Goal: Task Accomplishment & Management: Use online tool/utility

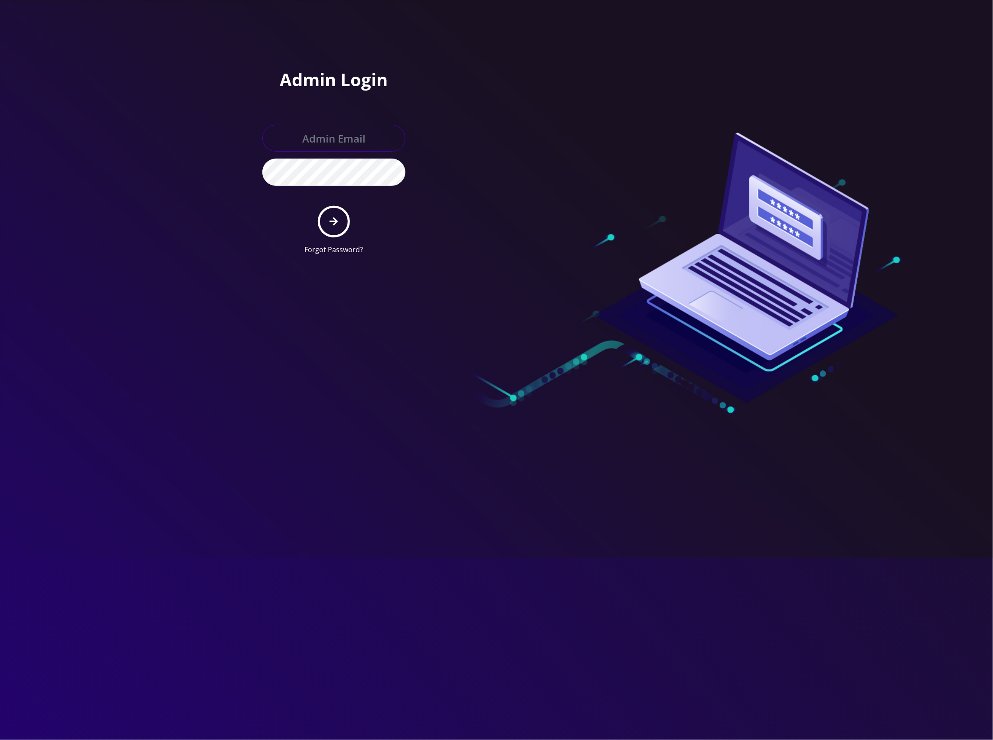
type input "master@britewireless.com"
drag, startPoint x: 330, startPoint y: 225, endPoint x: 336, endPoint y: 222, distance: 6.6
click at [331, 224] on icon "submit" at bounding box center [333, 222] width 8 height 10
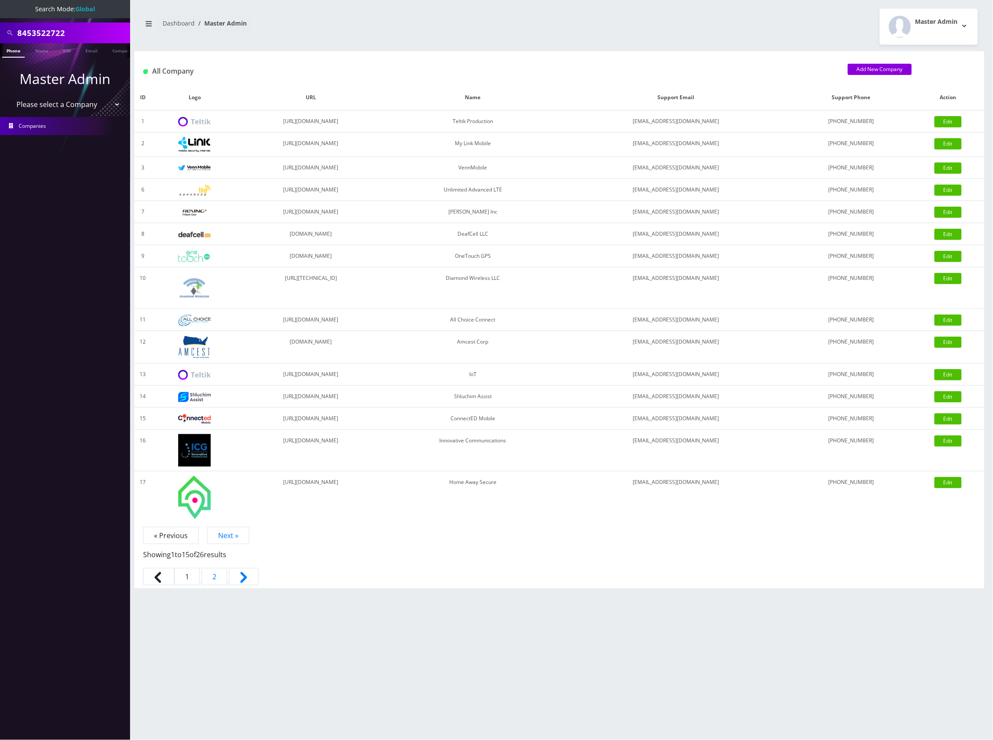
click at [44, 32] on input "8453522722" at bounding box center [72, 33] width 111 height 16
paste input "Y&S Tickets"
type input "Y&S Tickets"
click at [35, 49] on link "Name" at bounding box center [42, 50] width 22 height 14
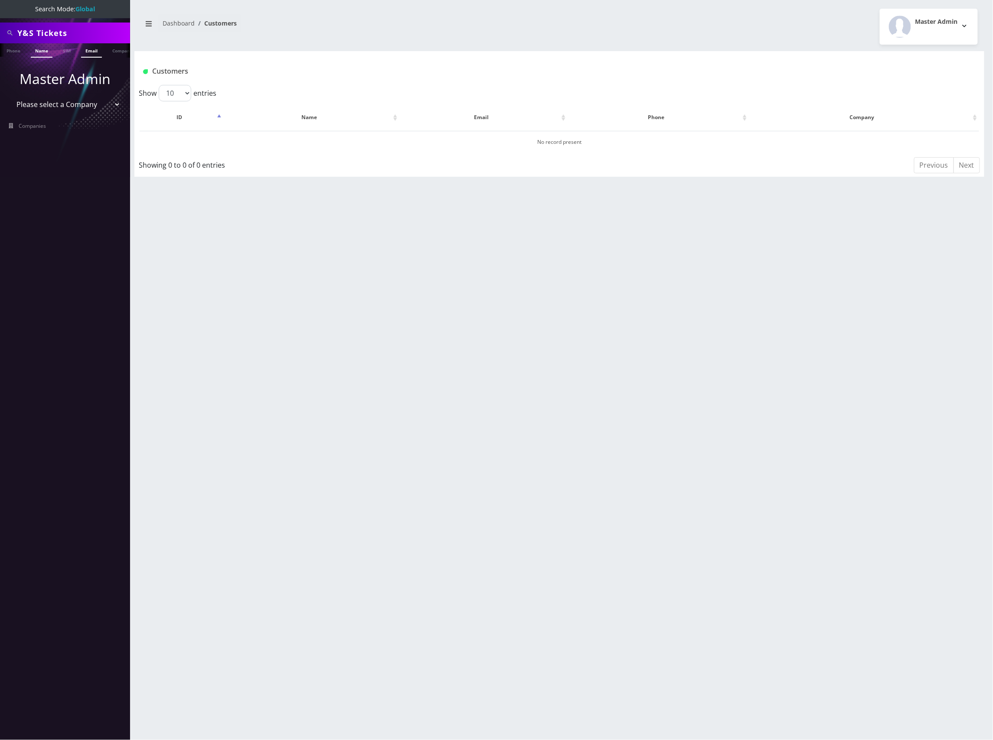
click at [83, 51] on link "Email" at bounding box center [91, 50] width 21 height 14
click at [85, 31] on input "Y&S Tickets" at bounding box center [72, 33] width 111 height 16
type input "Y&S"
click at [352, 142] on button "[PERSON_NAME]" at bounding box center [341, 141] width 55 height 11
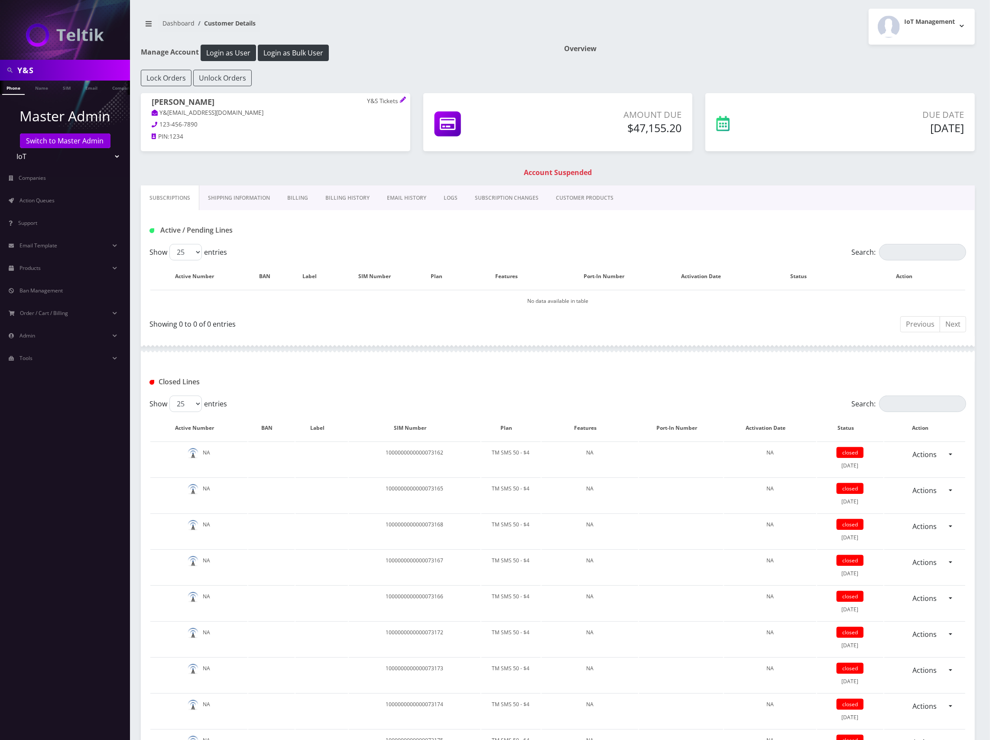
click at [239, 200] on link "Shipping Information" at bounding box center [238, 198] width 79 height 25
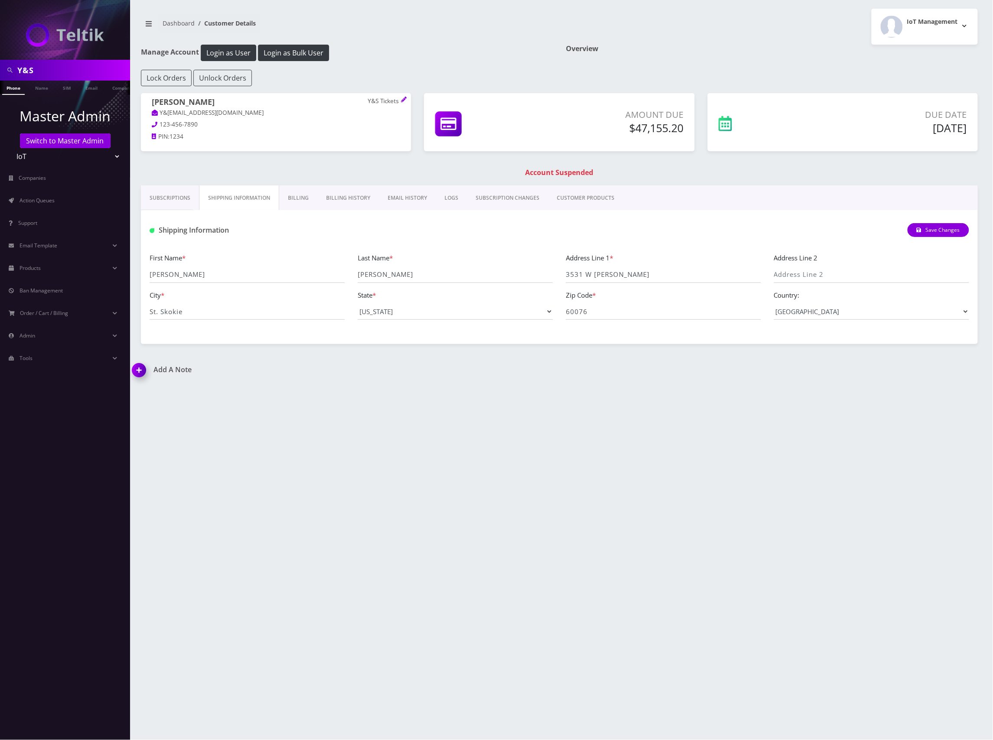
drag, startPoint x: 55, startPoint y: 73, endPoint x: 27, endPoint y: 69, distance: 28.0
click at [0, 59] on html "Y&S Phone Name SIM Email Company Customer Master Admin Switch to Master Admin T…" at bounding box center [496, 370] width 993 height 740
paste input "8901240357109206701"
type input "8901240357109206701"
click at [70, 91] on link "SIM" at bounding box center [67, 88] width 16 height 14
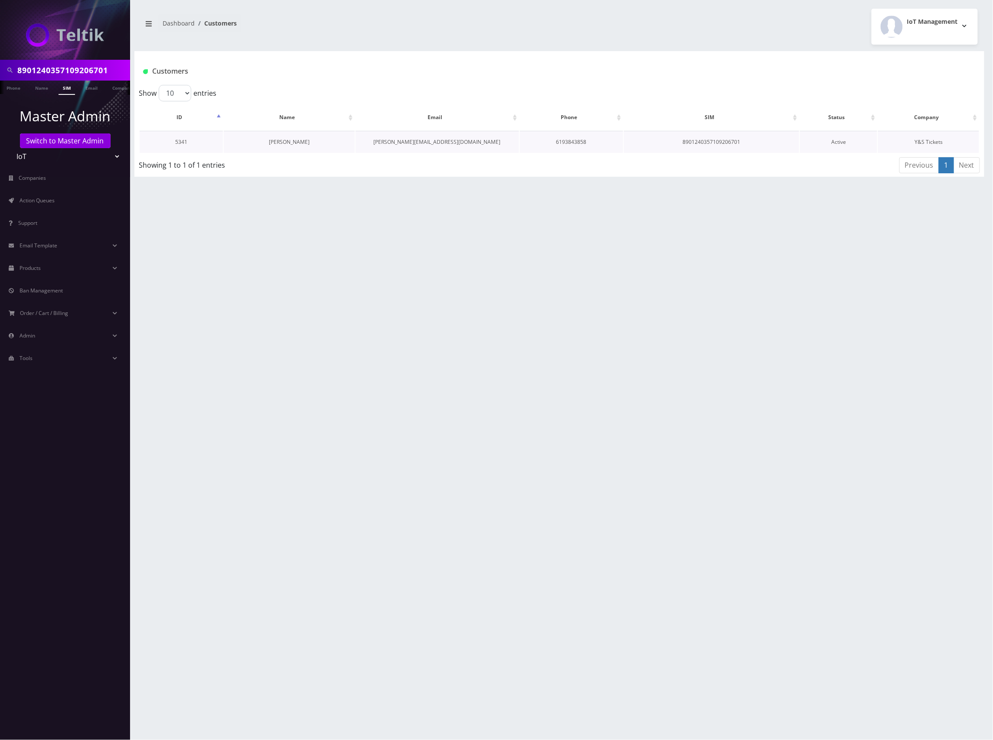
click at [295, 141] on link "[PERSON_NAME]" at bounding box center [289, 141] width 41 height 7
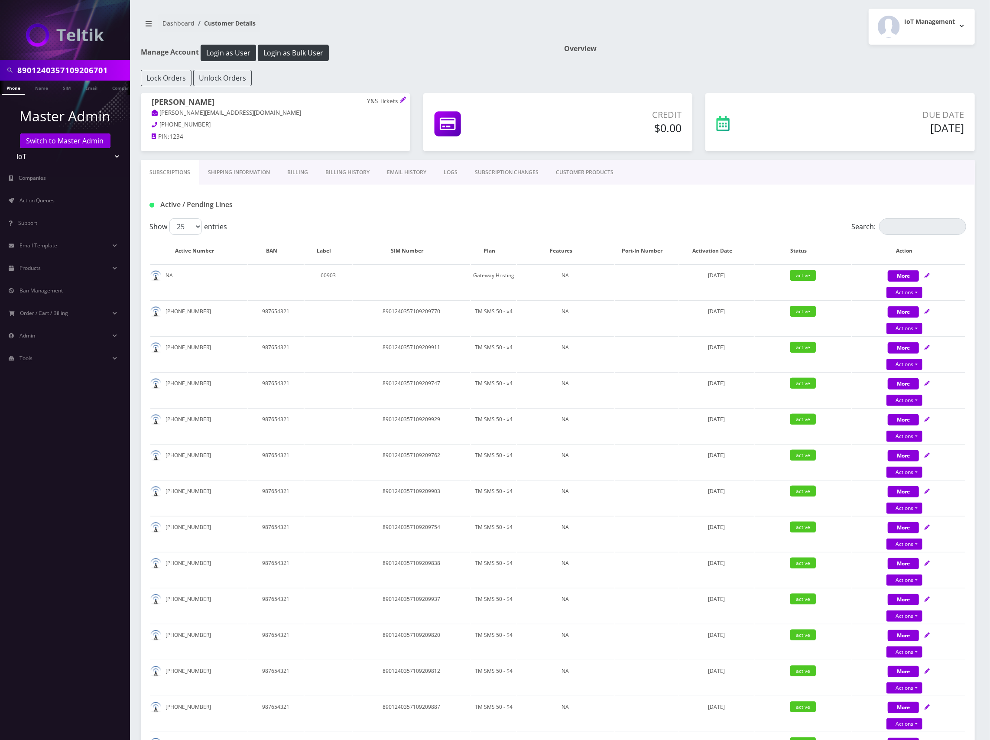
click at [244, 170] on link "Shipping Information" at bounding box center [238, 172] width 79 height 25
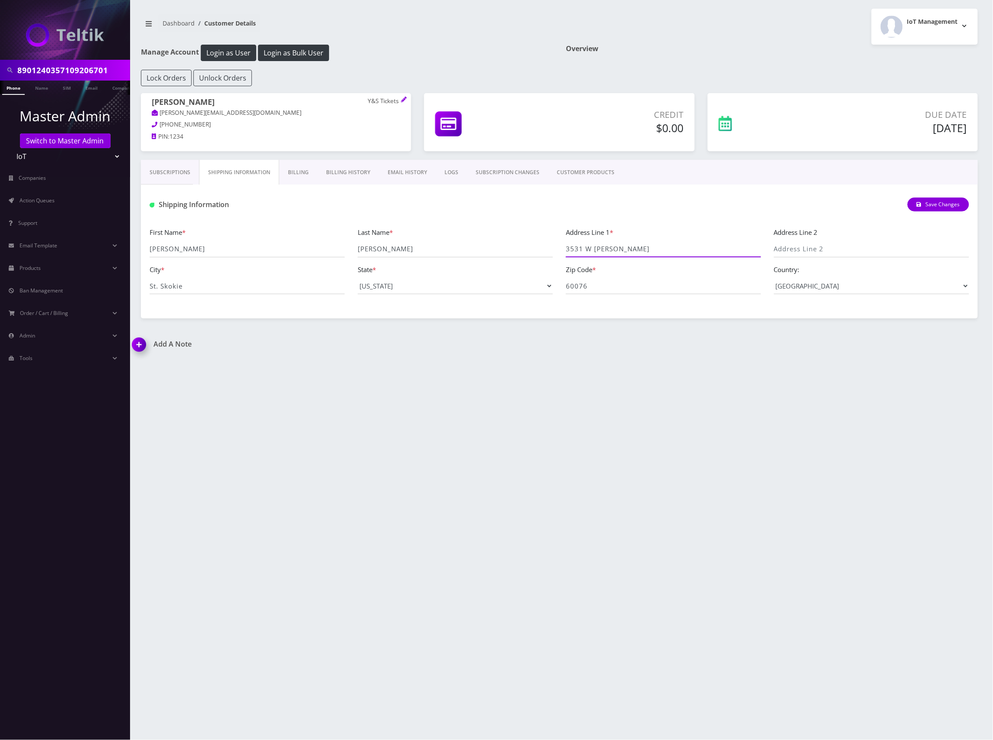
drag, startPoint x: 652, startPoint y: 251, endPoint x: 462, endPoint y: 231, distance: 191.3
click at [451, 225] on div "First Name * Daniel Last Name * Goldstein Address Line 1 * 3531 W Howard Addres…" at bounding box center [559, 263] width 837 height 91
drag, startPoint x: 198, startPoint y: 288, endPoint x: 108, endPoint y: 287, distance: 89.3
click at [103, 286] on div "8901240357109206701 Phone Name SIM Email Company Customer Master Admin Switch t…" at bounding box center [496, 370] width 993 height 740
click at [548, 282] on div "First Name * Daniel Last Name * Goldstein Address Line 1 * 3531 W Howard Addres…" at bounding box center [559, 264] width 832 height 74
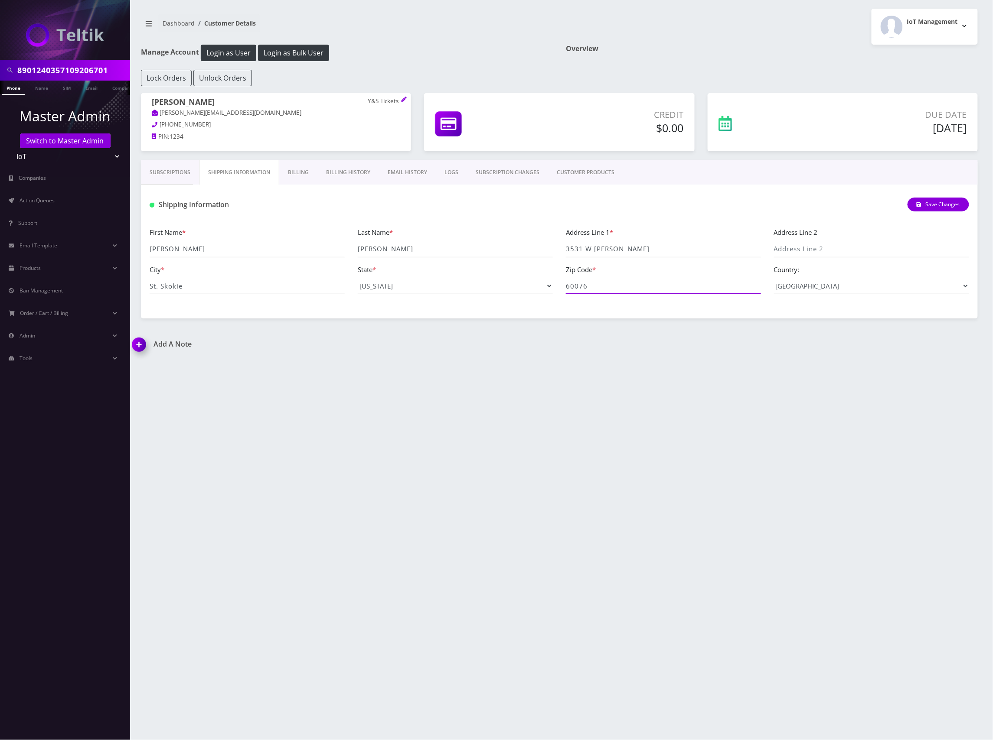
click at [602, 284] on input "60076" at bounding box center [663, 286] width 195 height 16
drag, startPoint x: 598, startPoint y: 289, endPoint x: 521, endPoint y: 286, distance: 77.2
click at [521, 286] on div "First Name * Daniel Last Name * Goldstein Address Line 1 * 3531 W Howard Addres…" at bounding box center [559, 264] width 832 height 74
click at [63, 68] on input "8901240357109206701" at bounding box center [72, 70] width 111 height 16
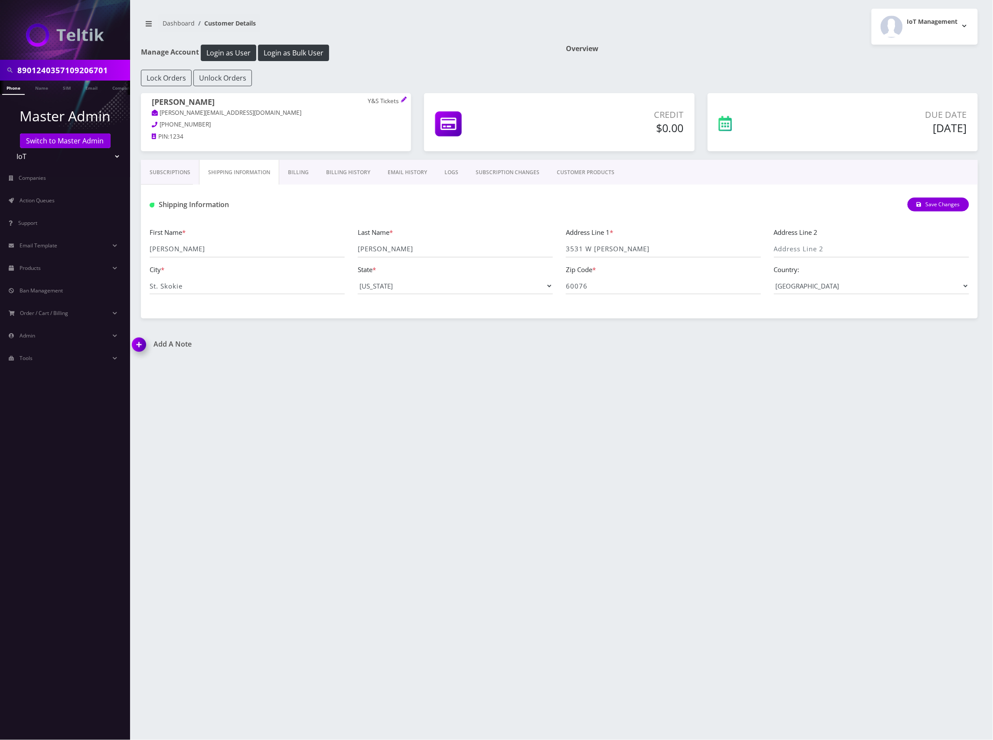
paste input "159702"
type input "8901240357109159702"
click at [73, 85] on link "SIM" at bounding box center [67, 88] width 16 height 14
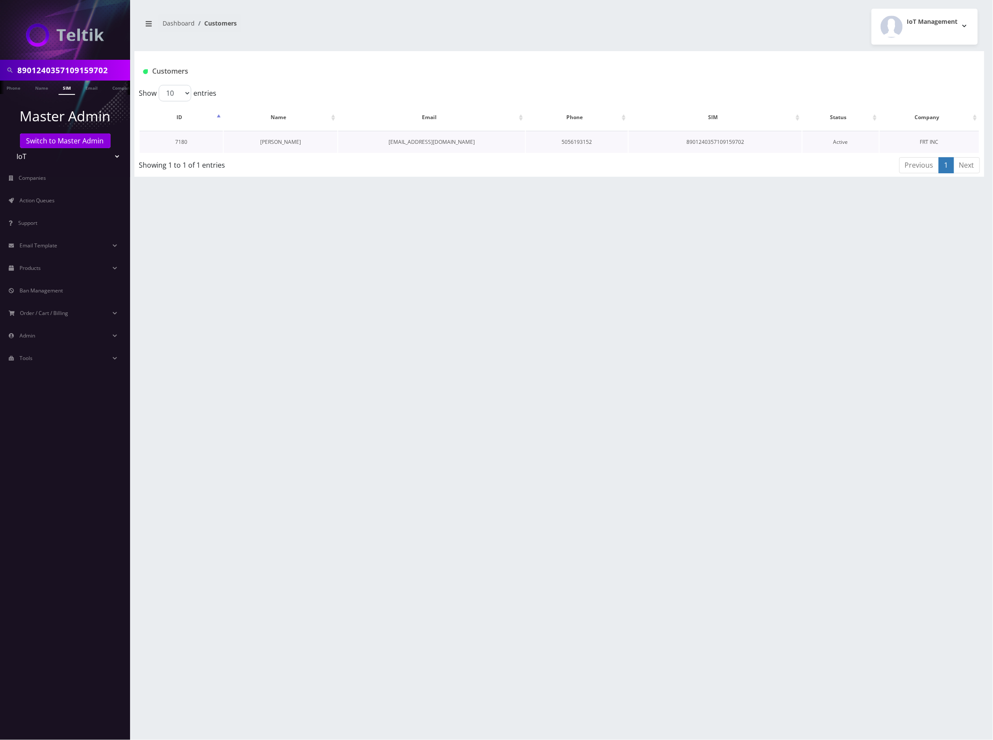
click at [282, 141] on link "[PERSON_NAME]" at bounding box center [280, 141] width 41 height 7
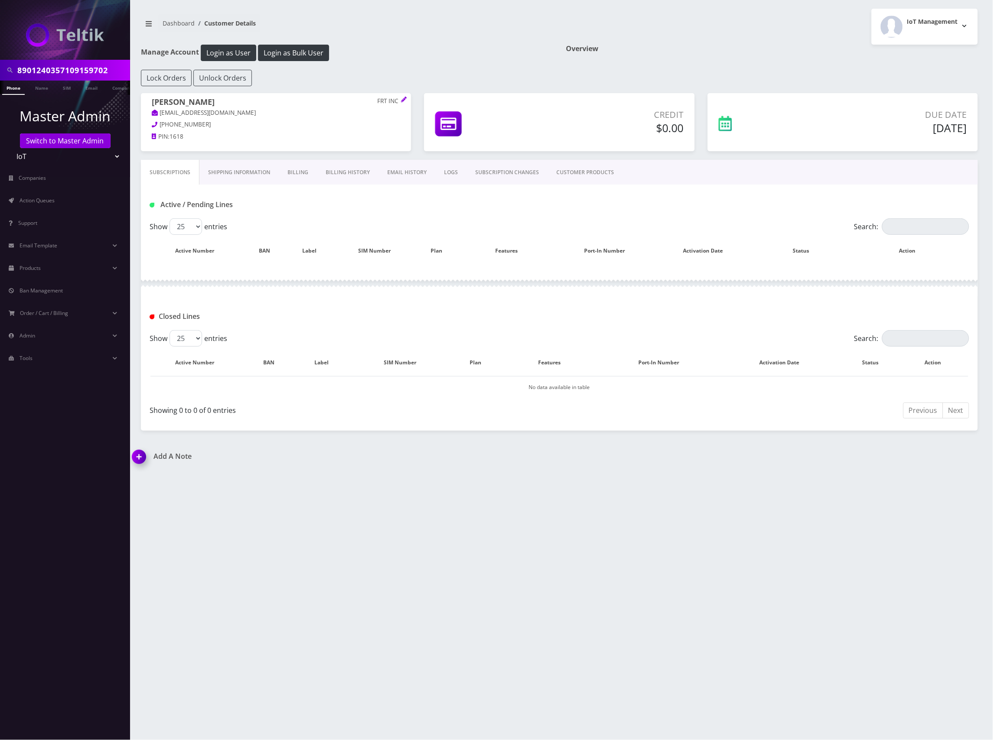
click at [258, 170] on link "Shipping Information" at bounding box center [238, 172] width 79 height 25
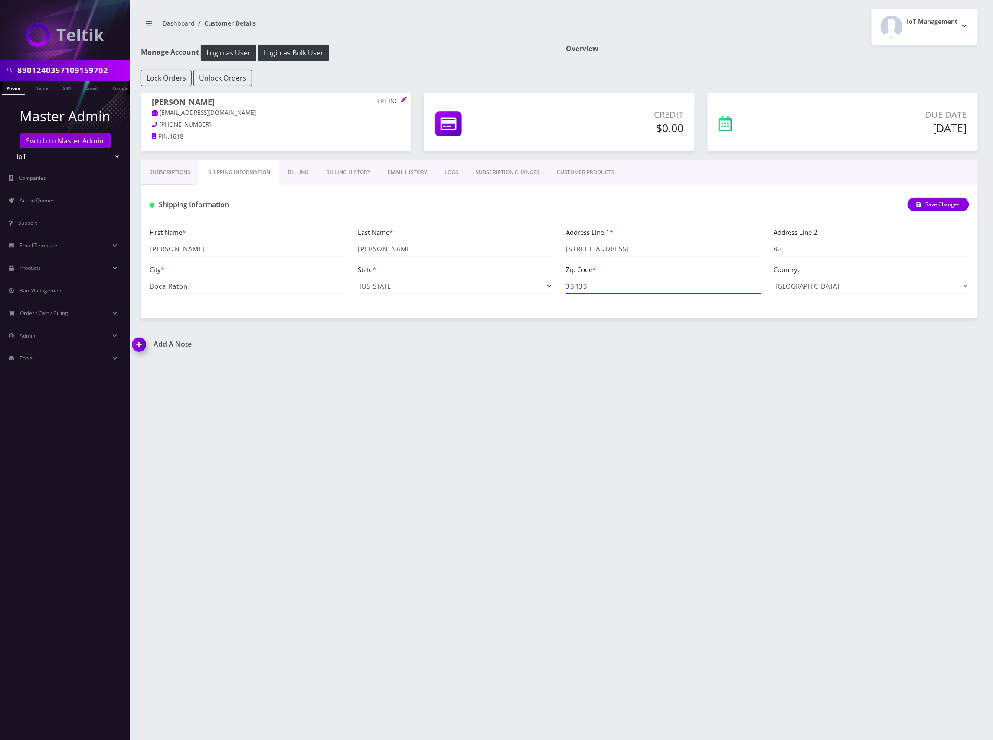
drag, startPoint x: 595, startPoint y: 290, endPoint x: 531, endPoint y: 285, distance: 64.8
click at [535, 286] on div "First Name * Daniel Last Name * Gruber Address Line 1 * 22991 Clear Echo Dr. Ad…" at bounding box center [559, 264] width 832 height 74
drag, startPoint x: 545, startPoint y: 242, endPoint x: 657, endPoint y: 254, distance: 113.3
click at [507, 238] on div "First Name * Daniel Last Name * Gruber Address Line 1 * 22991 Clear Echo Dr. Ad…" at bounding box center [559, 264] width 832 height 74
drag, startPoint x: 202, startPoint y: 290, endPoint x: 98, endPoint y: 281, distance: 103.9
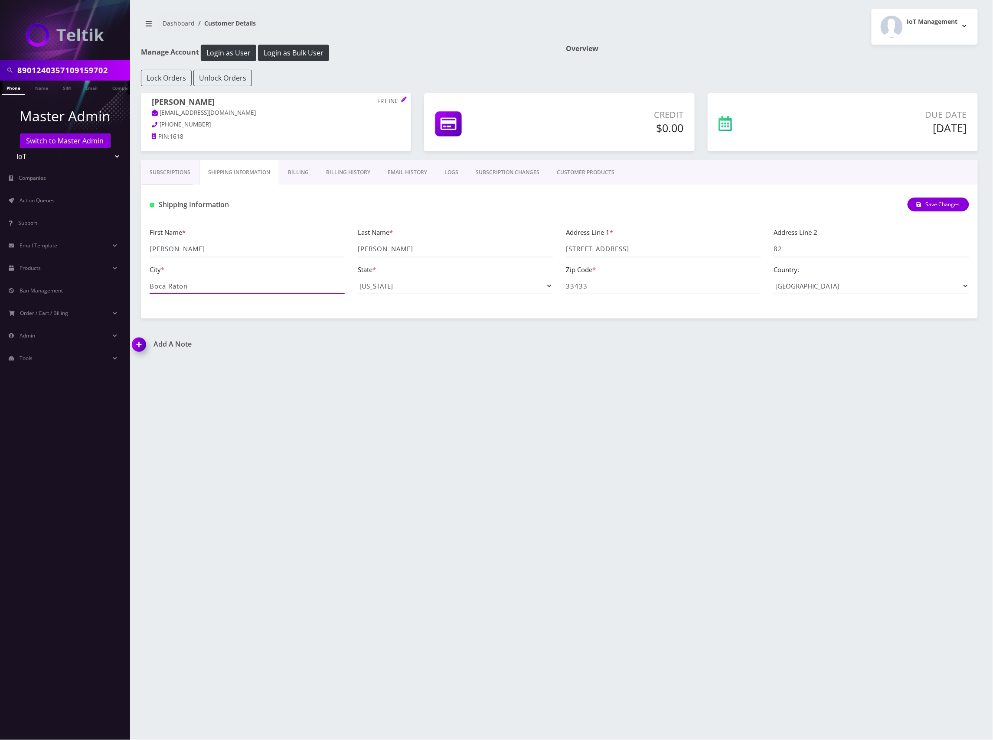
click at [101, 281] on div "8901240357109159702 Phone Name SIM Email Company Customer Master Admin Switch t…" at bounding box center [496, 370] width 993 height 740
click at [84, 70] on input "8901240357109159702" at bounding box center [72, 70] width 111 height 16
paste input "27258221"
type input "8901240357127258221"
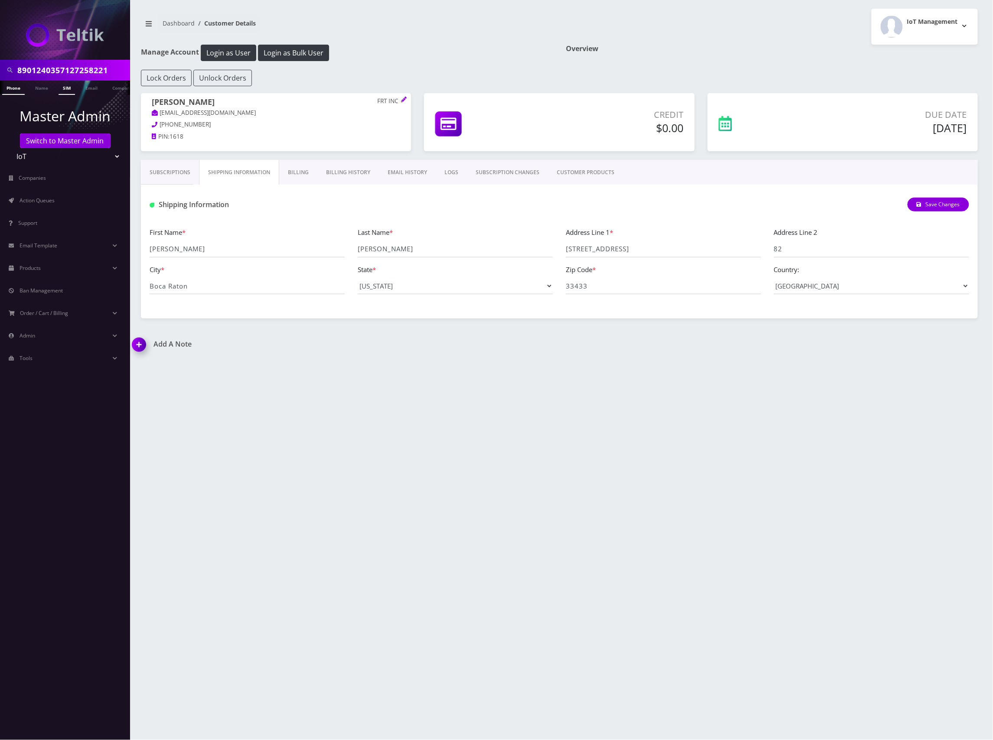
click at [68, 82] on link "SIM" at bounding box center [67, 88] width 16 height 14
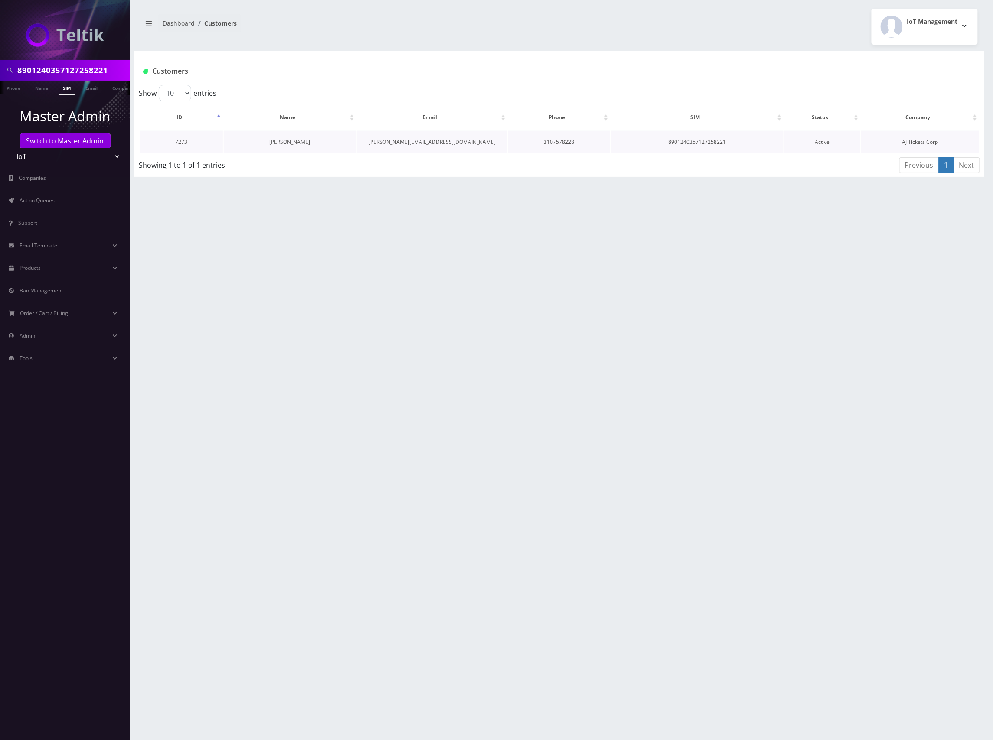
click at [282, 140] on link "[PERSON_NAME]" at bounding box center [290, 141] width 41 height 7
click at [296, 143] on link "[PERSON_NAME]" at bounding box center [290, 141] width 41 height 7
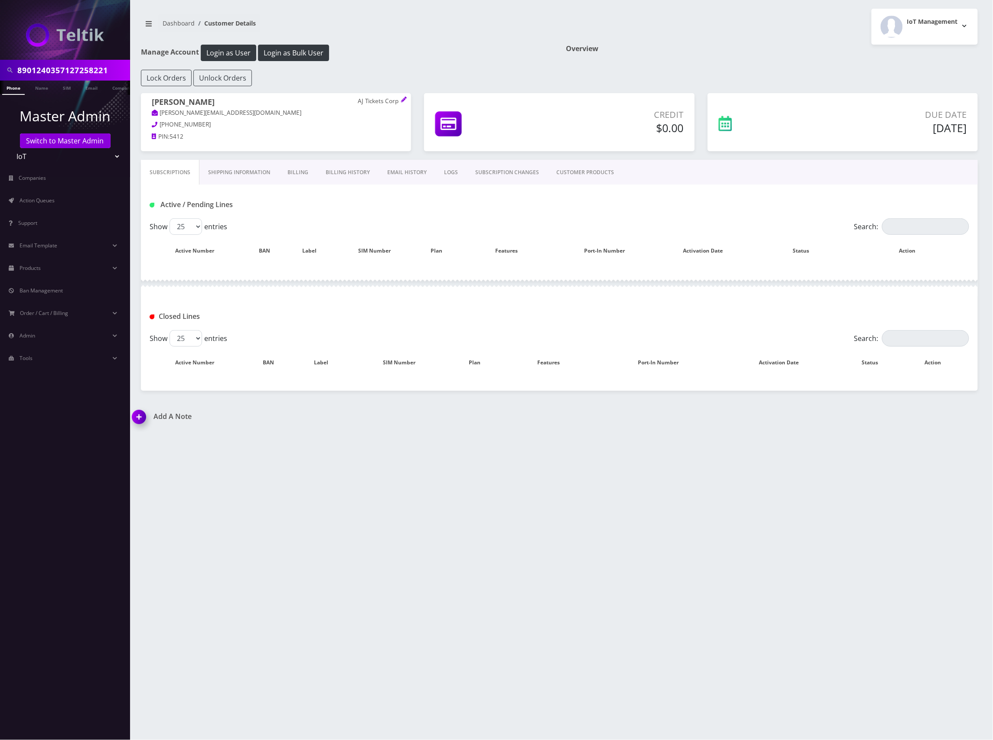
click at [229, 170] on link "Shipping Information" at bounding box center [238, 172] width 79 height 25
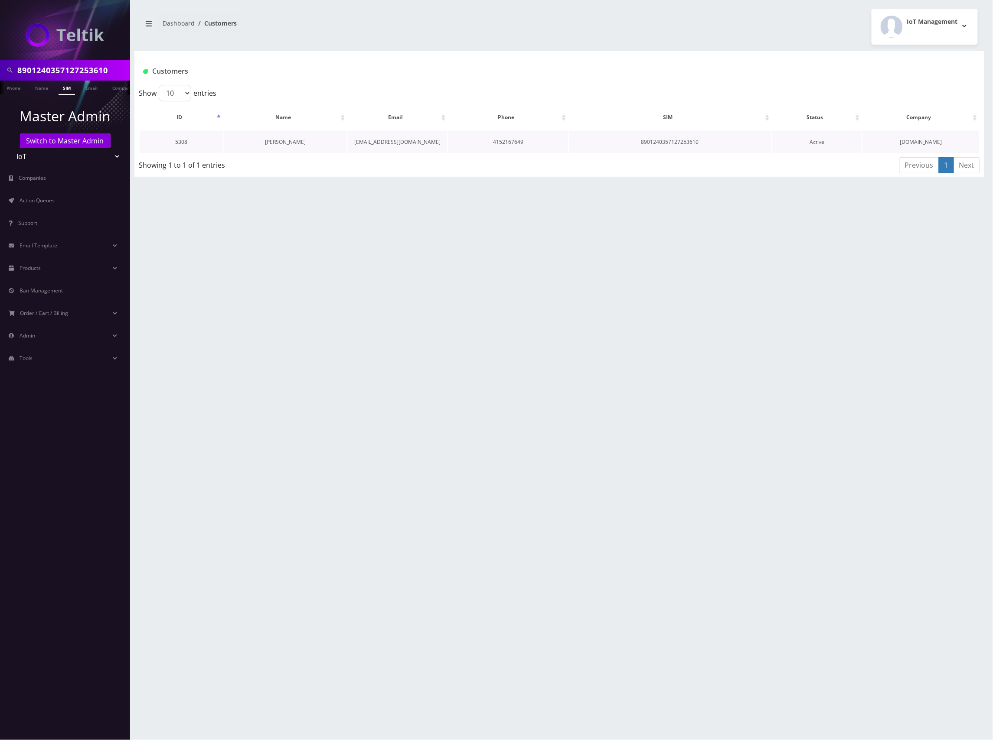
click at [290, 146] on td "[PERSON_NAME]" at bounding box center [285, 142] width 123 height 22
click at [290, 142] on link "[PERSON_NAME]" at bounding box center [285, 141] width 41 height 7
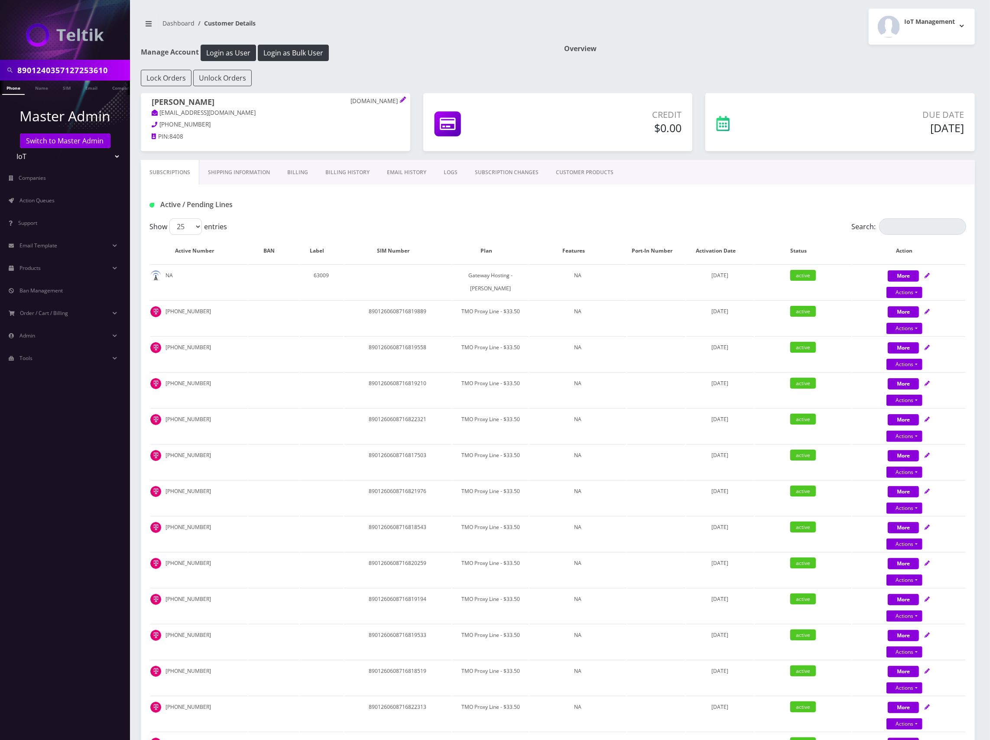
click at [257, 173] on link "Shipping Information" at bounding box center [238, 172] width 79 height 25
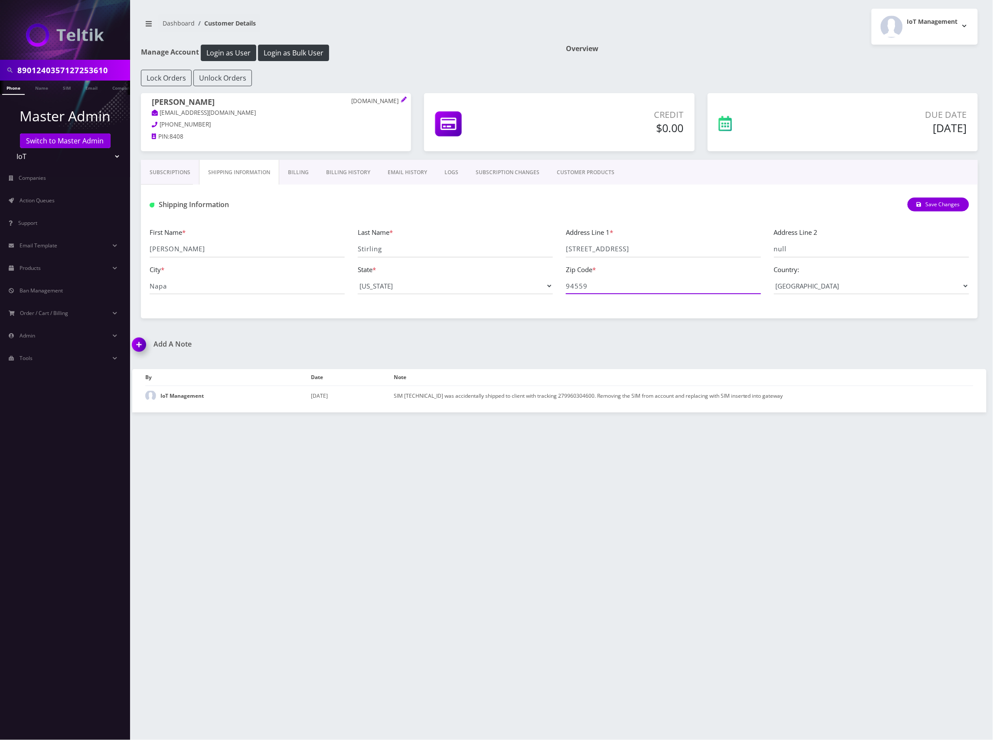
click at [578, 292] on input "94559" at bounding box center [663, 286] width 195 height 16
click at [578, 291] on input "94559" at bounding box center [663, 286] width 195 height 16
drag, startPoint x: 642, startPoint y: 250, endPoint x: 568, endPoint y: 248, distance: 74.1
click at [544, 248] on div "First Name * Jarod Last Name * Stirling Address Line 1 * 2050 Brown St Address …" at bounding box center [559, 264] width 832 height 74
drag, startPoint x: 177, startPoint y: 288, endPoint x: 143, endPoint y: 286, distance: 34.7
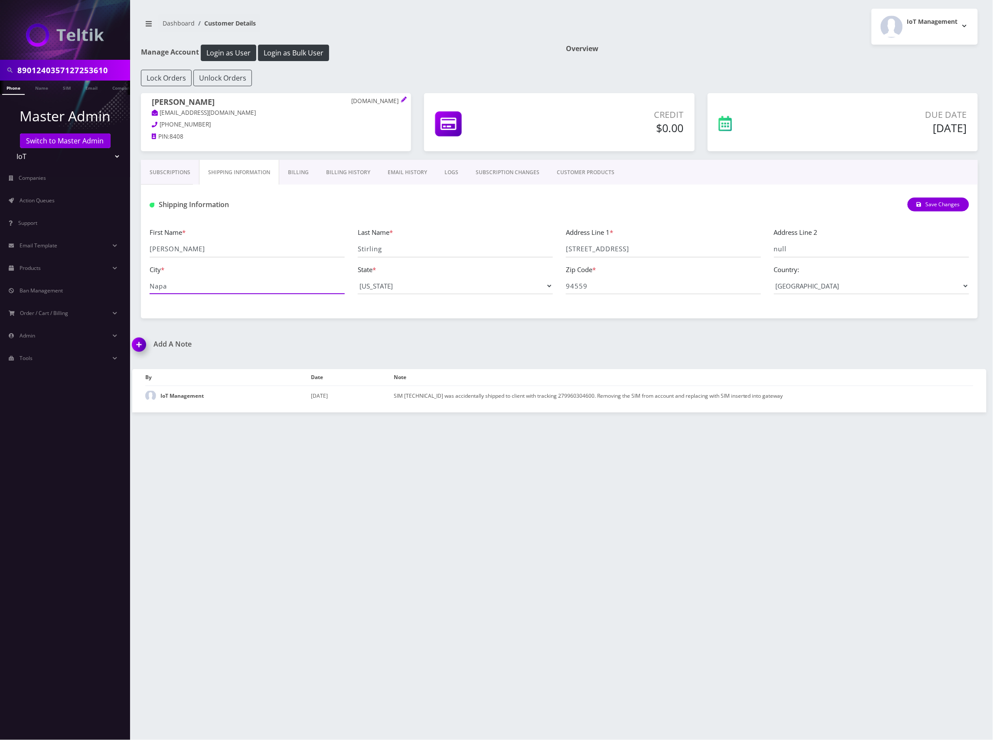
click at [141, 286] on div "First Name * Jarod Last Name * Stirling Address Line 1 * 2050 Brown St Address …" at bounding box center [559, 263] width 837 height 91
click at [88, 73] on input "8901240357127253610" at bounding box center [72, 70] width 111 height 16
click at [90, 73] on input "8901240357127253610" at bounding box center [72, 70] width 111 height 16
click at [80, 68] on input "8901240357127253610" at bounding box center [72, 70] width 111 height 16
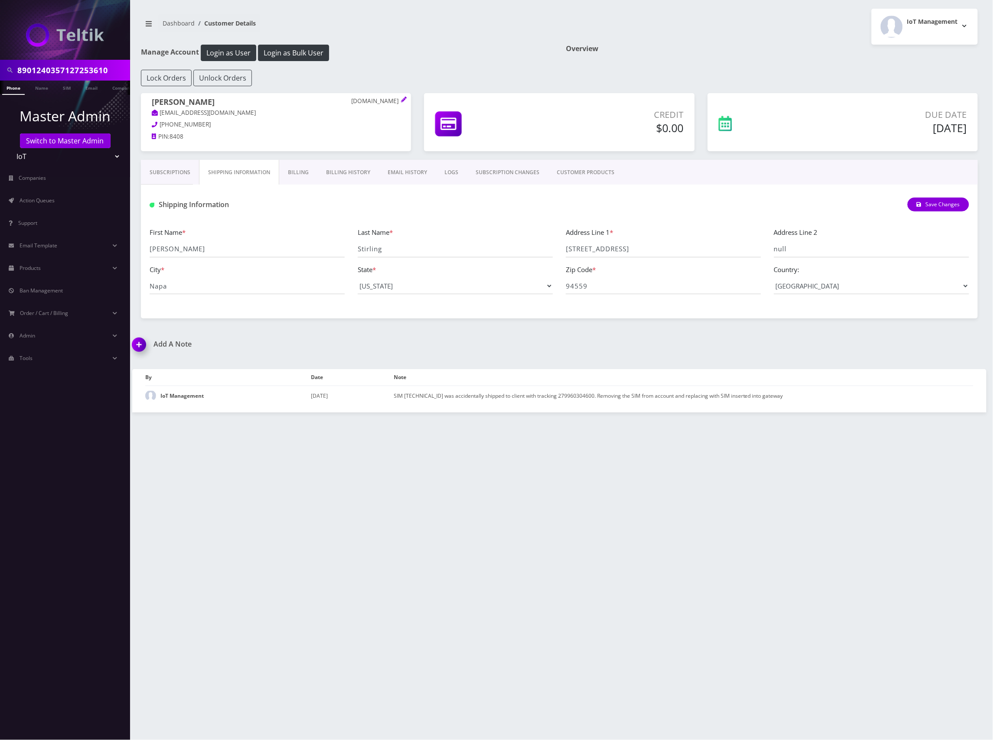
click at [80, 68] on input "8901240357127253610" at bounding box center [72, 70] width 111 height 16
paste input "153893"
type input "8901240357127153893"
click at [69, 87] on link "SIM" at bounding box center [67, 88] width 16 height 14
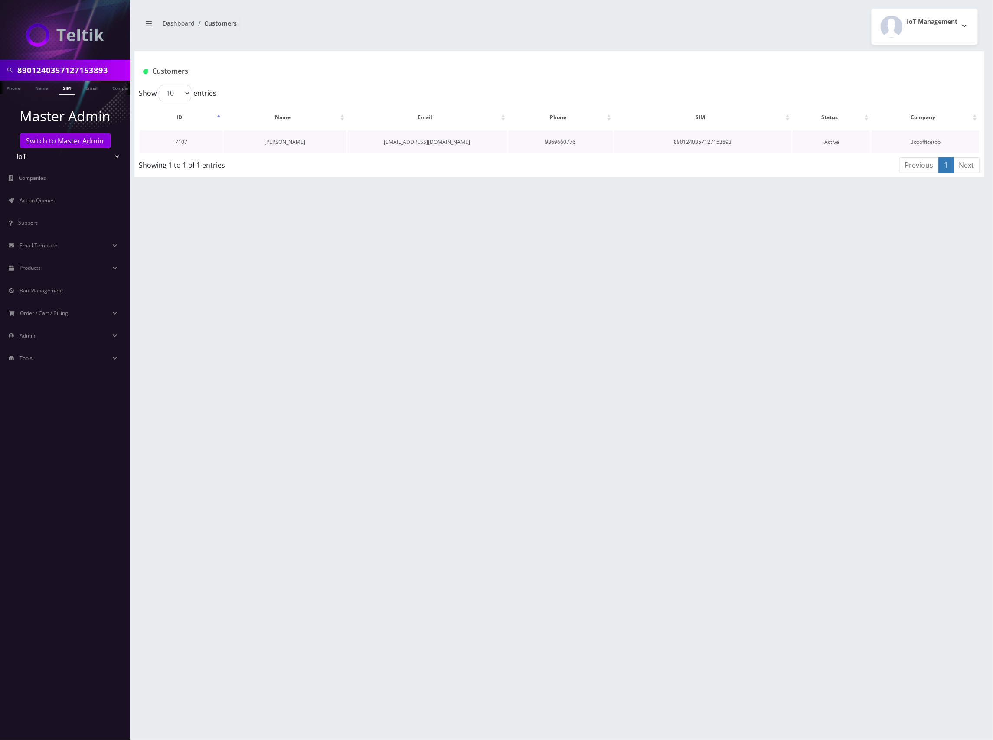
click at [282, 140] on link "[PERSON_NAME]" at bounding box center [284, 141] width 41 height 7
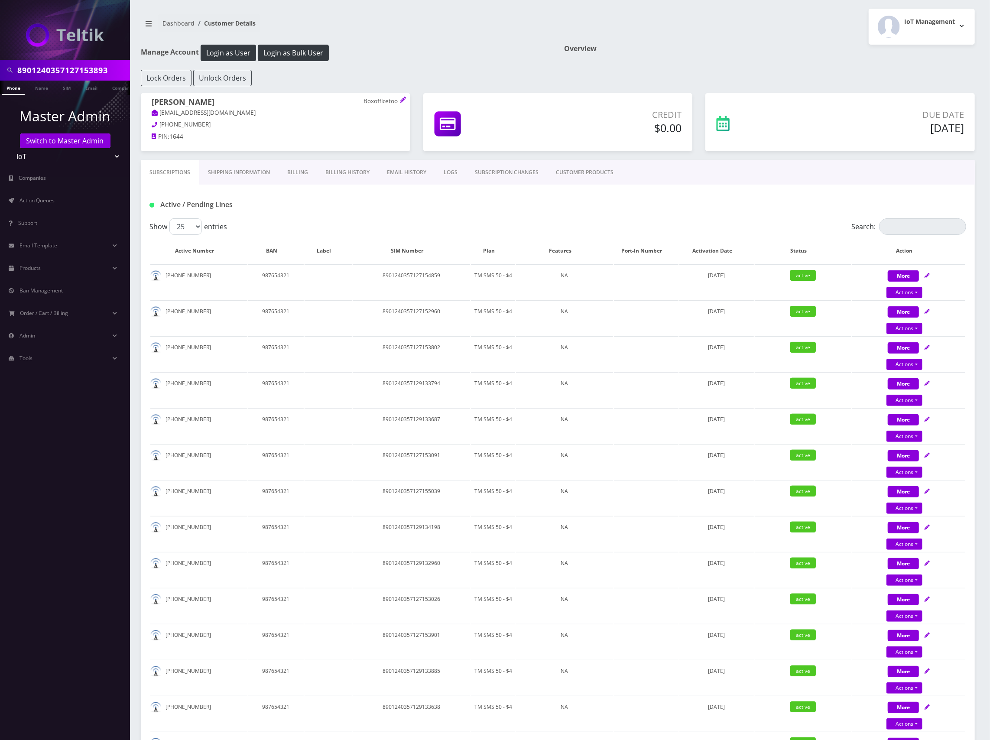
click at [245, 173] on link "Shipping Information" at bounding box center [238, 172] width 79 height 25
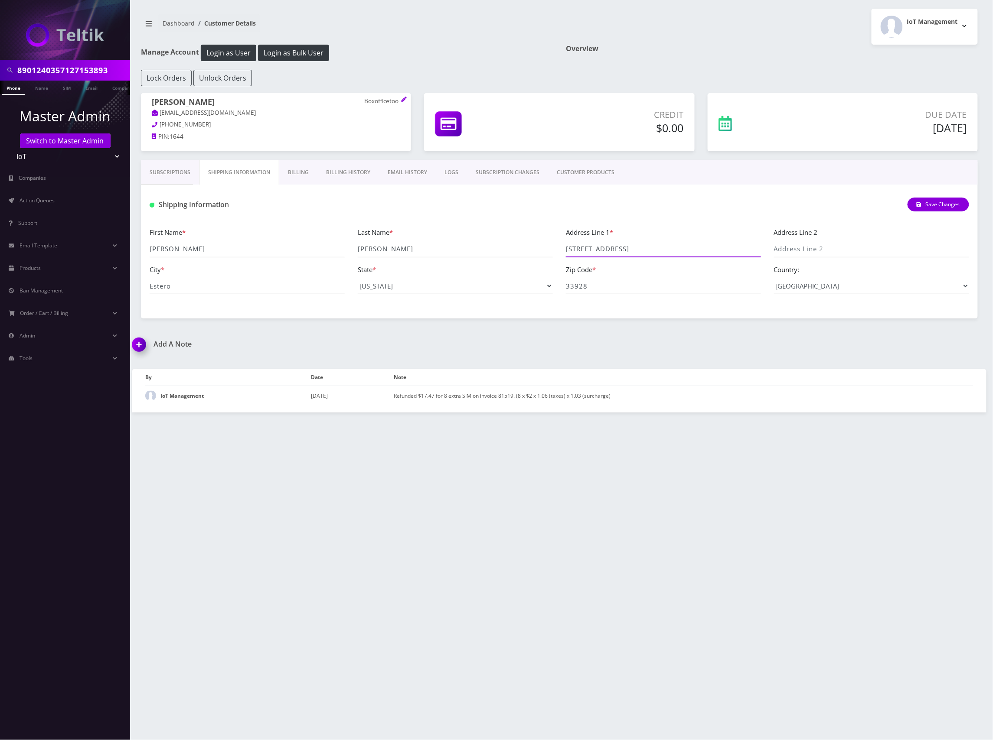
drag, startPoint x: 645, startPoint y: 250, endPoint x: 497, endPoint y: 245, distance: 148.3
click at [496, 245] on div "First Name * John Last Name * McCarron Address Line 1 * 12715 Caballo Ct Addres…" at bounding box center [559, 264] width 832 height 74
drag, startPoint x: 588, startPoint y: 285, endPoint x: 521, endPoint y: 283, distance: 67.2
click at [517, 283] on div "First Name * John Last Name * McCarron Address Line 1 * 12715 Caballo Ct Addres…" at bounding box center [559, 264] width 832 height 74
drag, startPoint x: 634, startPoint y: 250, endPoint x: 516, endPoint y: 248, distance: 117.9
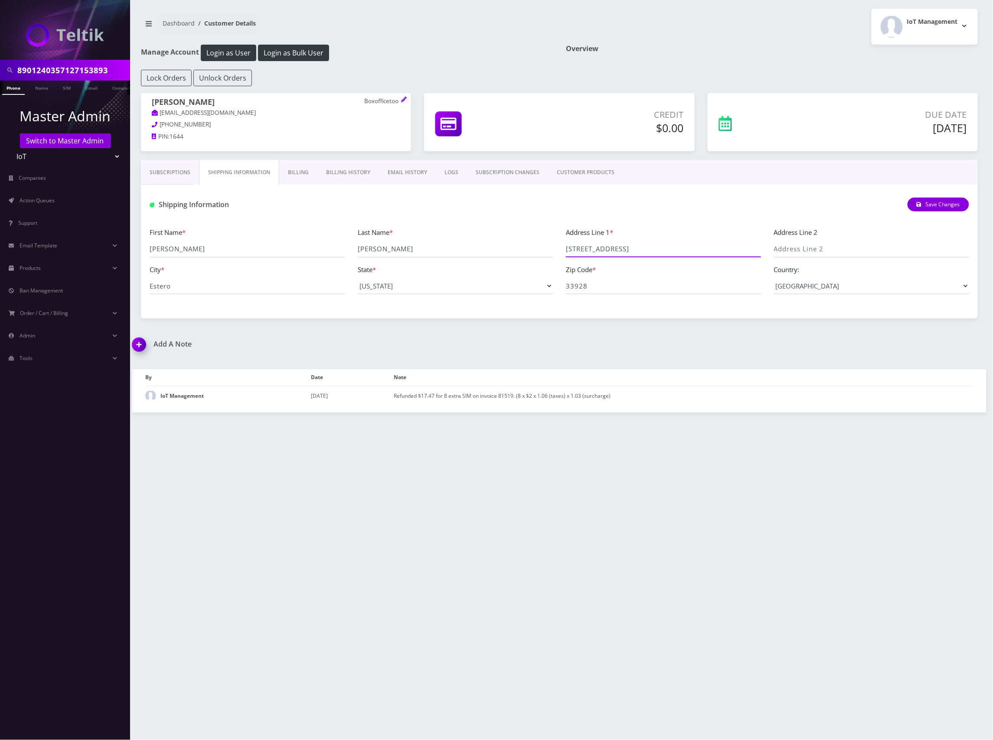
click at [516, 248] on div "First Name * John Last Name * McCarron Address Line 1 * 12715 Caballo Ct Addres…" at bounding box center [559, 264] width 832 height 74
drag, startPoint x: 185, startPoint y: 292, endPoint x: 101, endPoint y: 290, distance: 83.7
click at [100, 290] on div "8901240357127153893 Phone Name SIM Email Company Customer Master Admin Switch t…" at bounding box center [496, 370] width 993 height 740
click at [56, 64] on input "8901240357127153893" at bounding box center [72, 70] width 111 height 16
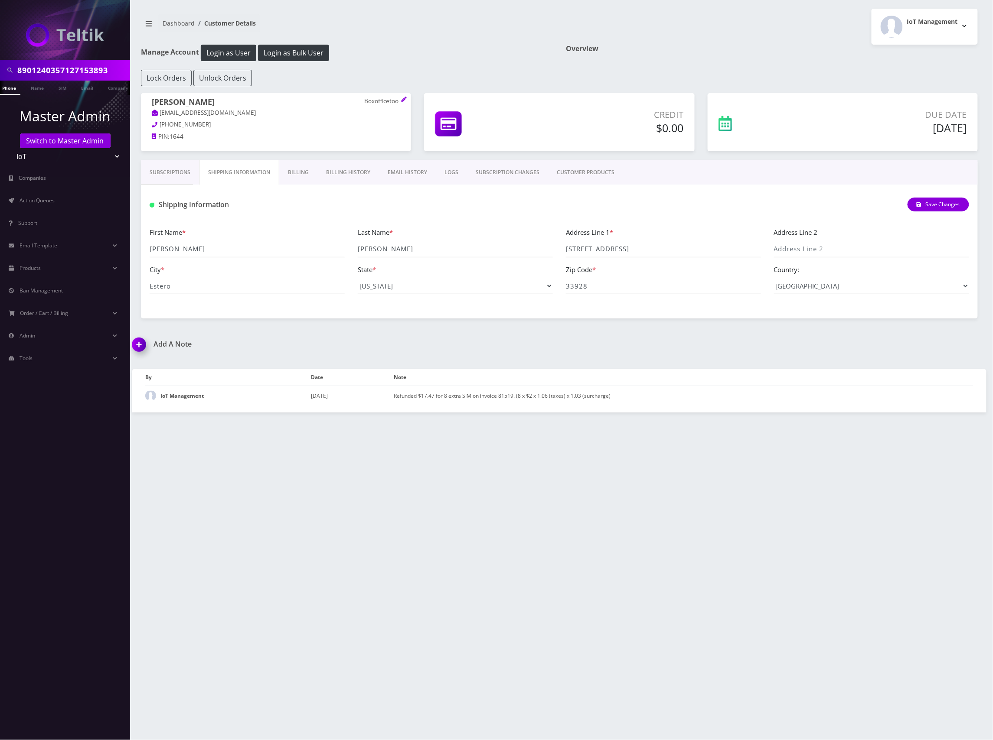
click at [56, 64] on input "8901240357127153893" at bounding box center [72, 70] width 111 height 16
paste input "20611"
type input "8901240357127120611"
click at [61, 87] on link "SIM" at bounding box center [62, 88] width 16 height 14
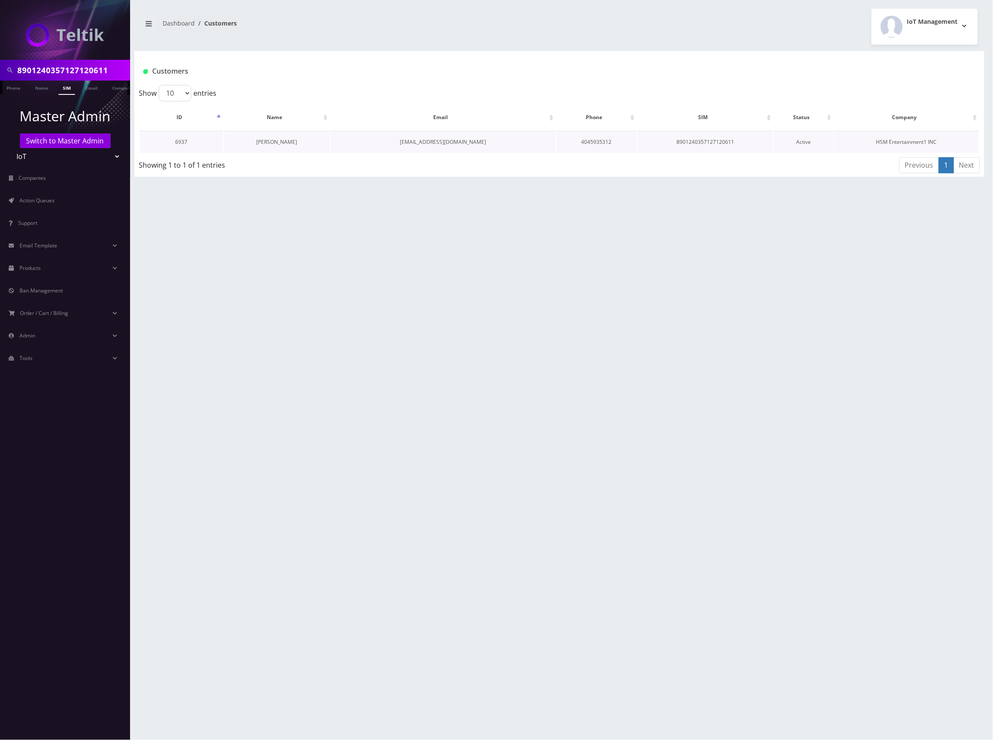
click at [280, 139] on link "[PERSON_NAME]" at bounding box center [276, 141] width 41 height 7
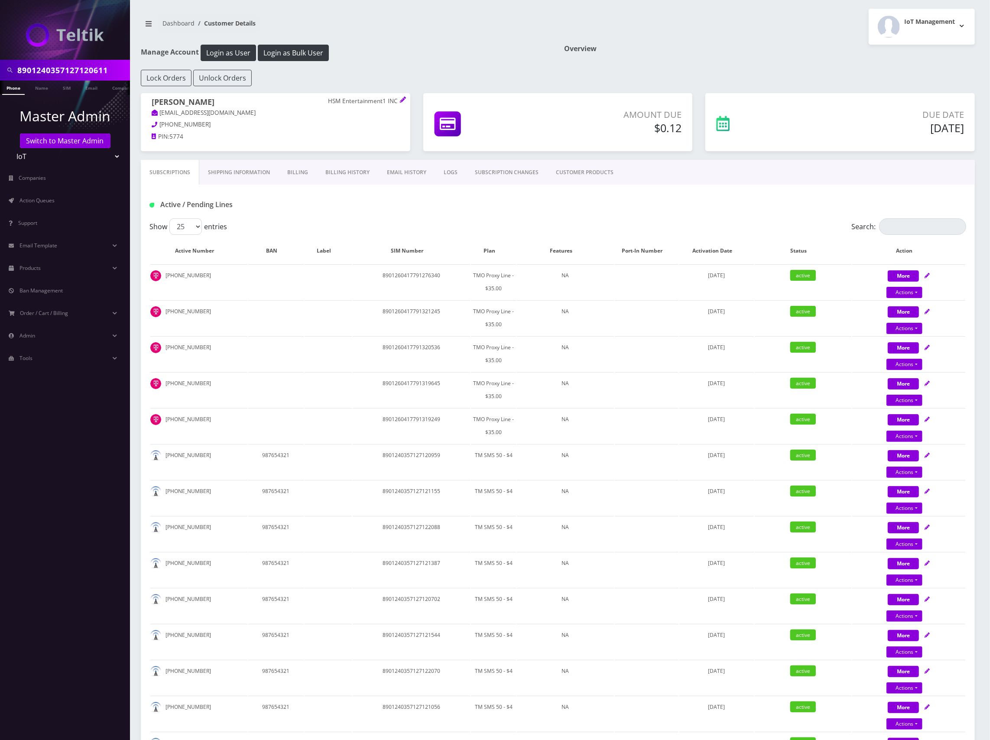
click at [242, 171] on link "Shipping Information" at bounding box center [238, 172] width 79 height 25
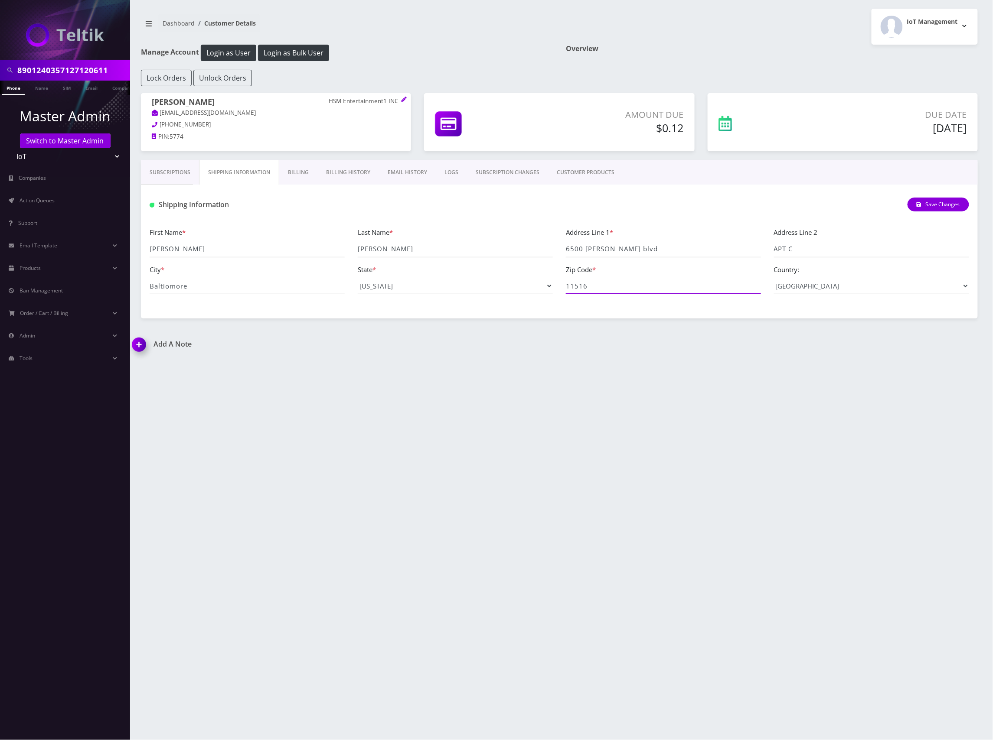
drag, startPoint x: 598, startPoint y: 292, endPoint x: 526, endPoint y: 286, distance: 72.6
click at [562, 290] on div "Zip Code * 11516" at bounding box center [663, 279] width 208 height 30
drag, startPoint x: 626, startPoint y: 249, endPoint x: 553, endPoint y: 248, distance: 72.4
click at [536, 244] on div "First Name * Shmuel Last Name * Abraham Address Line 1 * 6500 Sanzo blvd Addres…" at bounding box center [559, 264] width 832 height 74
drag, startPoint x: 205, startPoint y: 283, endPoint x: 110, endPoint y: 283, distance: 94.9
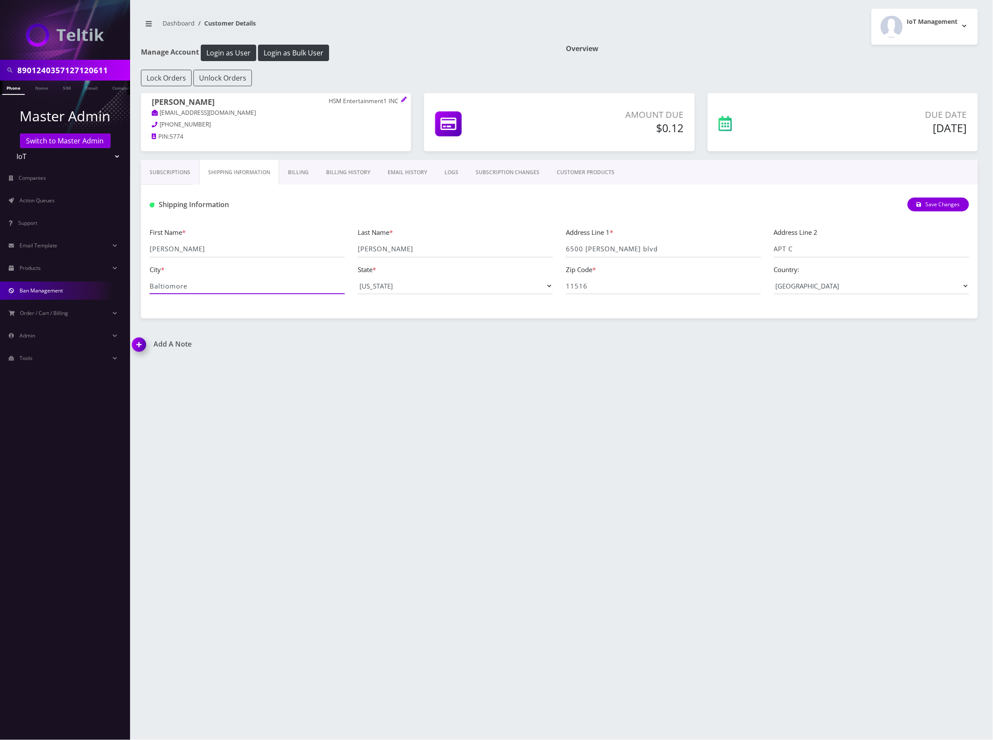
click at [110, 283] on div "8901240357127120611 Phone Name SIM Email Company Customer Master Admin Switch t…" at bounding box center [496, 370] width 993 height 740
drag, startPoint x: 569, startPoint y: 287, endPoint x: 524, endPoint y: 278, distance: 45.9
click at [493, 280] on div "First Name * Shmuel Last Name * Abraham Address Line 1 * 6500 Sanzo blvd Addres…" at bounding box center [559, 264] width 832 height 74
click at [72, 71] on input "8901240357127120611" at bounding box center [72, 70] width 111 height 16
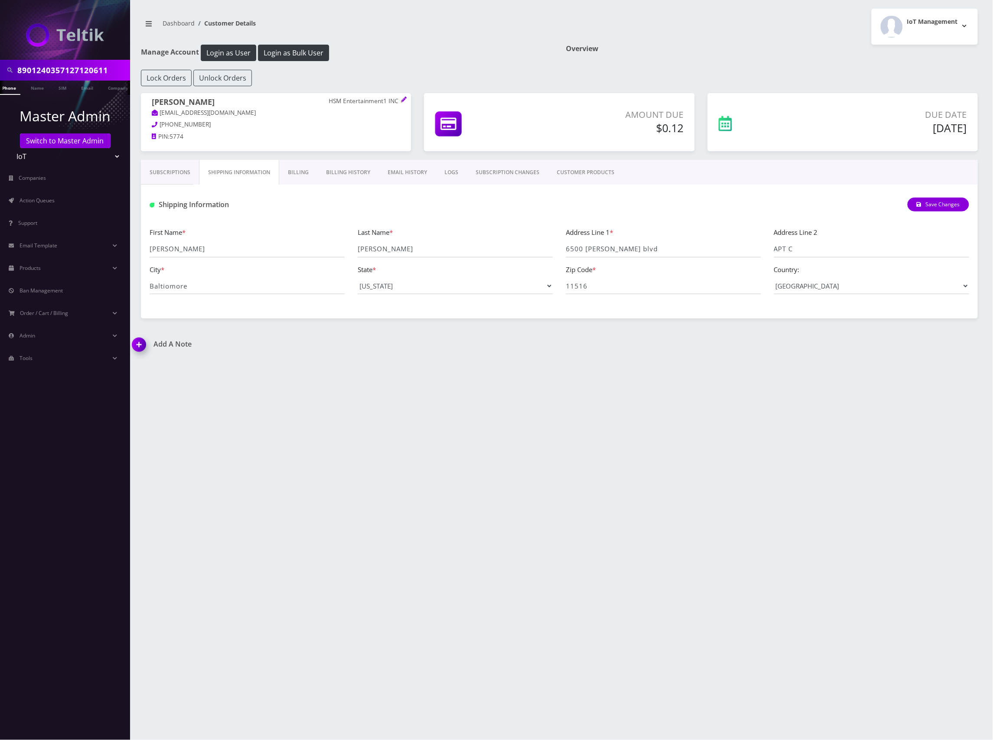
click at [72, 71] on input "8901240357127120611" at bounding box center [72, 70] width 111 height 16
paste input "6971626"
type input "8901240357126971626"
click at [59, 89] on link "SIM" at bounding box center [62, 88] width 16 height 14
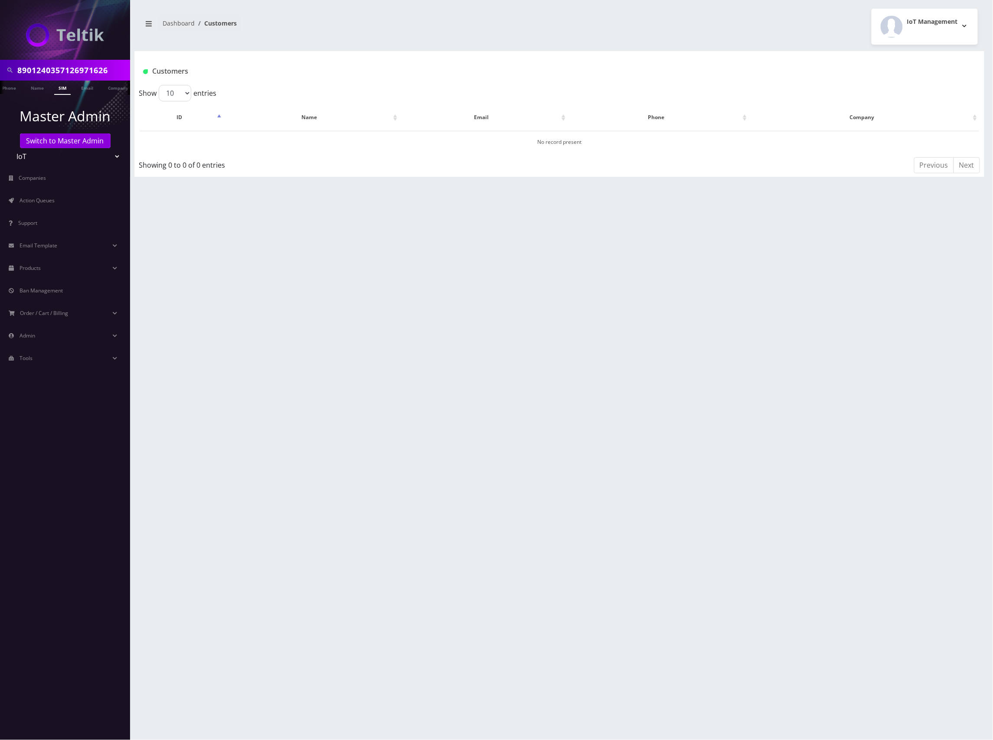
scroll to position [0, 9]
click at [62, 70] on input "8901240357126971626" at bounding box center [72, 70] width 111 height 16
paste input "2764"
type input "8901240357126972764"
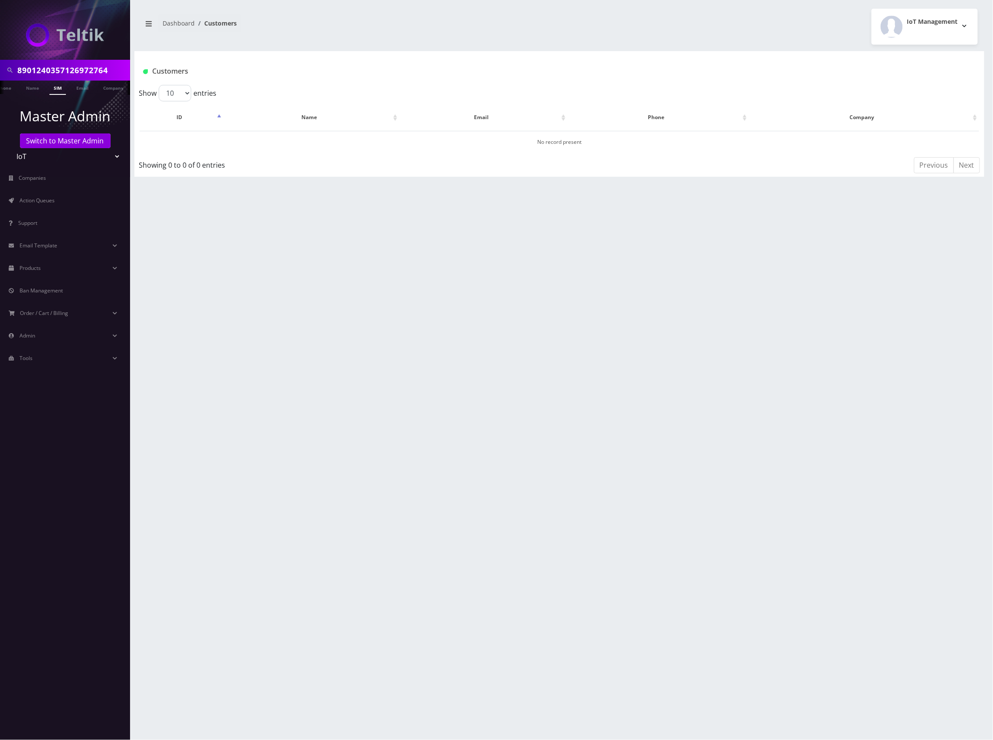
click at [63, 87] on link "SIM" at bounding box center [57, 88] width 16 height 14
click at [78, 63] on input "8901240357126972764" at bounding box center [72, 70] width 111 height 16
click at [70, 142] on link "Switch to Master Admin" at bounding box center [65, 140] width 91 height 15
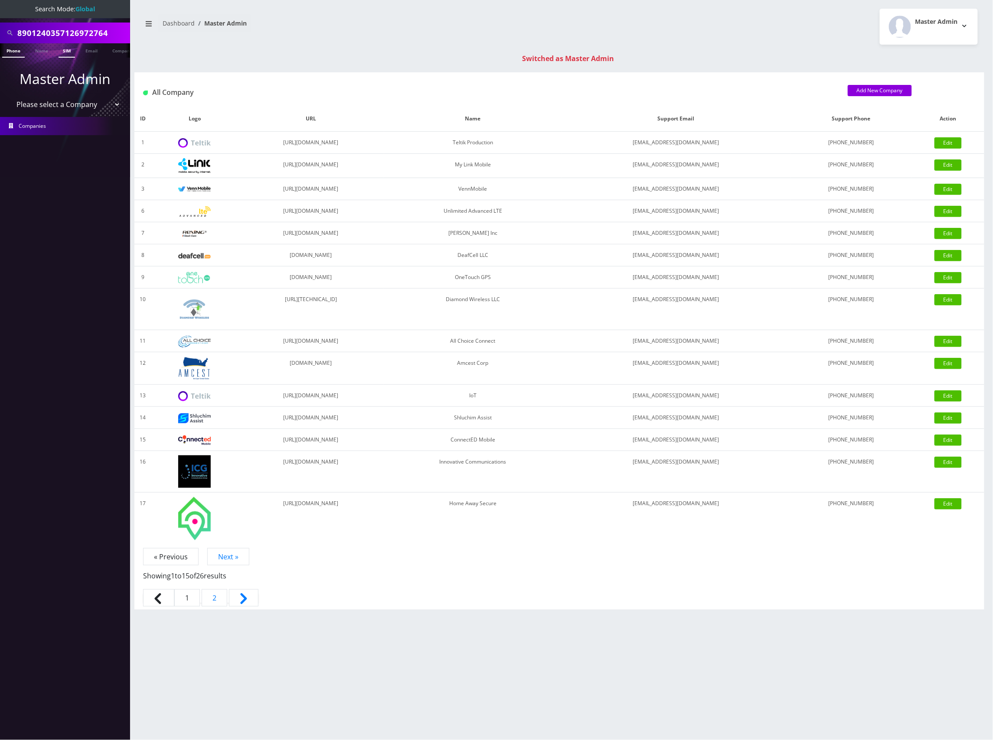
click at [68, 51] on link "SIM" at bounding box center [67, 50] width 16 height 14
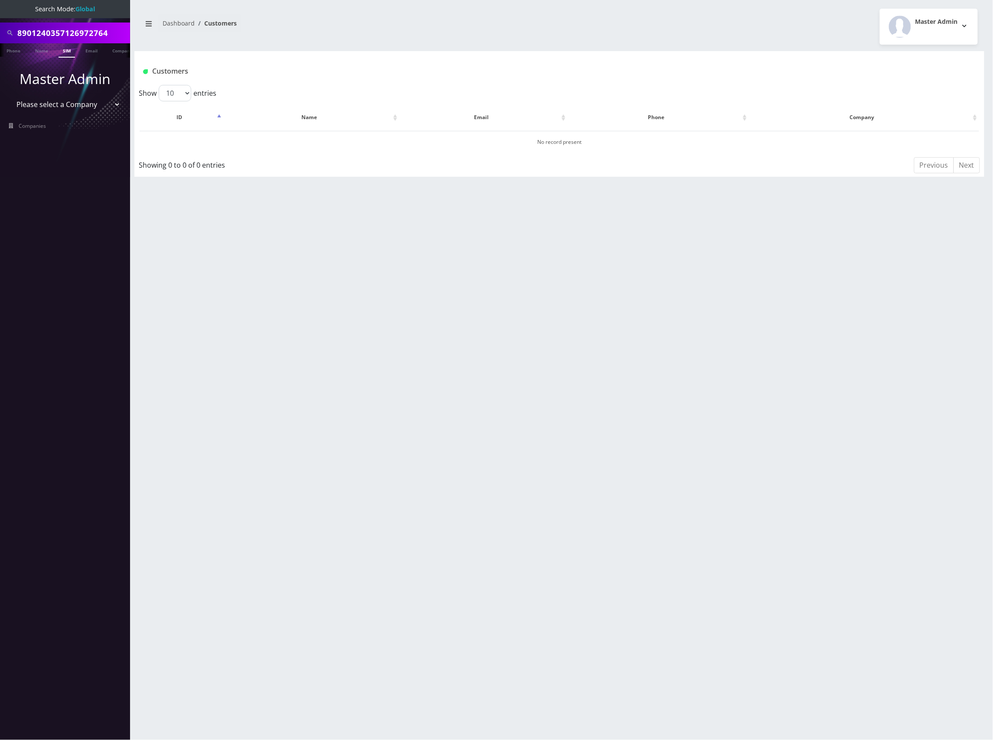
click at [70, 31] on input "8901240357126972764" at bounding box center [72, 33] width 111 height 16
paste input "475"
type input "8901240357126972475"
click at [68, 49] on link "SIM" at bounding box center [67, 50] width 16 height 14
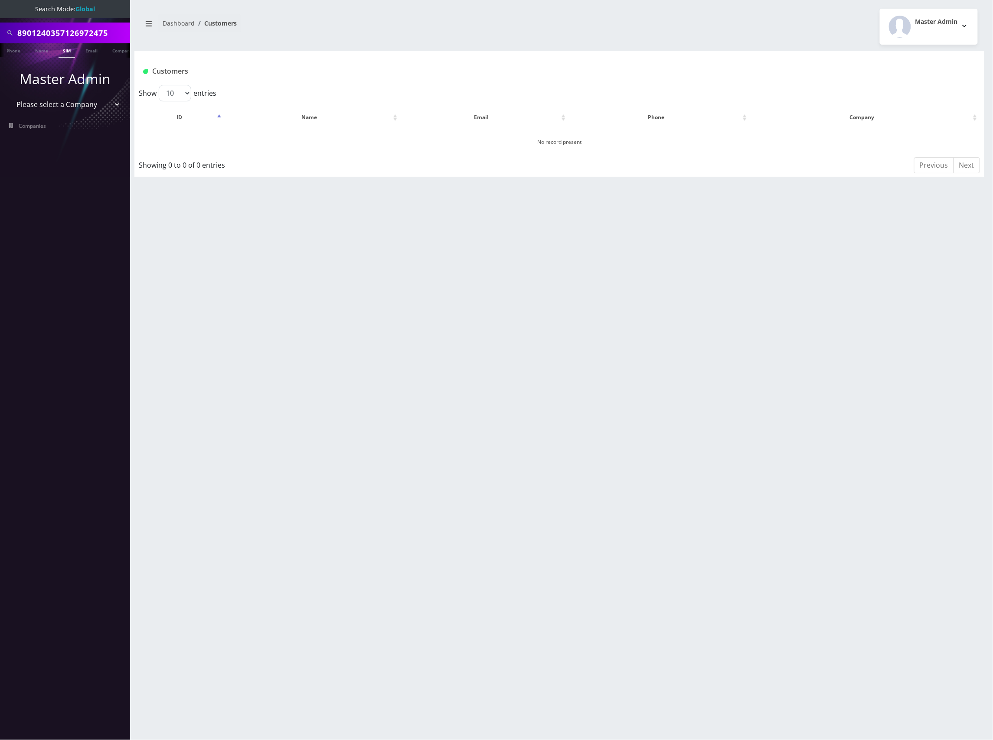
click at [69, 35] on input "8901240357126972475" at bounding box center [72, 33] width 111 height 16
paste input "1840"
type input "8901240357126971840"
click at [66, 52] on link "SIM" at bounding box center [67, 50] width 16 height 14
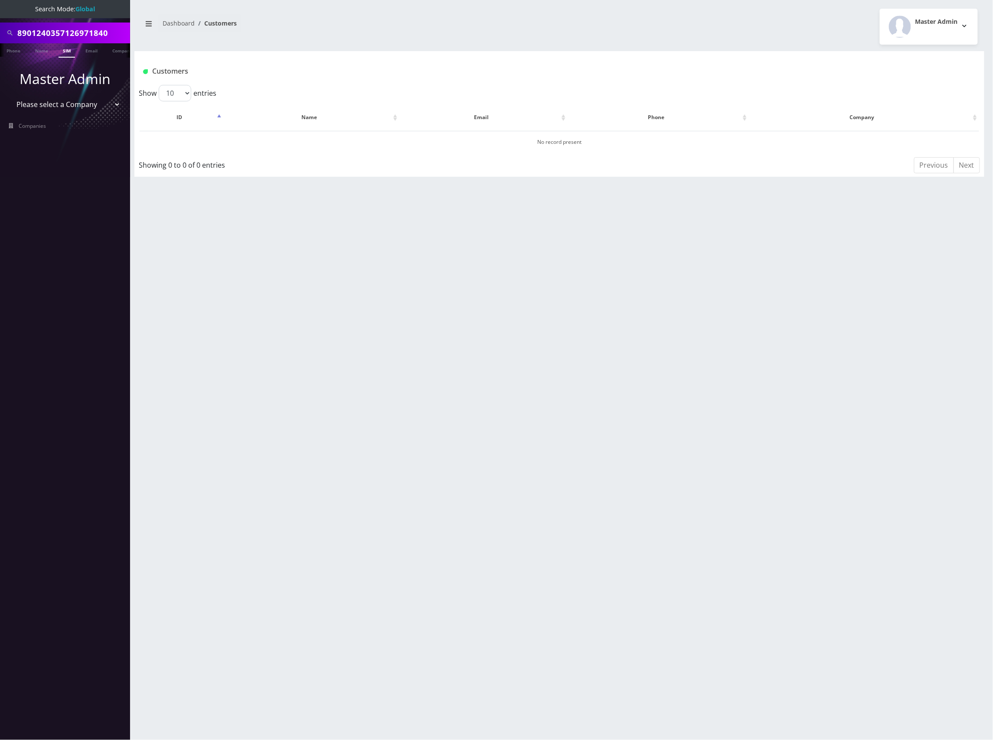
click at [96, 33] on input "8901240357126971840" at bounding box center [72, 33] width 111 height 16
paste input "0966"
type input "8901240357126970966"
click at [68, 52] on link "SIM" at bounding box center [67, 50] width 16 height 14
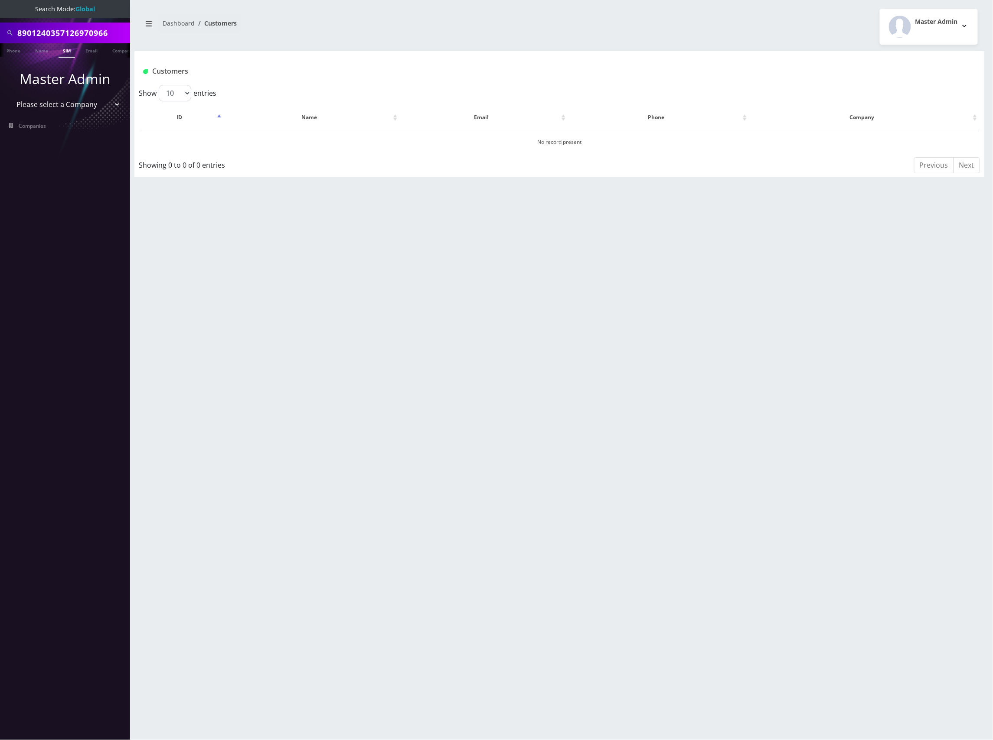
click at [89, 33] on input "8901240357126970966" at bounding box center [72, 33] width 111 height 16
click at [68, 28] on input "8901240357126970966" at bounding box center [72, 33] width 111 height 16
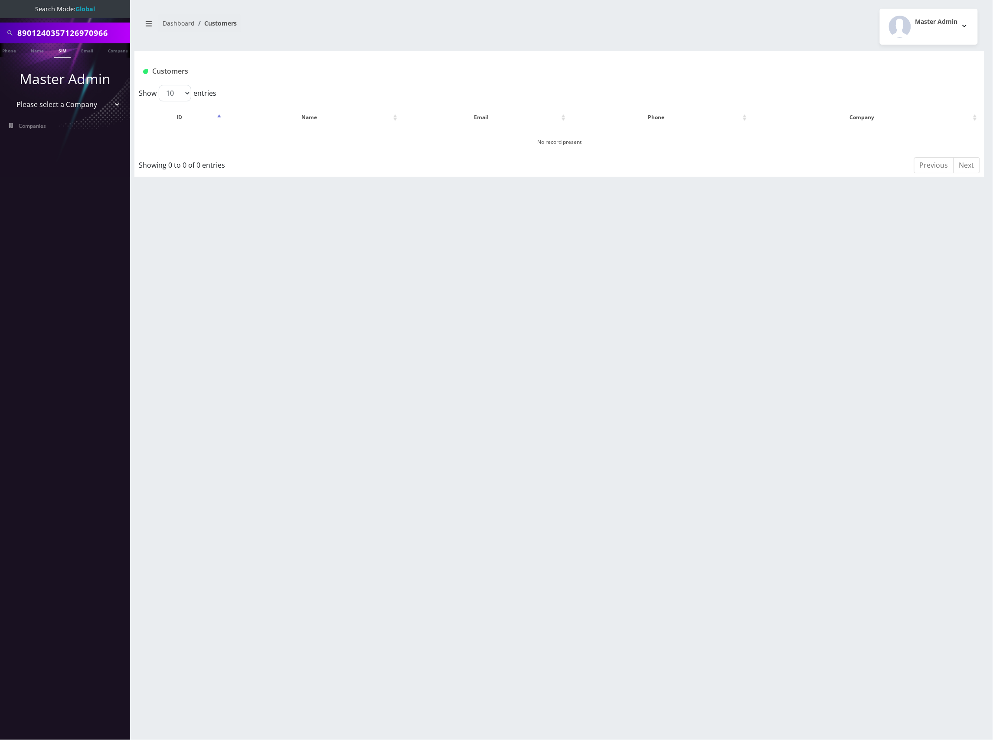
paste input "Tardigrade"
type input "Tardigrade"
click at [30, 49] on link "Name" at bounding box center [37, 50] width 22 height 14
click at [92, 51] on link "Email" at bounding box center [91, 50] width 21 height 14
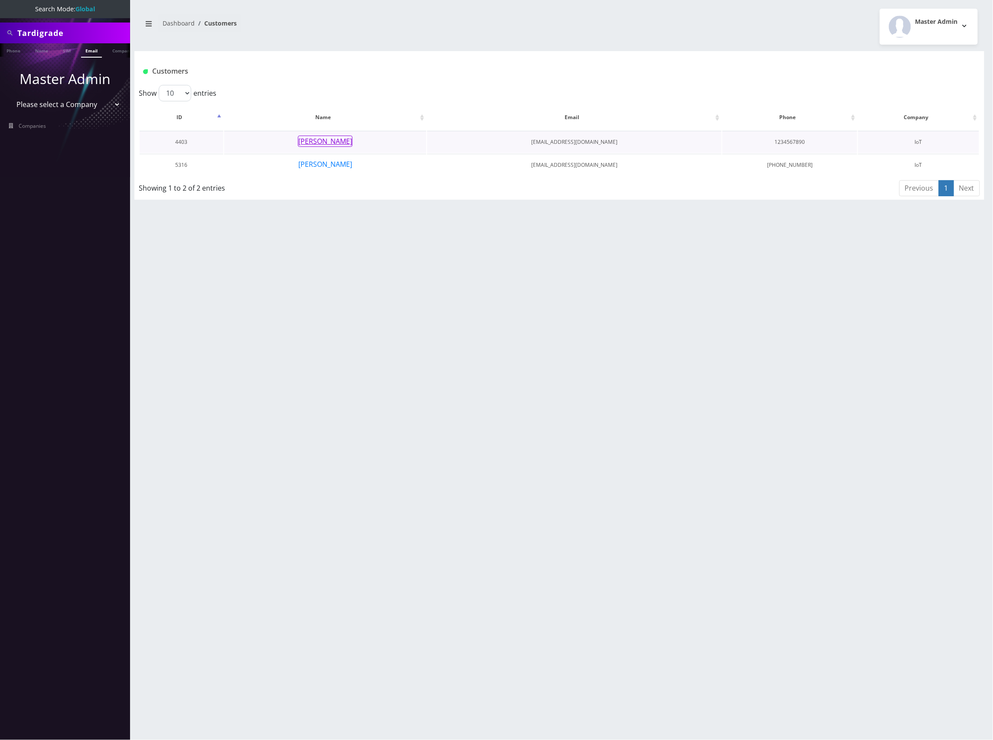
click at [330, 139] on button "[PERSON_NAME]" at bounding box center [325, 141] width 55 height 11
click at [326, 161] on button "[PERSON_NAME]" at bounding box center [325, 164] width 55 height 11
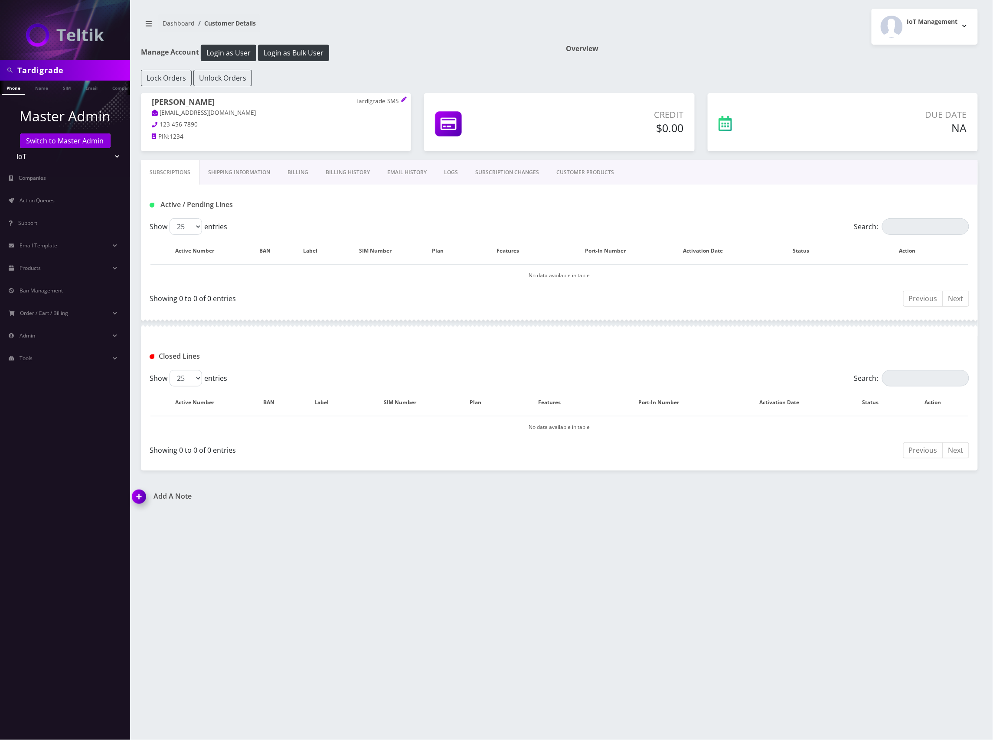
click at [246, 170] on link "Shipping Information" at bounding box center [238, 172] width 79 height 25
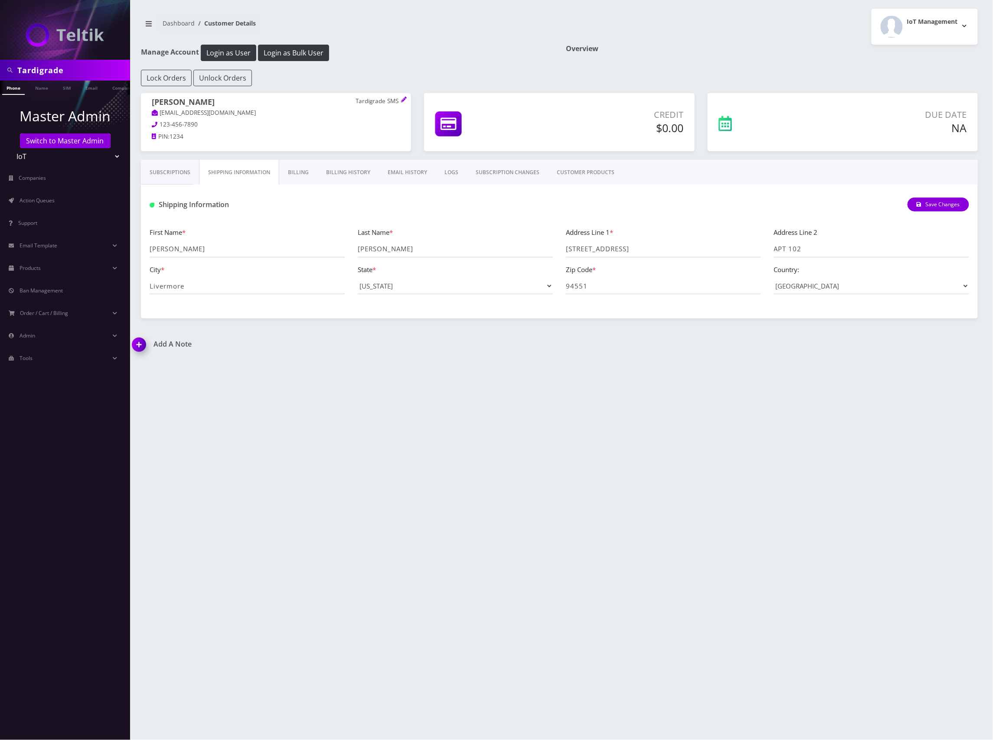
scroll to position [0, 4]
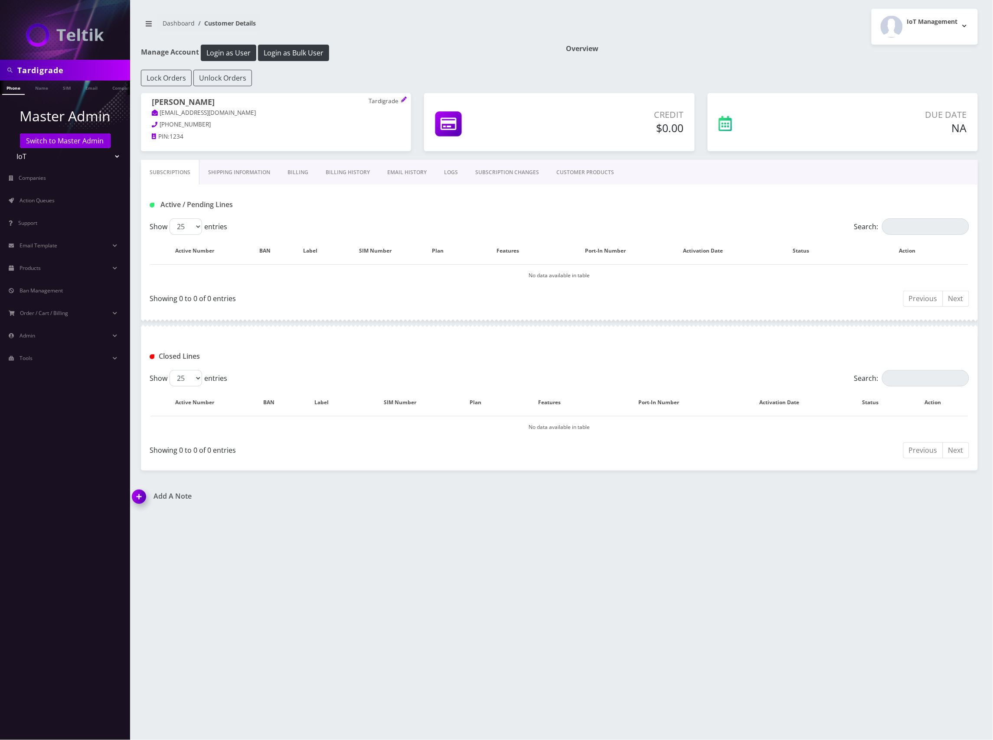
click at [258, 169] on link "Shipping Information" at bounding box center [238, 172] width 79 height 25
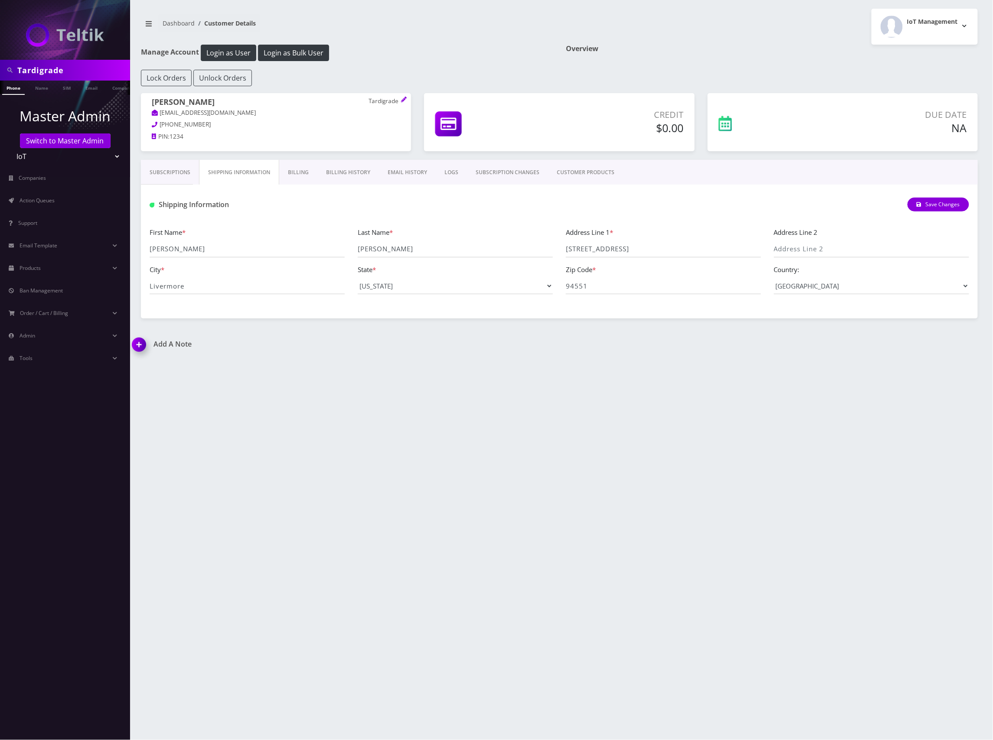
click at [159, 167] on link "Subscriptions" at bounding box center [170, 172] width 58 height 25
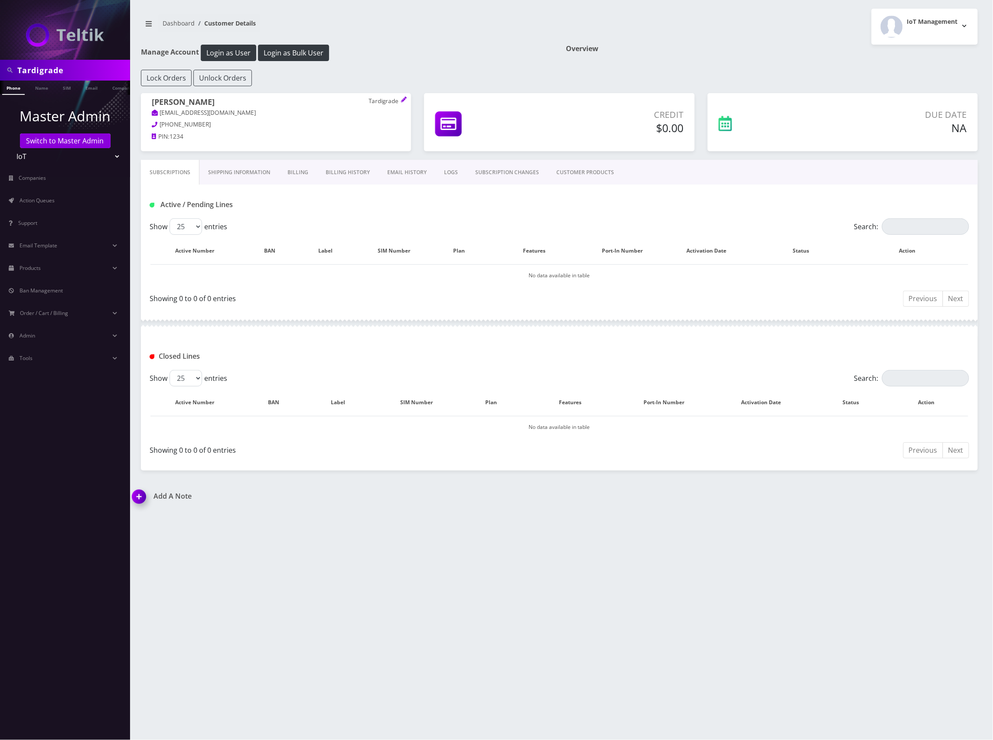
click at [248, 174] on link "Shipping Information" at bounding box center [238, 172] width 79 height 25
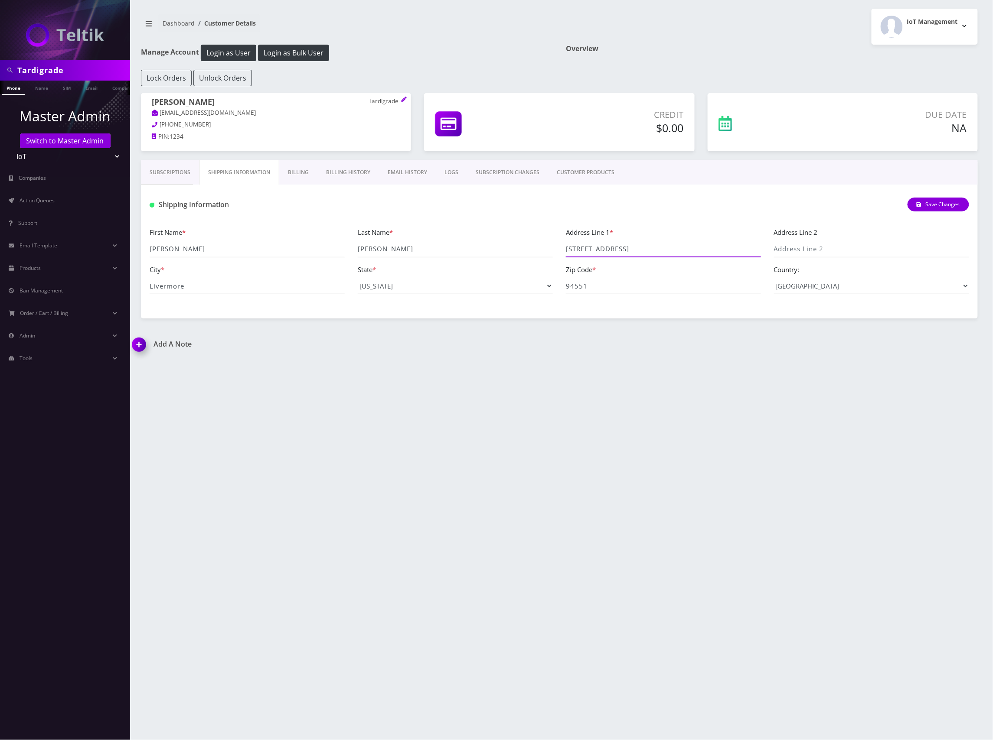
drag, startPoint x: 661, startPoint y: 251, endPoint x: 521, endPoint y: 241, distance: 141.2
click at [519, 241] on div "First Name * [PERSON_NAME] Name * [PERSON_NAME] Address Line 1 * [STREET_ADDRES…" at bounding box center [559, 264] width 832 height 74
click at [572, 288] on input "94551" at bounding box center [663, 286] width 195 height 16
drag, startPoint x: 658, startPoint y: 251, endPoint x: 488, endPoint y: 238, distance: 170.4
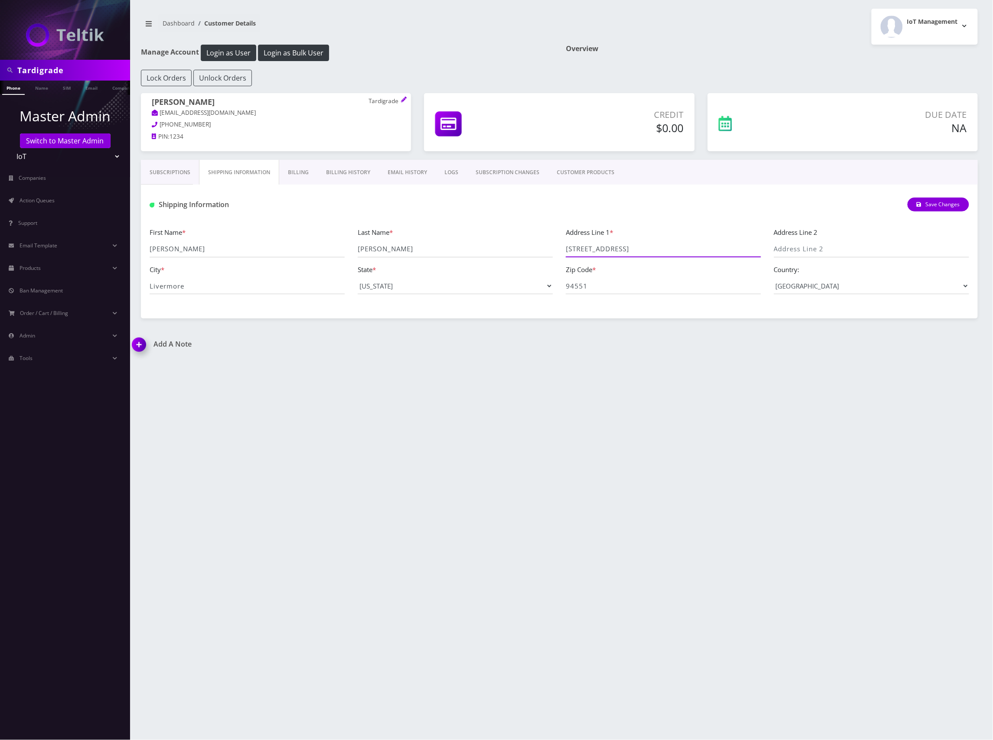
click at [484, 238] on div "First Name * [PERSON_NAME] Name * [PERSON_NAME] Address Line 1 * [STREET_ADDRES…" at bounding box center [559, 264] width 832 height 74
drag, startPoint x: 214, startPoint y: 285, endPoint x: 218, endPoint y: 284, distance: 4.4
click at [110, 278] on div "Tardigrade Phone Name SIM Email Company Customer Master Admin Switch to Master …" at bounding box center [496, 370] width 993 height 740
click at [39, 74] on input "Tardigrade" at bounding box center [72, 70] width 111 height 16
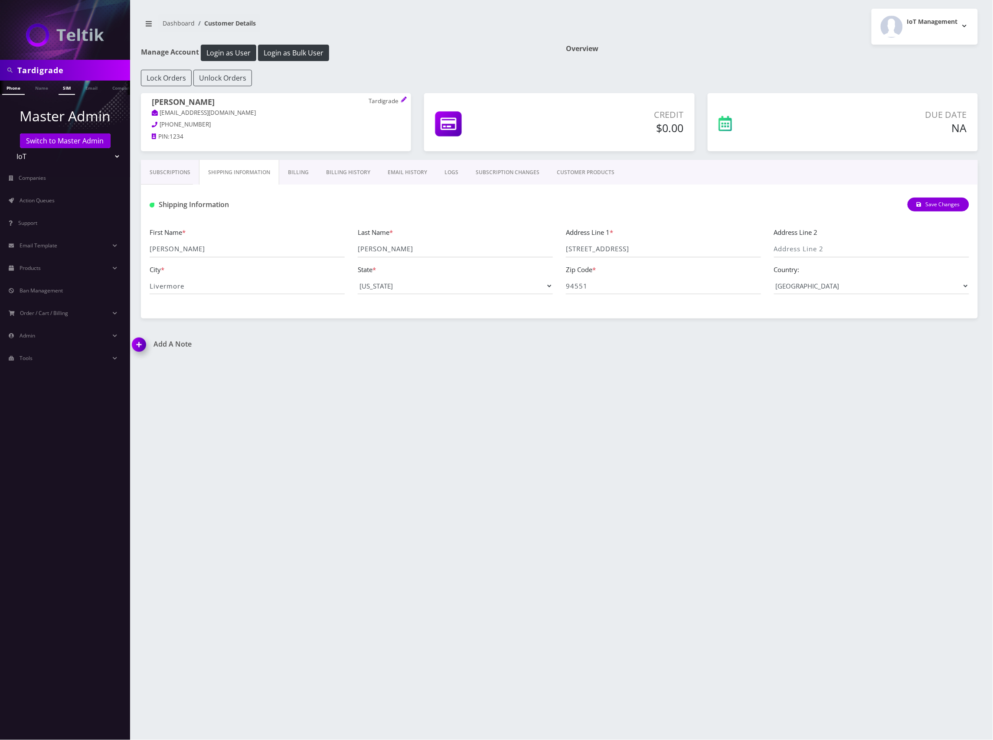
paste input "8901240357126977912"
type input "8901240357126977912"
click at [70, 93] on link "SIM" at bounding box center [67, 88] width 16 height 14
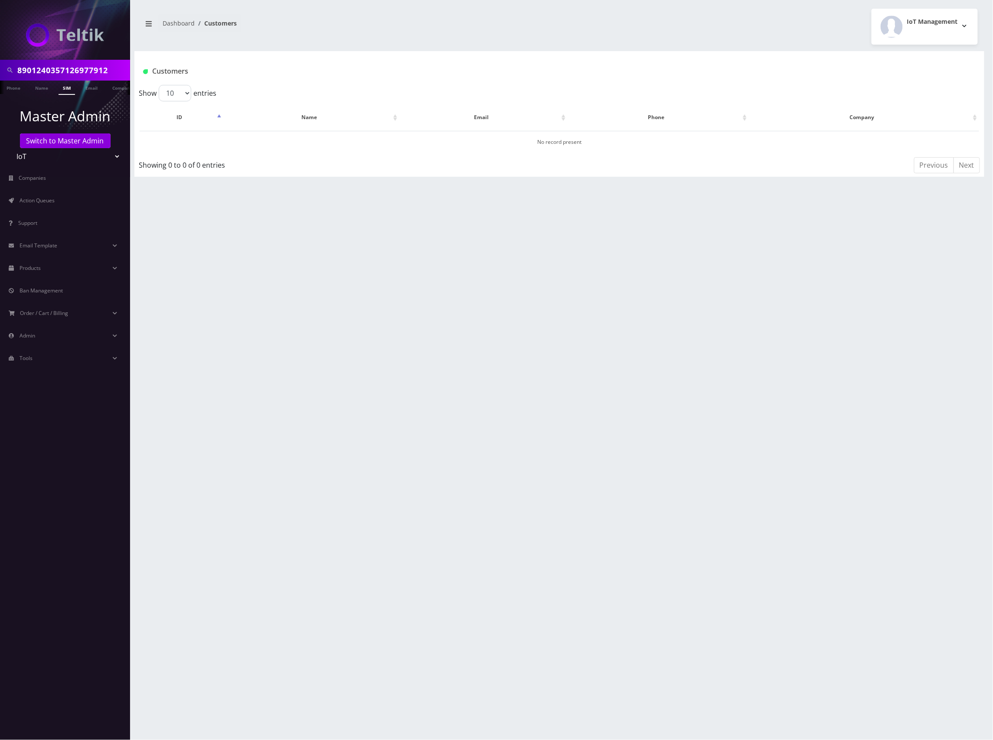
scroll to position [0, 4]
click at [86, 139] on link "Switch to Master Admin" at bounding box center [65, 140] width 91 height 15
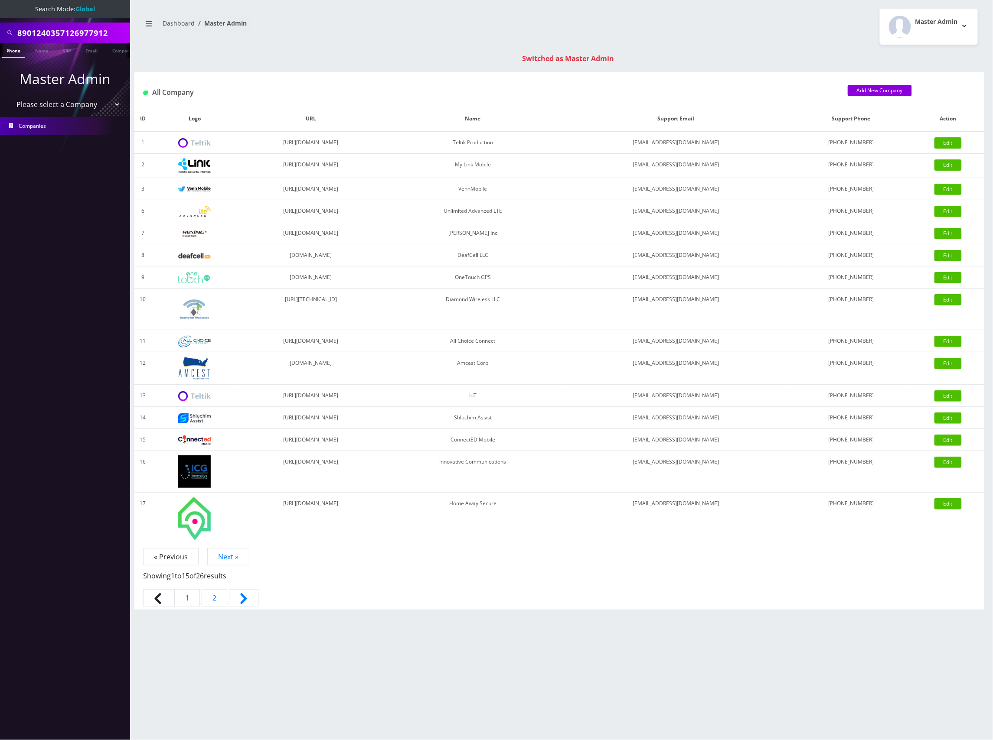
click at [73, 30] on input "8901240357126977912" at bounding box center [72, 33] width 111 height 16
click at [65, 49] on link "SIM" at bounding box center [67, 50] width 16 height 14
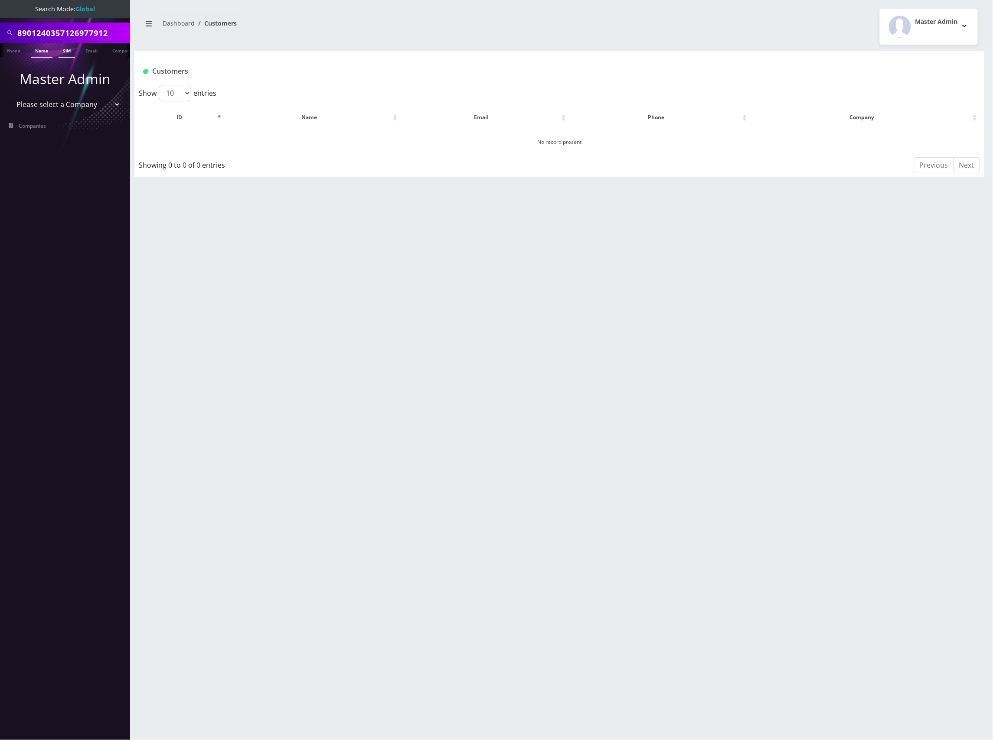
click at [40, 51] on link "Name" at bounding box center [42, 50] width 22 height 14
click at [72, 32] on input "8901240357126977912" at bounding box center [72, 33] width 111 height 16
click at [46, 51] on link "Name" at bounding box center [42, 50] width 22 height 14
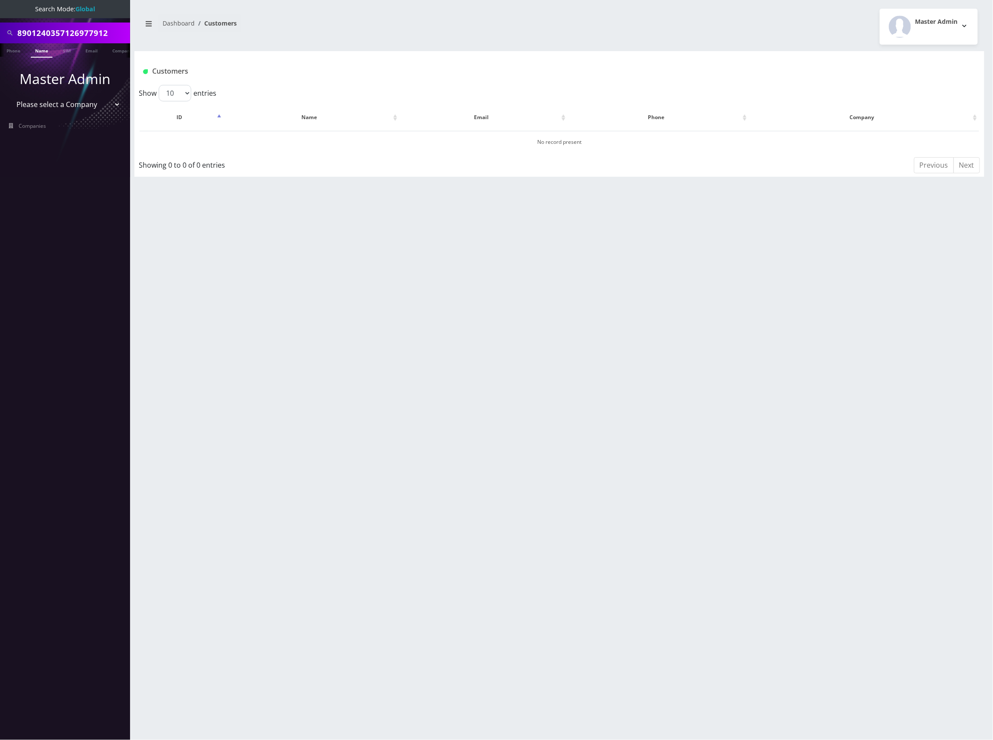
click at [99, 32] on input "8901240357126977912" at bounding box center [72, 33] width 111 height 16
type input "reps 2"
click at [51, 30] on input "reps 2" at bounding box center [72, 33] width 111 height 16
type input "reps2"
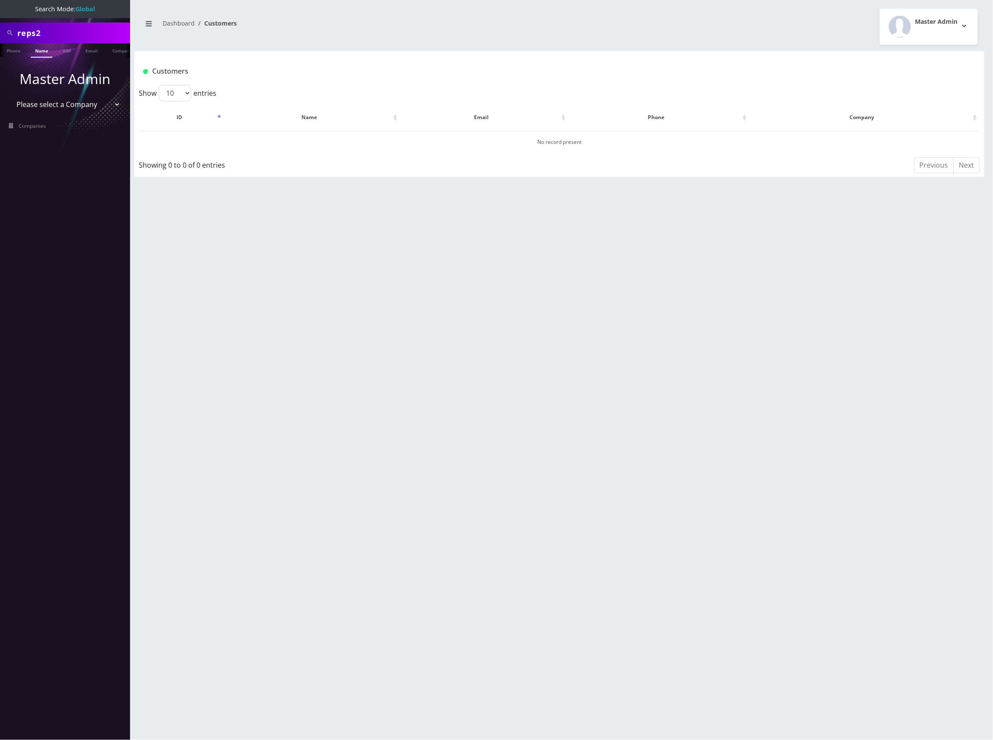
click at [45, 51] on link "Name" at bounding box center [42, 50] width 22 height 14
click at [89, 51] on link "Email" at bounding box center [91, 49] width 21 height 13
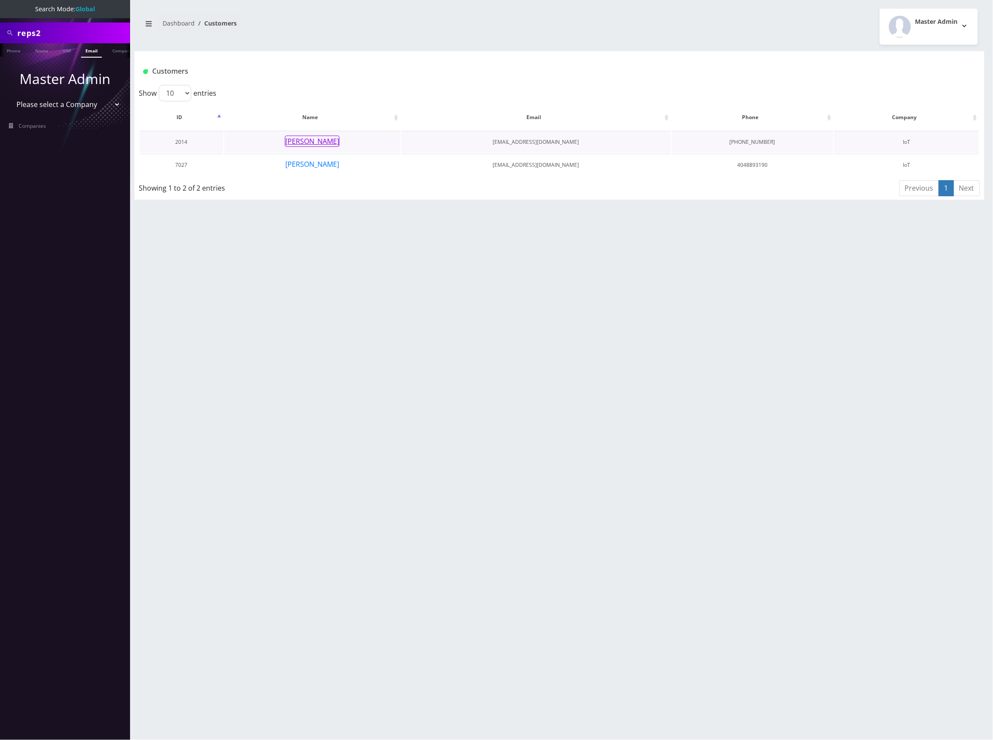
click at [317, 141] on button "[PERSON_NAME]" at bounding box center [312, 141] width 55 height 11
click at [308, 162] on button "[PERSON_NAME]" at bounding box center [312, 164] width 55 height 11
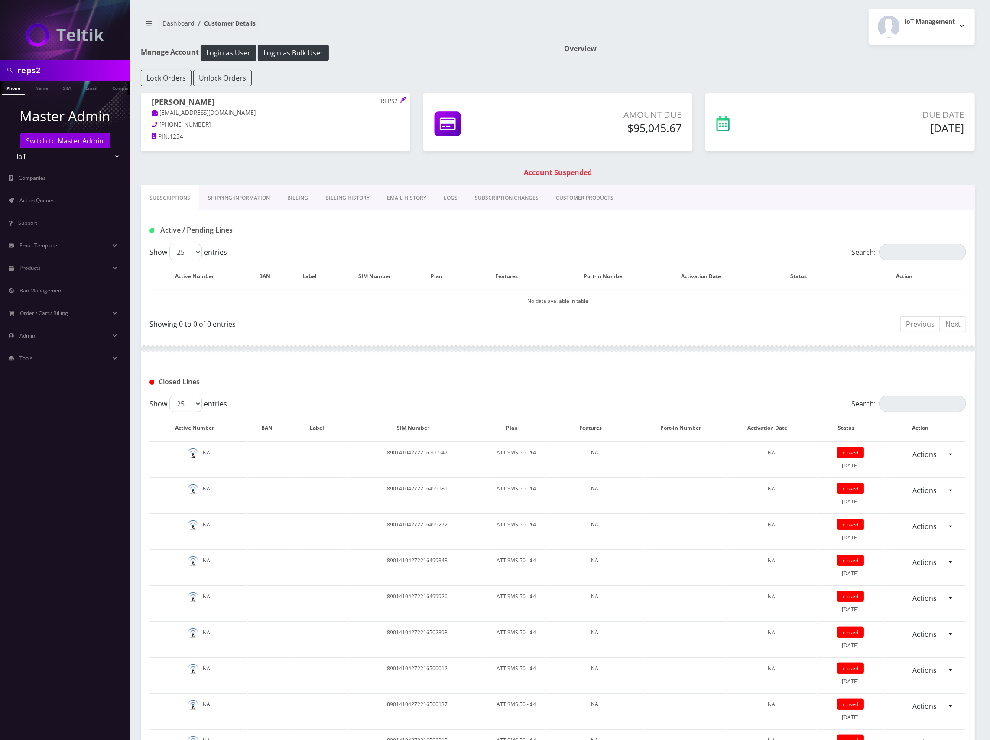
click at [248, 196] on link "Shipping Information" at bounding box center [238, 198] width 79 height 25
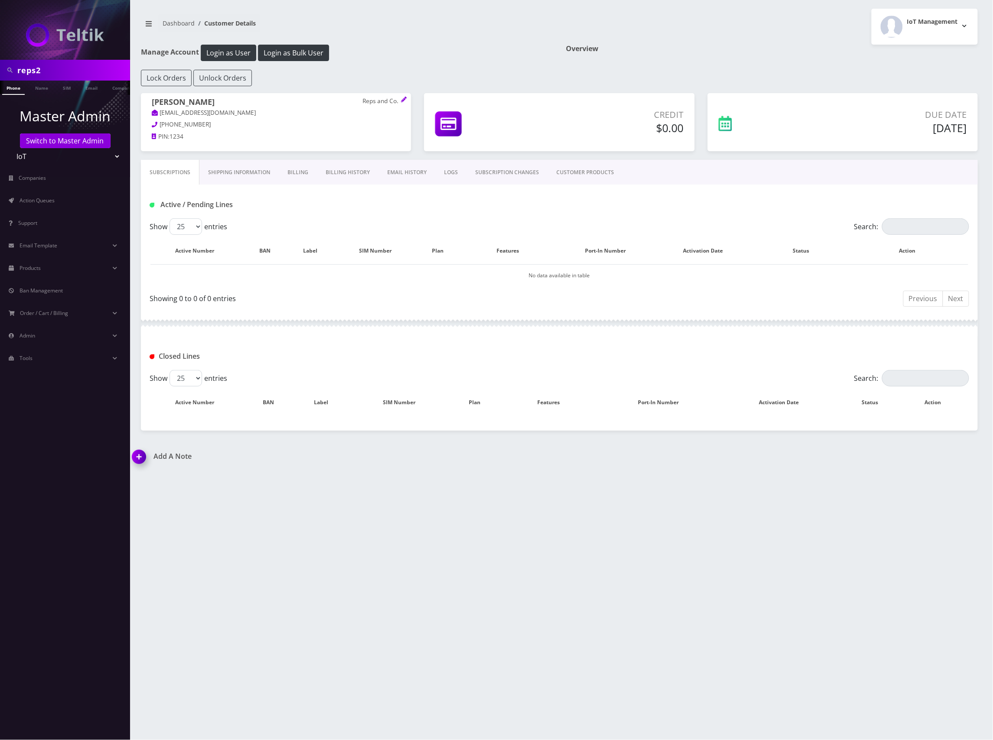
click at [238, 173] on link "Shipping Information" at bounding box center [238, 172] width 79 height 25
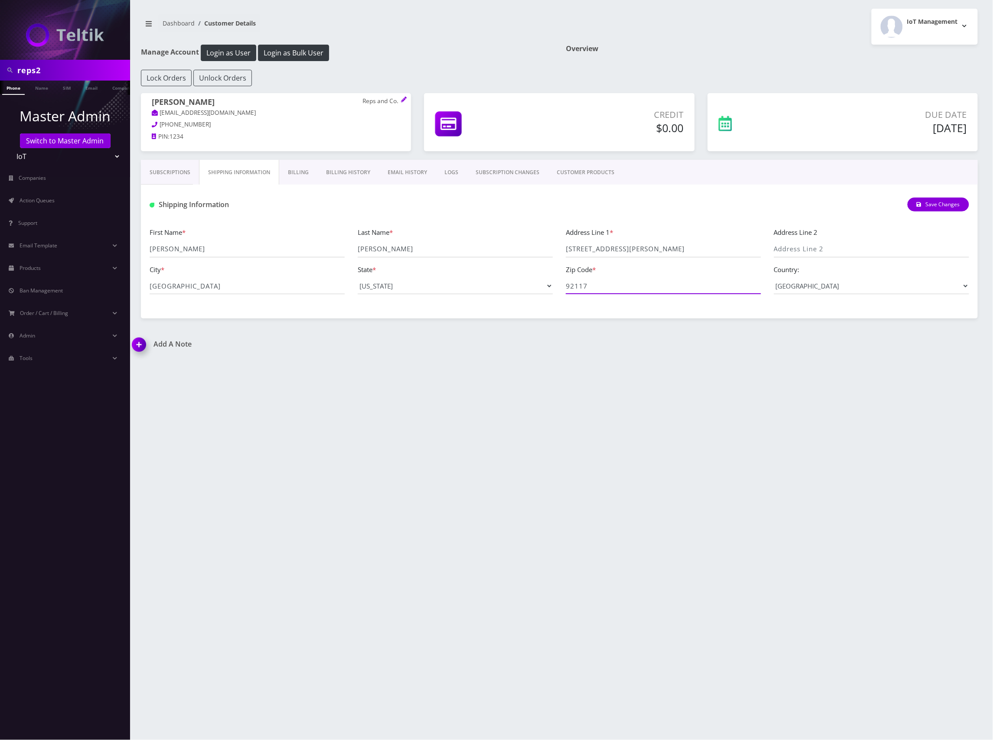
drag, startPoint x: 602, startPoint y: 286, endPoint x: 536, endPoint y: 285, distance: 66.8
click at [536, 285] on div "First Name * [PERSON_NAME] Last Name * [PERSON_NAME] Address Line 1 * [STREET_A…" at bounding box center [559, 264] width 832 height 74
drag, startPoint x: 672, startPoint y: 254, endPoint x: 635, endPoint y: 249, distance: 36.7
click at [580, 248] on input "4141 JUTLAND DR STE 332" at bounding box center [663, 249] width 195 height 16
click at [565, 248] on div "Address Line 1 * 4141 JUTLAND DR STE 332" at bounding box center [663, 242] width 208 height 30
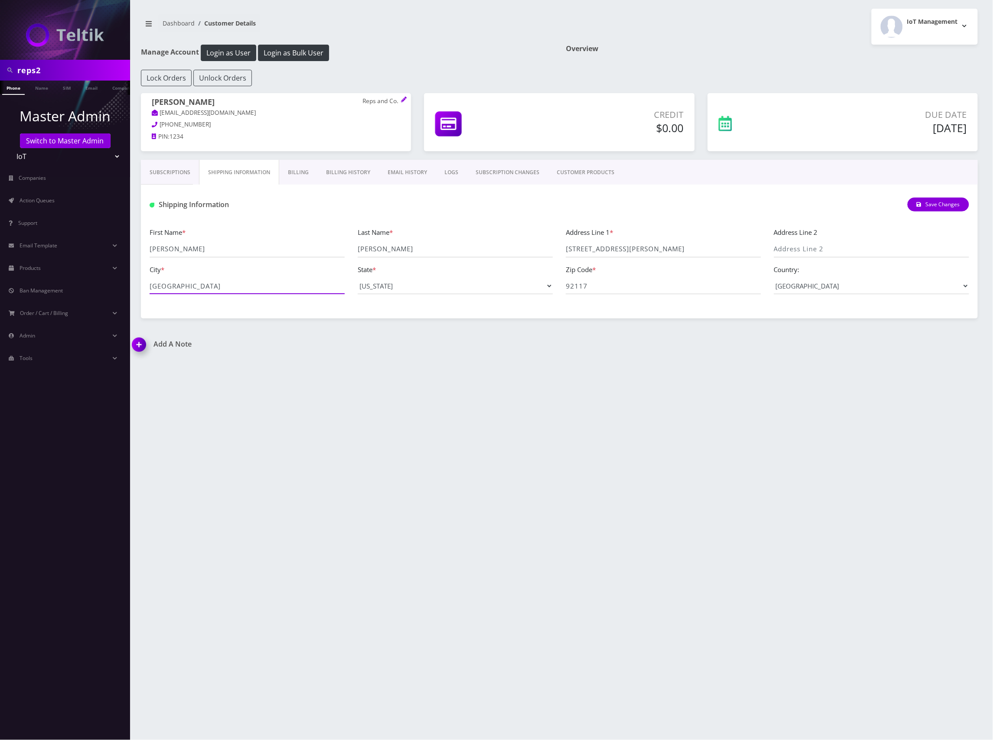
drag, startPoint x: 172, startPoint y: 288, endPoint x: 133, endPoint y: 288, distance: 39.4
click at [120, 288] on div "reps2 Phone Name SIM Email Company Customer Master Admin Switch to Master Admin…" at bounding box center [496, 370] width 993 height 740
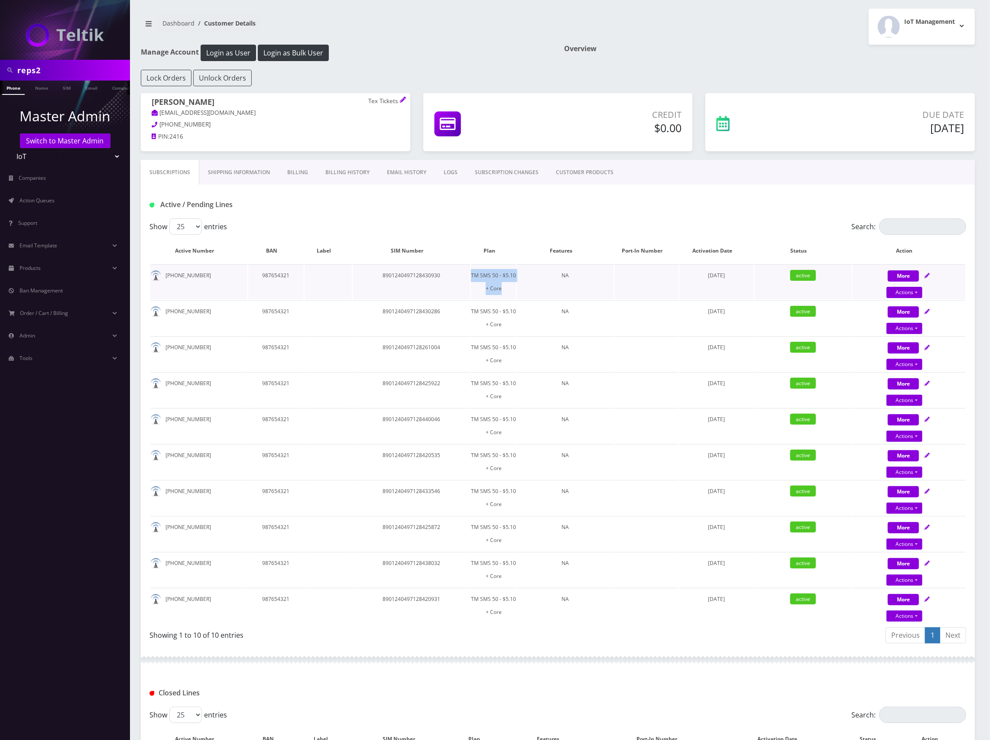
drag, startPoint x: 510, startPoint y: 289, endPoint x: 471, endPoint y: 277, distance: 41.0
click at [471, 277] on td "TM SMS 50 - $5.10 + Core" at bounding box center [493, 281] width 45 height 35
copy td "TM SMS 50 - $5.10 + Core"
drag, startPoint x: 52, startPoint y: 66, endPoint x: 16, endPoint y: 65, distance: 36.4
click at [0, 58] on html "reps2 Phone Name SIM Email Company Customer Master Admin Switch to Master Admin…" at bounding box center [495, 425] width 990 height 850
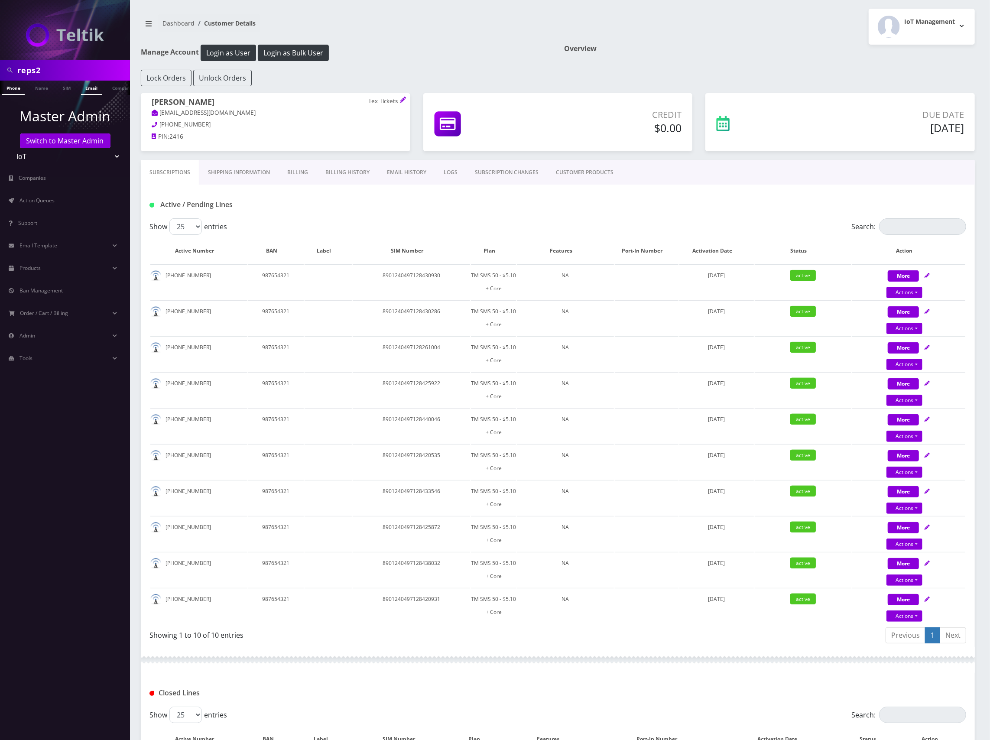
paste input "8901240357129140021"
type input "8901240357129140021"
click at [65, 84] on link "SIM" at bounding box center [67, 88] width 16 height 14
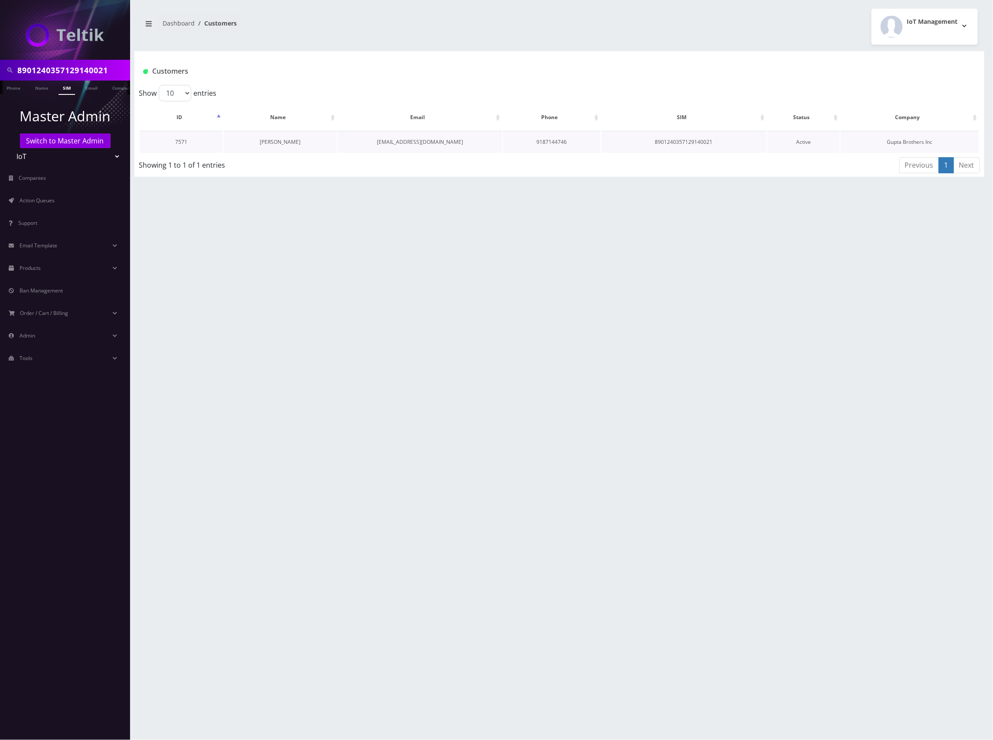
click at [283, 142] on link "Saransh Gupta" at bounding box center [280, 141] width 41 height 7
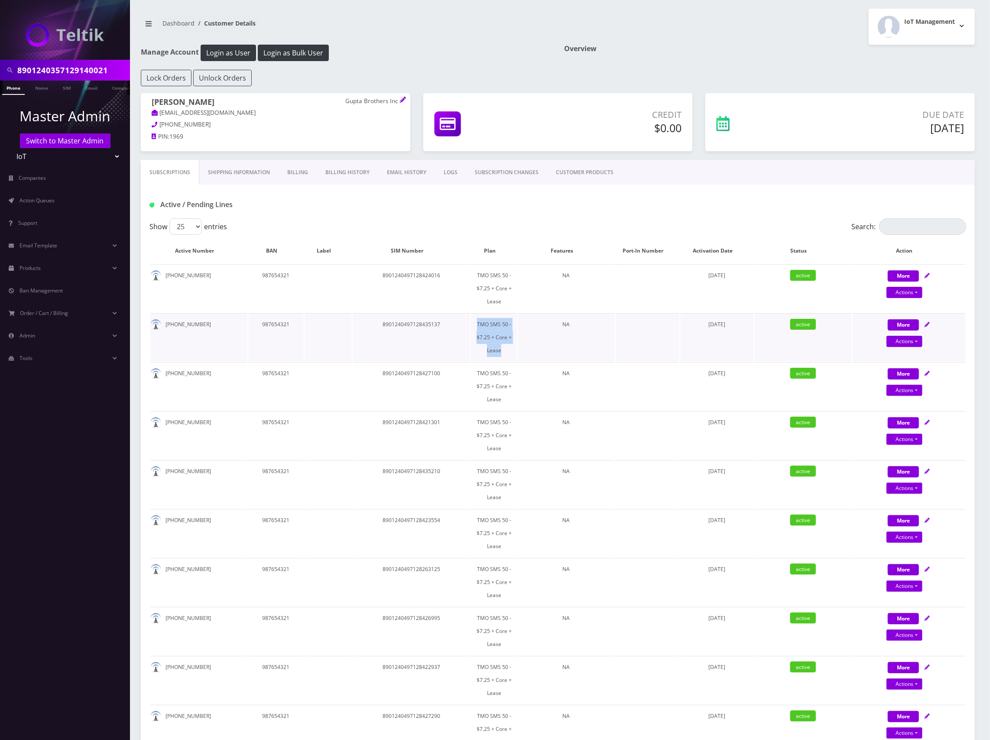
drag, startPoint x: 500, startPoint y: 348, endPoint x: 486, endPoint y: 325, distance: 26.8
click at [474, 321] on td "TMO SMS 50 - $7.25 + Core + Lease" at bounding box center [494, 337] width 46 height 48
copy td "TMO SMS 50 - $7.25 + Core + Lease"
click at [710, 203] on div "Active / Pending Lines" at bounding box center [558, 205] width 830 height 14
click at [66, 261] on link "Products" at bounding box center [65, 268] width 130 height 18
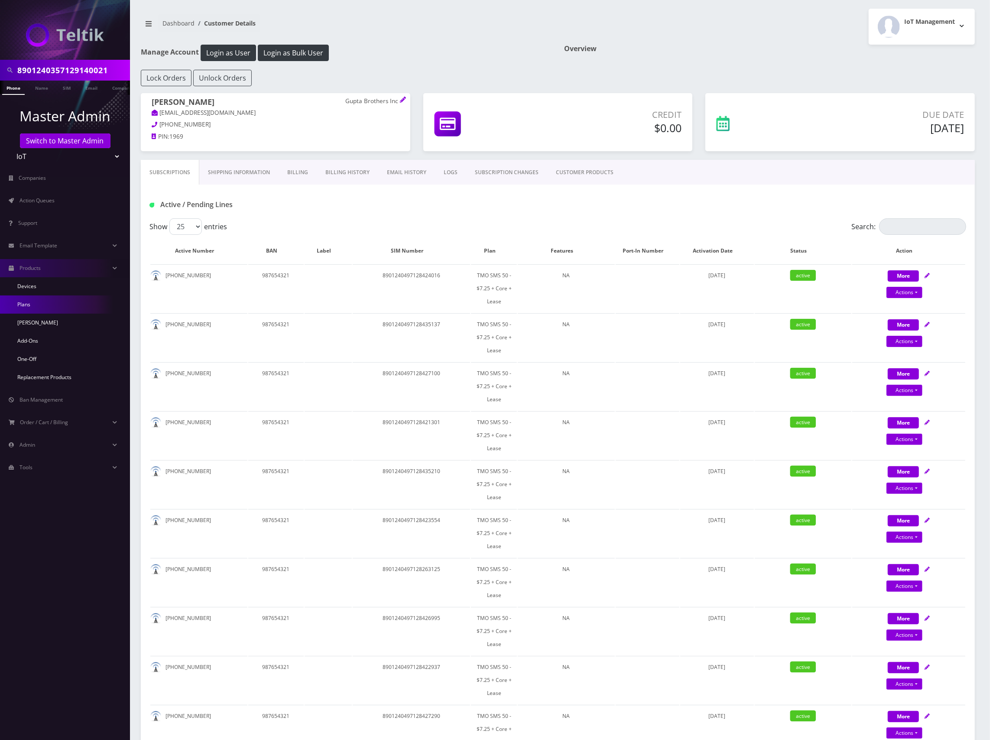
click at [55, 301] on link "Plans" at bounding box center [65, 305] width 130 height 18
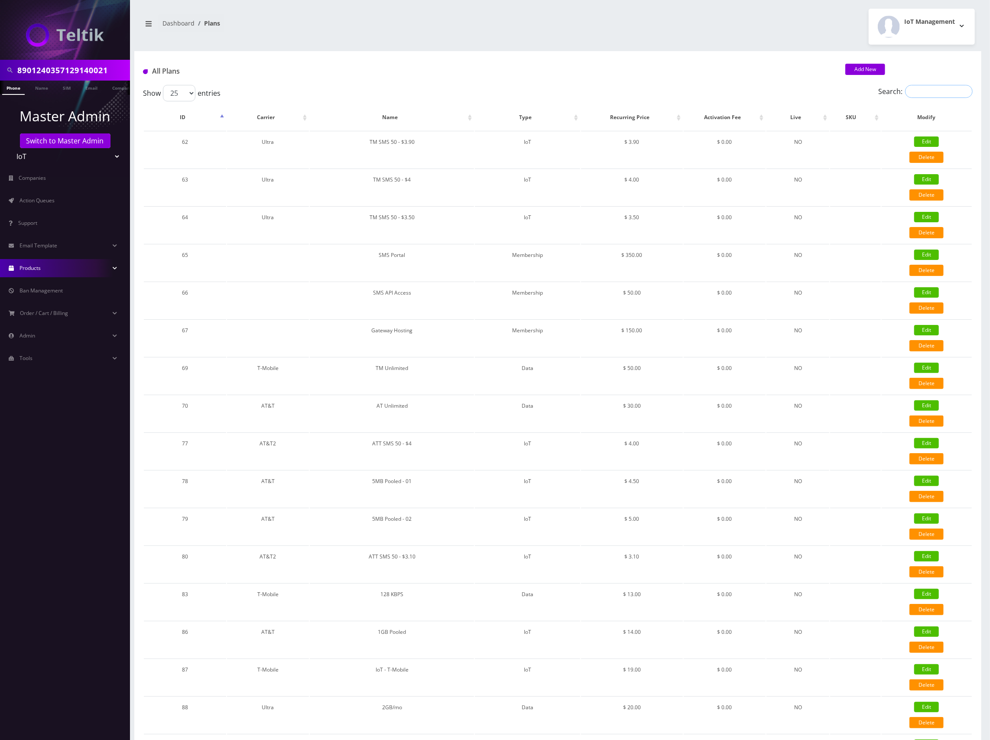
click at [939, 93] on input "Search:" at bounding box center [939, 91] width 68 height 13
paste input "TMO SMS 50 - $7.25 + Core + Lease"
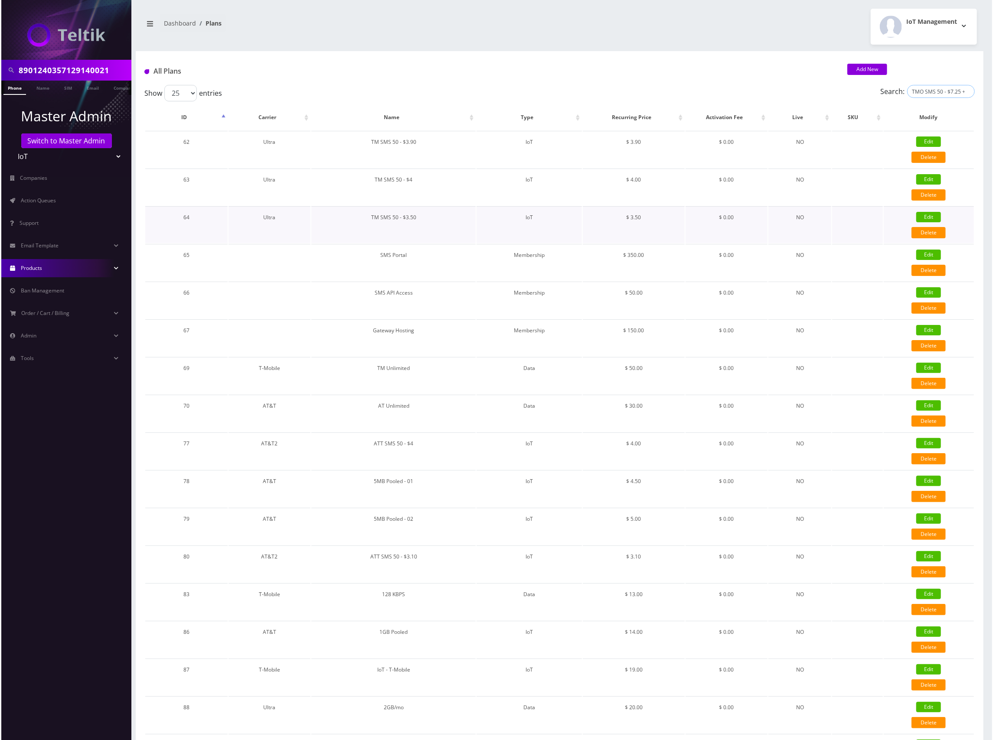
scroll to position [0, 28]
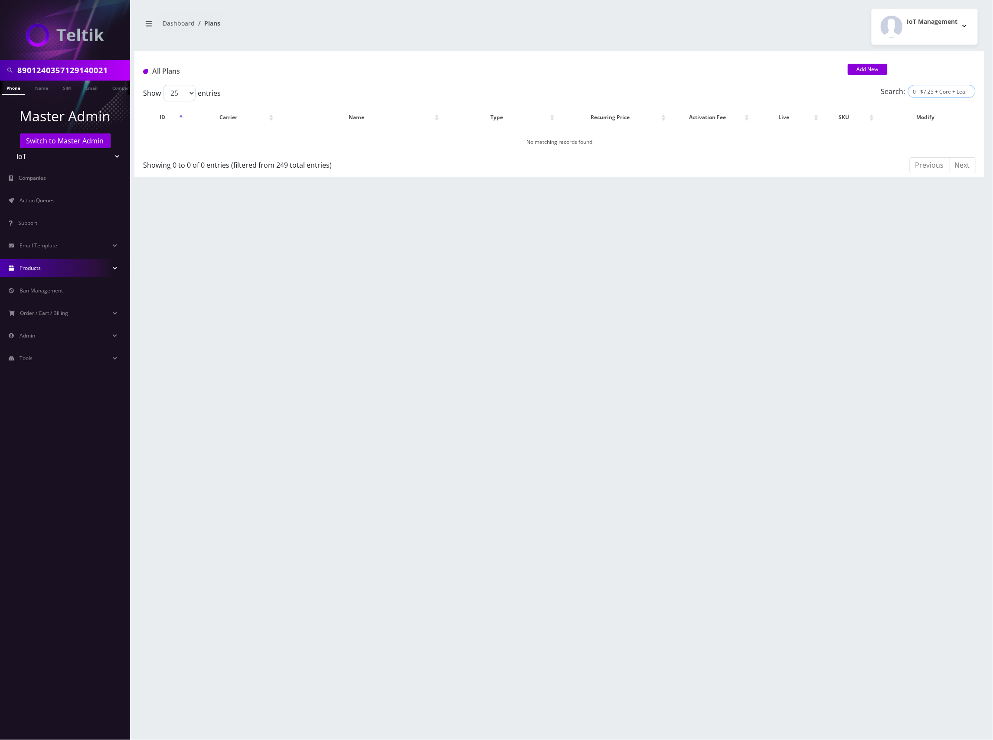
click at [927, 91] on input "TMO SMS 50 - $7.25 + Core + Lease" at bounding box center [942, 91] width 68 height 13
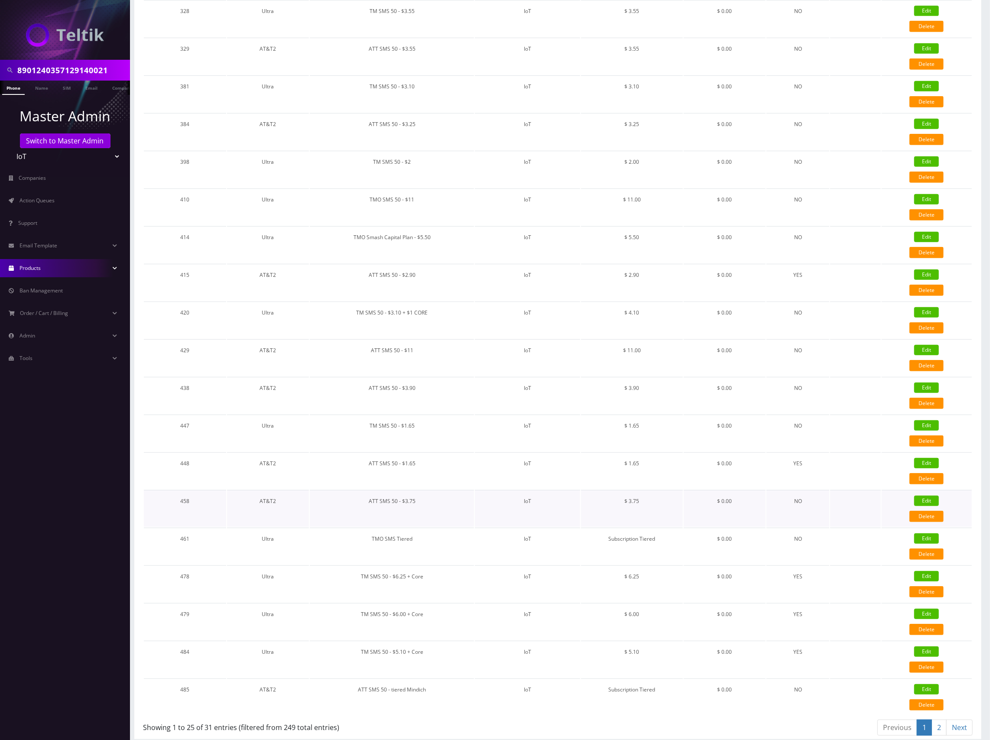
scroll to position [359, 0]
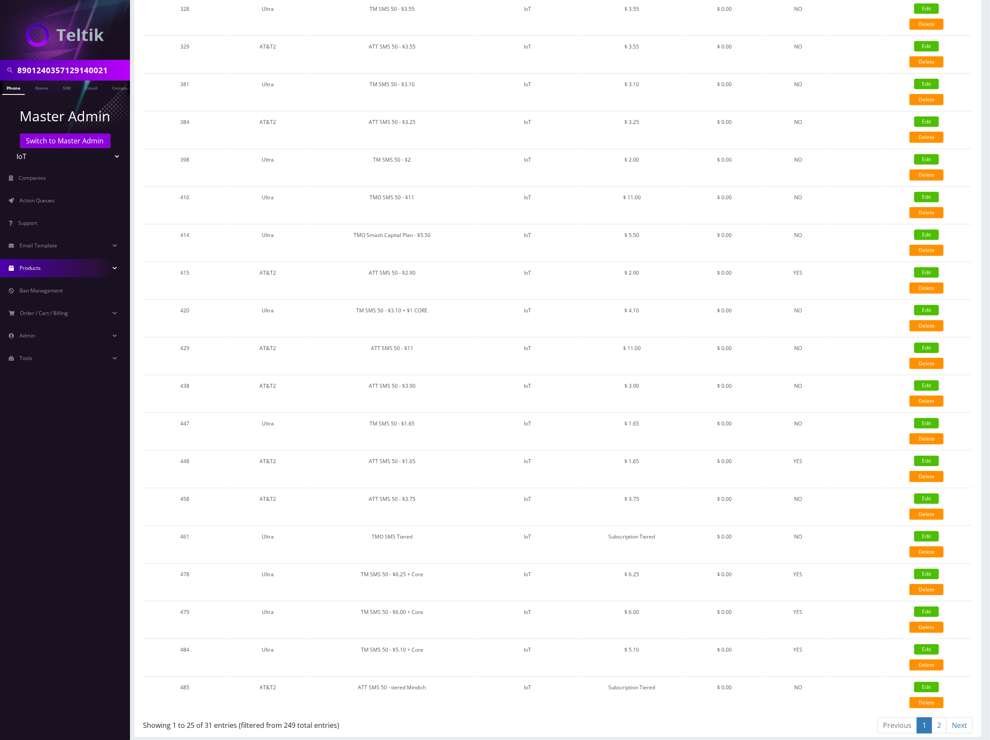
type input "TMO SMS 50"
click at [938, 719] on link "2" at bounding box center [939, 726] width 15 height 16
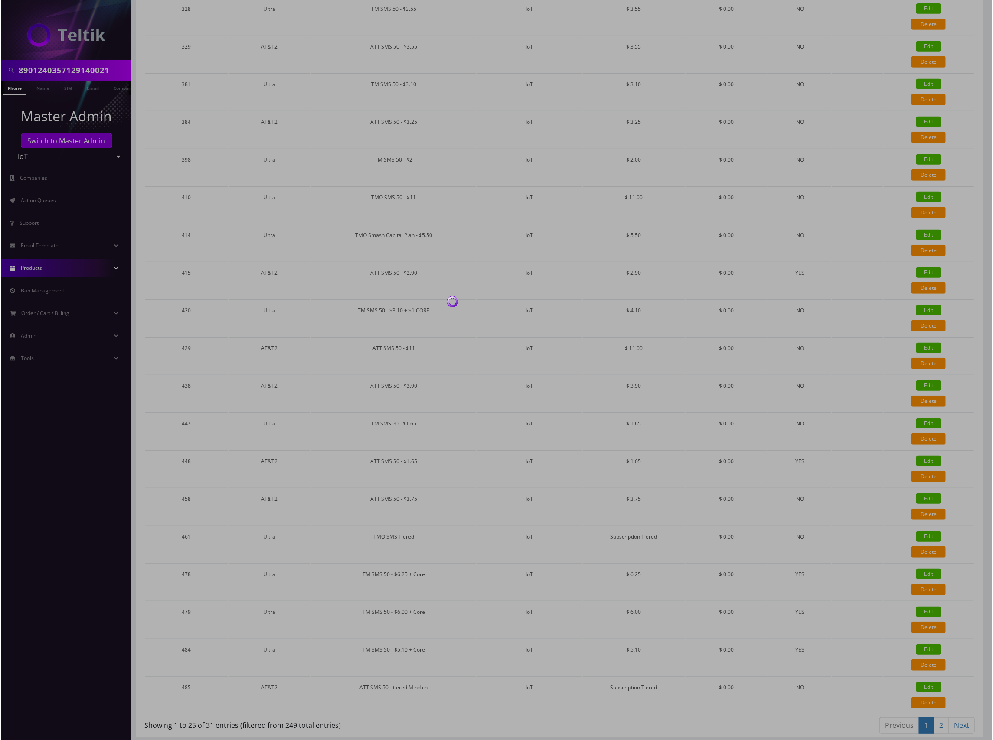
scroll to position [0, 0]
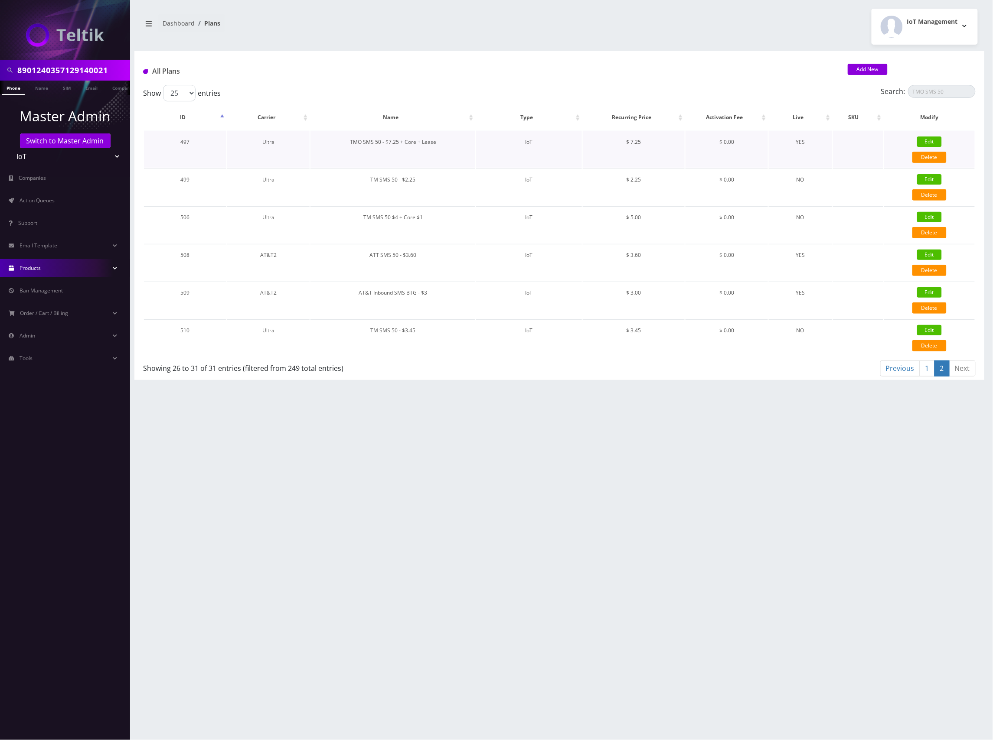
click at [926, 139] on link "Edit" at bounding box center [929, 142] width 25 height 10
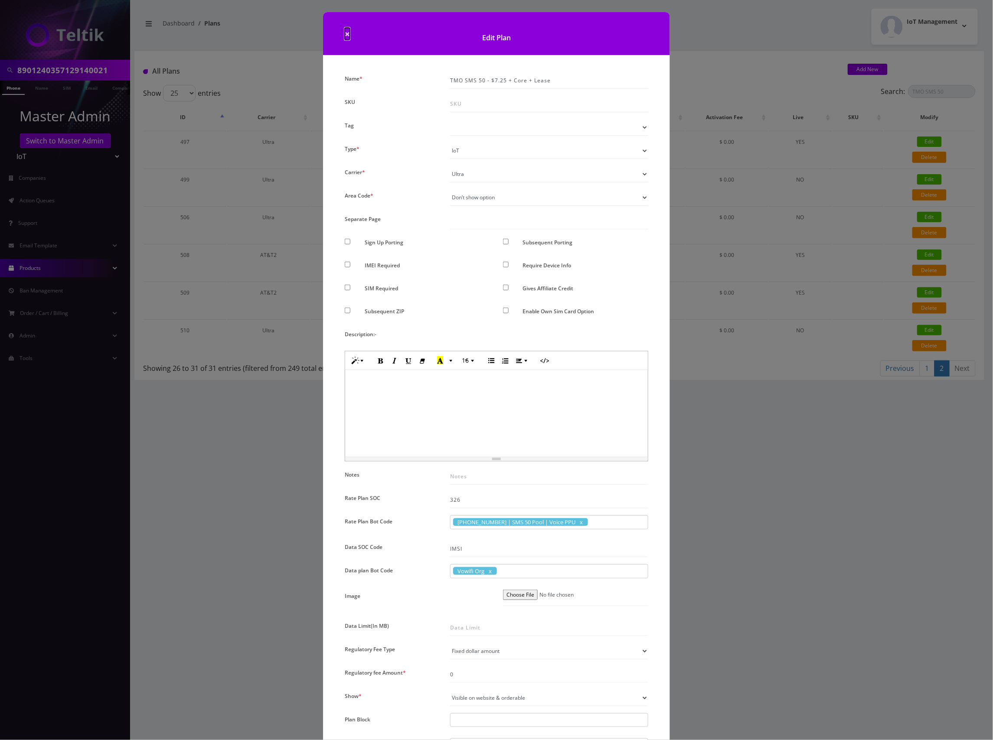
click at [346, 33] on span "×" at bounding box center [347, 34] width 5 height 12
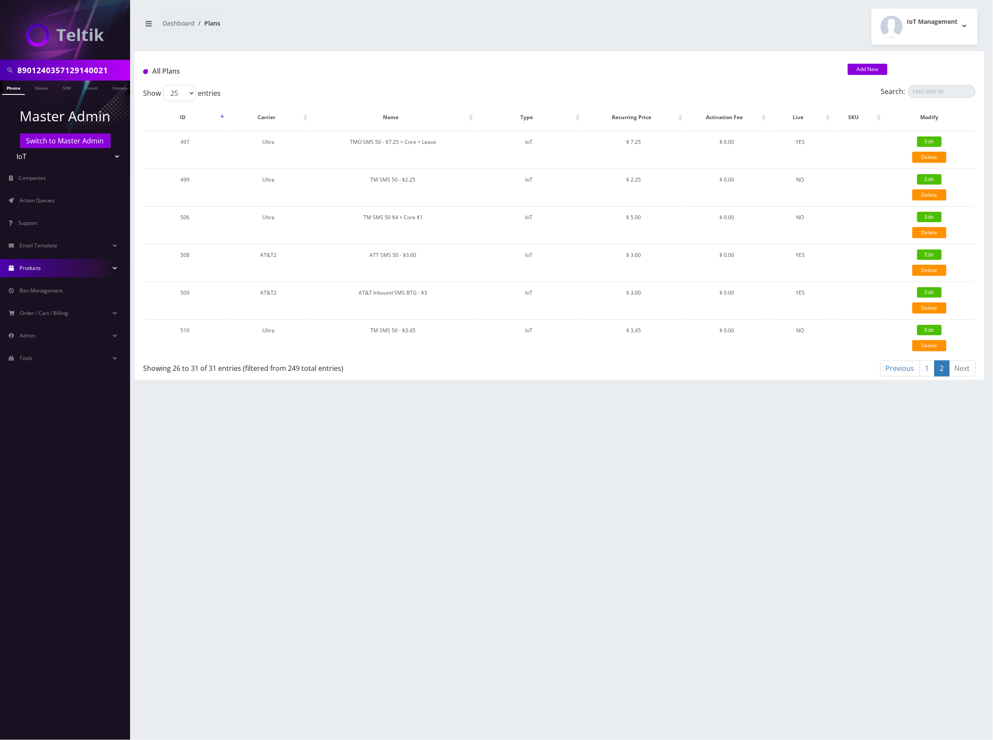
click at [933, 365] on link "1" at bounding box center [926, 369] width 15 height 16
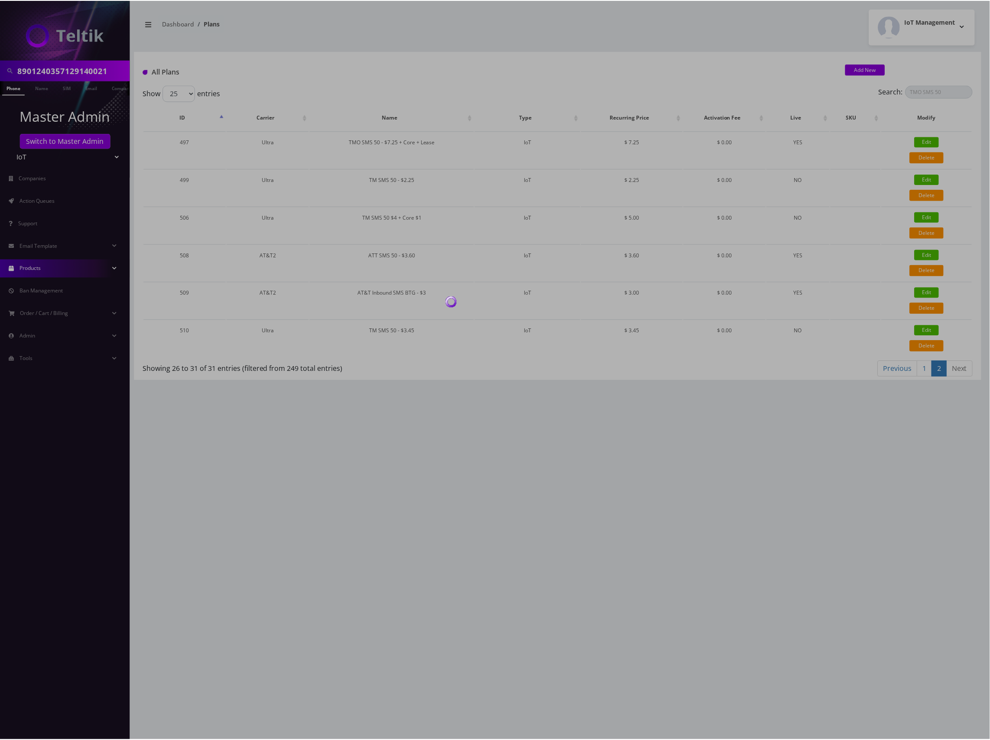
scroll to position [359, 0]
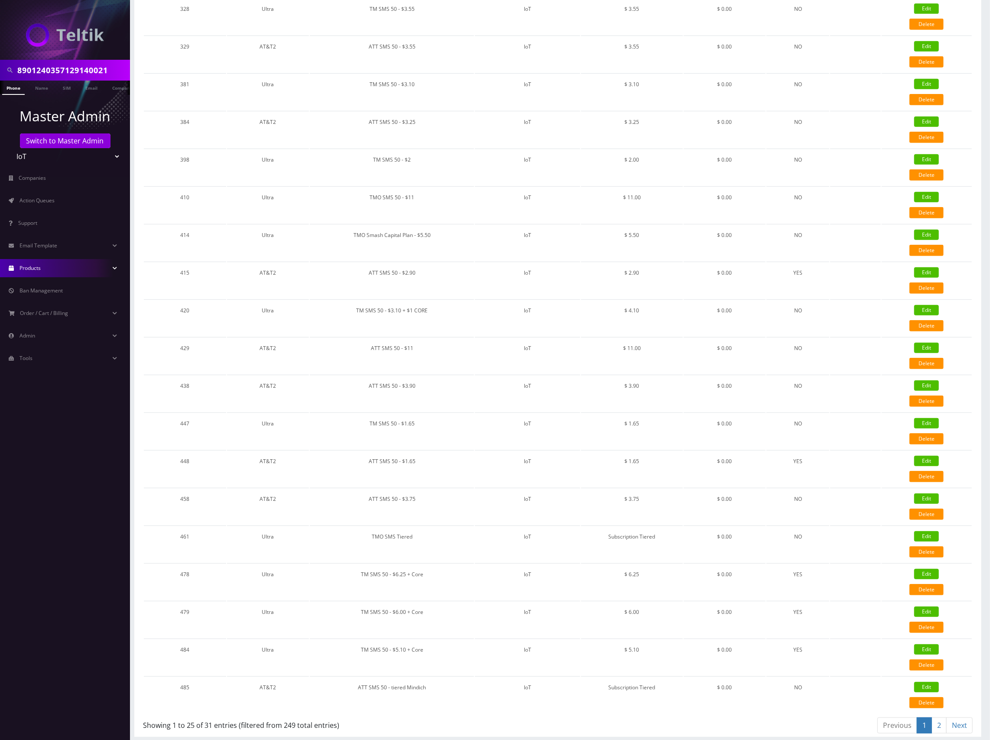
click at [937, 722] on link "2" at bounding box center [939, 726] width 15 height 16
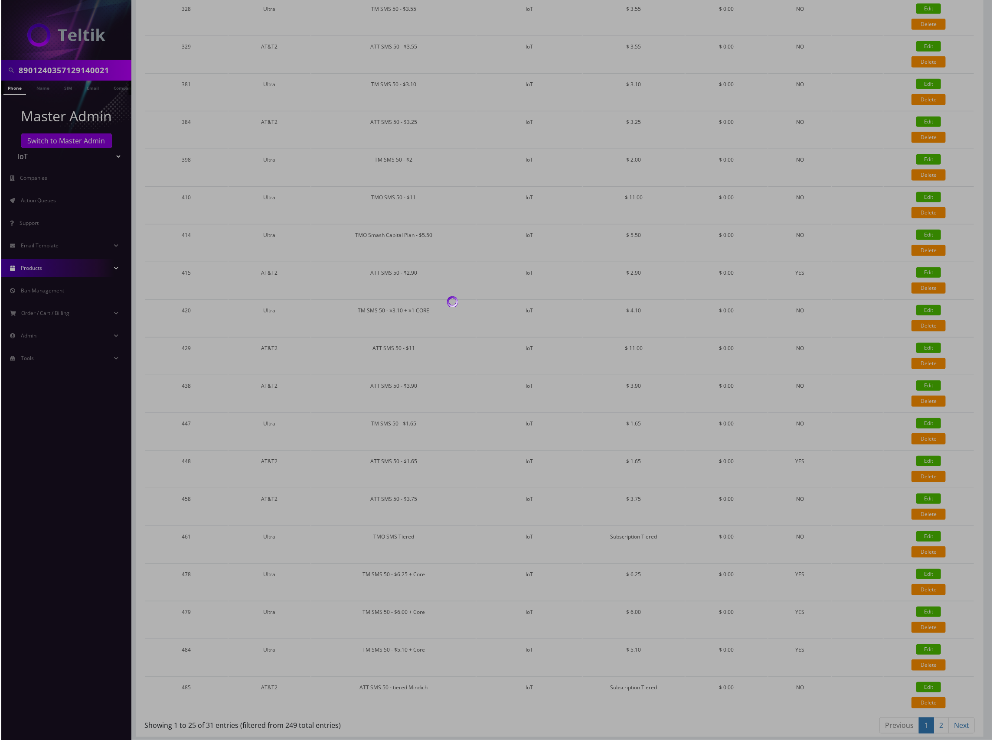
scroll to position [0, 0]
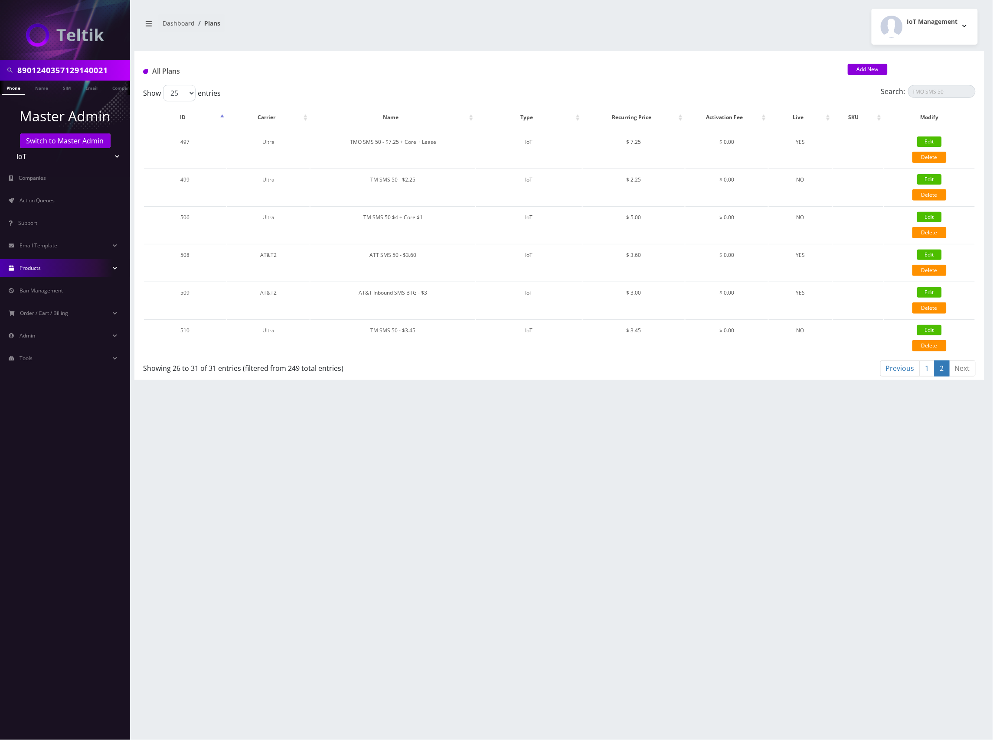
click at [924, 370] on link "1" at bounding box center [926, 369] width 15 height 16
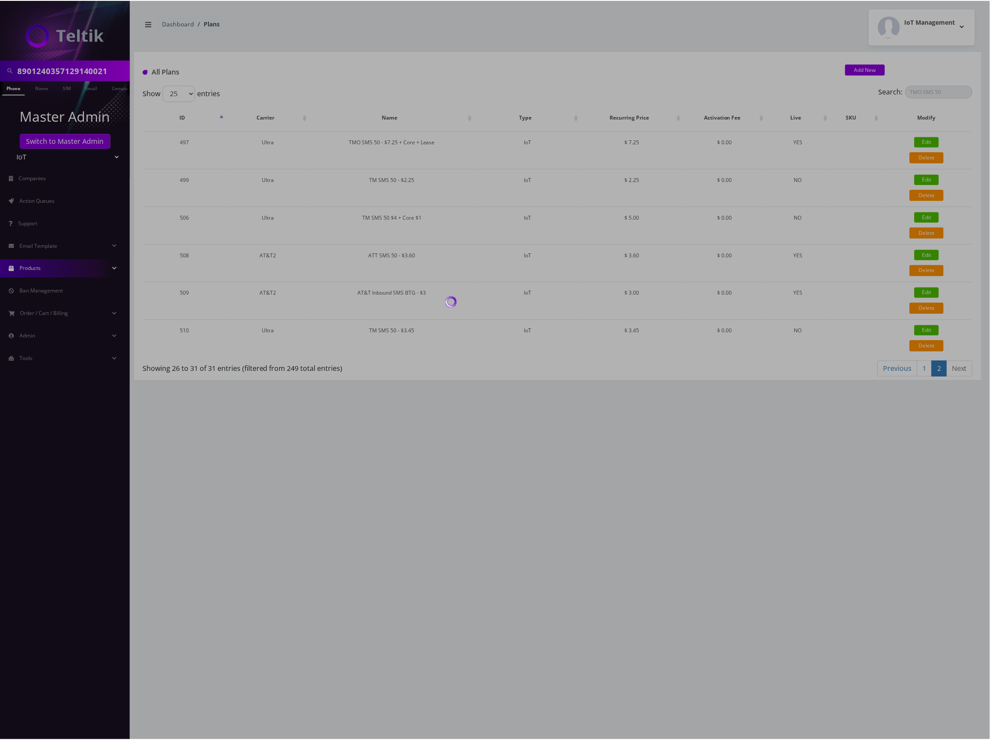
scroll to position [359, 0]
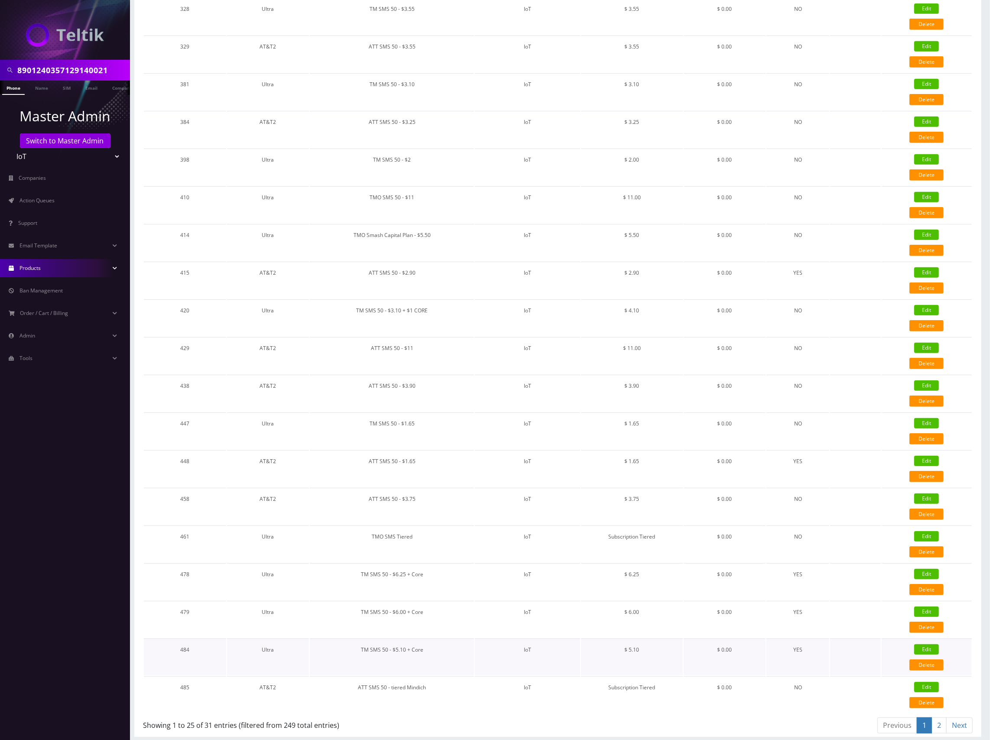
click at [934, 645] on link "Edit" at bounding box center [927, 649] width 25 height 10
type input "TM SMS 50 - $5.10 + Core"
checkbox input "false"
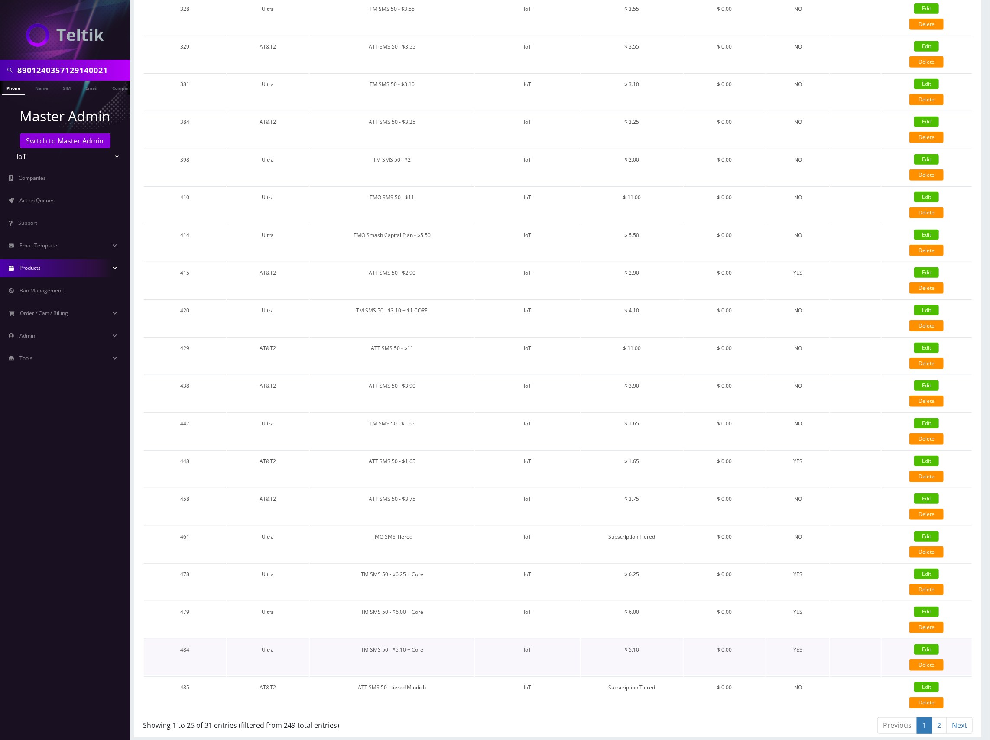
checkbox input "false"
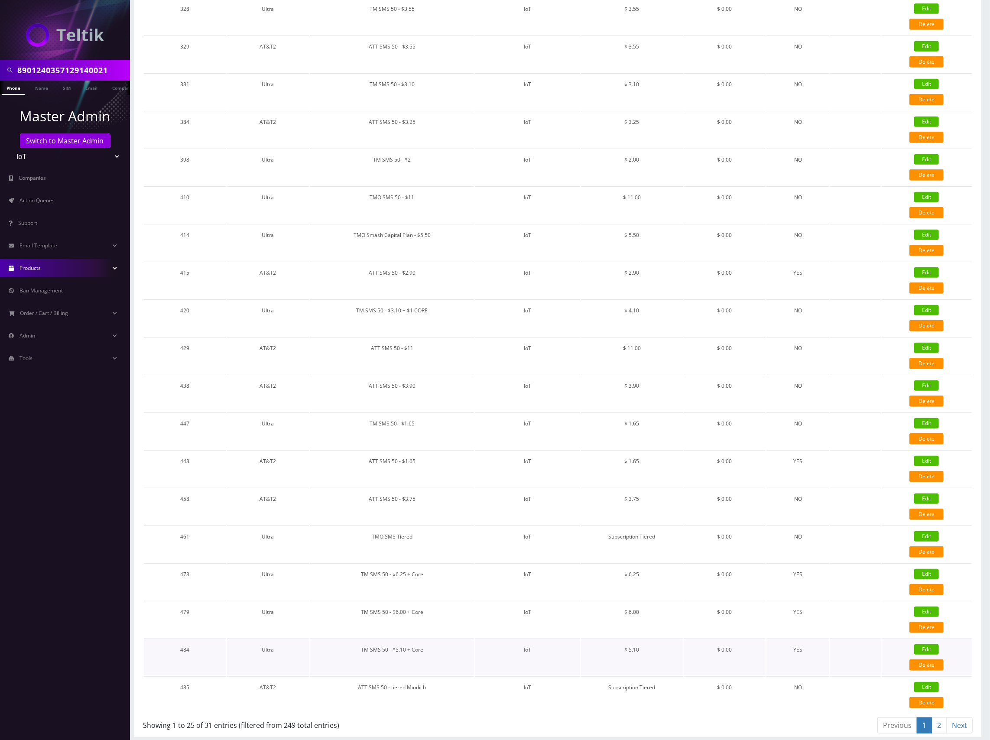
checkbox input "true"
checkbox input "false"
type input "5.1"
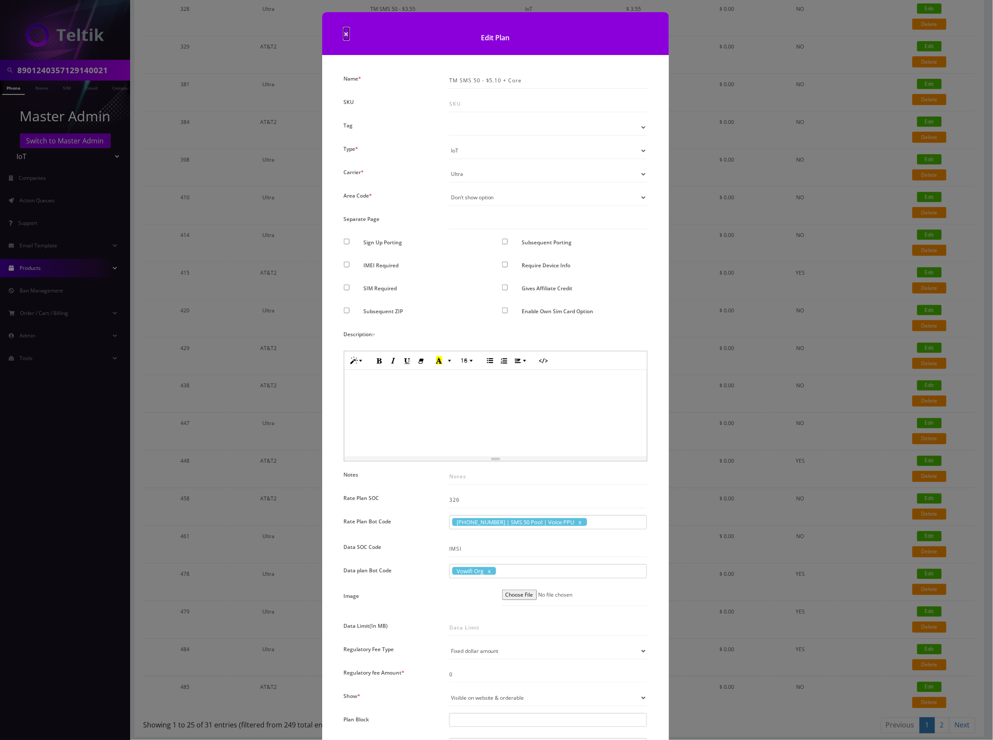
drag, startPoint x: 343, startPoint y: 30, endPoint x: 348, endPoint y: 32, distance: 5.4
click at [344, 30] on span "×" at bounding box center [346, 34] width 5 height 12
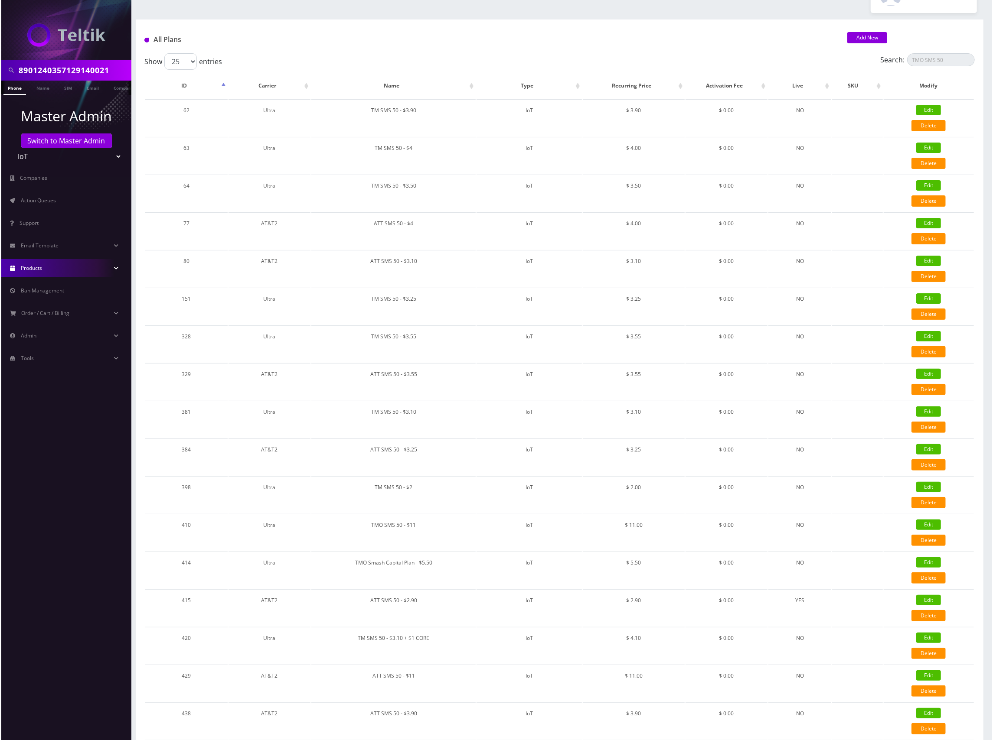
scroll to position [0, 0]
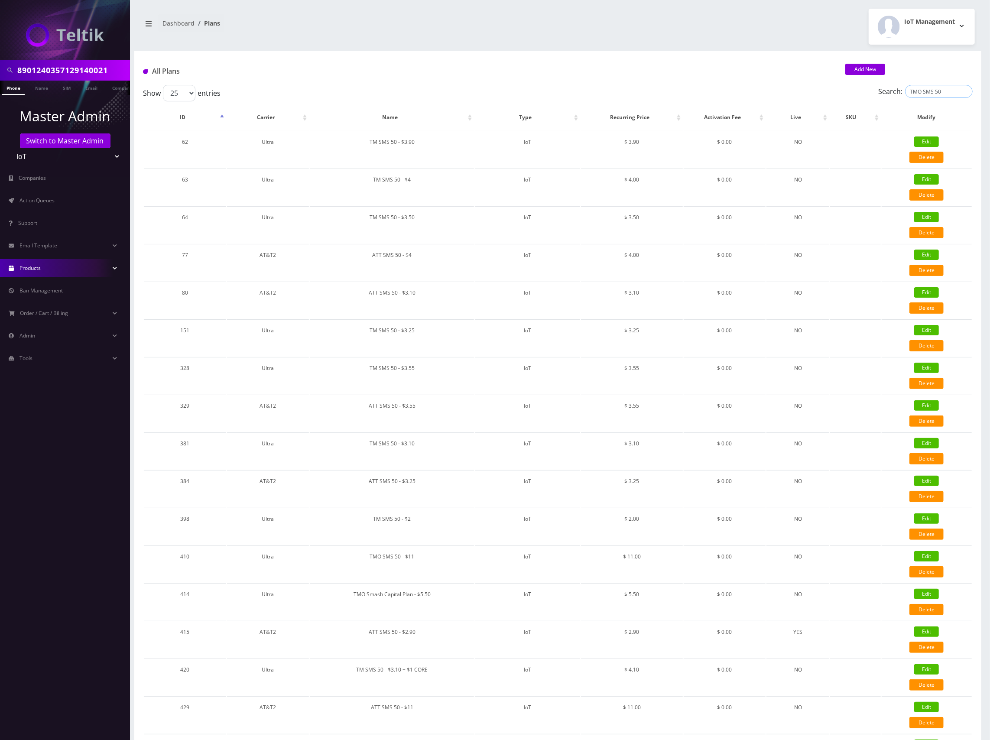
click at [947, 91] on input "TMO SMS 50" at bounding box center [939, 91] width 68 height 13
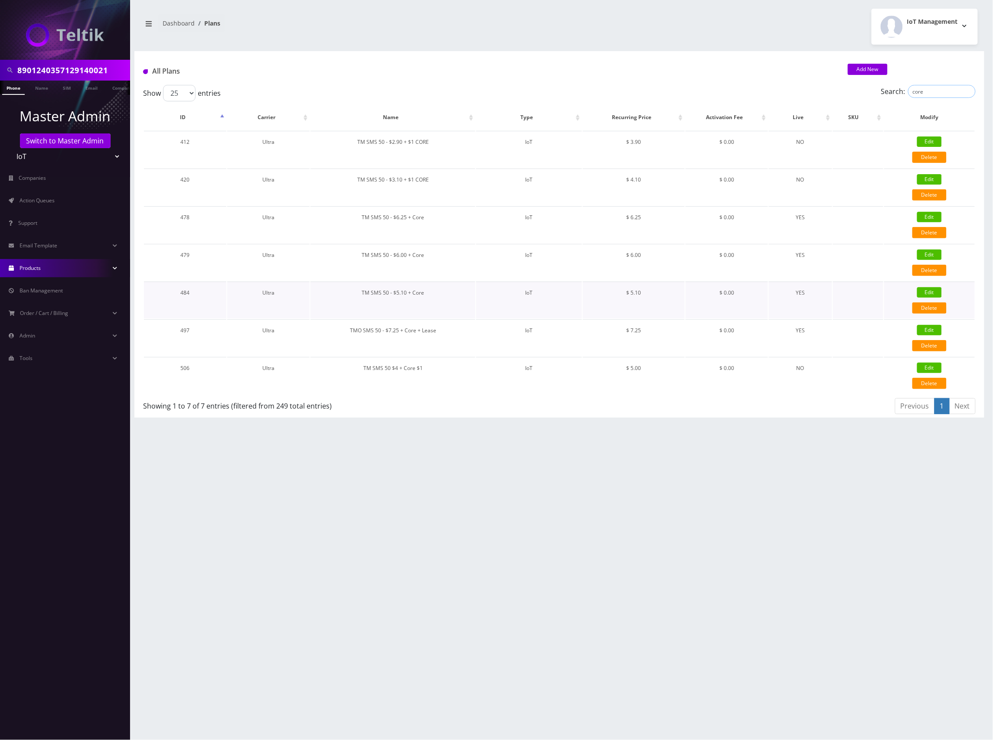
type input "core"
click at [931, 290] on link "Edit" at bounding box center [929, 292] width 25 height 10
checkbox input "false"
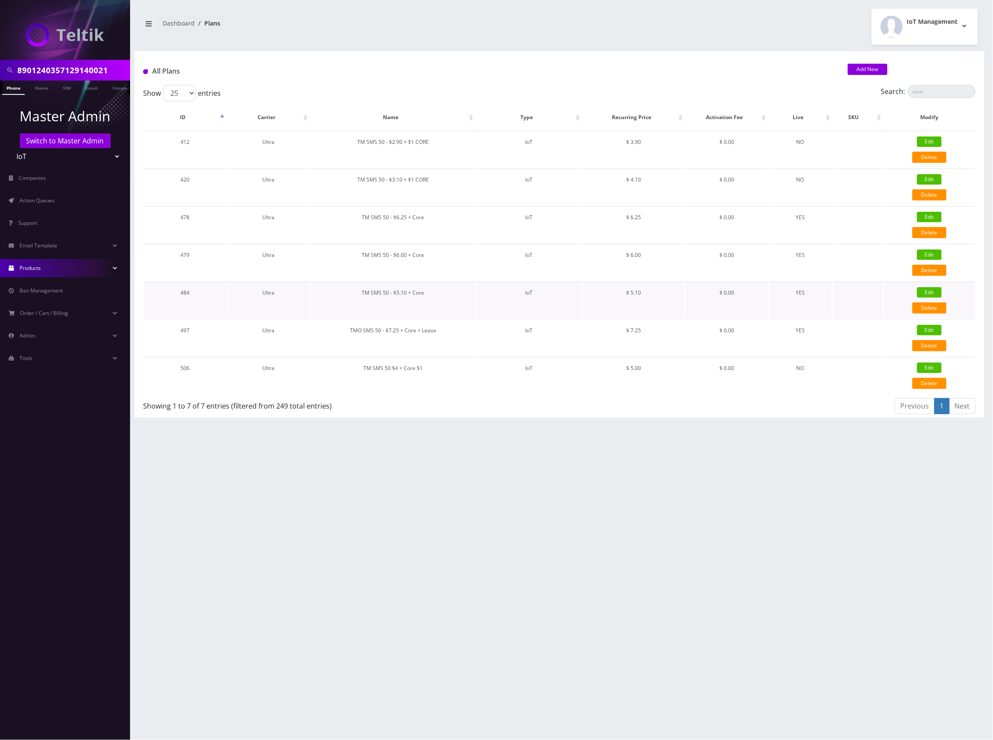
checkbox input "false"
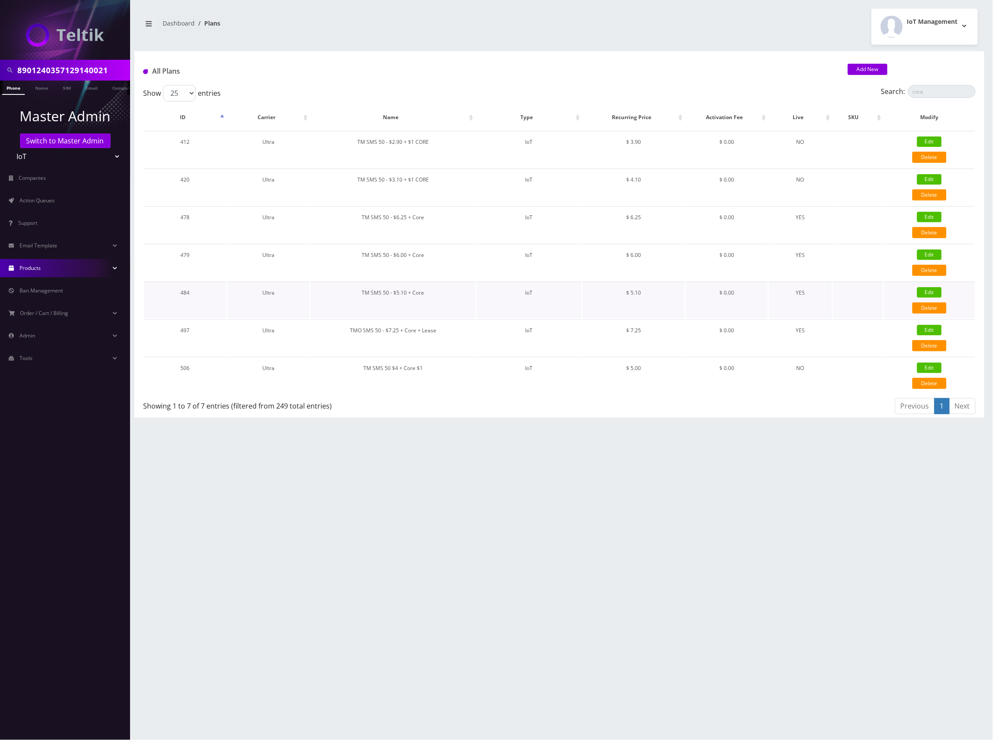
checkbox input "true"
checkbox input "false"
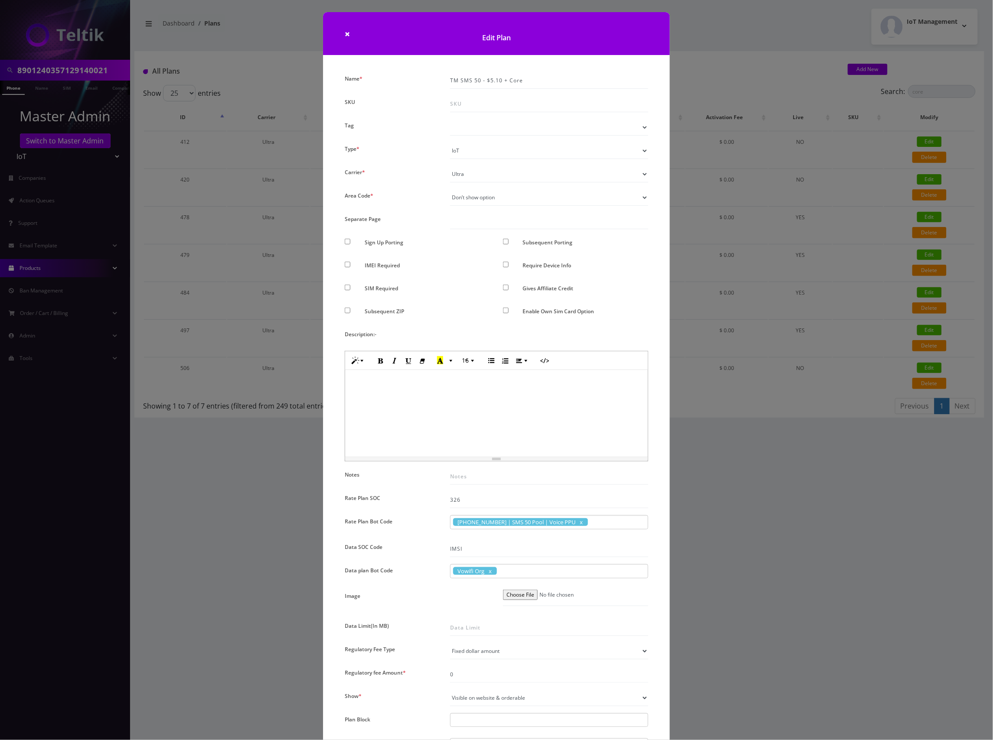
click at [512, 574] on input "text" at bounding box center [507, 572] width 16 height 10
drag, startPoint x: 512, startPoint y: 574, endPoint x: 426, endPoint y: 572, distance: 85.8
click at [426, 572] on div "Name * TM SMS 50 - $5.10 + Core SKU Tag Type * Voice Data Wearable Membership D…" at bounding box center [496, 513] width 316 height 882
click at [467, 572] on span "Vowifi Org" at bounding box center [475, 571] width 44 height 8
drag, startPoint x: 484, startPoint y: 571, endPoint x: 451, endPoint y: 571, distance: 32.9
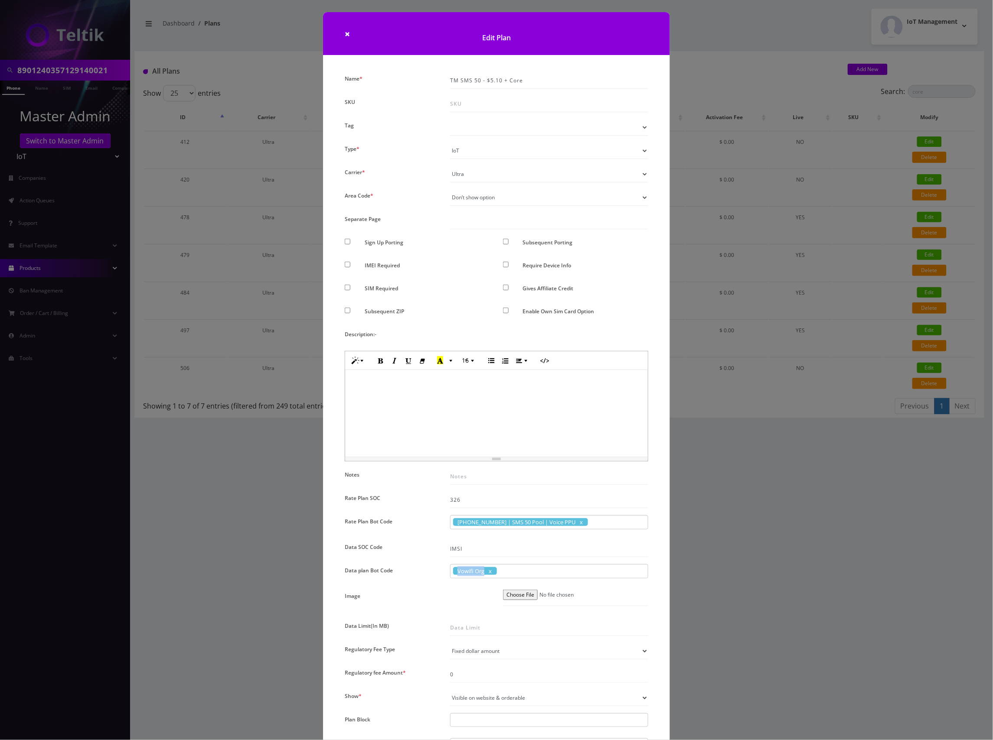
click at [451, 571] on div "Vowifi Org" at bounding box center [549, 571] width 198 height 14
click at [482, 574] on span "Vowifi Org" at bounding box center [475, 571] width 44 height 8
drag, startPoint x: 481, startPoint y: 572, endPoint x: 455, endPoint y: 575, distance: 26.1
click at [455, 575] on span "Vowifi Org" at bounding box center [475, 571] width 44 height 8
copy span "Vowifi Org"
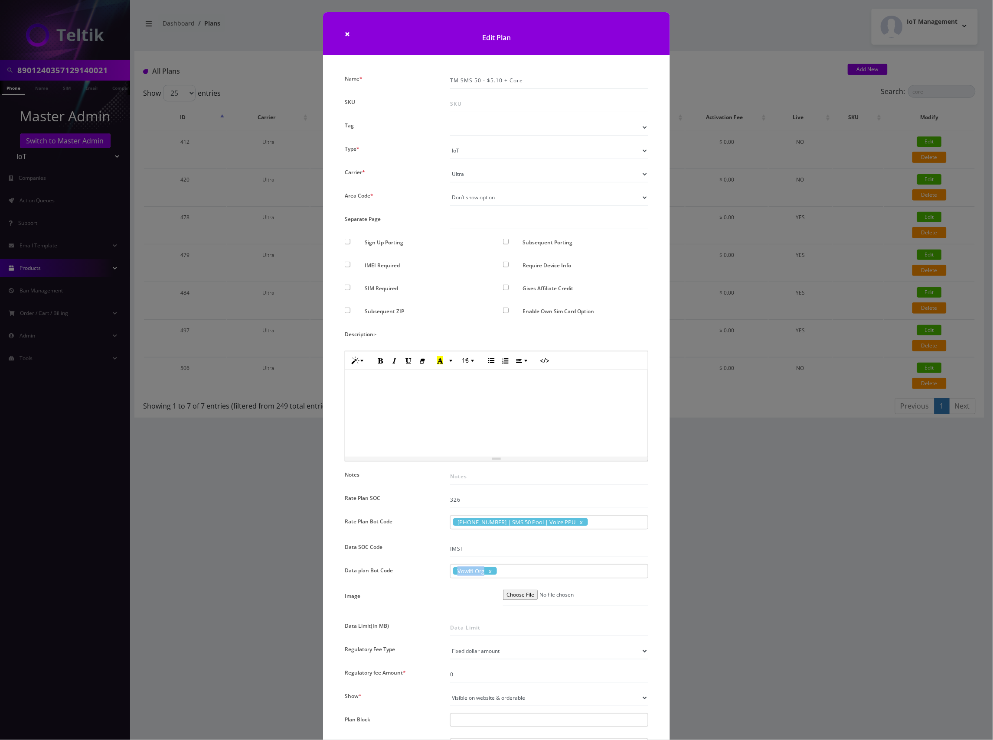
copy span "Vowifi Org"
drag, startPoint x: 484, startPoint y: 571, endPoint x: 455, endPoint y: 574, distance: 29.6
click at [455, 574] on span "Vowifi Org" at bounding box center [475, 571] width 44 height 8
click at [801, 513] on div "× Edit Plan Name * TM SMS 50 - $5.10 + Core SKU Tag Type * Voice Data Wearable …" at bounding box center [496, 370] width 993 height 740
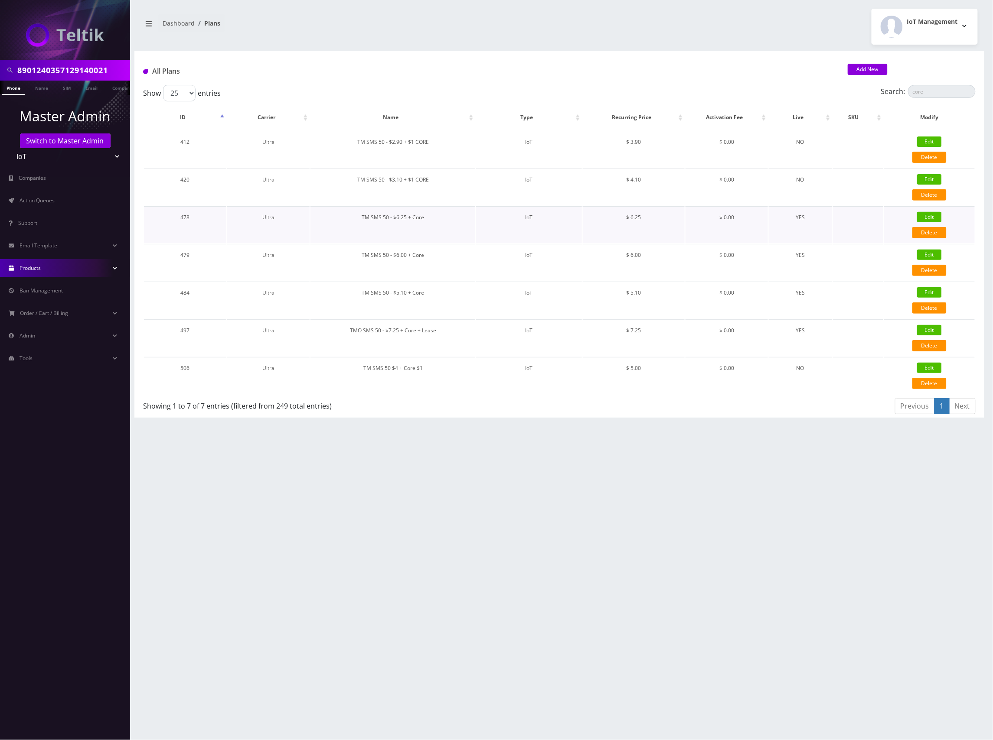
click at [928, 213] on link "Edit" at bounding box center [929, 217] width 25 height 10
type input "TM SMS 50 - $6.25 + Core"
checkbox input "false"
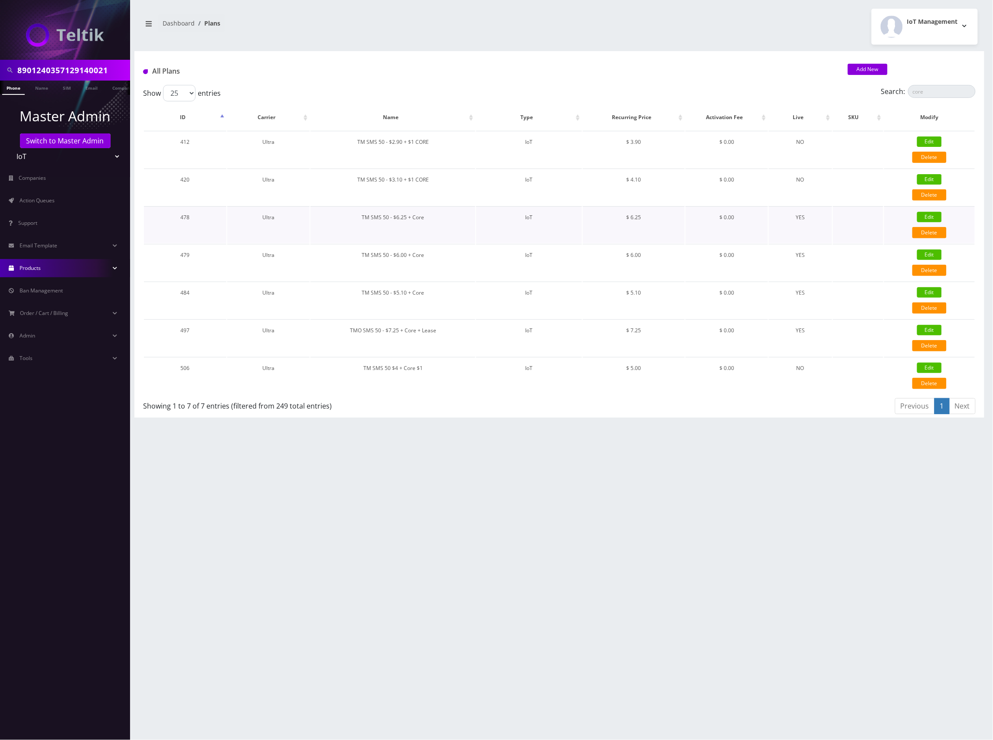
checkbox input "false"
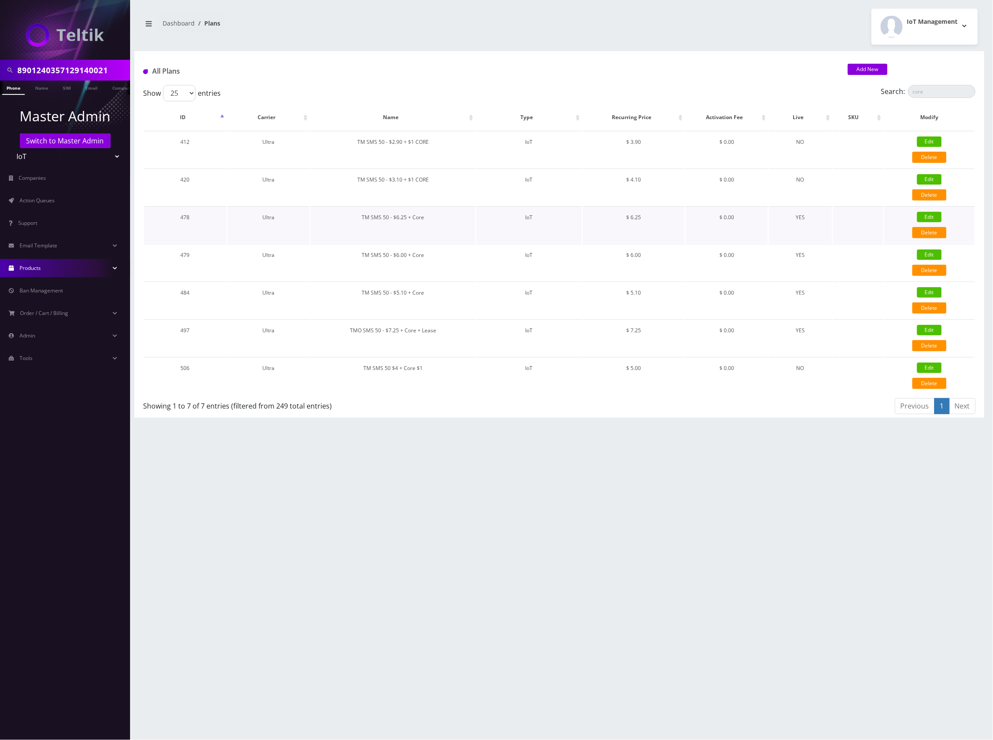
checkbox input "true"
checkbox input "false"
type input "6.25"
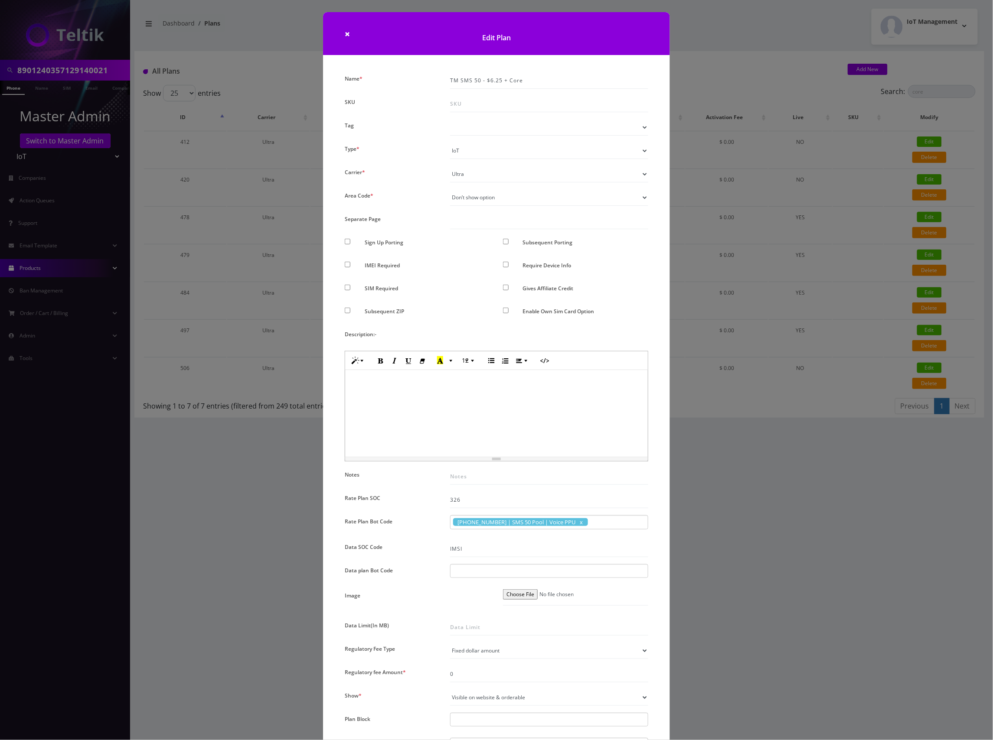
click at [484, 576] on div at bounding box center [549, 571] width 198 height 14
paste input "Vowifi Org"
type input "Vowifi Org"
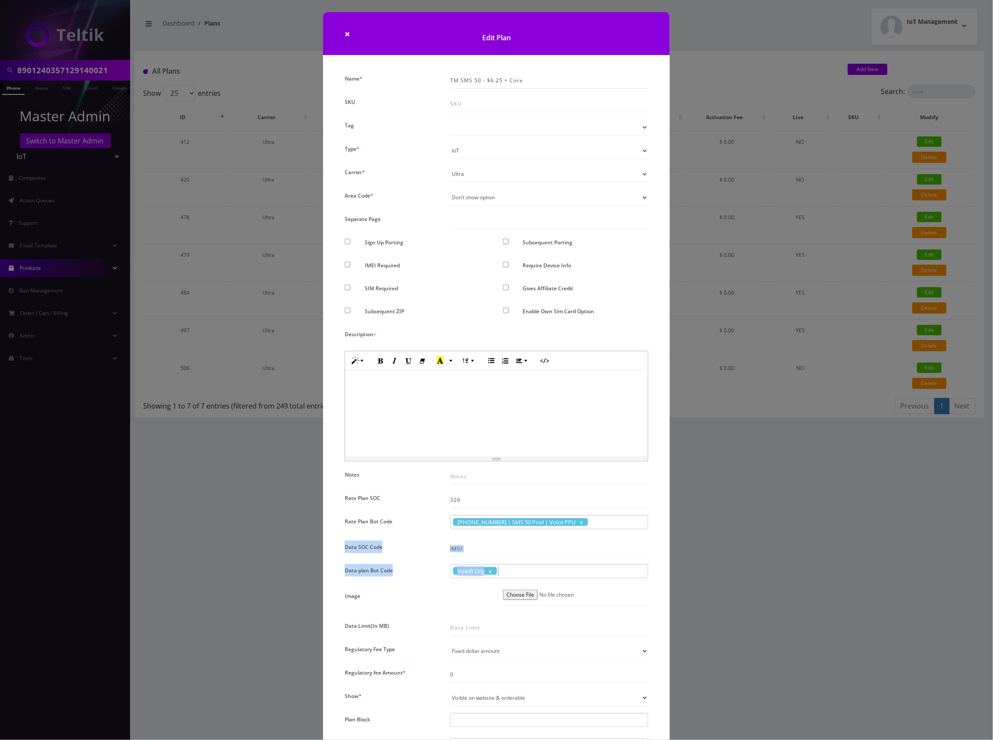
drag, startPoint x: 420, startPoint y: 571, endPoint x: 304, endPoint y: 563, distance: 116.0
click at [277, 560] on div "× Edit Plan Name * TM SMS 50 - $6.25 + Core SKU Tag Type * Voice Data Wearable …" at bounding box center [496, 370] width 993 height 740
click at [551, 576] on div "Vowifi Org" at bounding box center [549, 571] width 198 height 14
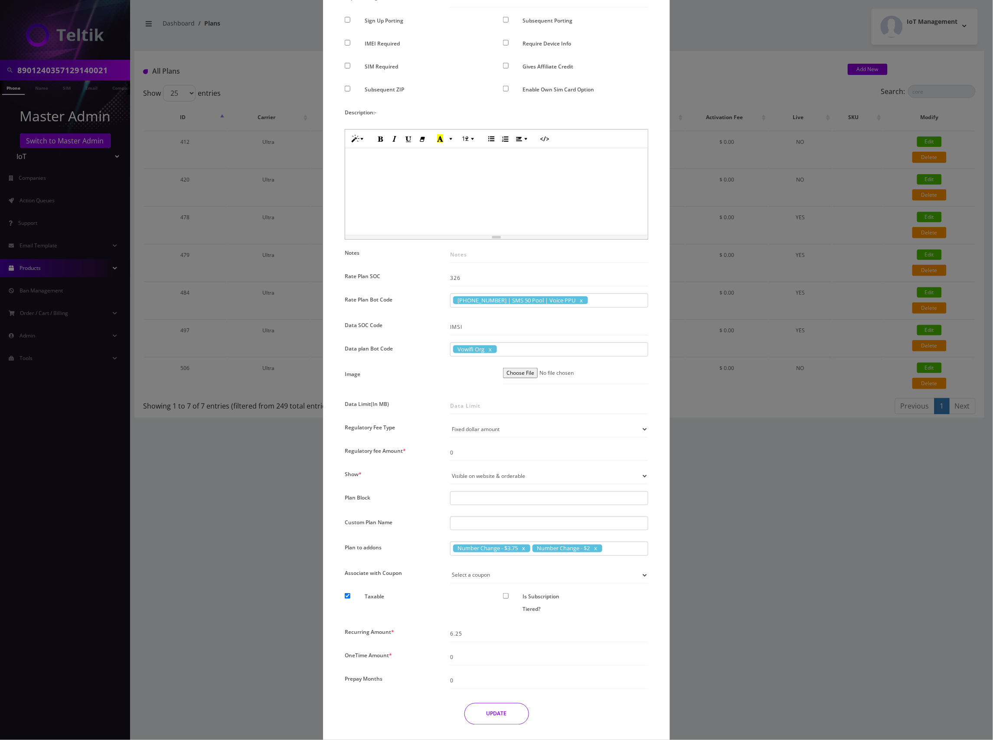
scroll to position [231, 0]
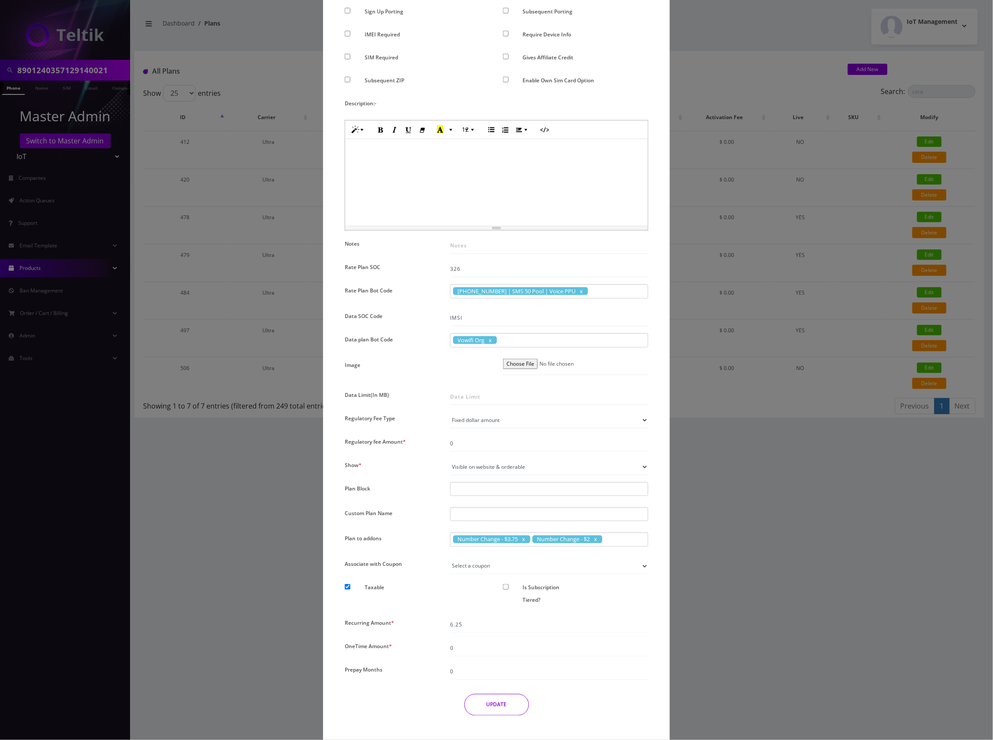
click at [495, 708] on button "UPDATE" at bounding box center [496, 705] width 65 height 22
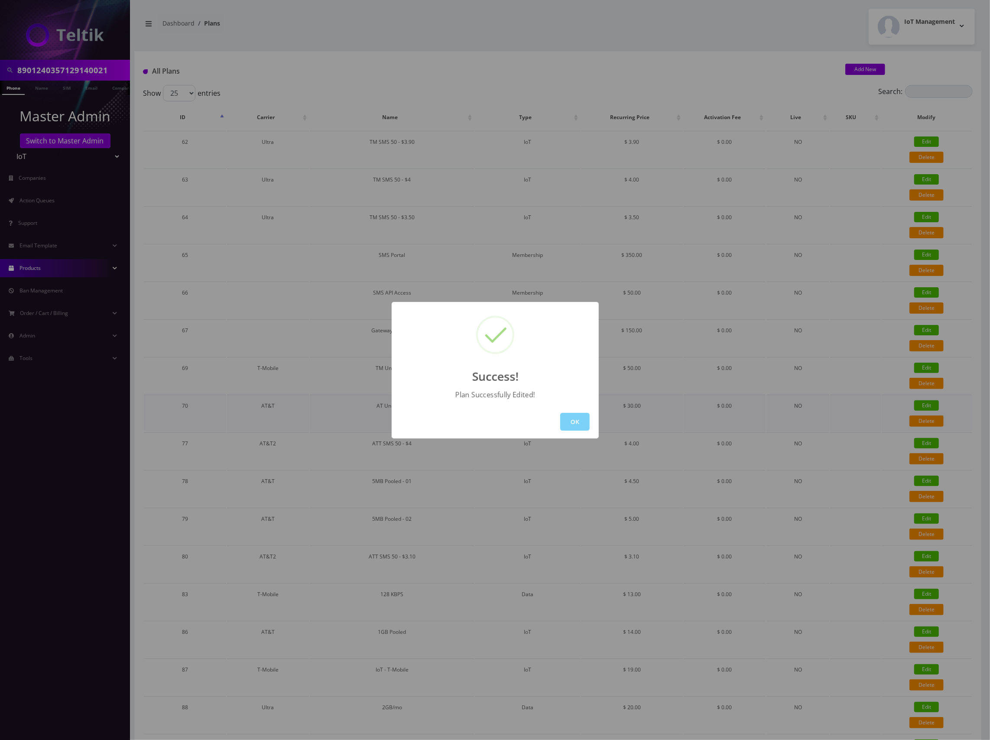
click at [581, 420] on button "OK" at bounding box center [574, 422] width 29 height 18
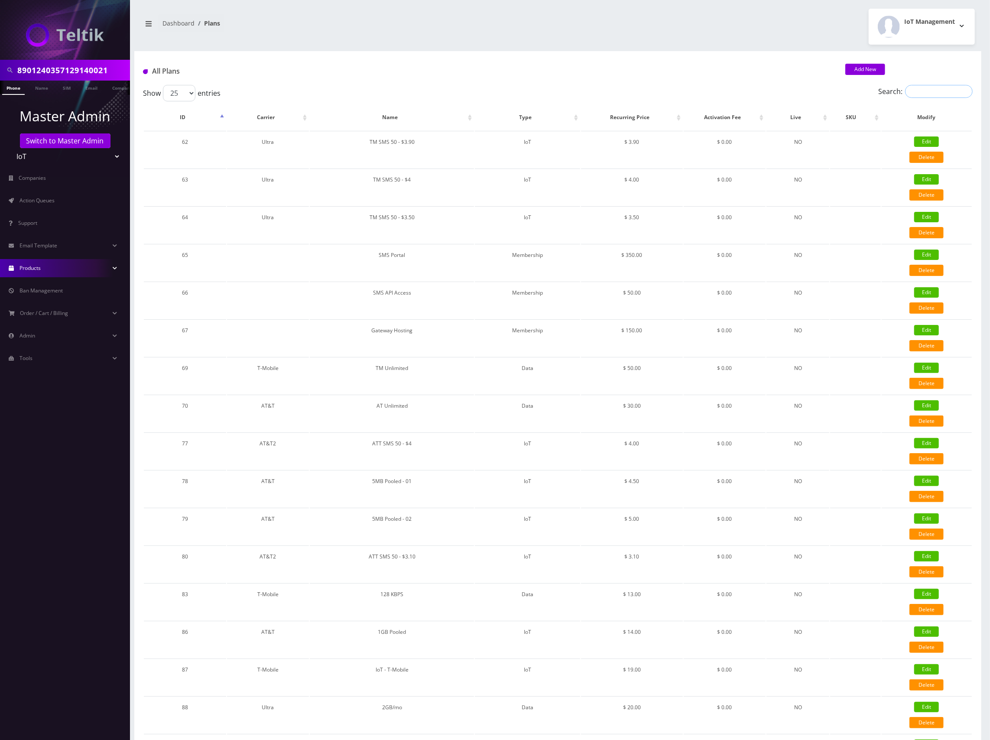
click at [947, 90] on input "Search:" at bounding box center [939, 91] width 68 height 13
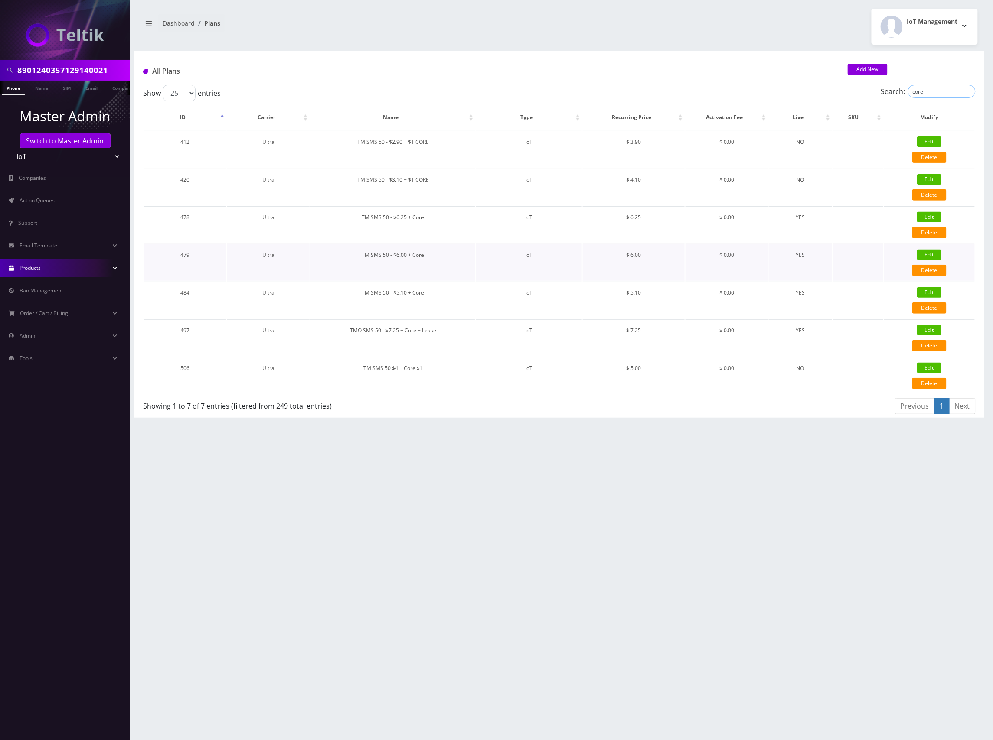
type input "core"
click at [935, 254] on link "Edit" at bounding box center [929, 255] width 25 height 10
type input "TM SMS 50 - $6.00 + Core"
checkbox input "false"
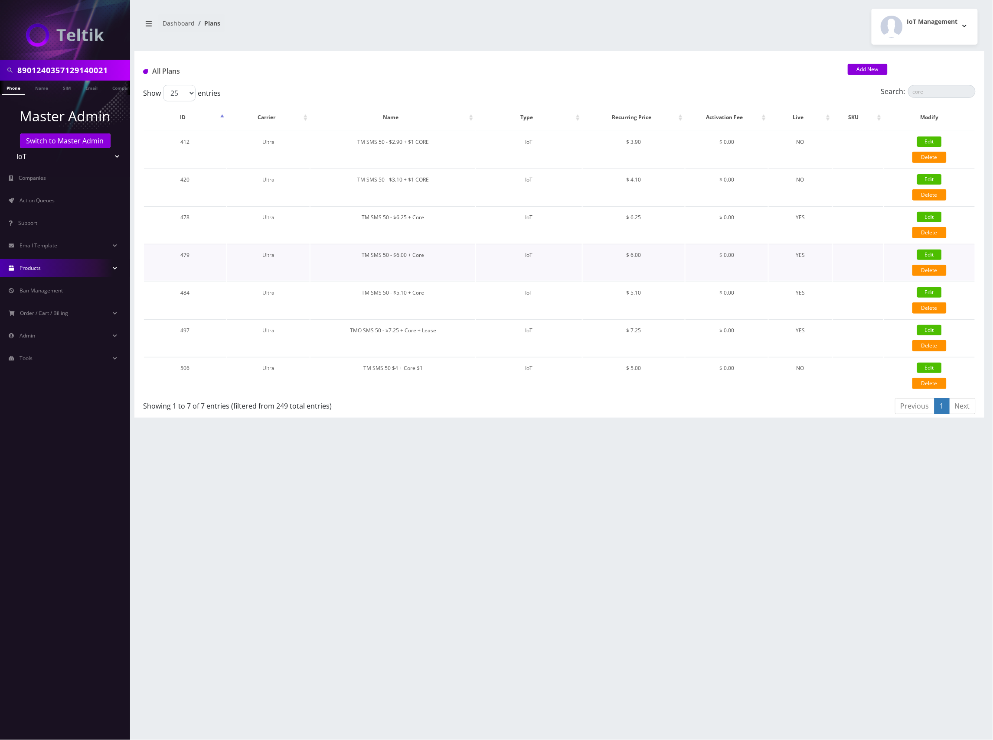
checkbox input "false"
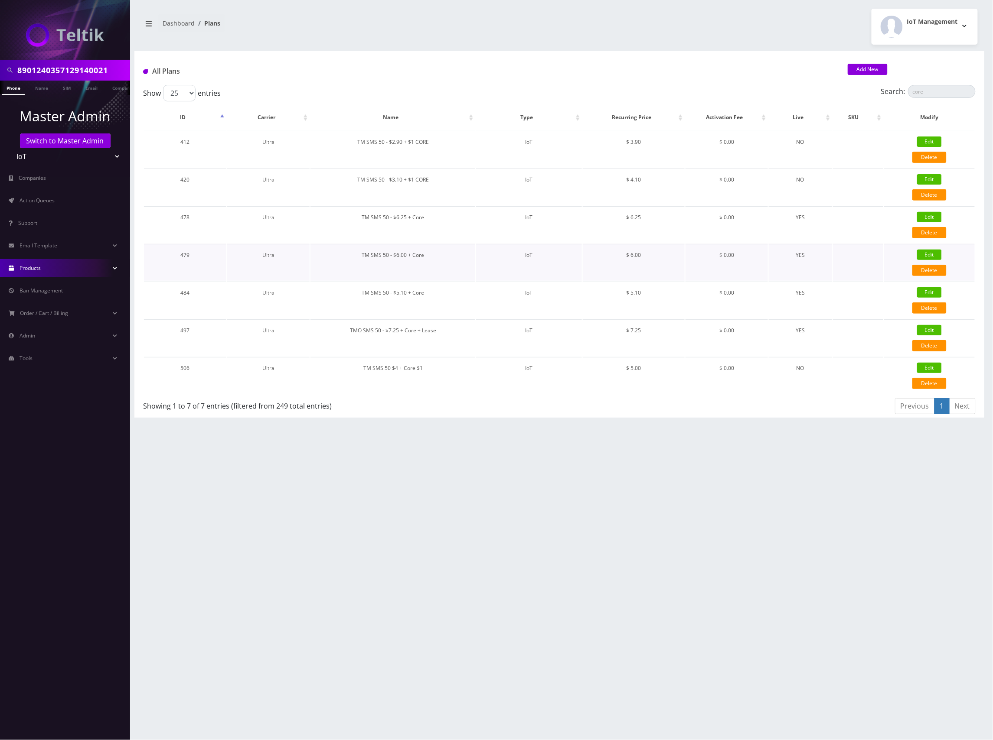
checkbox input "false"
checkbox input "true"
checkbox input "false"
type input "6"
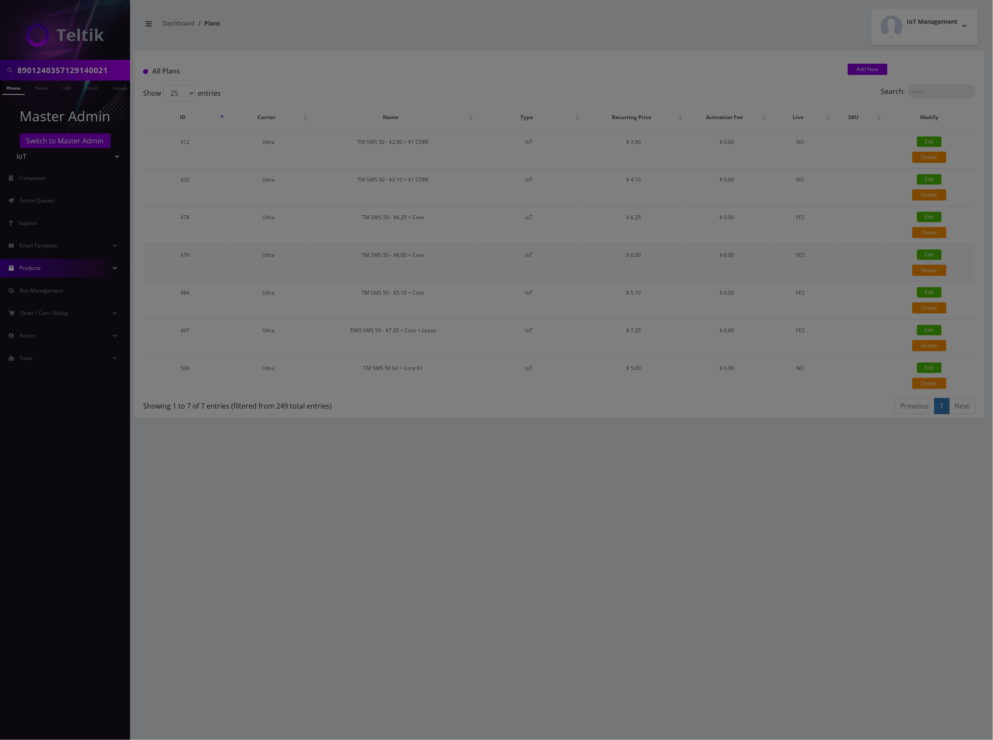
scroll to position [0, 0]
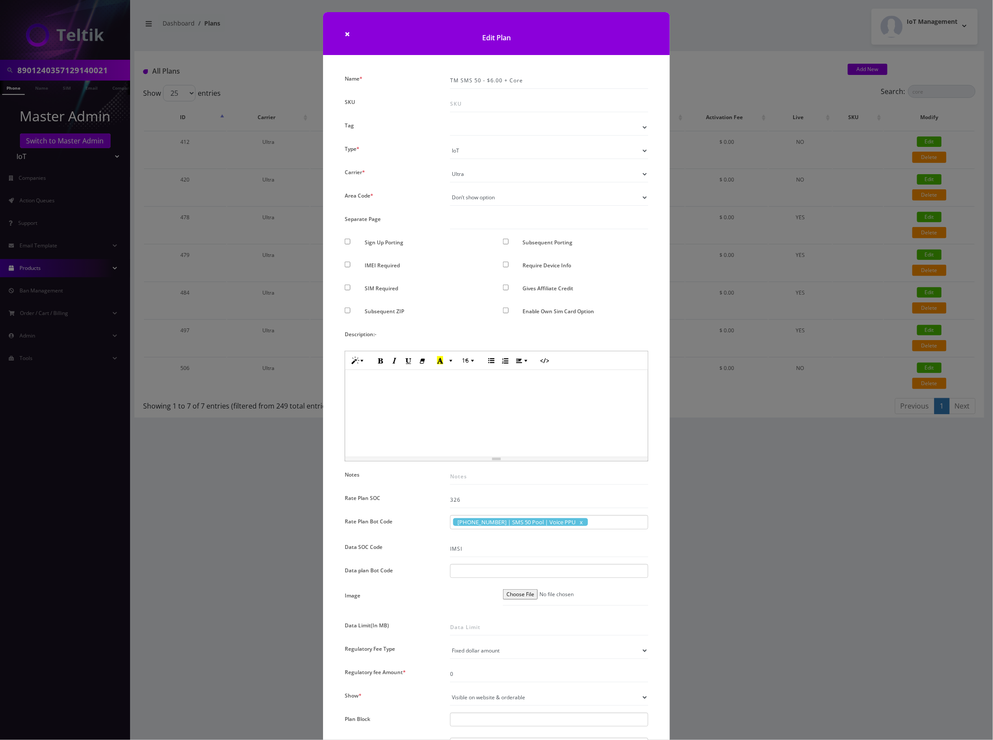
click at [465, 573] on input "text" at bounding box center [461, 571] width 16 height 10
paste input "Vowifi Org"
type input "Vowifi Org"
click at [545, 571] on div at bounding box center [549, 571] width 198 height 14
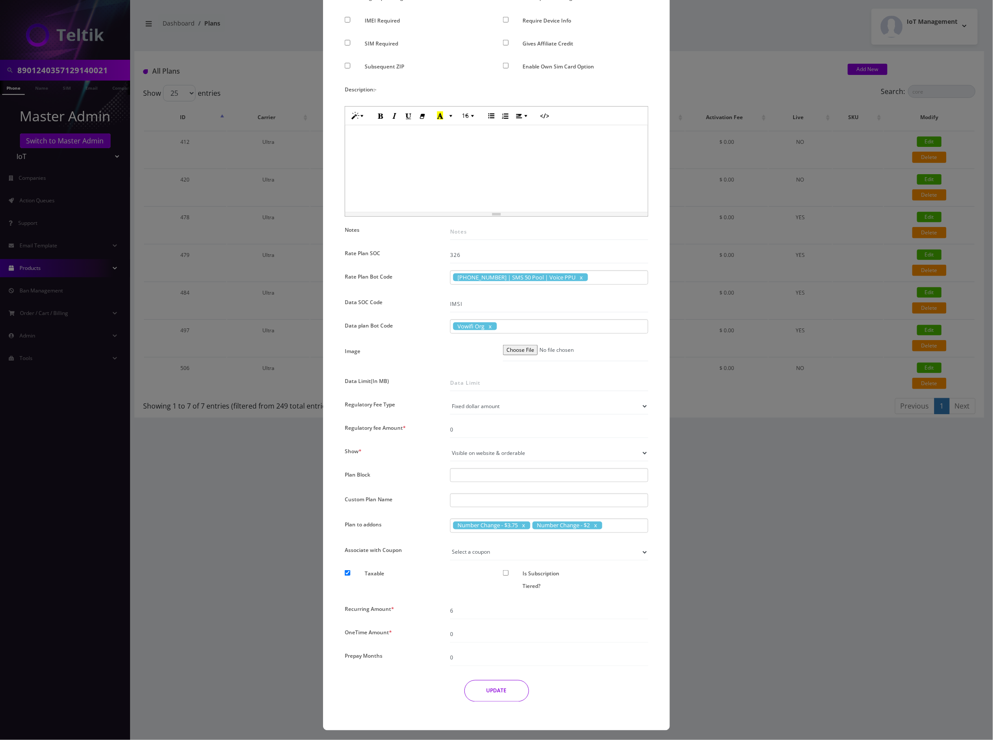
scroll to position [248, 0]
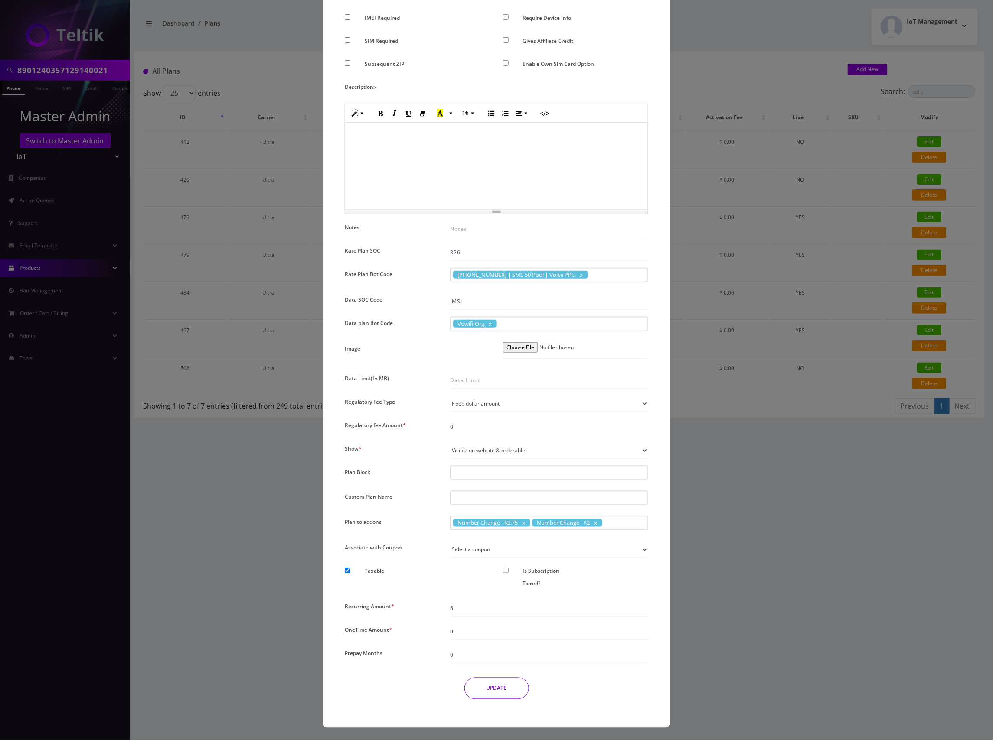
click at [498, 687] on button "UPDATE" at bounding box center [496, 689] width 65 height 22
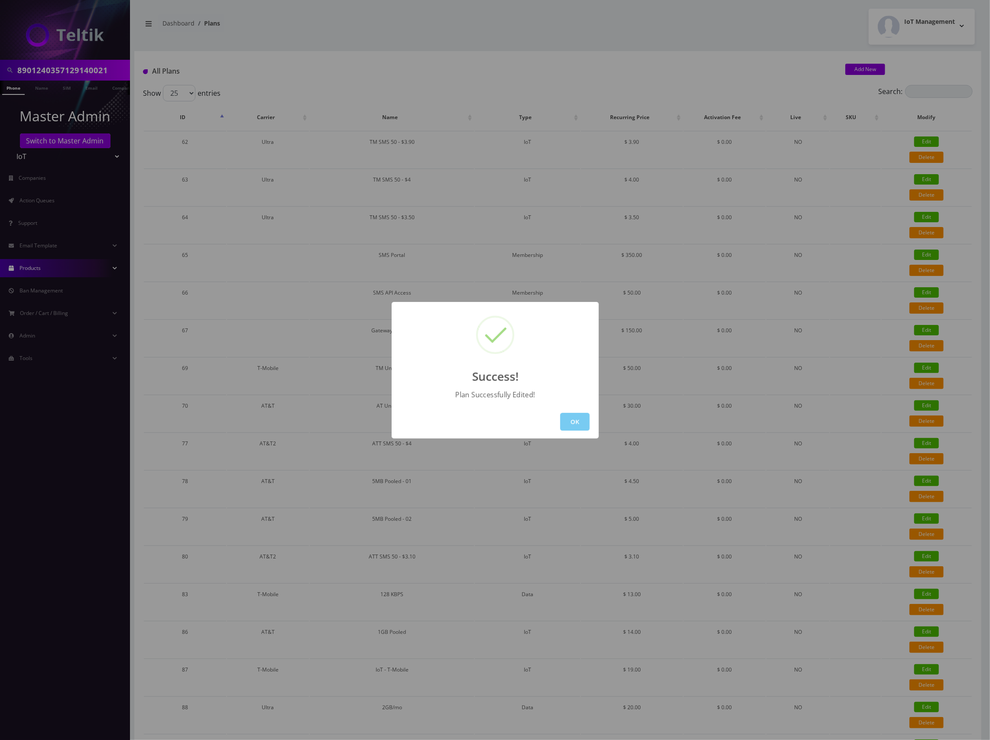
click at [582, 420] on button "OK" at bounding box center [574, 422] width 29 height 18
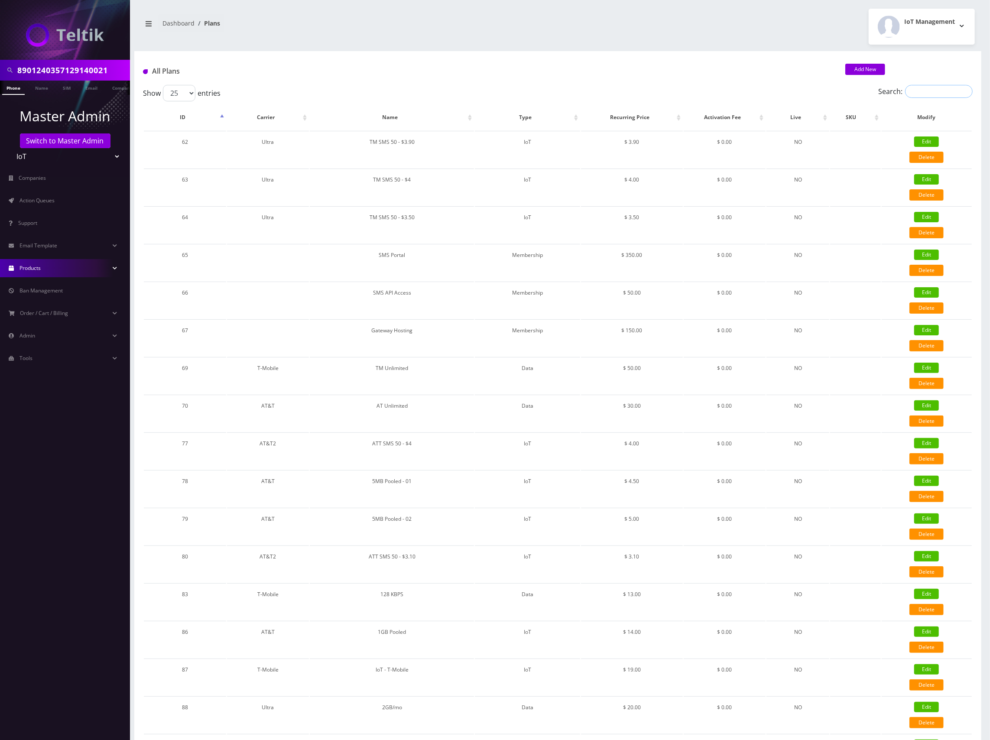
click at [949, 92] on input "Search:" at bounding box center [939, 91] width 68 height 13
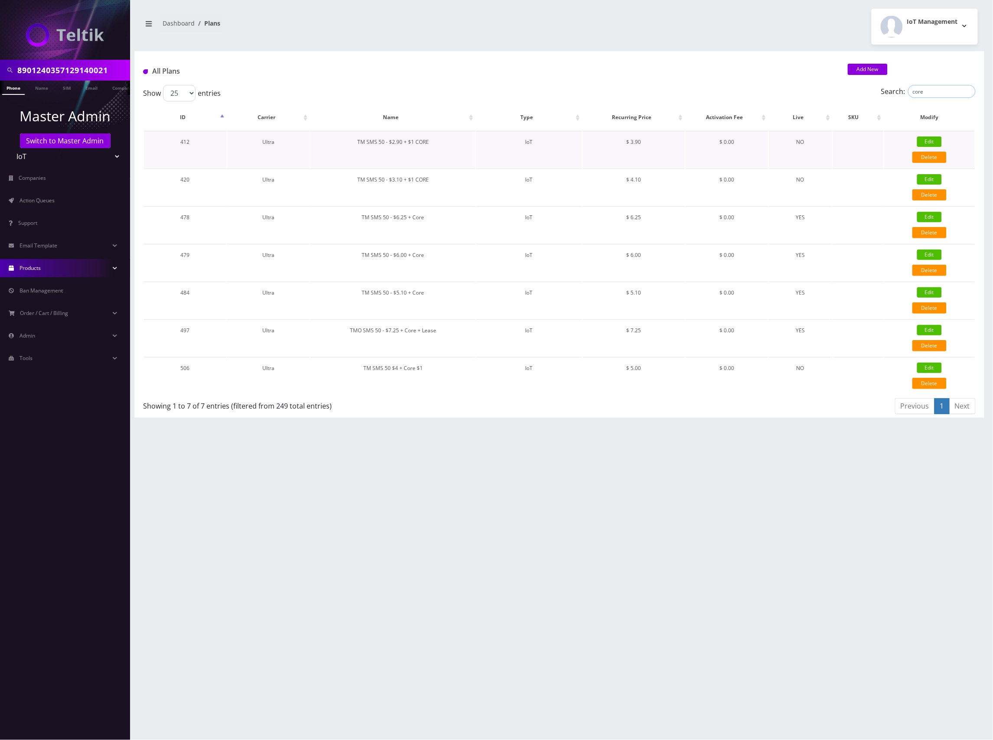
type input "core"
click at [763, 465] on div "8901240357129140021 Phone Name SIM Email Company Customer Dashboard Plans IoT M…" at bounding box center [559, 370] width 867 height 740
drag, startPoint x: 436, startPoint y: 255, endPoint x: 357, endPoint y: 255, distance: 78.4
click at [357, 255] on td "TM SMS 50 - $6.00 + Core" at bounding box center [392, 262] width 165 height 37
copy td "TM SMS 50 - $6.00 + Core"
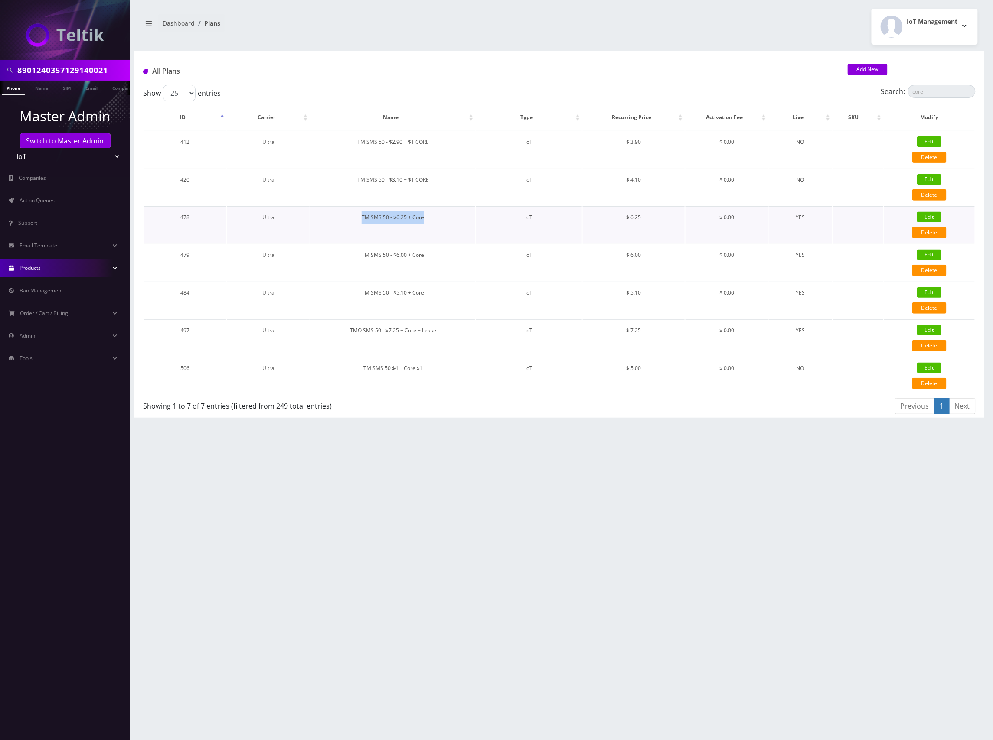
drag, startPoint x: 434, startPoint y: 219, endPoint x: 360, endPoint y: 218, distance: 74.1
click at [360, 218] on td "TM SMS 50 - $6.25 + Core" at bounding box center [392, 224] width 165 height 37
copy td "TM SMS 50 - $6.25 + Core"
click at [459, 464] on div "8901240357129140021 Phone Name SIM Email Company Customer Dashboard Plans IoT M…" at bounding box center [559, 370] width 867 height 740
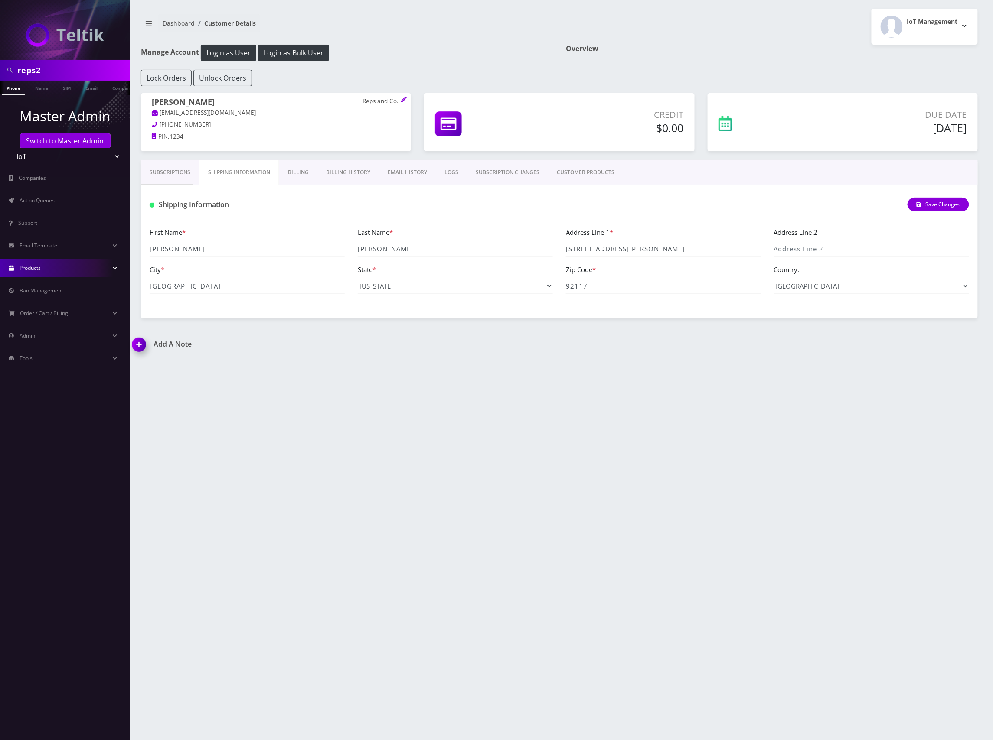
click at [49, 268] on link "Products" at bounding box center [65, 268] width 130 height 18
click at [34, 306] on link "Plans" at bounding box center [65, 305] width 130 height 18
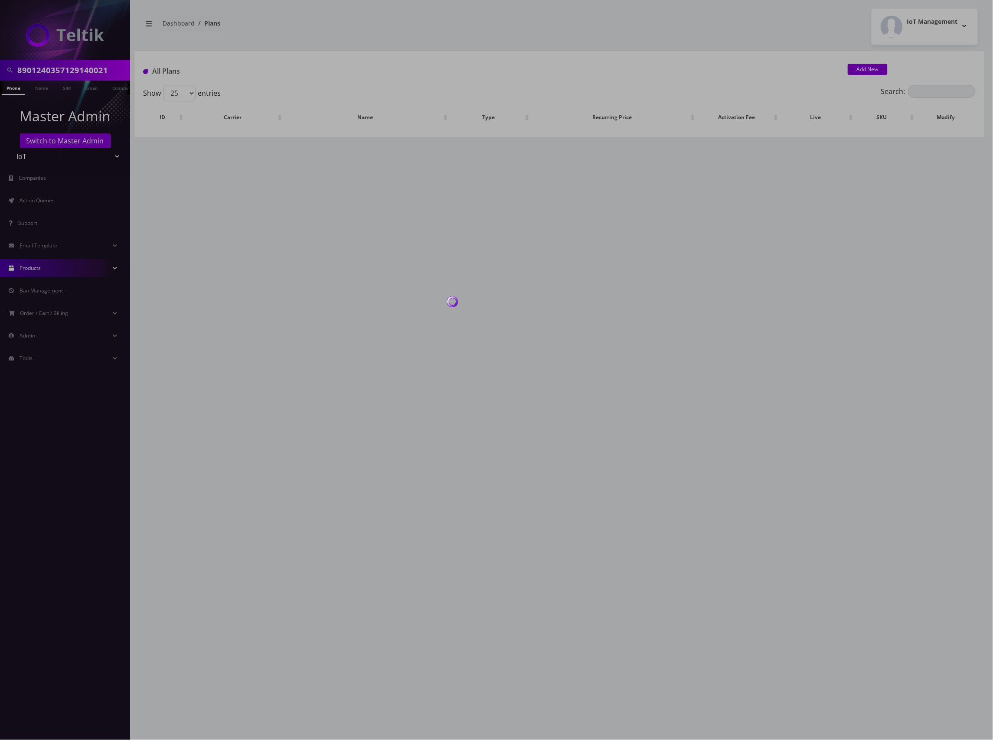
click at [934, 87] on div at bounding box center [496, 370] width 993 height 740
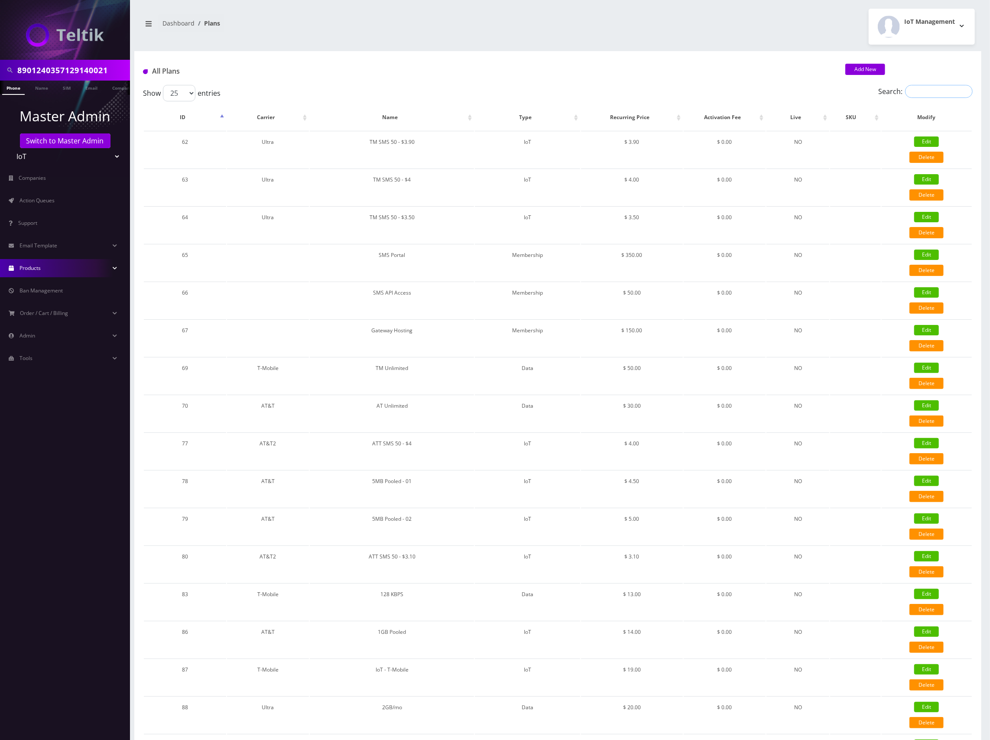
click at [934, 90] on input "Search:" at bounding box center [939, 91] width 68 height 13
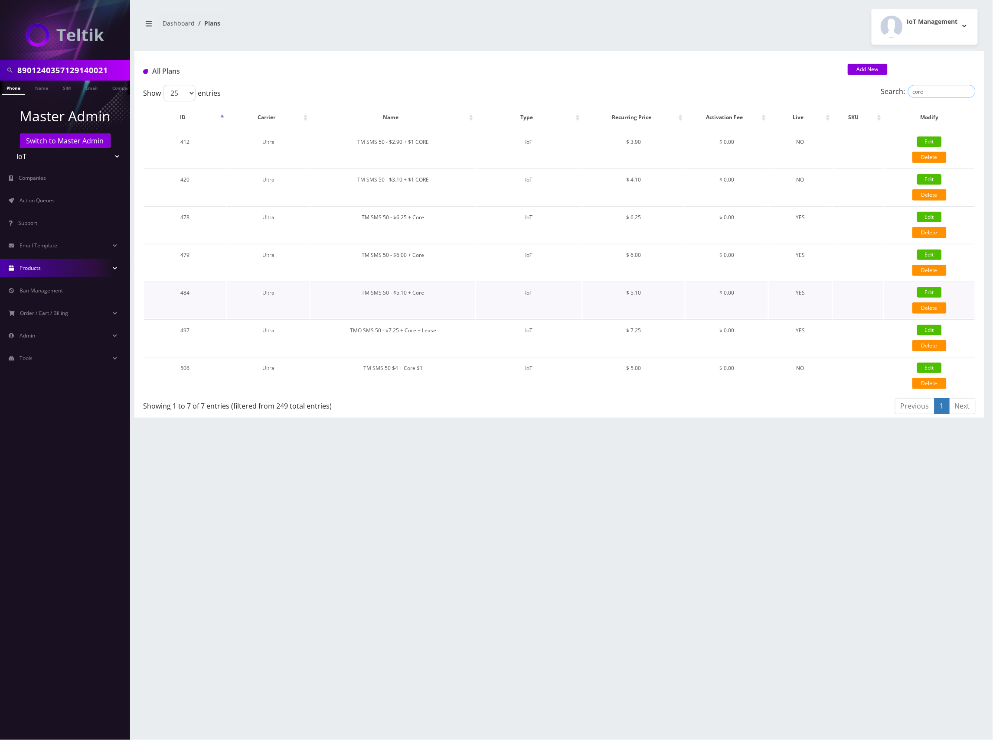
type input "core"
click at [930, 291] on link "Edit" at bounding box center [929, 292] width 25 height 10
type input "TM SMS 50 - $5.10 + Core"
select select "7"
select select "5"
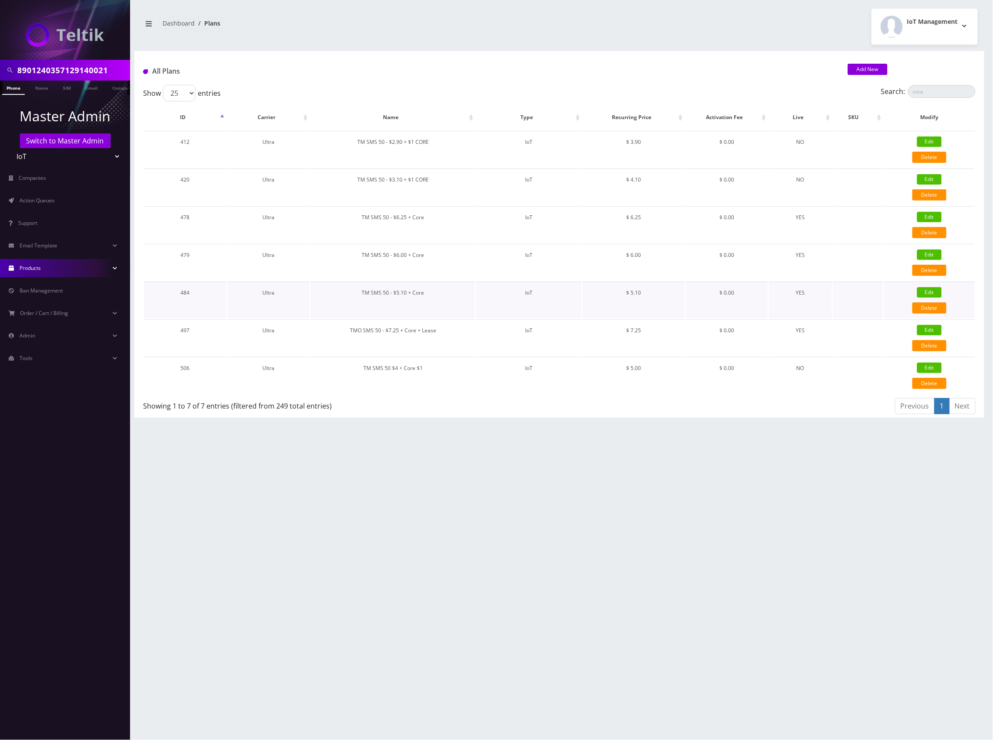
select select "0"
checkbox input "false"
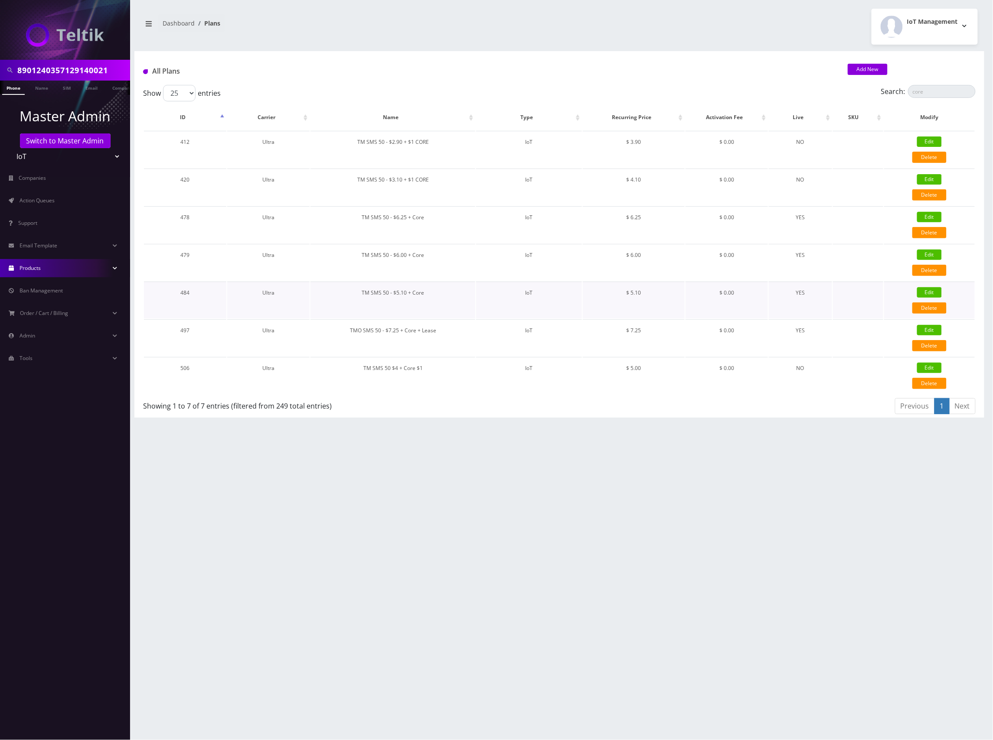
checkbox input "false"
type input "326"
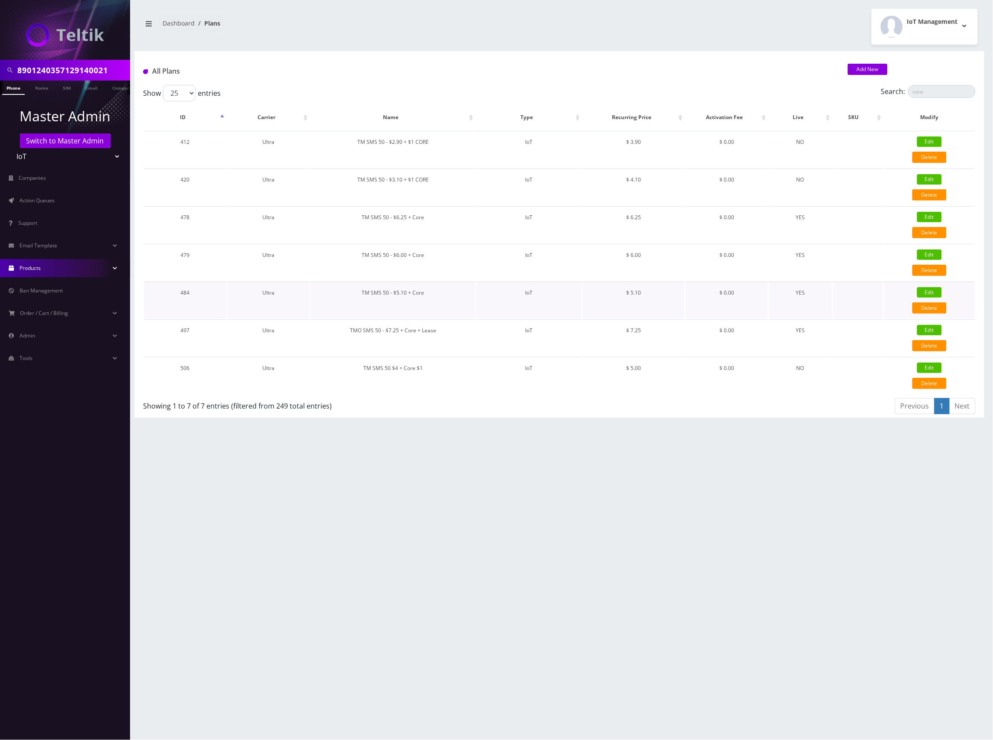
type input "IMSI"
checkbox input "true"
checkbox input "false"
type input "5.1"
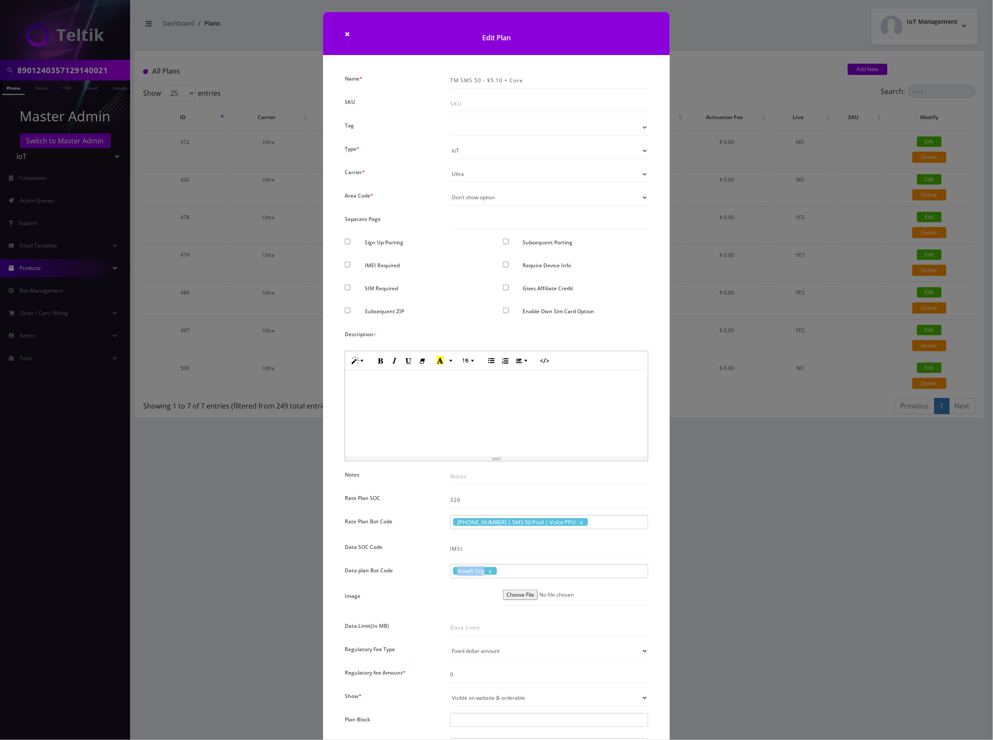
drag, startPoint x: 482, startPoint y: 573, endPoint x: 456, endPoint y: 572, distance: 26.5
click at [456, 572] on span "Vowifi Org" at bounding box center [475, 571] width 44 height 8
copy span "Vowifi Org"
drag, startPoint x: 483, startPoint y: 571, endPoint x: 458, endPoint y: 571, distance: 25.1
click at [458, 571] on span "Vowifi Org" at bounding box center [475, 571] width 44 height 8
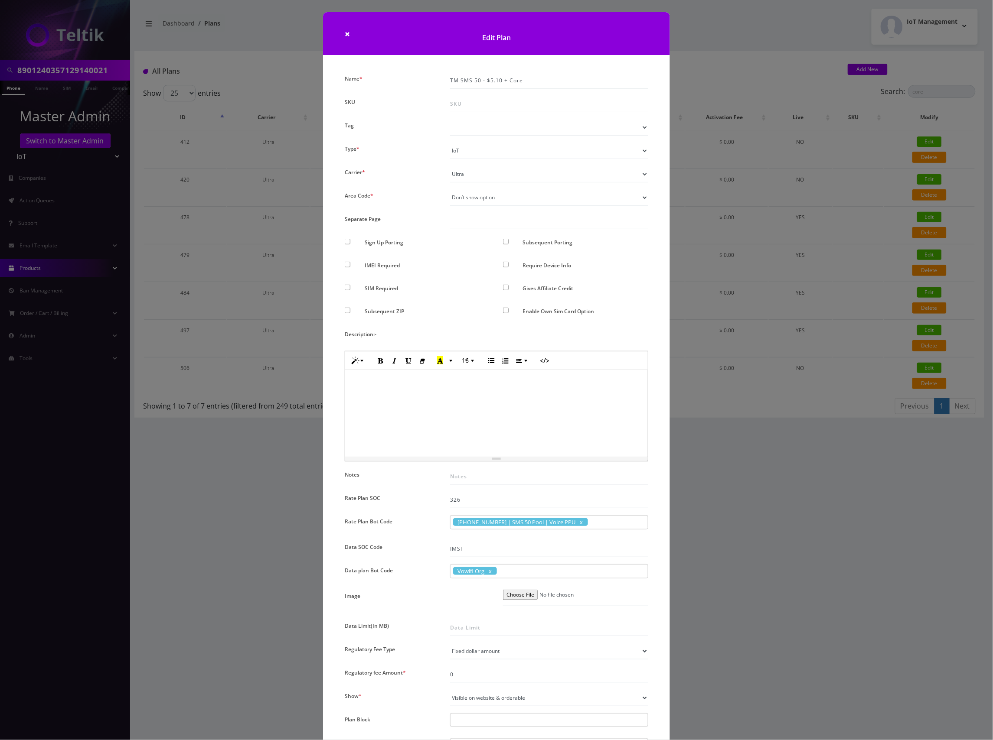
click at [728, 77] on div "× Edit Plan Name * TM SMS 50 - $5.10 + Core SKU Tag Type * Voice Data Wearable …" at bounding box center [496, 370] width 993 height 740
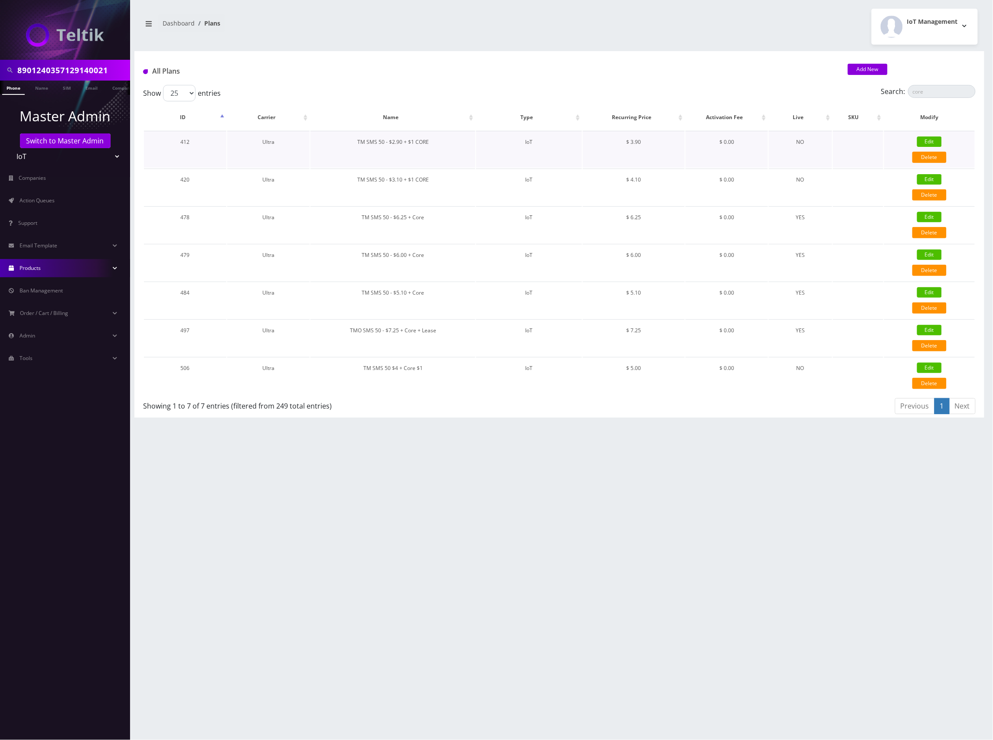
click at [931, 138] on link "Edit" at bounding box center [929, 142] width 25 height 10
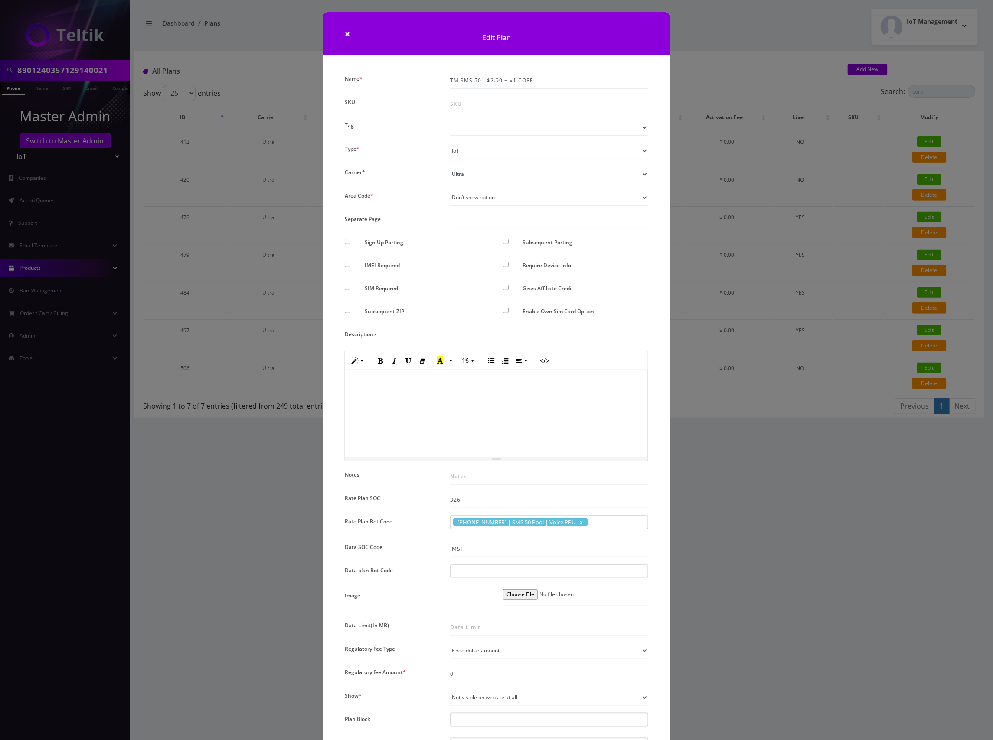
click at [483, 570] on div at bounding box center [549, 571] width 198 height 14
paste input "Vowifi Org"
type input "Vowifi Org"
click at [534, 576] on div at bounding box center [549, 571] width 198 height 14
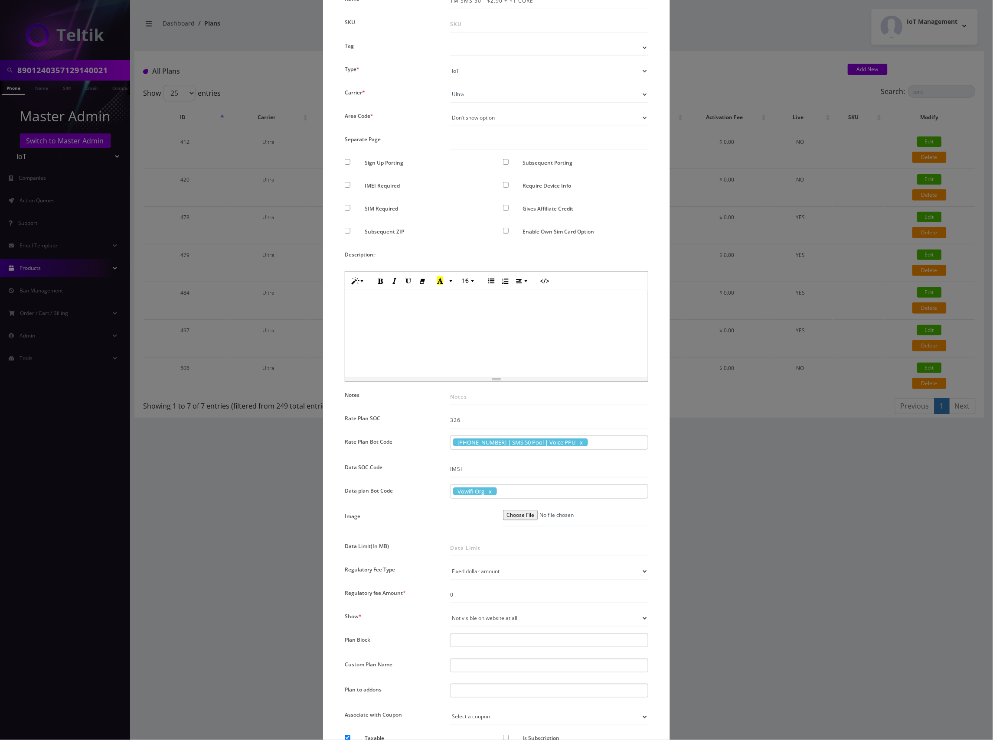
scroll to position [248, 0]
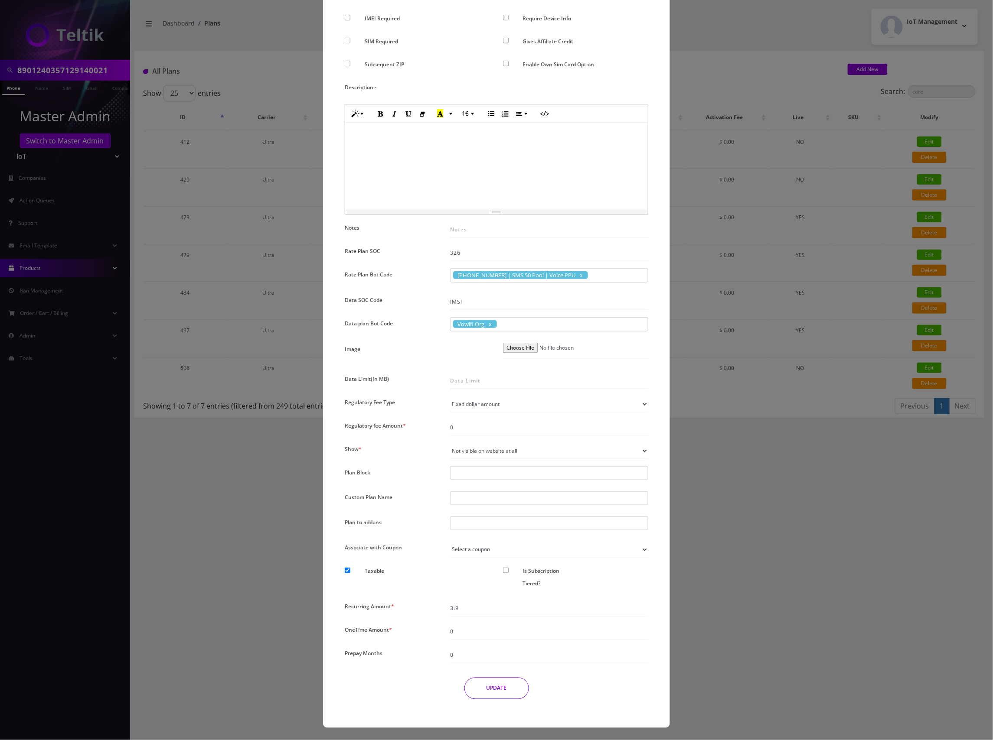
click at [488, 697] on button "UPDATE" at bounding box center [496, 689] width 65 height 22
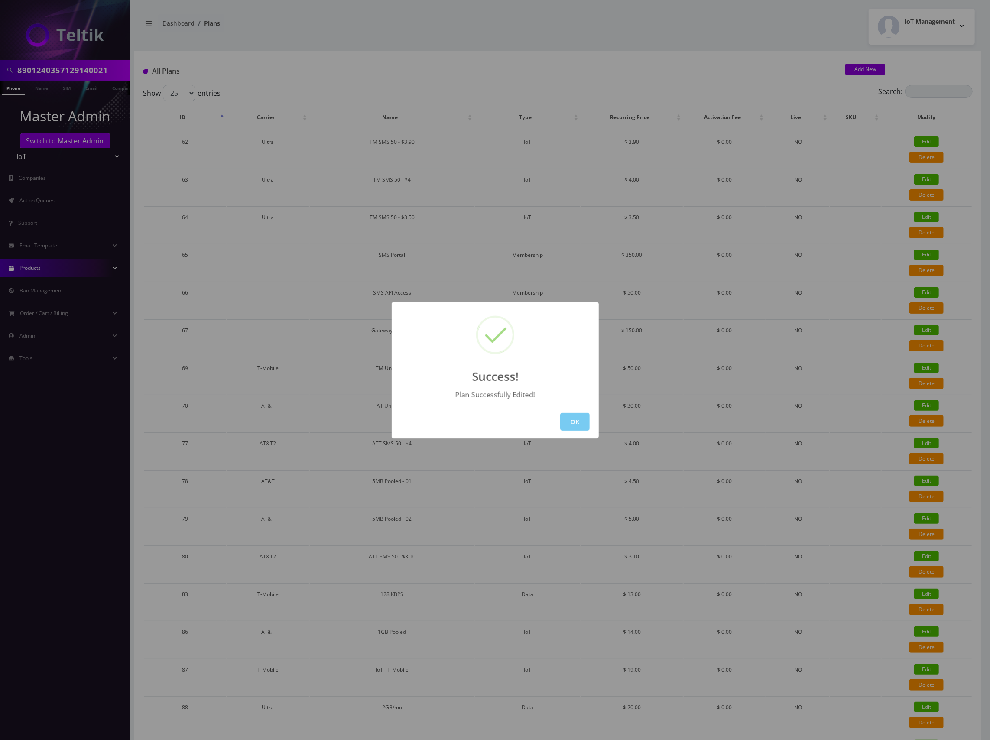
click at [576, 417] on button "OK" at bounding box center [574, 422] width 29 height 18
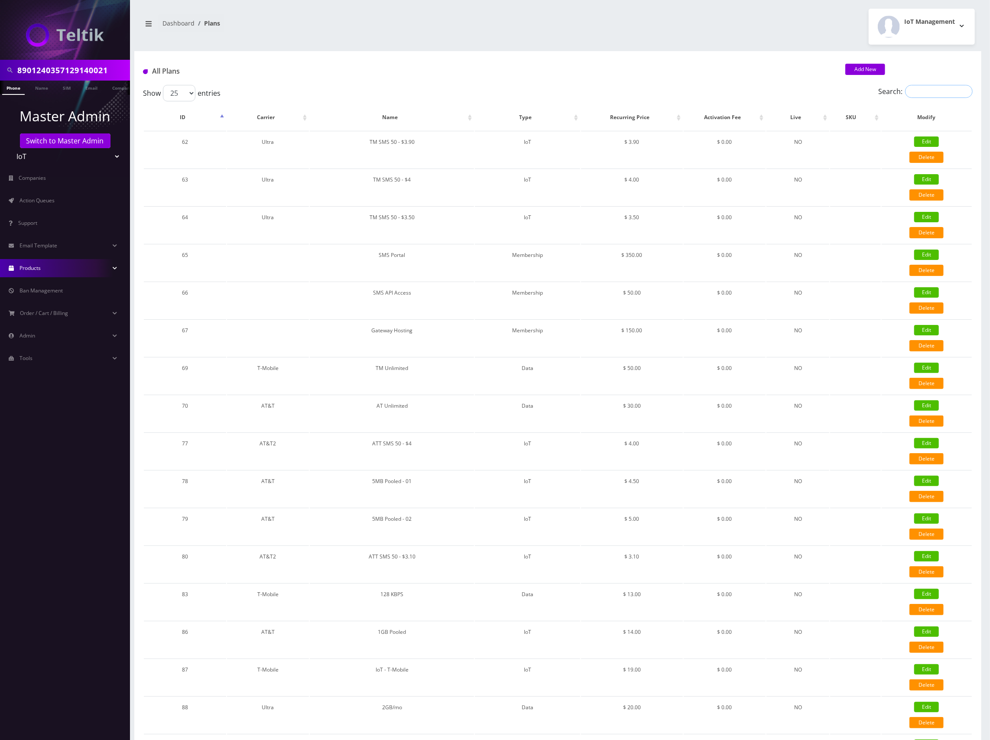
drag, startPoint x: 925, startPoint y: 94, endPoint x: 932, endPoint y: 94, distance: 6.9
click at [926, 94] on input "Search:" at bounding box center [939, 91] width 68 height 13
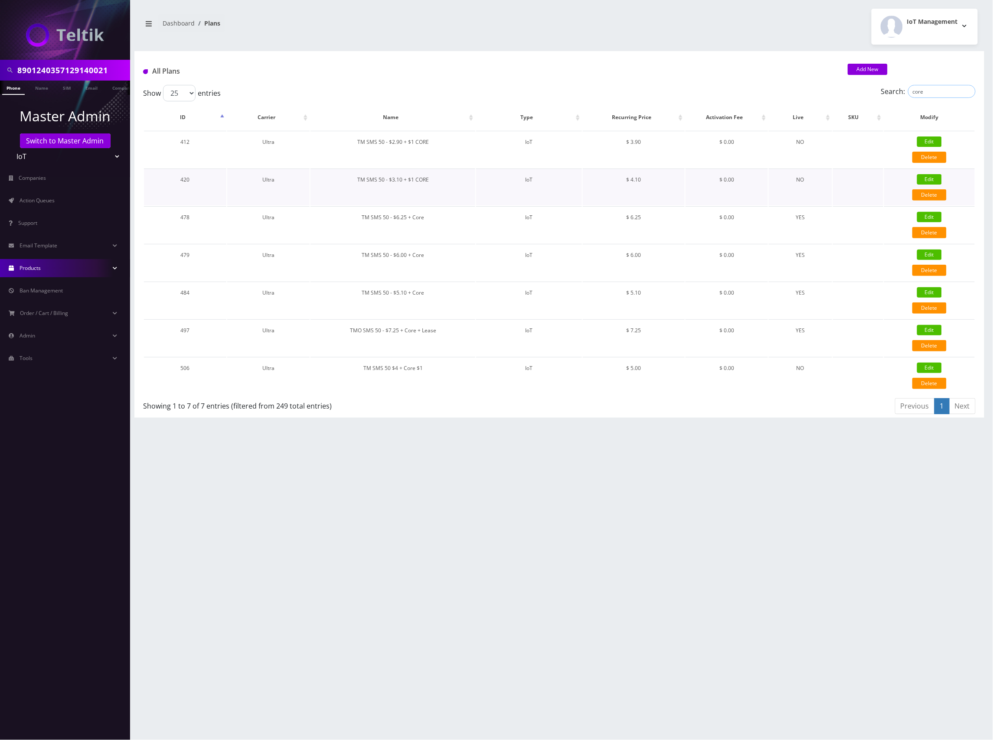
type input "core"
click at [931, 179] on link "Edit" at bounding box center [929, 179] width 25 height 10
type input "TM SMS 50 - $3.10 + $1 CORE"
checkbox input "false"
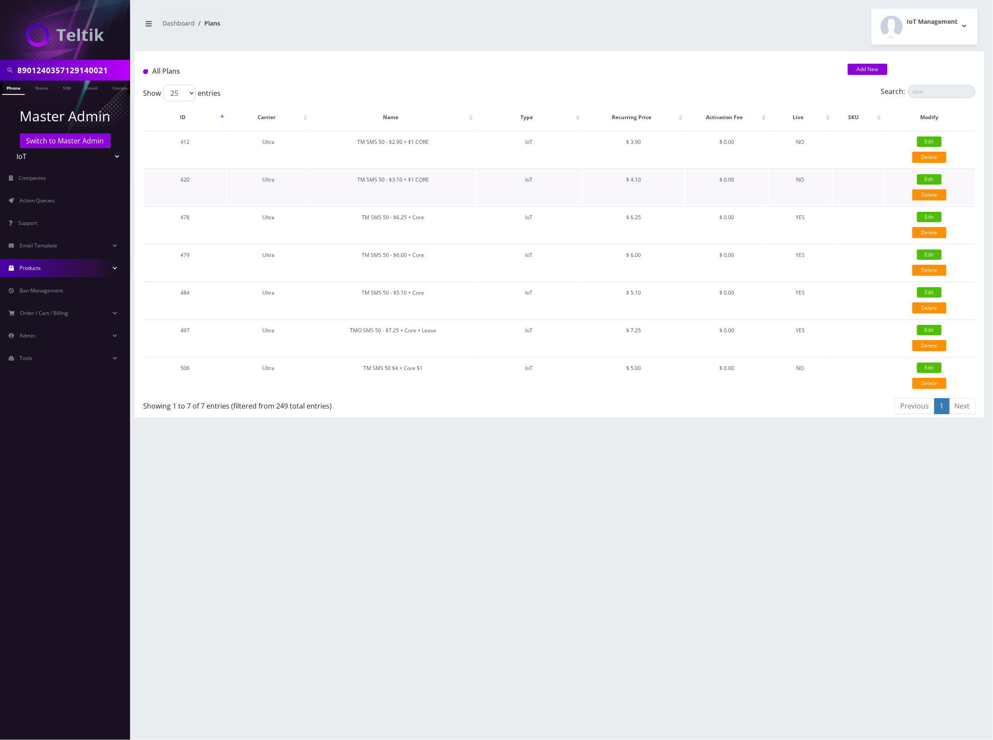
checkbox input "false"
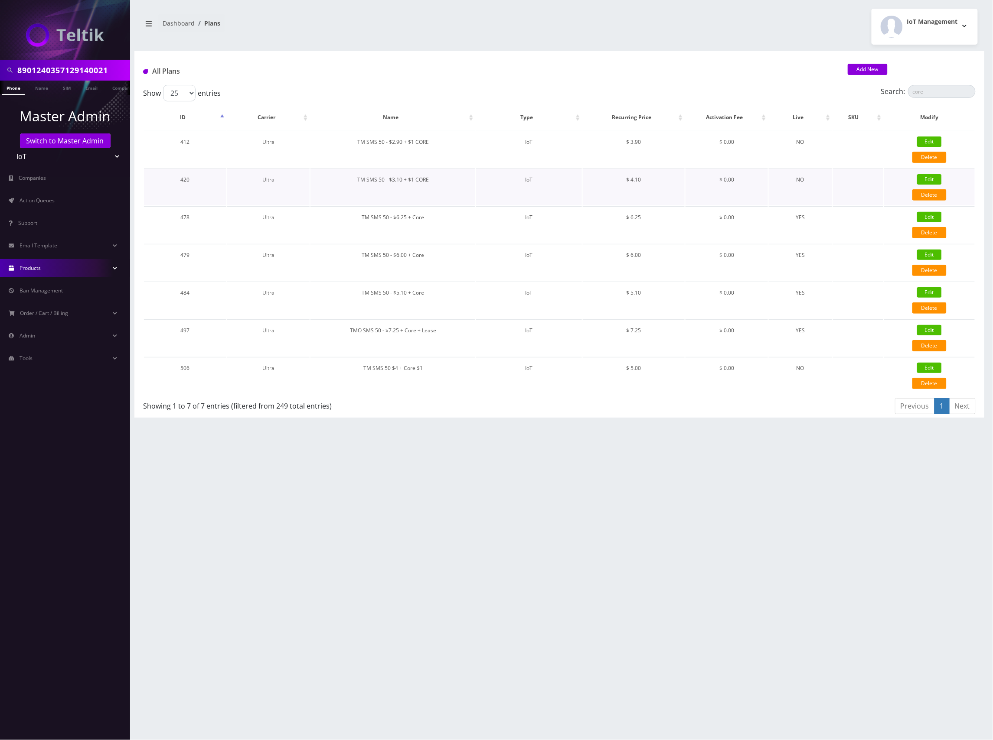
checkbox input "false"
checkbox input "true"
checkbox input "false"
type input "4.1"
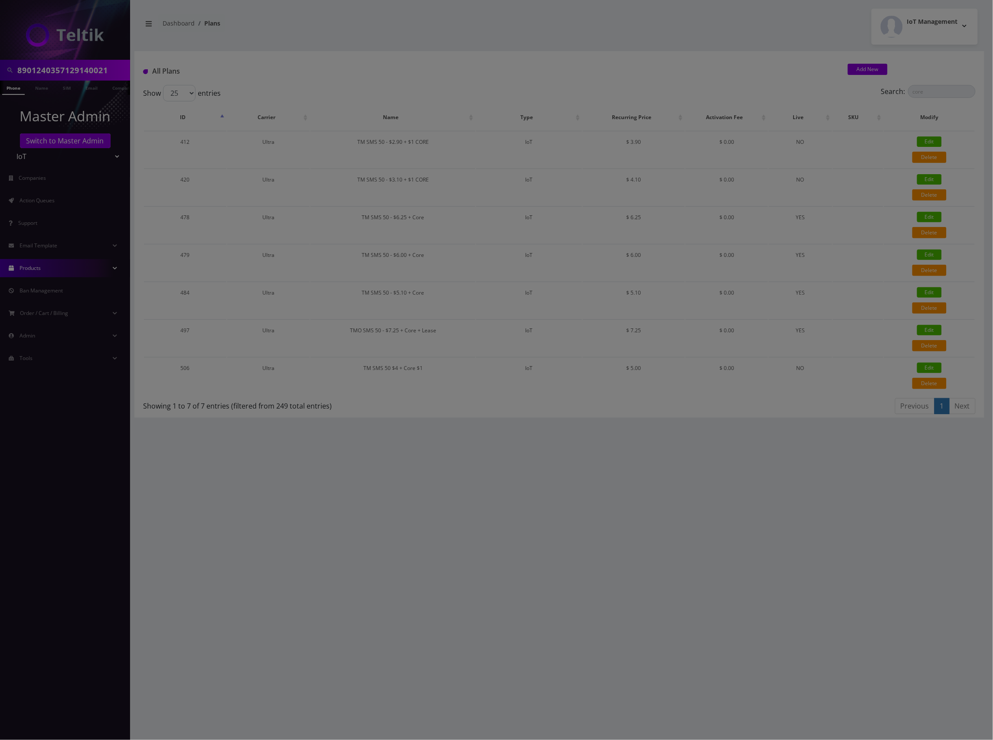
scroll to position [0, 0]
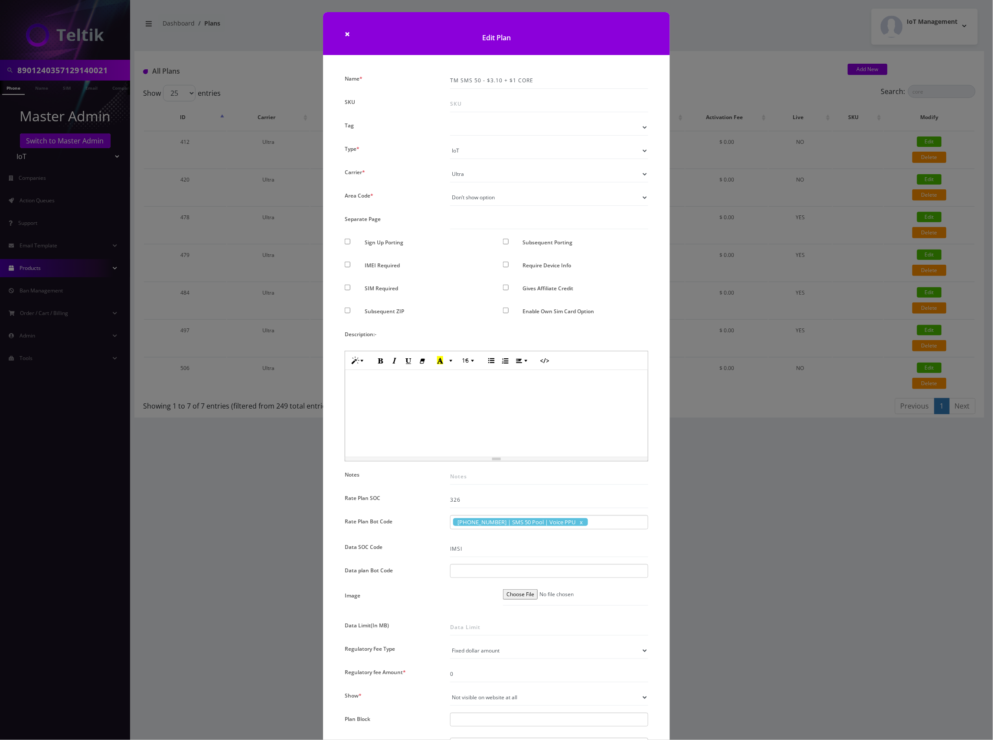
click at [477, 573] on div at bounding box center [549, 571] width 198 height 14
paste input "Vowifi Org"
type input "Vowifi Org"
click at [607, 570] on div at bounding box center [549, 571] width 198 height 14
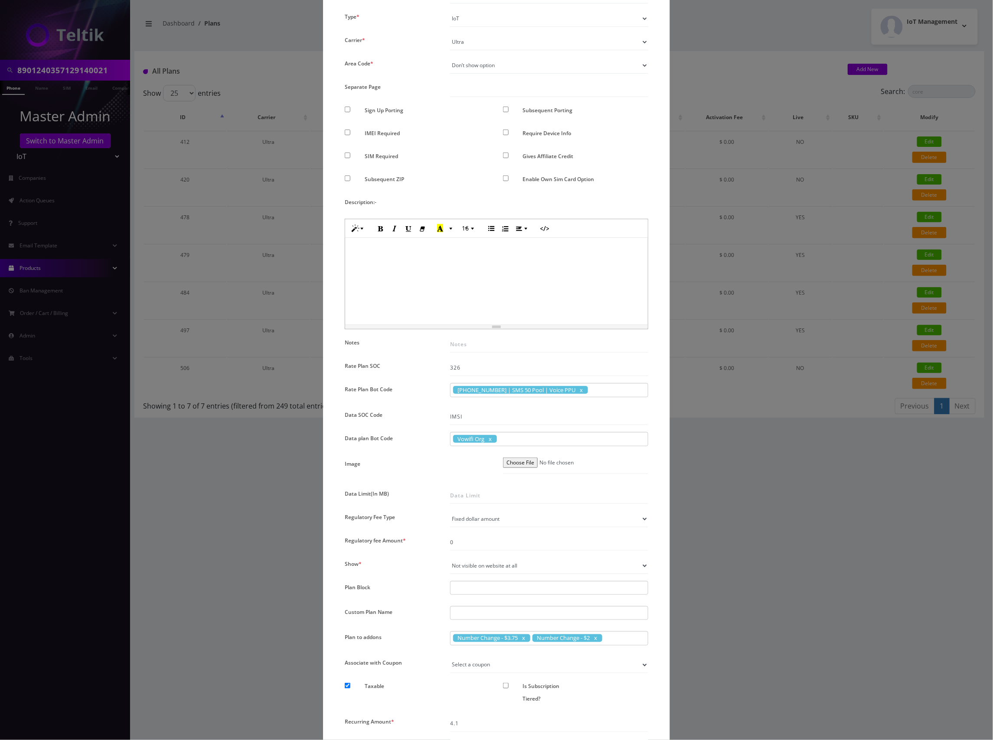
scroll to position [248, 0]
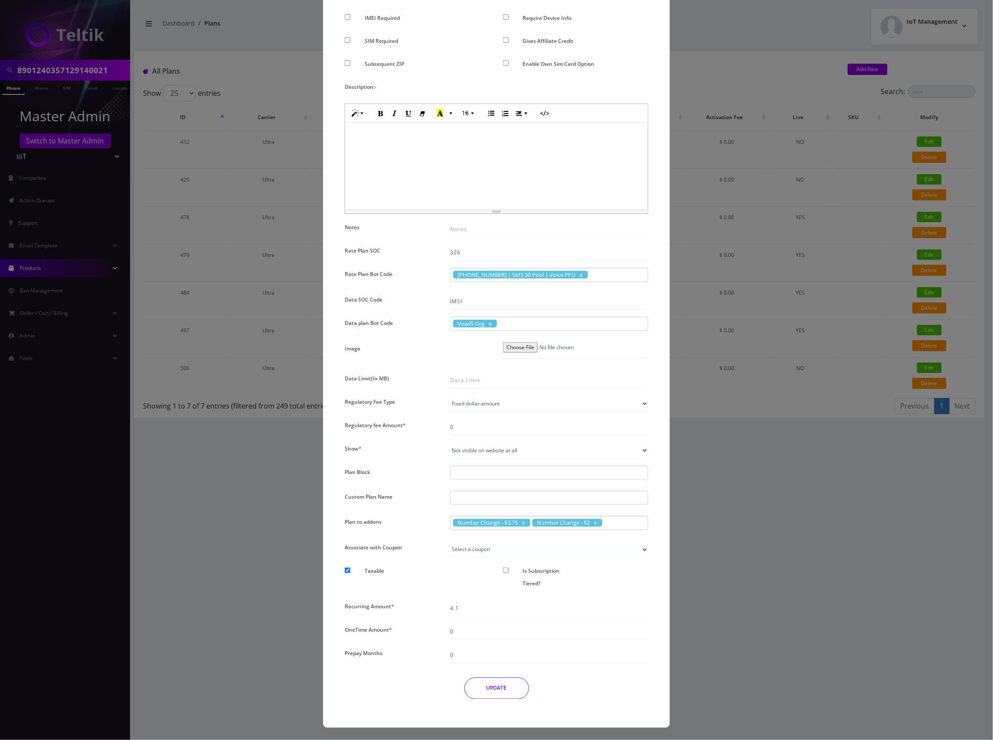
click at [495, 687] on button "UPDATE" at bounding box center [496, 689] width 65 height 22
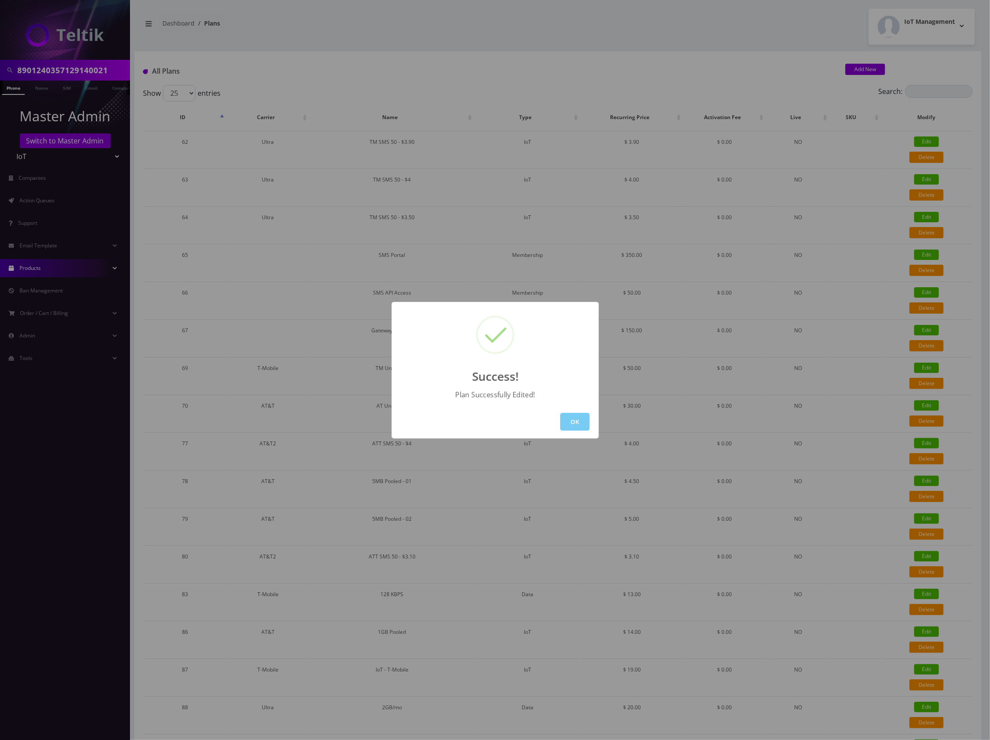
click at [578, 424] on button "OK" at bounding box center [574, 422] width 29 height 18
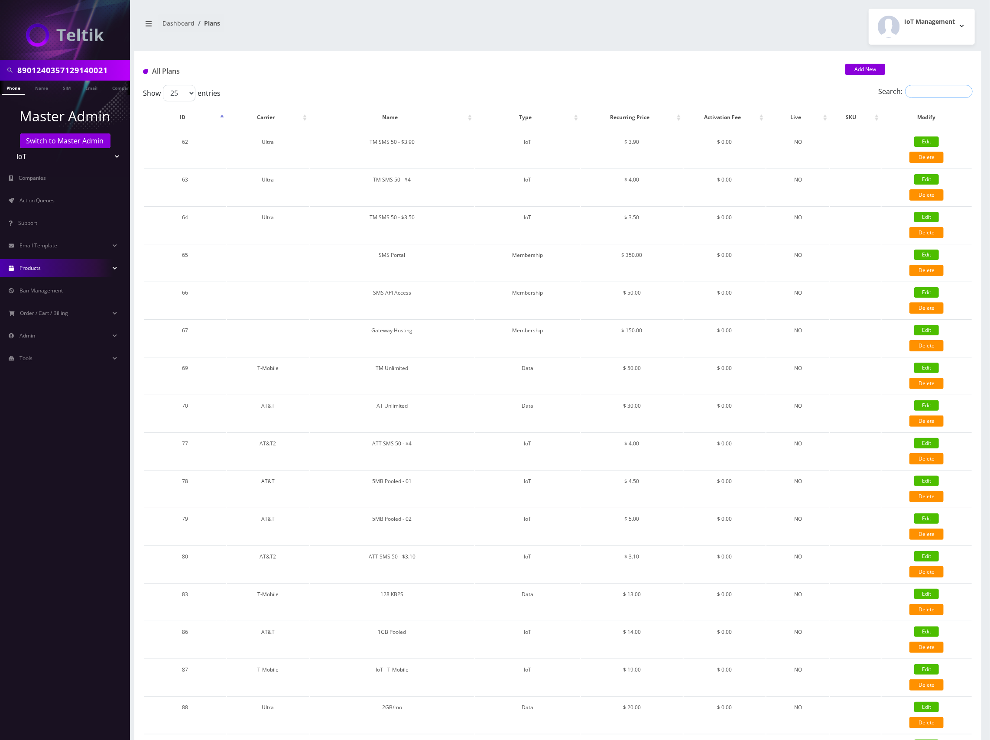
click at [955, 88] on input "Search:" at bounding box center [939, 91] width 68 height 13
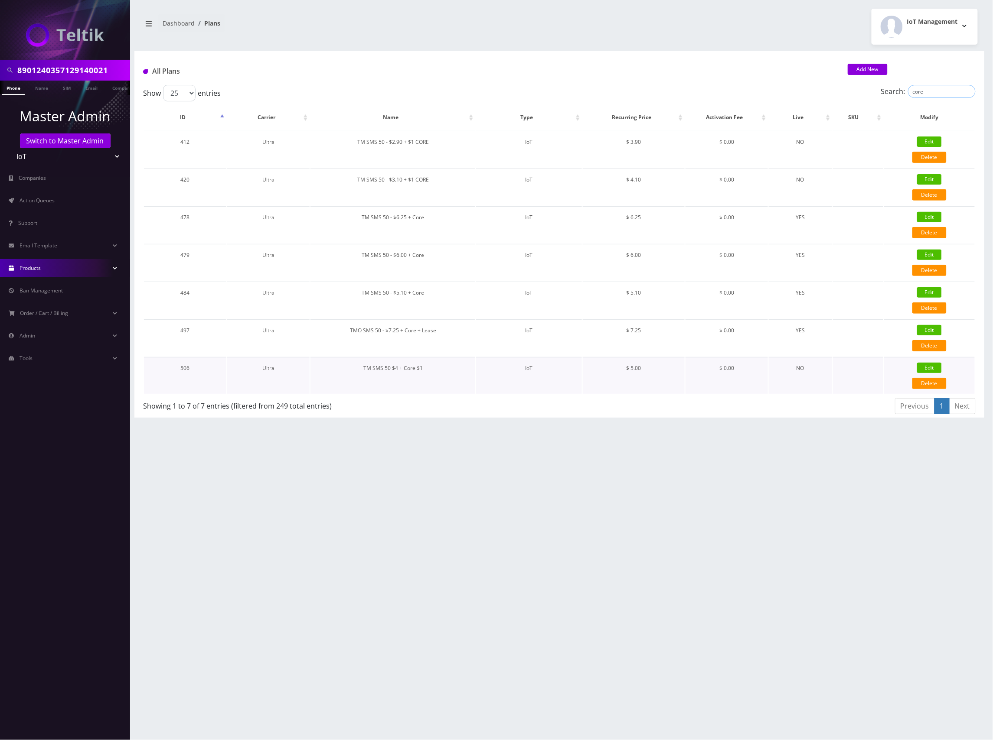
type input "core"
click at [934, 367] on link "Edit" at bounding box center [929, 368] width 25 height 10
type input "TM SMS 50 $4 + Core $1"
checkbox input "false"
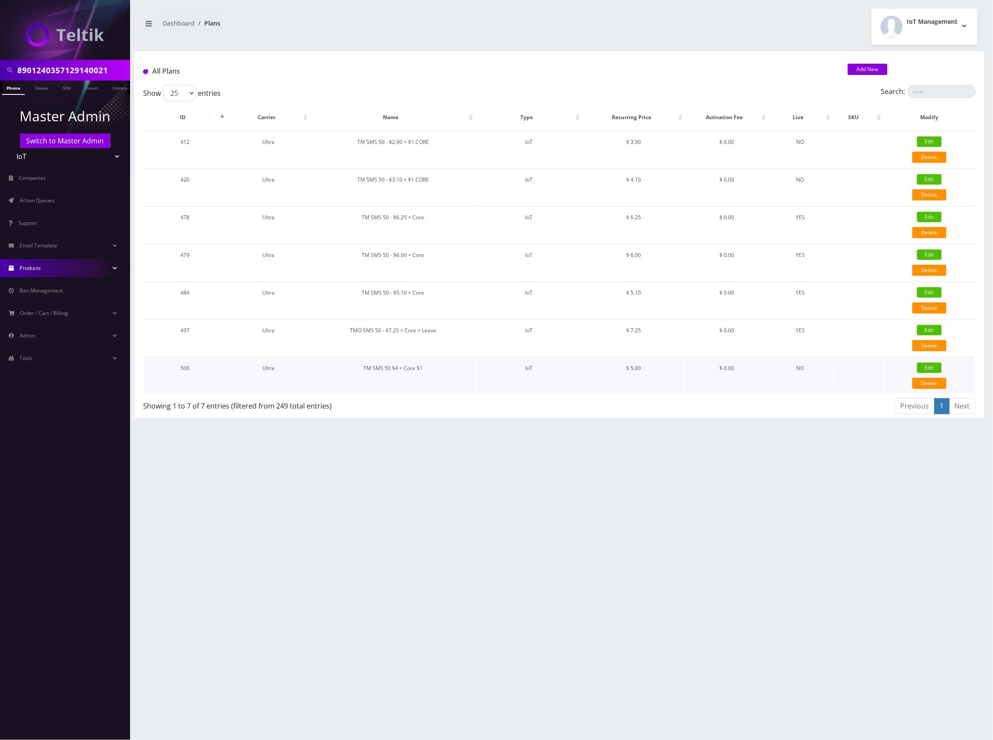
checkbox input "false"
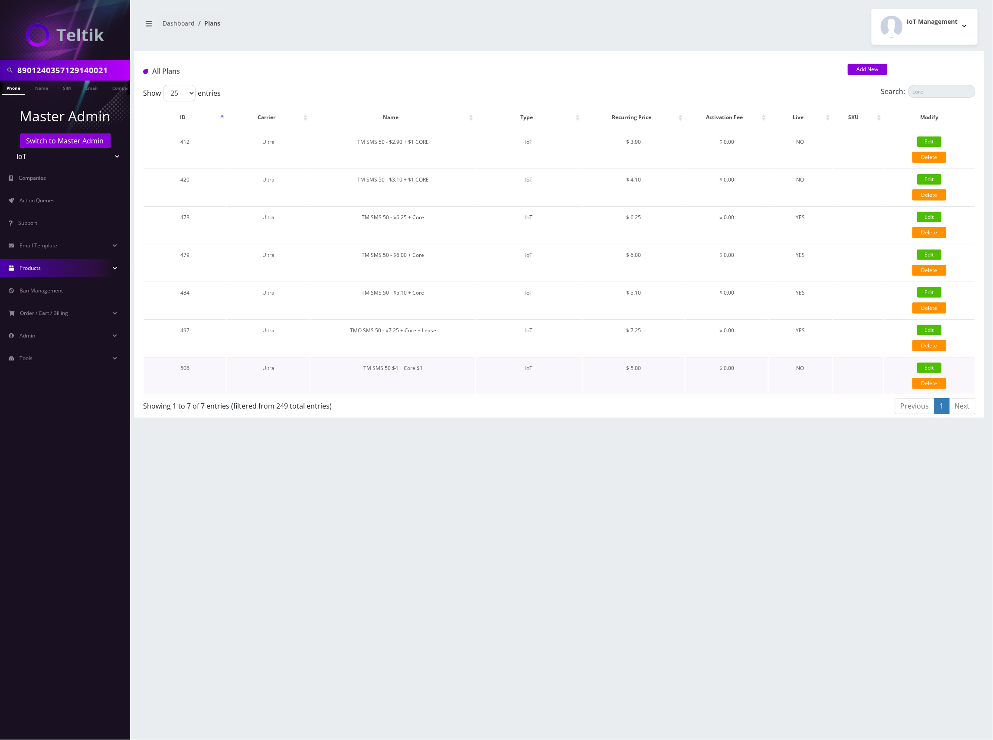
checkbox input "false"
checkbox input "true"
checkbox input "false"
type input "5"
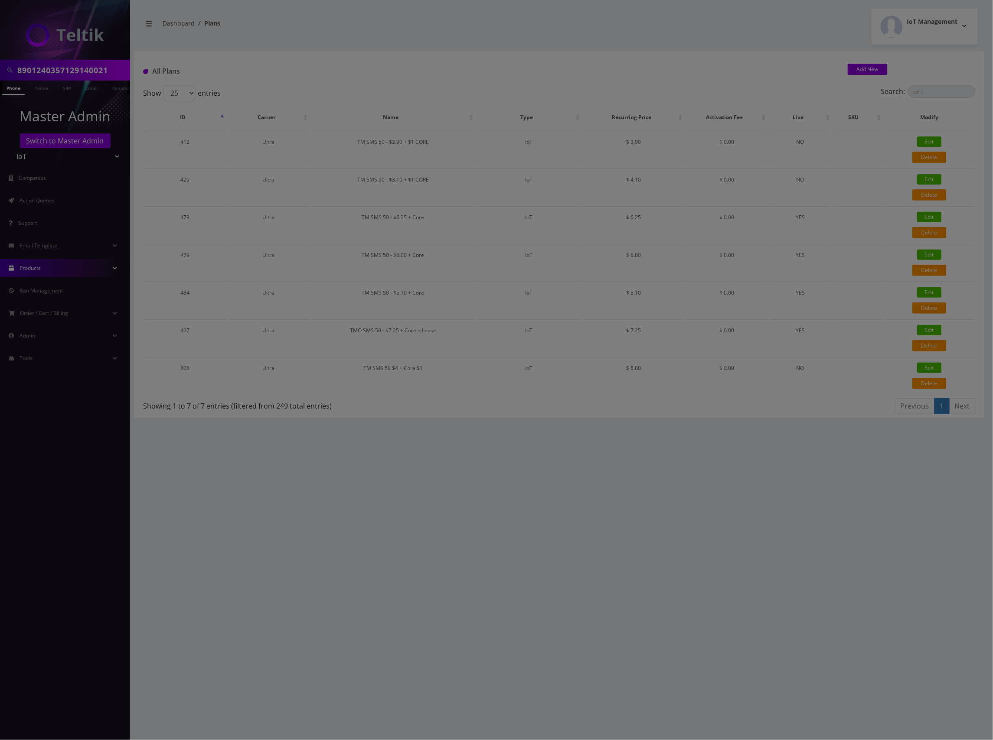
scroll to position [0, 0]
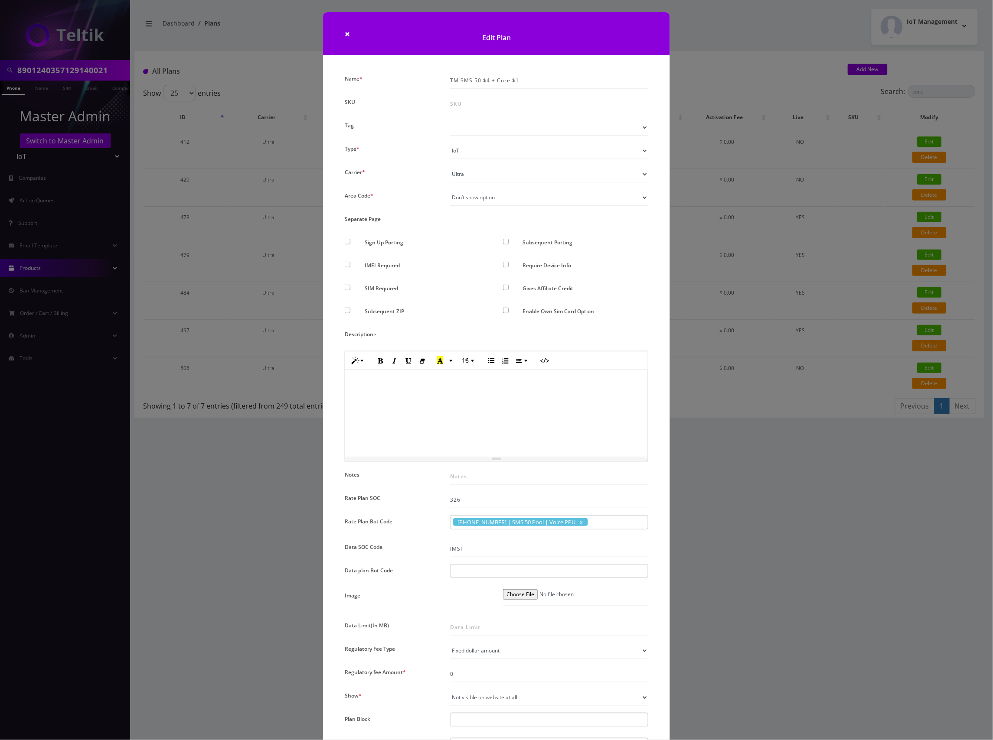
click at [469, 568] on div at bounding box center [549, 571] width 198 height 14
paste input "Vowifi Org"
type input "Vowifi Org"
click at [621, 581] on div "Vowifi Org Vowifi Org" at bounding box center [548, 573] width 211 height 19
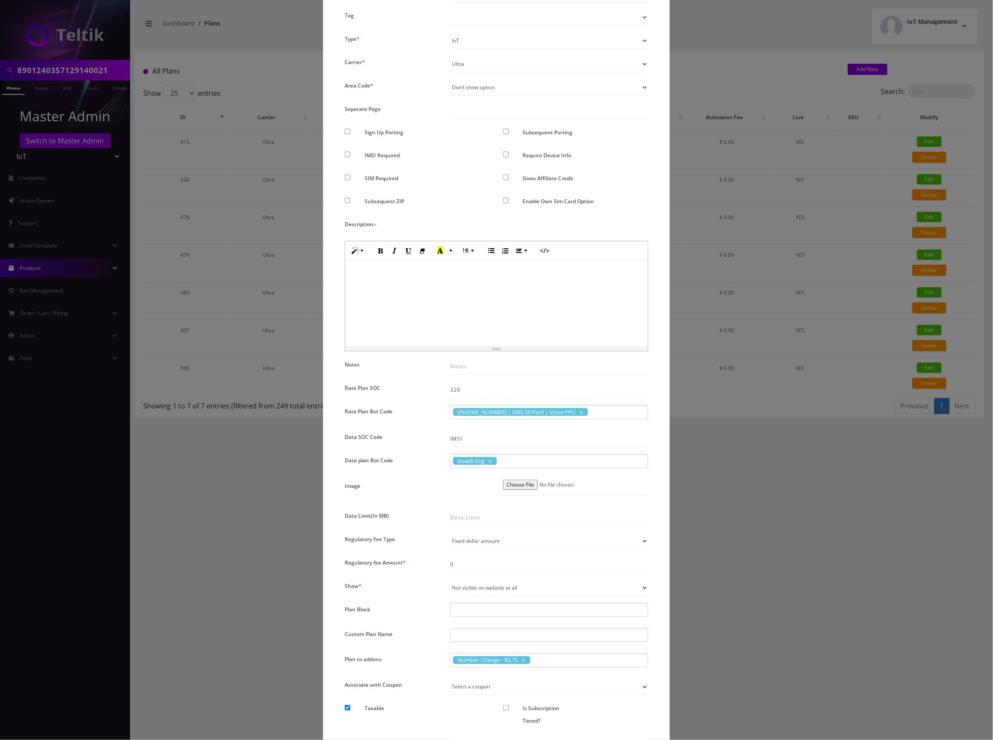
scroll to position [248, 0]
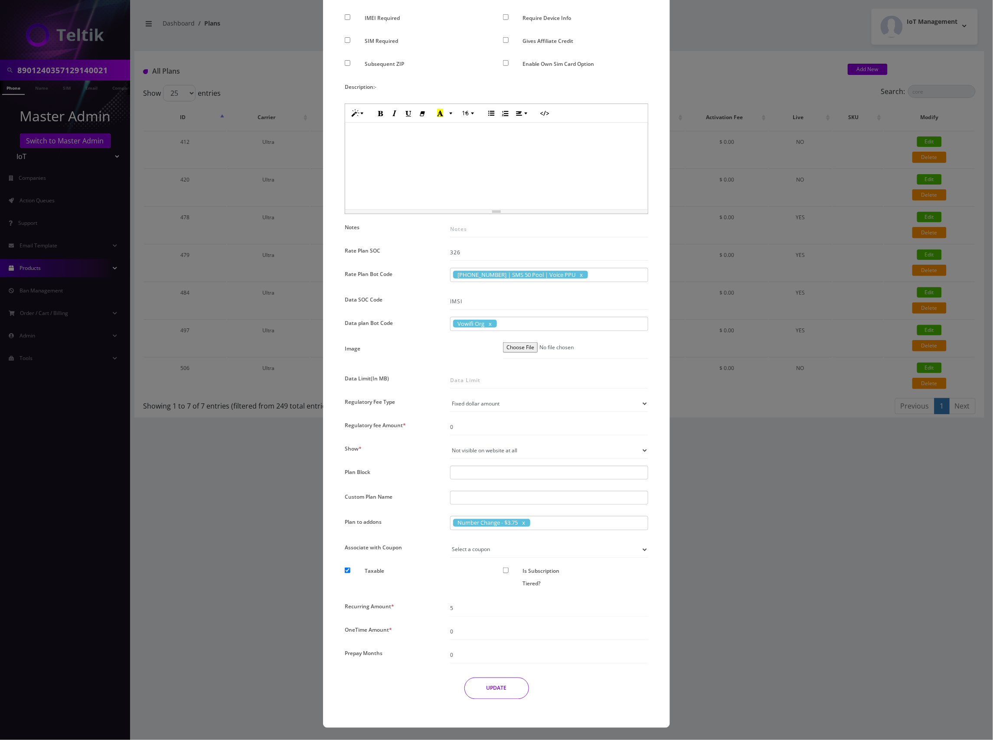
click at [506, 689] on button "UPDATE" at bounding box center [496, 689] width 65 height 22
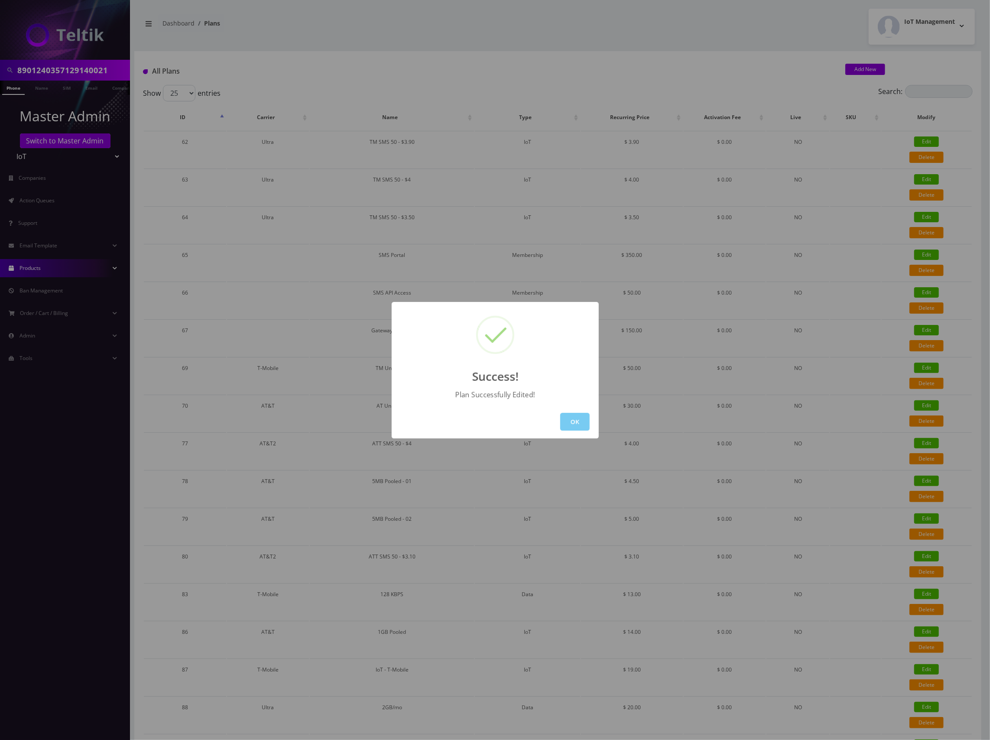
click at [579, 420] on button "OK" at bounding box center [574, 422] width 29 height 18
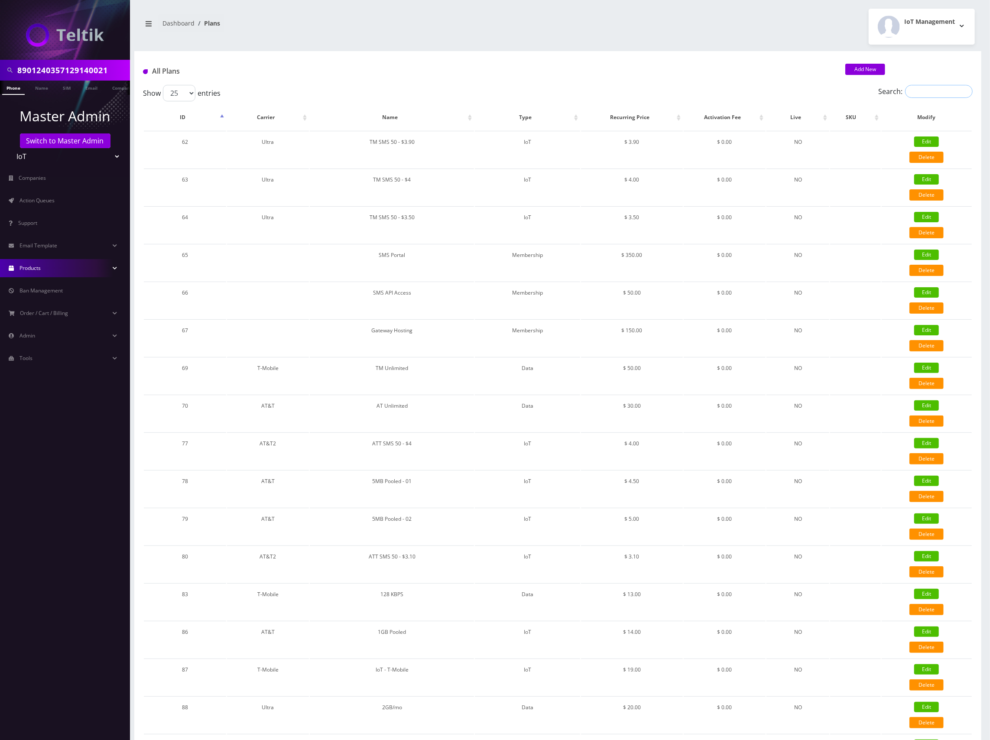
click at [928, 92] on input "Search:" at bounding box center [939, 91] width 68 height 13
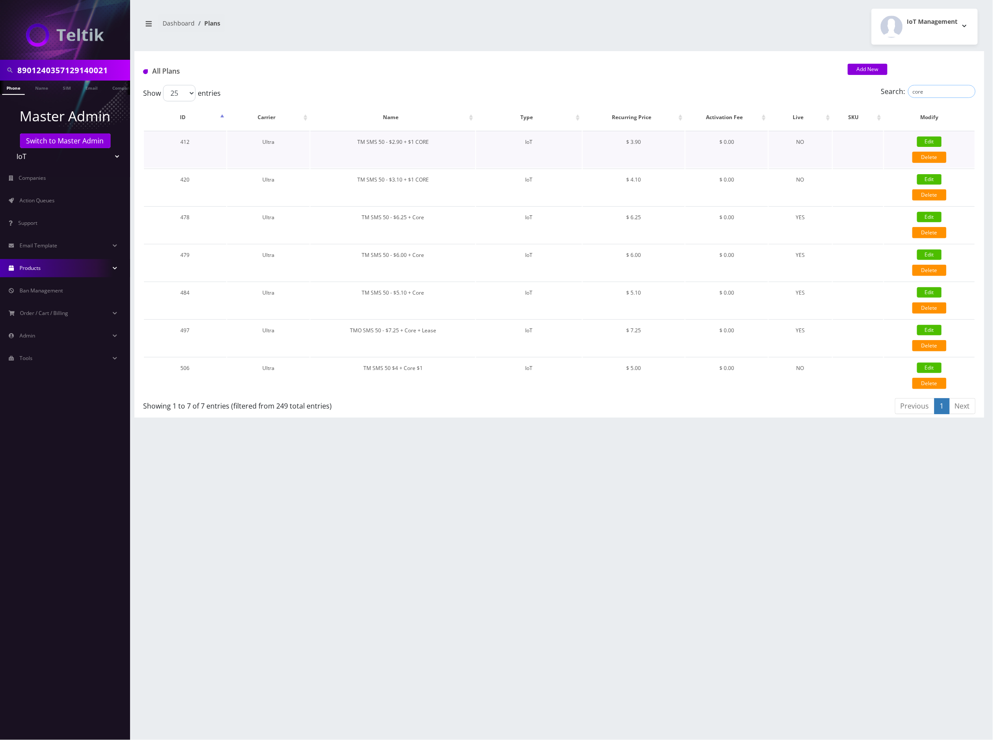
type input "core"
click at [938, 143] on link "Edit" at bounding box center [929, 142] width 25 height 10
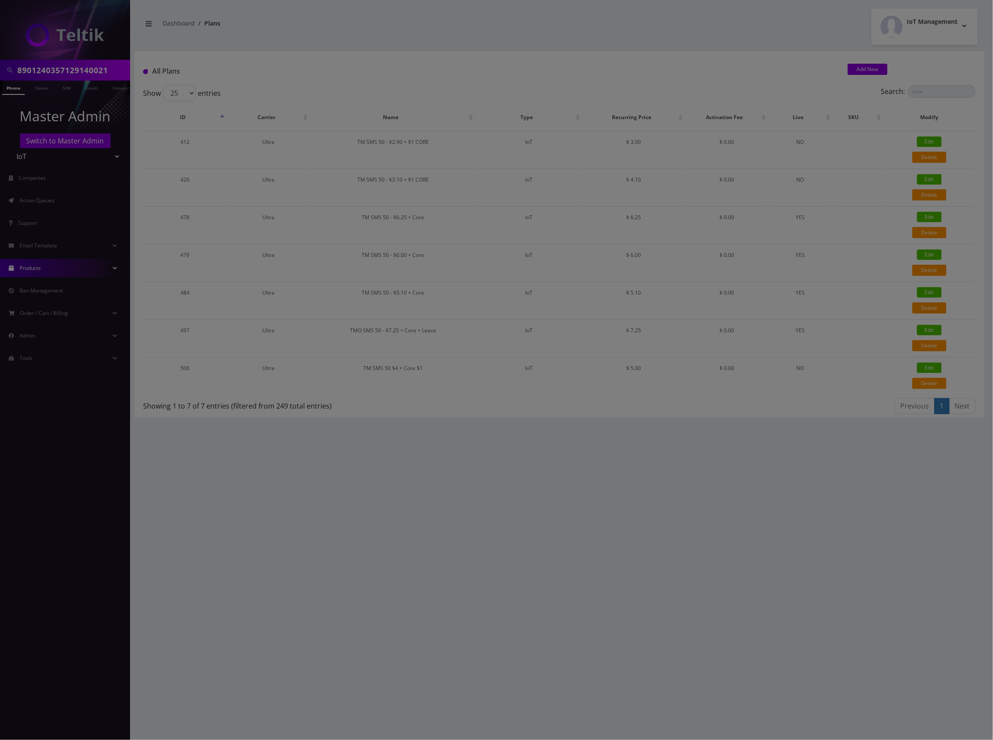
scroll to position [0, 0]
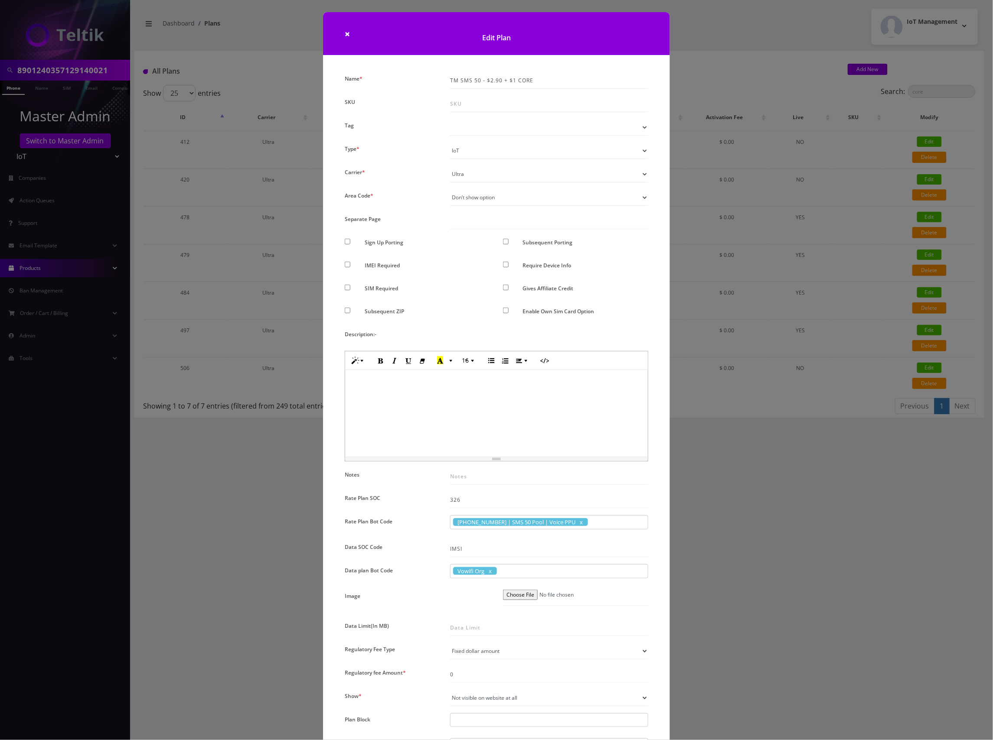
click at [765, 59] on div "× Edit Plan Name * TM SMS 50 - $2.90 + $1 CORE SKU Tag Type * Voice Data Wearab…" at bounding box center [496, 370] width 993 height 740
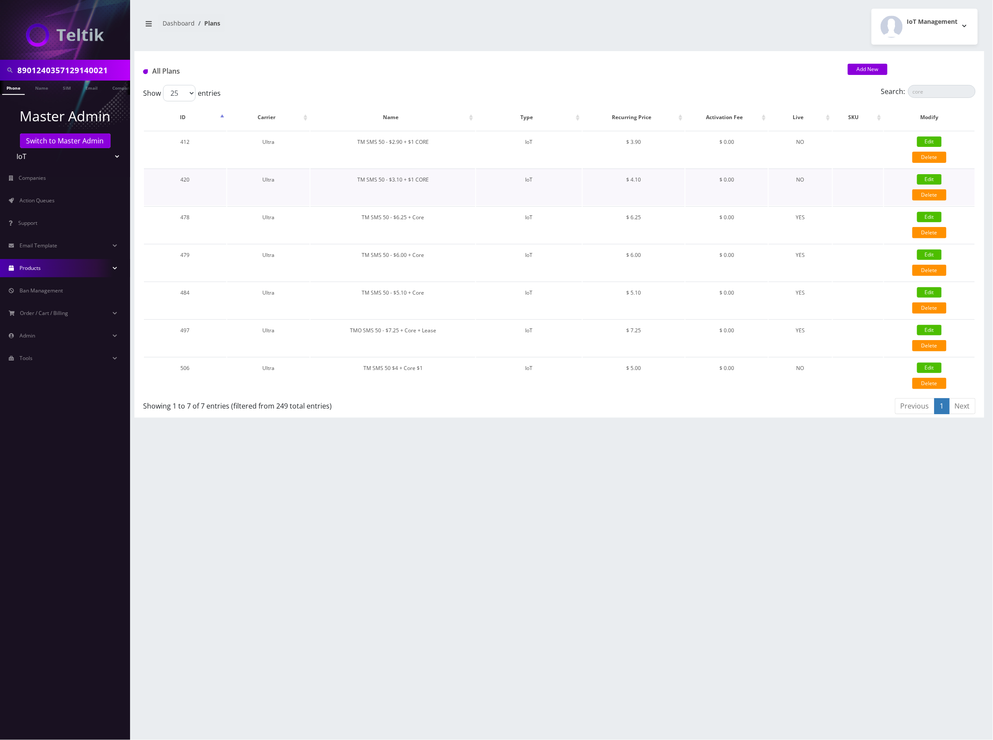
click at [930, 178] on link "Edit" at bounding box center [929, 179] width 25 height 10
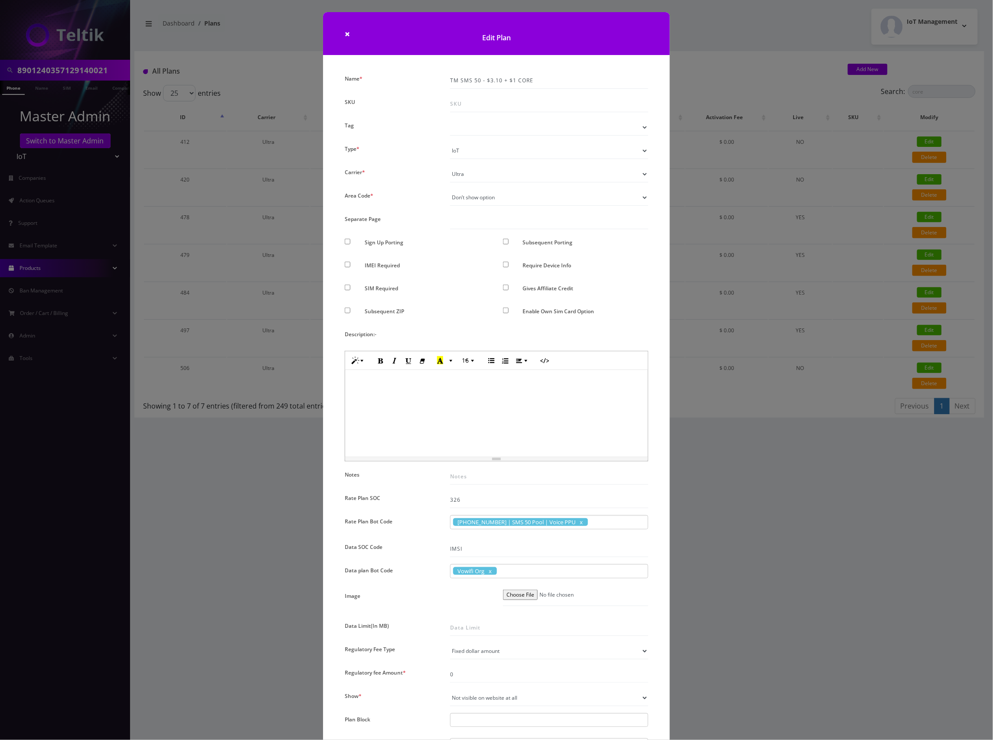
click at [728, 80] on div "× Edit Plan Name * TM SMS 50 - $3.10 + $1 CORE SKU Tag Type * Voice Data Wearab…" at bounding box center [496, 370] width 993 height 740
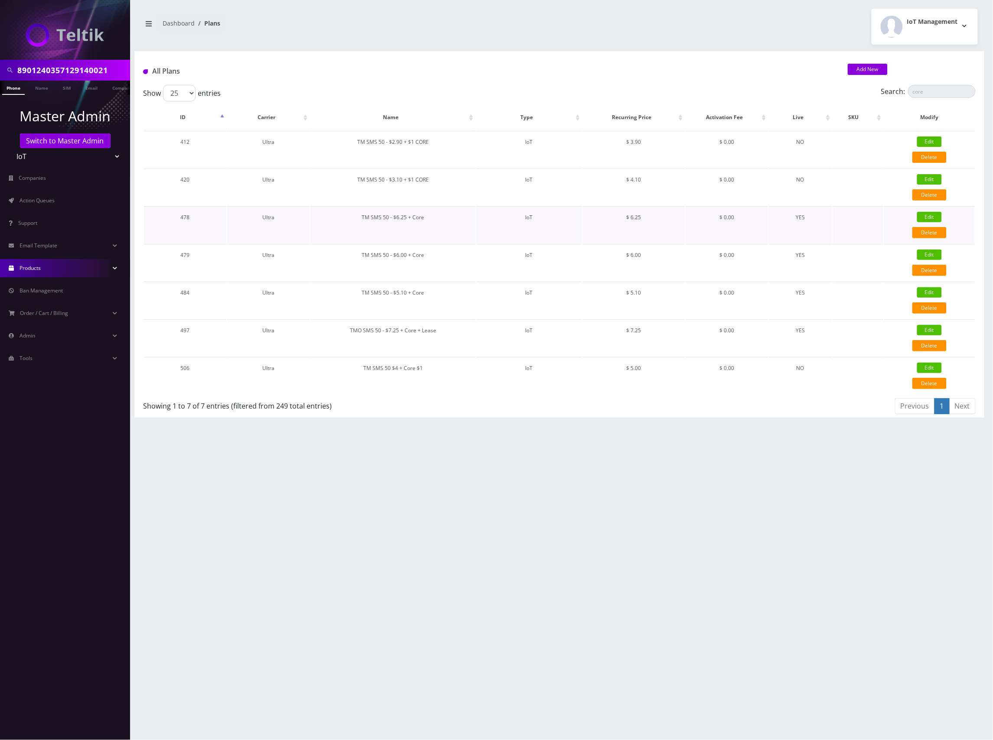
click at [934, 216] on link "Edit" at bounding box center [929, 217] width 25 height 10
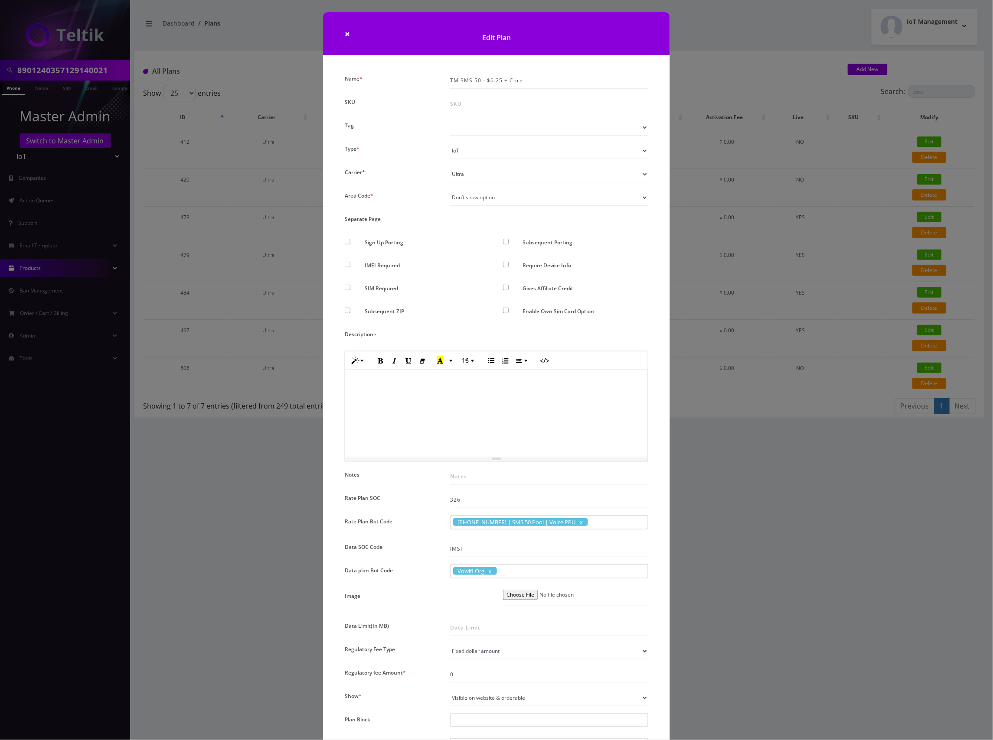
drag, startPoint x: 722, startPoint y: 70, endPoint x: 752, endPoint y: 88, distance: 34.8
click at [723, 70] on div "× Edit Plan Name * TM SMS 50 - $6.25 + Core SKU Tag Type * Voice Data Wearable …" at bounding box center [496, 370] width 993 height 740
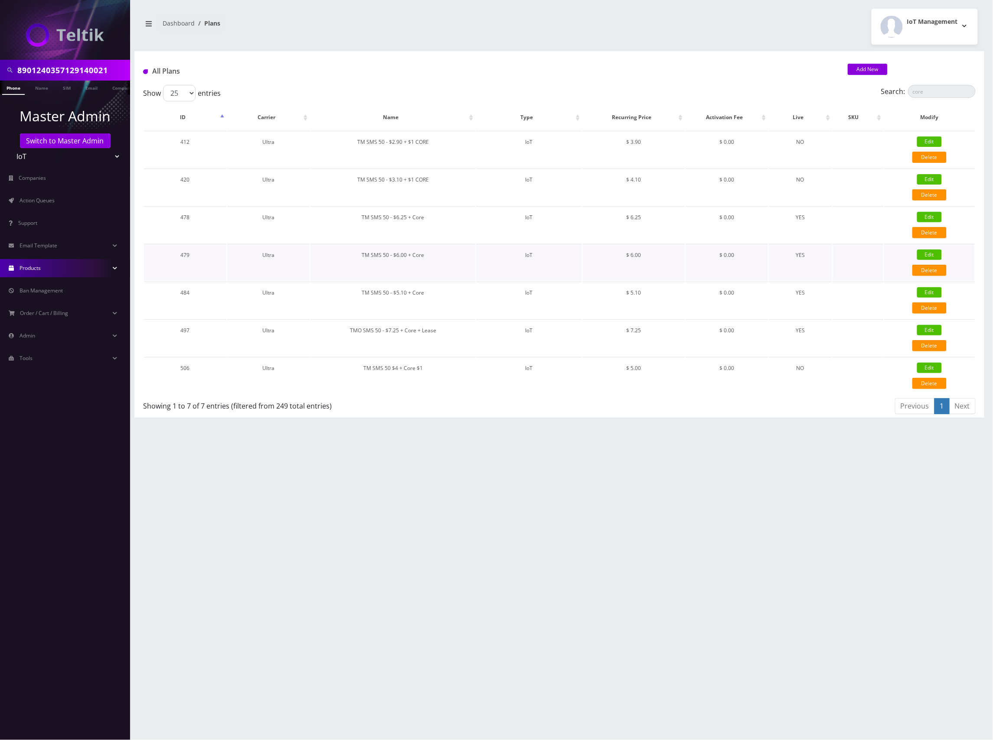
click at [937, 254] on link "Edit" at bounding box center [929, 255] width 25 height 10
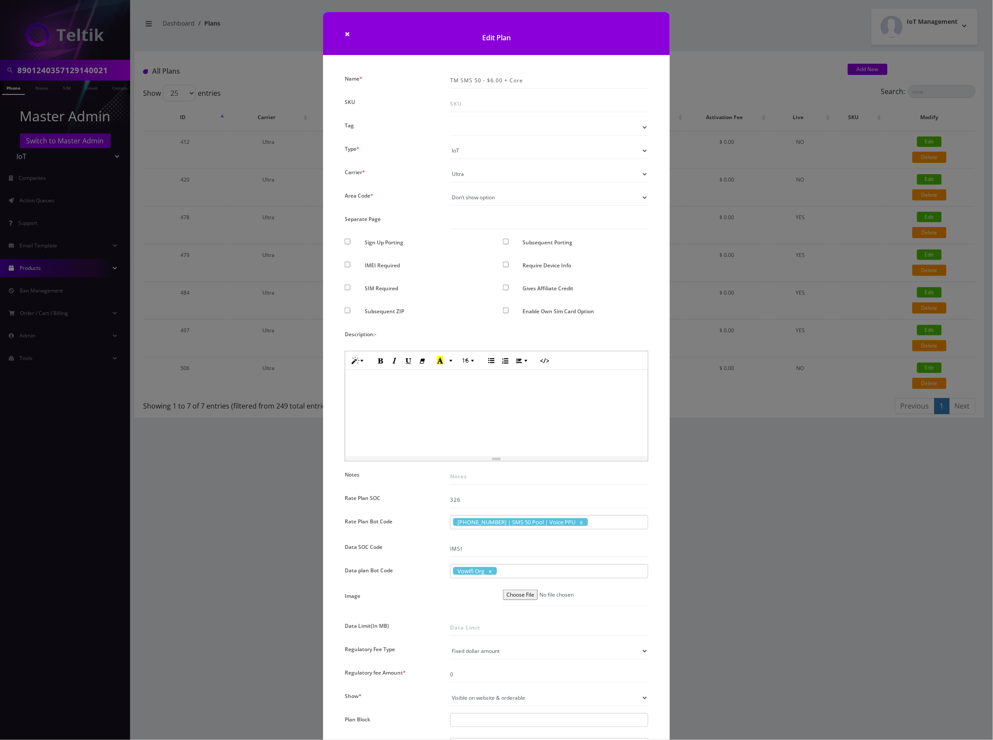
click at [733, 75] on div "× Edit Plan Name * TM SMS 50 - $6.00 + Core SKU Tag Type * Voice Data Wearable …" at bounding box center [496, 370] width 993 height 740
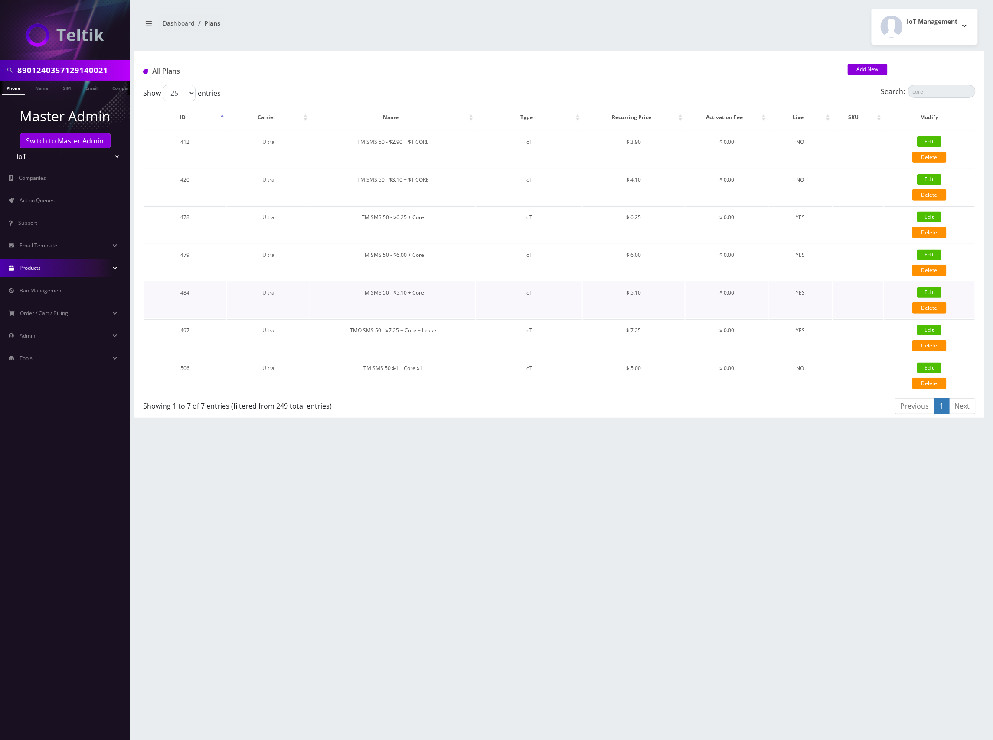
click at [933, 287] on link "Edit" at bounding box center [929, 292] width 25 height 10
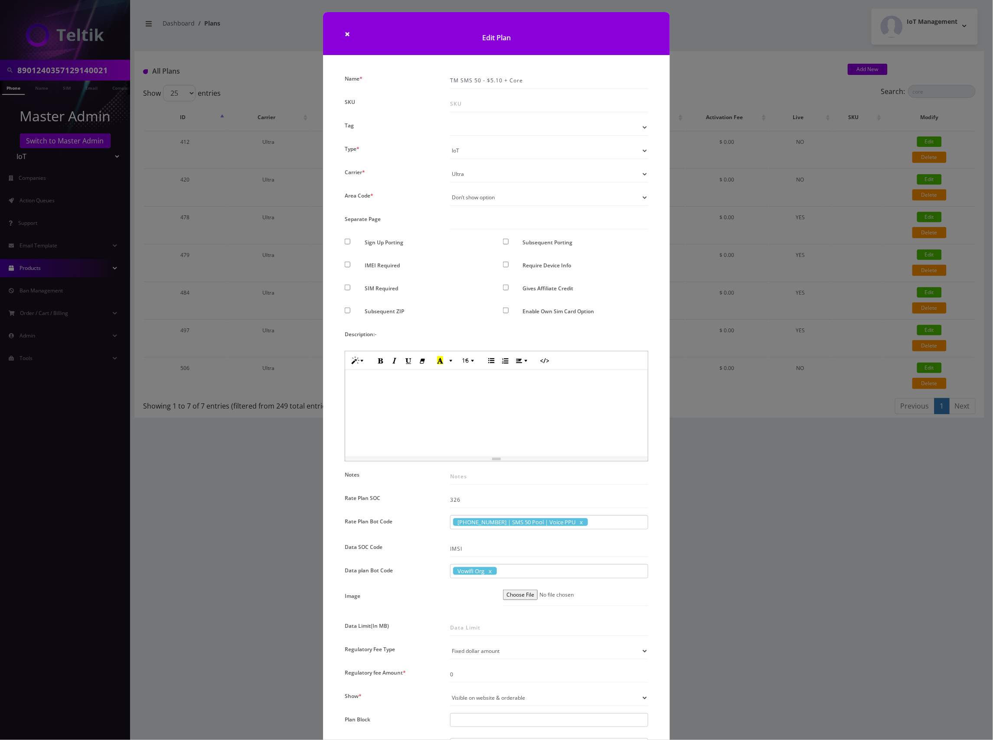
click at [742, 79] on div "× Edit Plan Name * TM SMS 50 - $5.10 + Core SKU Tag Type * Voice Data Wearable …" at bounding box center [496, 370] width 993 height 740
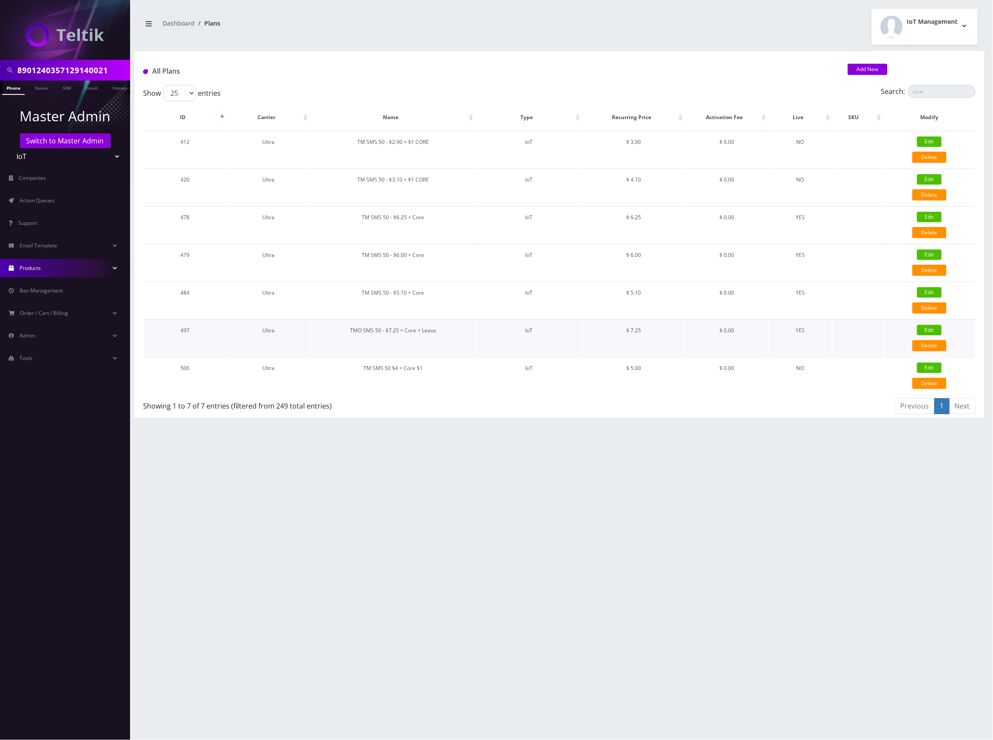
click at [935, 330] on link "Edit" at bounding box center [929, 330] width 25 height 10
type input "TMO SMS 50 - $7.25 + Core + Lease"
checkbox input "false"
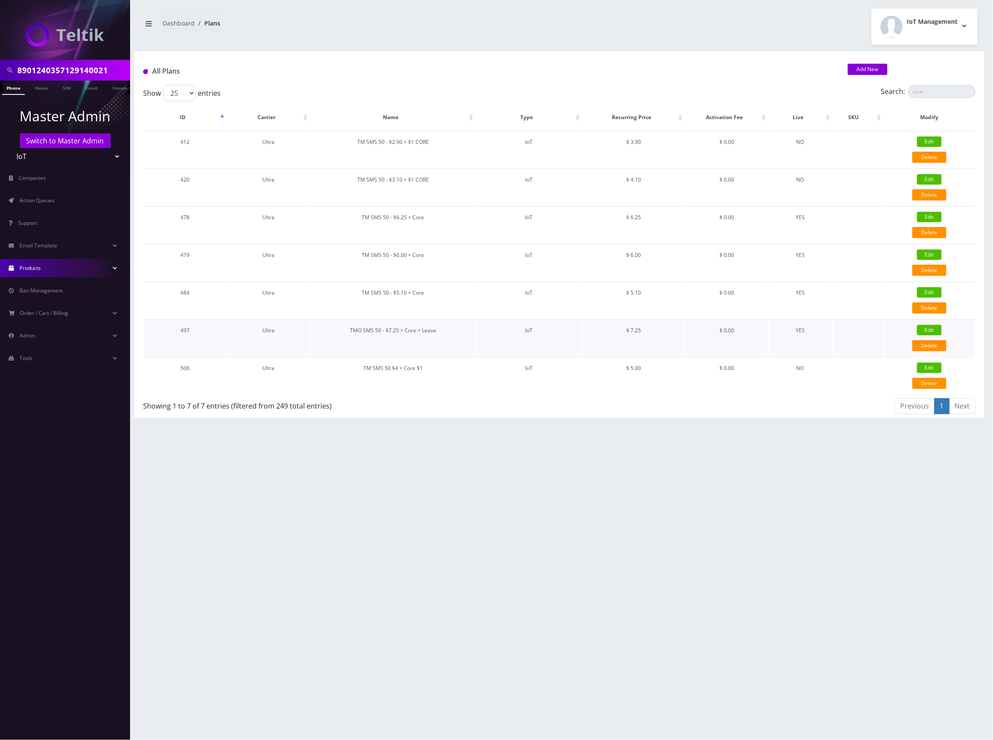
checkbox input "false"
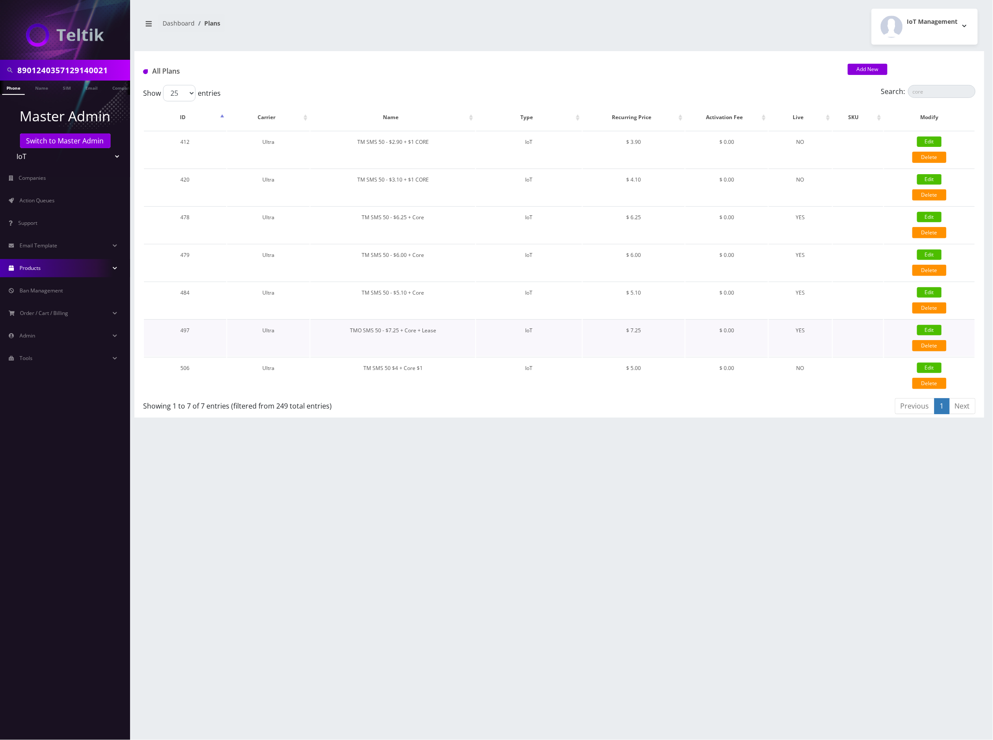
checkbox input "true"
checkbox input "false"
type input "7.25"
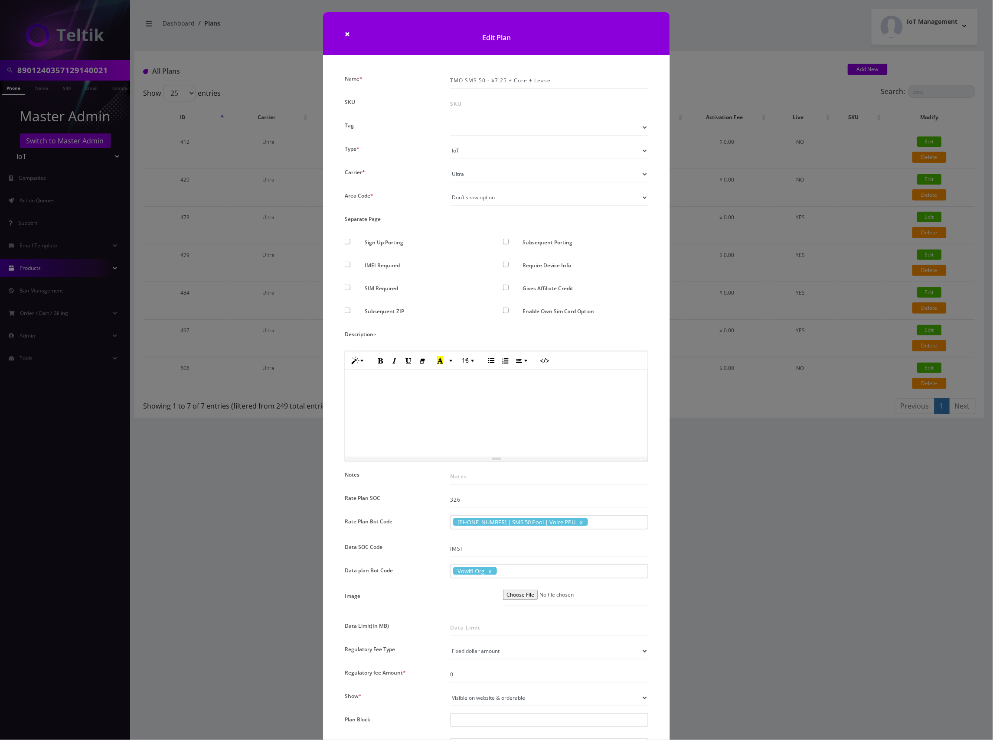
click at [758, 77] on div "× Edit Plan Name * TMO SMS 50 - $7.25 + Core + Lease SKU Tag Type * Voice Data …" at bounding box center [496, 370] width 993 height 740
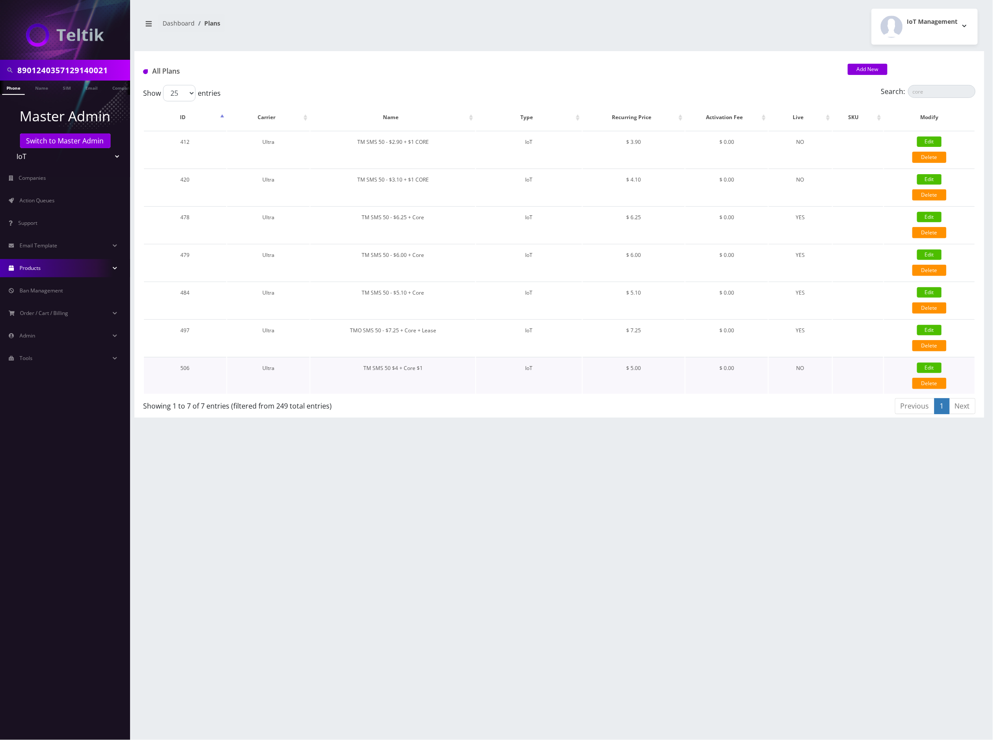
click at [925, 366] on link "Edit" at bounding box center [929, 368] width 25 height 10
type input "TM SMS 50 $4 + Core $1"
checkbox input "false"
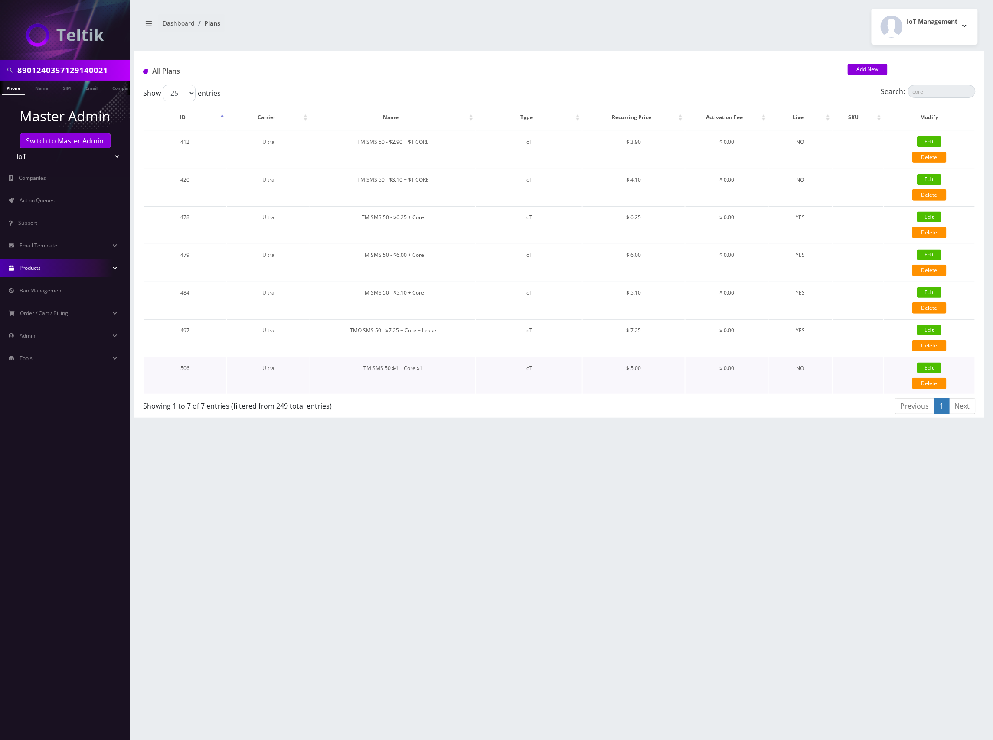
checkbox input "false"
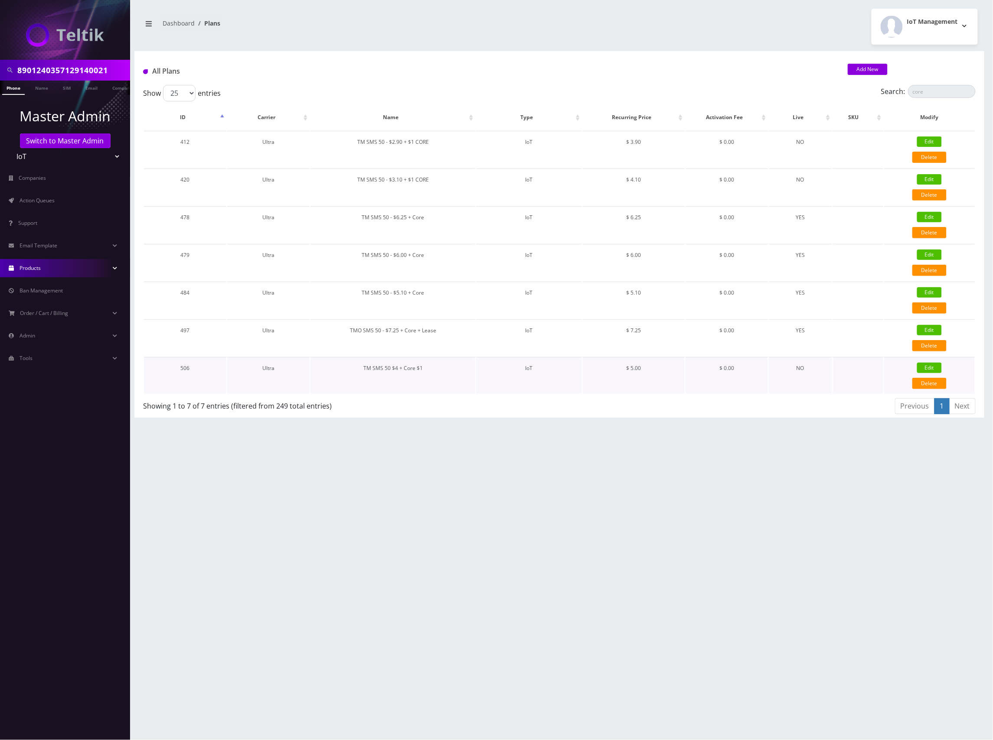
select select "0"
checkbox input "true"
checkbox input "false"
type input "5"
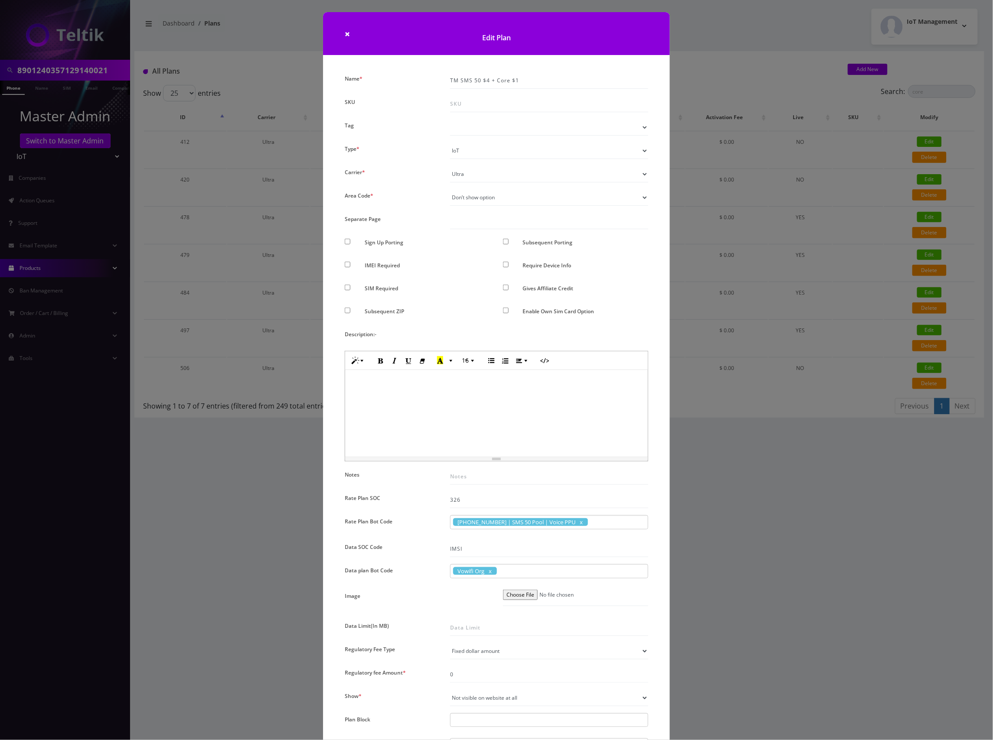
drag, startPoint x: 725, startPoint y: 58, endPoint x: 756, endPoint y: 68, distance: 33.0
click at [725, 58] on div "× Edit Plan Name * TM SMS 50 $4 + Core $1 SKU Tag Type * Voice Data Wearable Me…" at bounding box center [496, 370] width 993 height 740
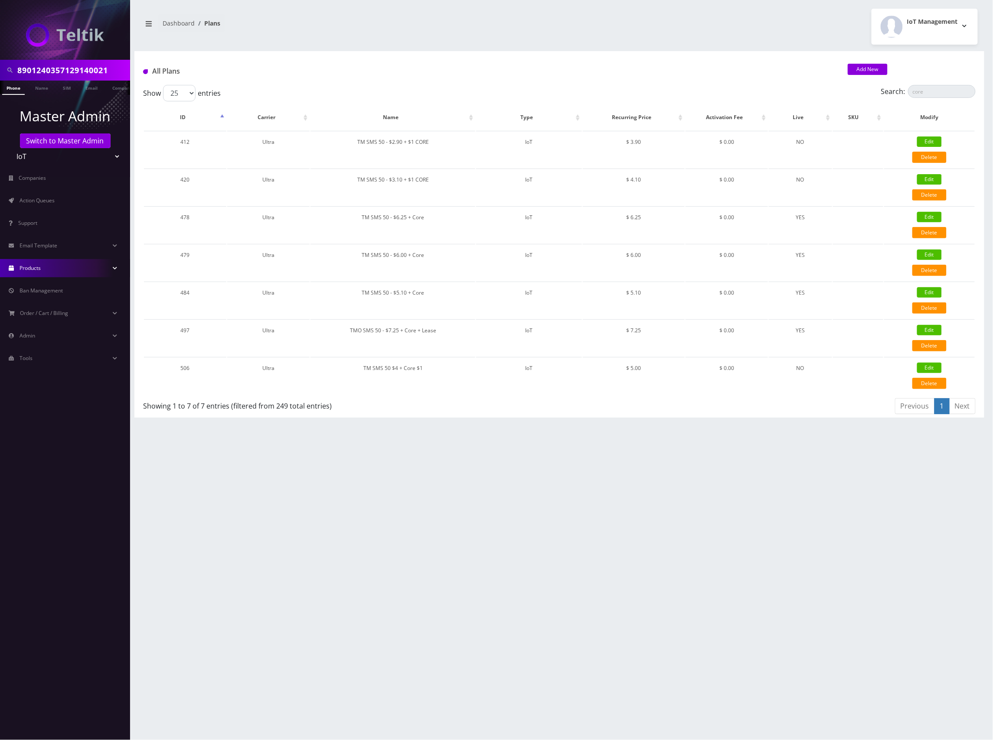
click at [81, 67] on input "8901240357129140021" at bounding box center [72, 70] width 111 height 16
click at [60, 133] on link "Switch to Master Admin" at bounding box center [65, 140] width 91 height 15
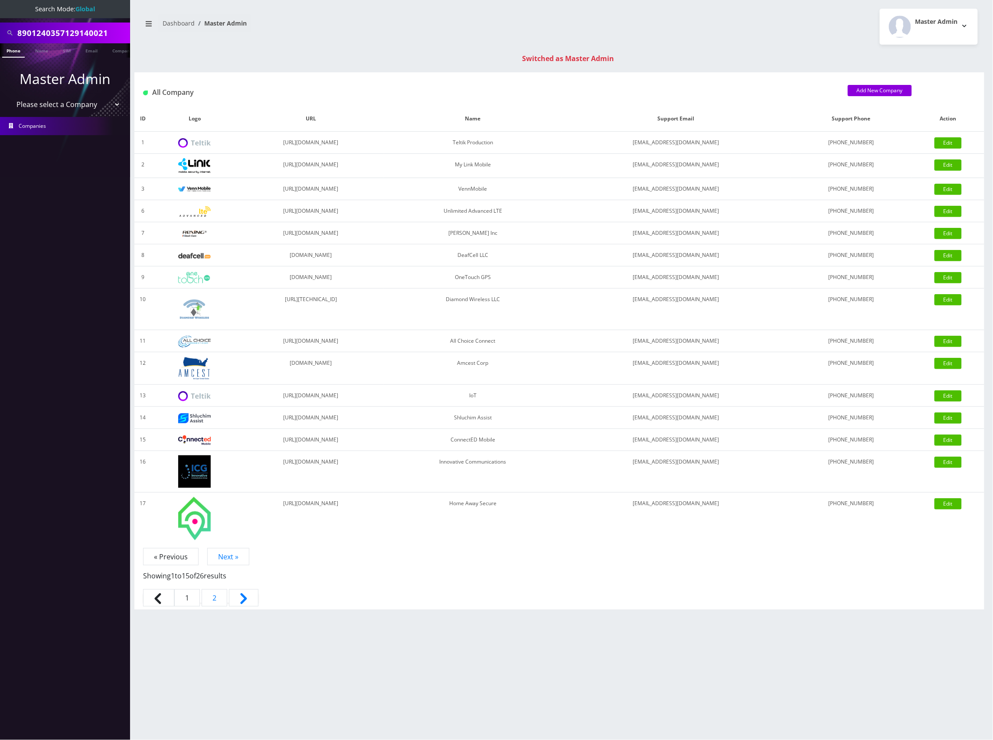
click at [80, 29] on input "8901240357129140021" at bounding box center [72, 33] width 111 height 16
paste input "60544744352694"
type input "8901260544744352694"
click at [66, 51] on link "SIM" at bounding box center [67, 50] width 16 height 14
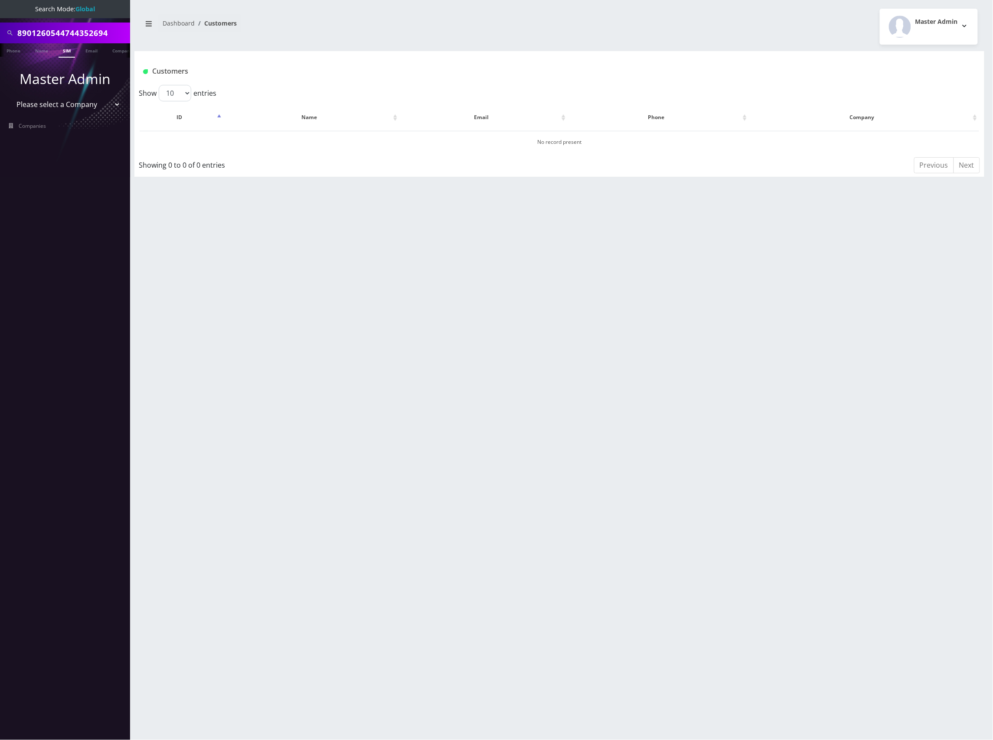
click at [66, 51] on link "SIM" at bounding box center [67, 50] width 16 height 14
click at [73, 38] on input "8901260544744352694" at bounding box center [72, 33] width 111 height 16
paste input "260771284250"
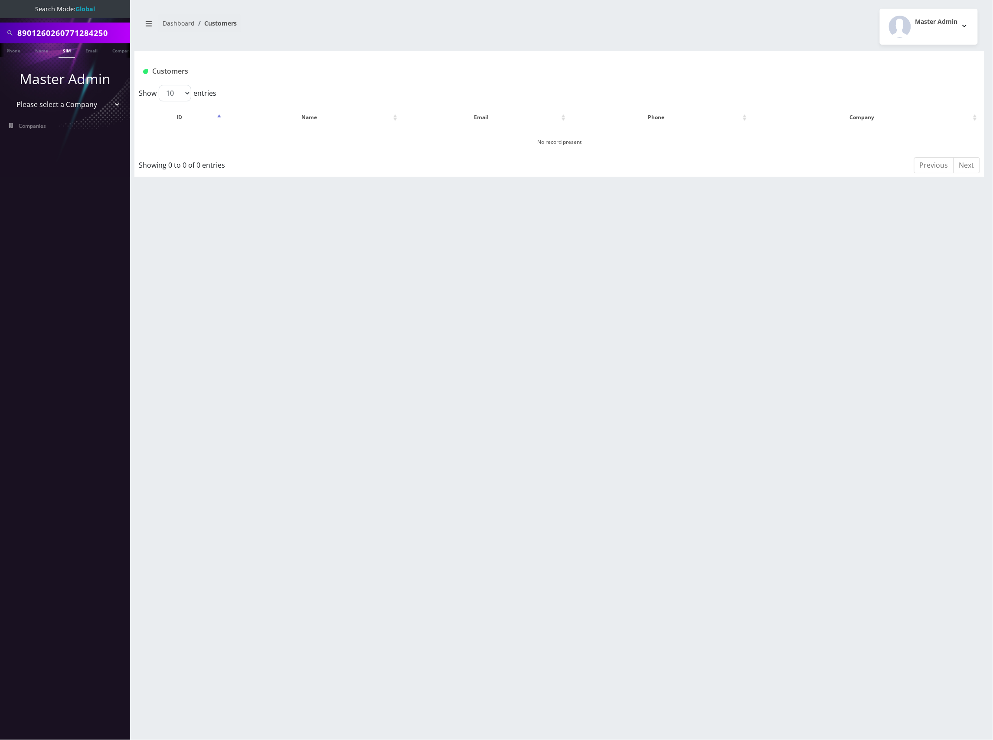
type input "8901260260771284250"
click at [63, 59] on ul "Master Admin Please select a Company Teltik Production My Link Mobile VennMobil…" at bounding box center [65, 102] width 130 height 88
click at [63, 53] on link "SIM" at bounding box center [67, 50] width 16 height 14
click at [90, 105] on select "Please select a Company Teltik Production My Link Mobile VennMobile Unlimited A…" at bounding box center [65, 104] width 111 height 16
select select "13"
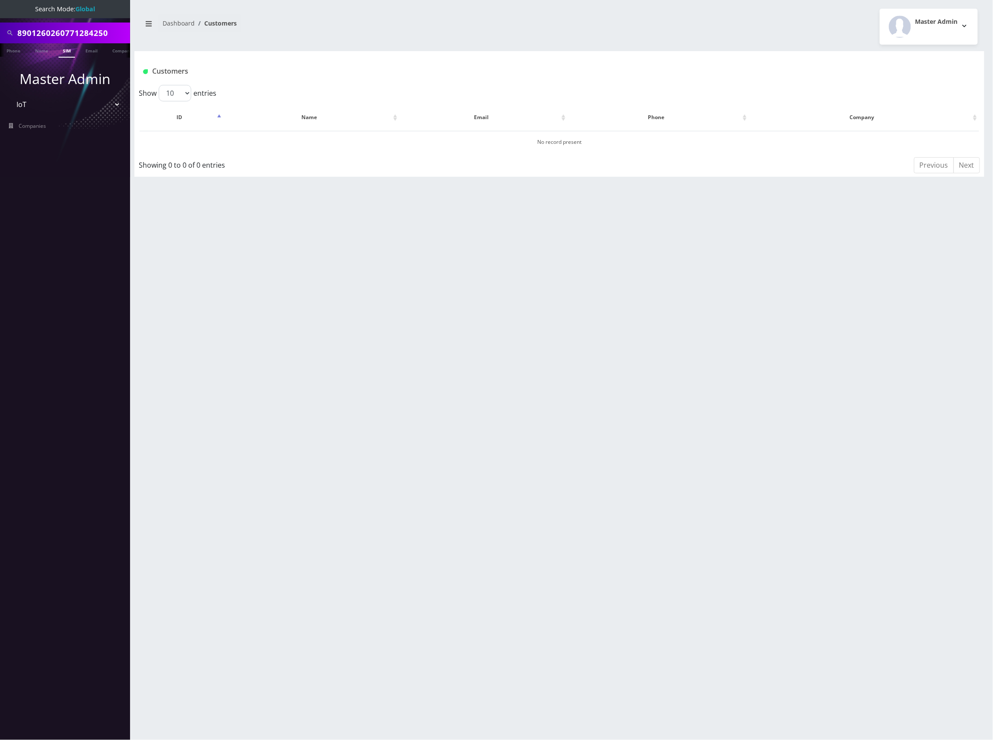
click at [10, 96] on select "Please select a Company Teltik Production My Link Mobile VennMobile Unlimited A…" at bounding box center [65, 104] width 111 height 16
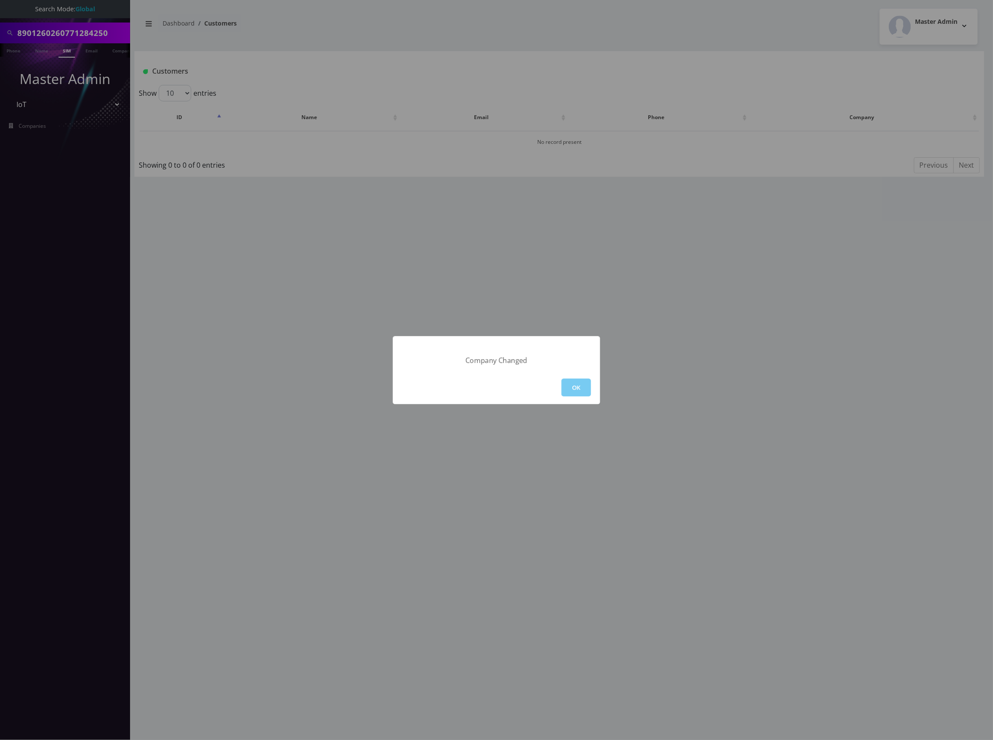
click at [571, 383] on button "OK" at bounding box center [575, 388] width 29 height 18
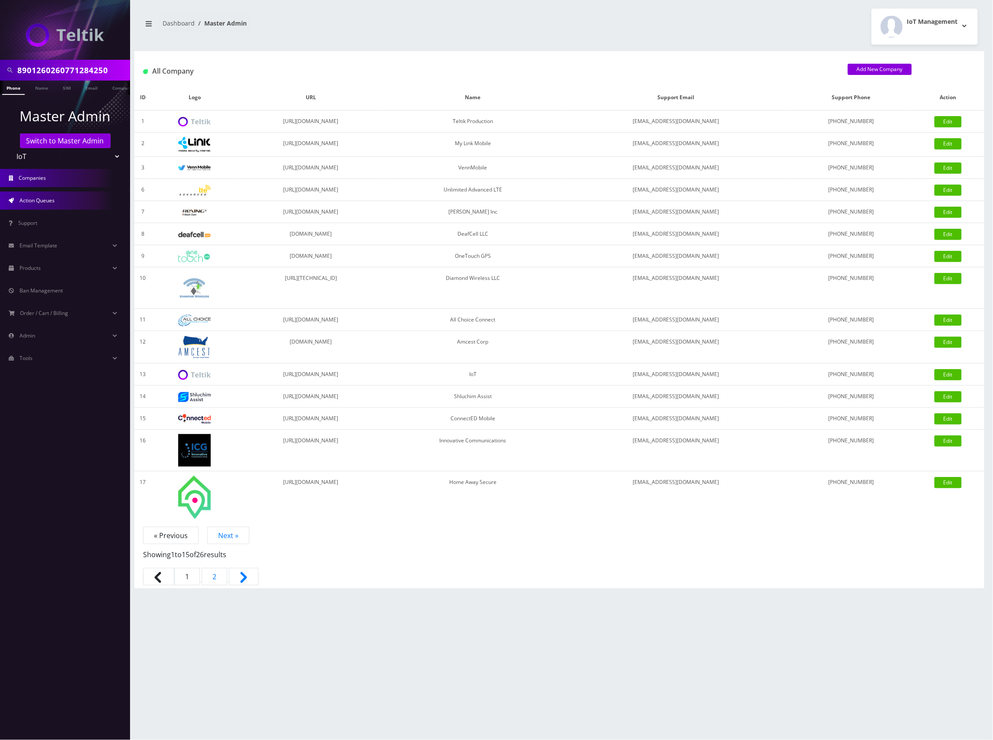
click at [59, 201] on link "Action Queues" at bounding box center [65, 201] width 130 height 18
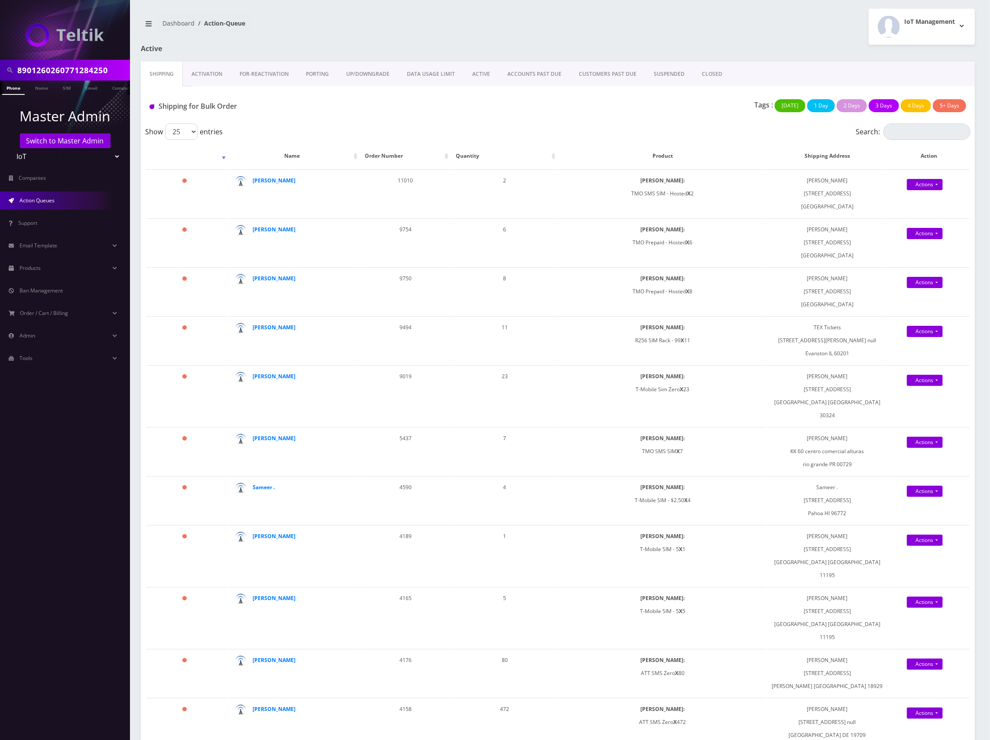
click at [52, 70] on input "8901260260771284250" at bounding box center [72, 70] width 111 height 16
paste input "cheapassistllc@gmail.com"
type input "cheapassistllc@gmail.com"
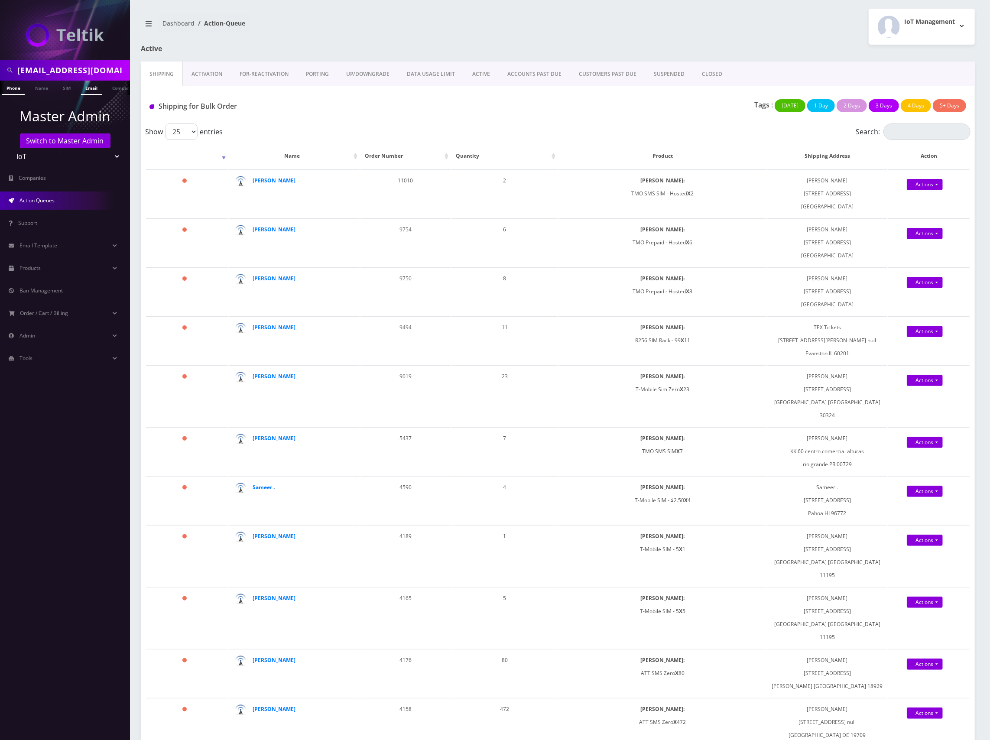
click at [91, 89] on link "Email" at bounding box center [91, 88] width 21 height 14
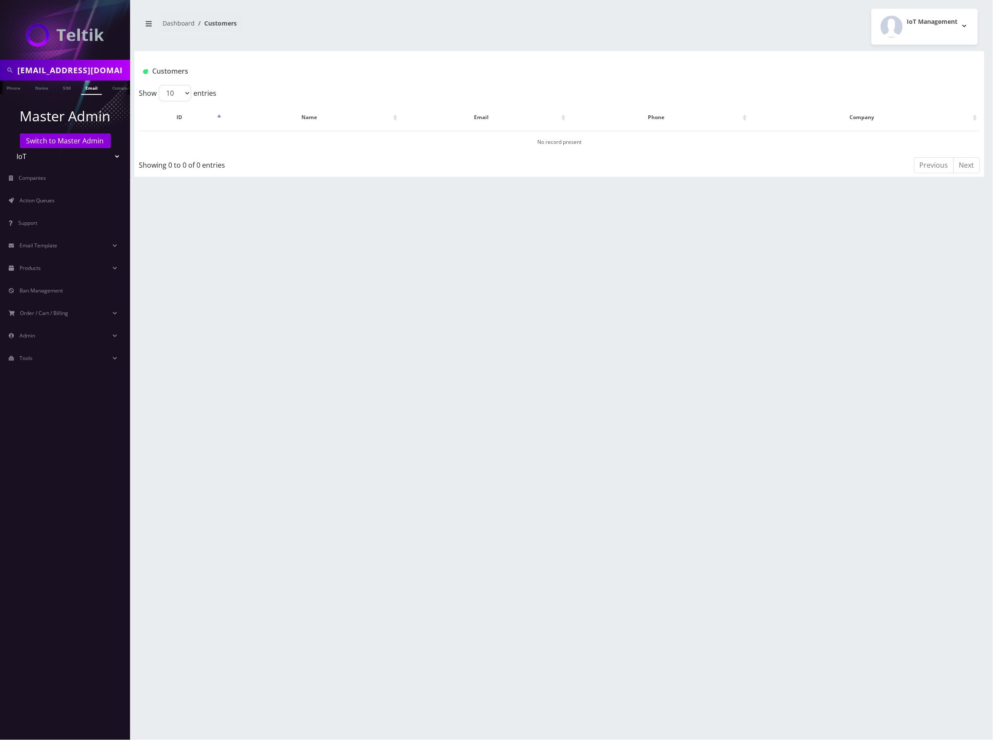
click at [474, 212] on div "[EMAIL_ADDRESS][DOMAIN_NAME] Phone Name SIM Email Company Customer Dashboard Cu…" at bounding box center [559, 370] width 867 height 740
click at [21, 85] on link "Phone" at bounding box center [13, 88] width 23 height 14
click at [752, 71] on h1 "Customers" at bounding box center [488, 71] width 691 height 8
click at [82, 88] on link "Email" at bounding box center [91, 88] width 21 height 14
click at [295, 143] on link "[PERSON_NAME]" at bounding box center [291, 141] width 41 height 7
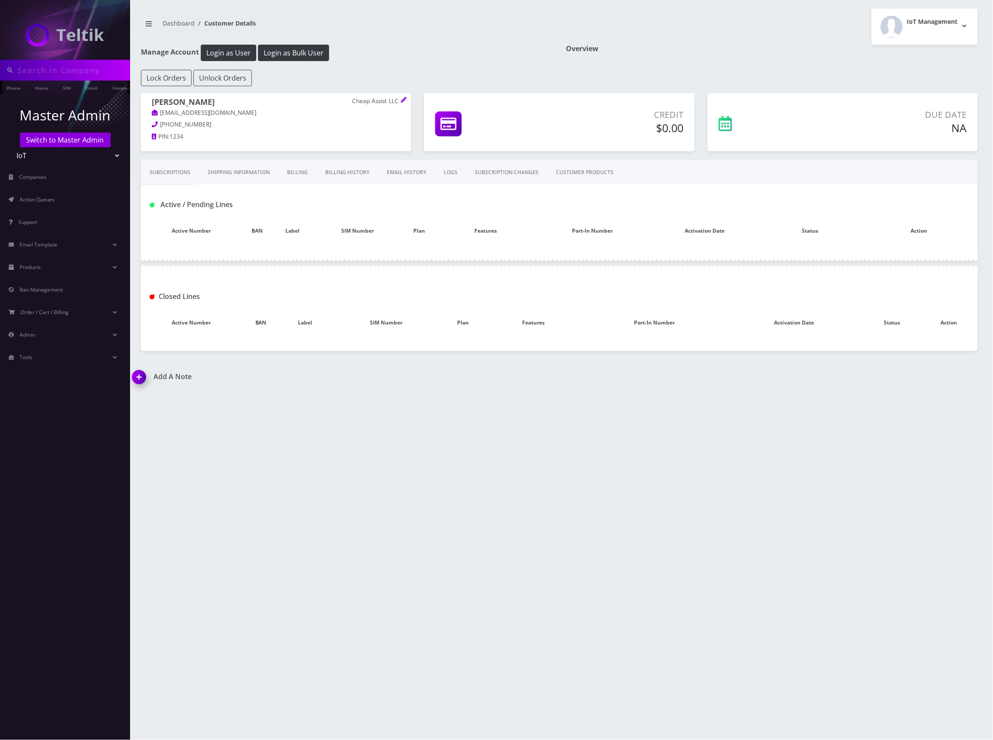
type input "[EMAIL_ADDRESS][DOMAIN_NAME]"
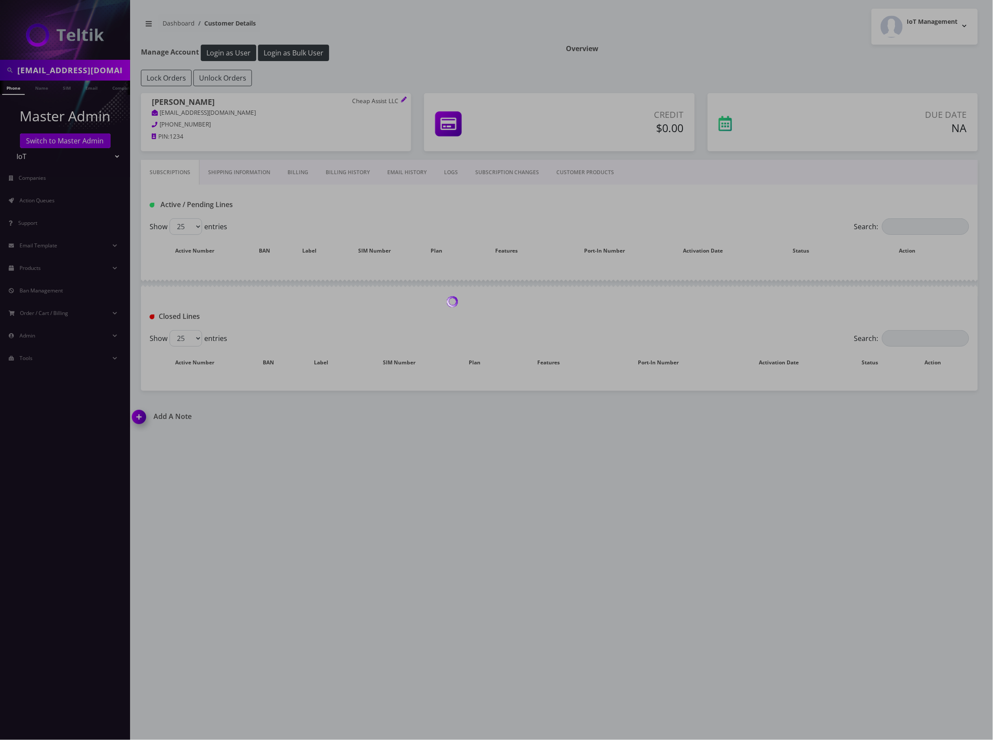
click at [588, 173] on link "CUSTOMER PRODUCTS" at bounding box center [584, 172] width 75 height 25
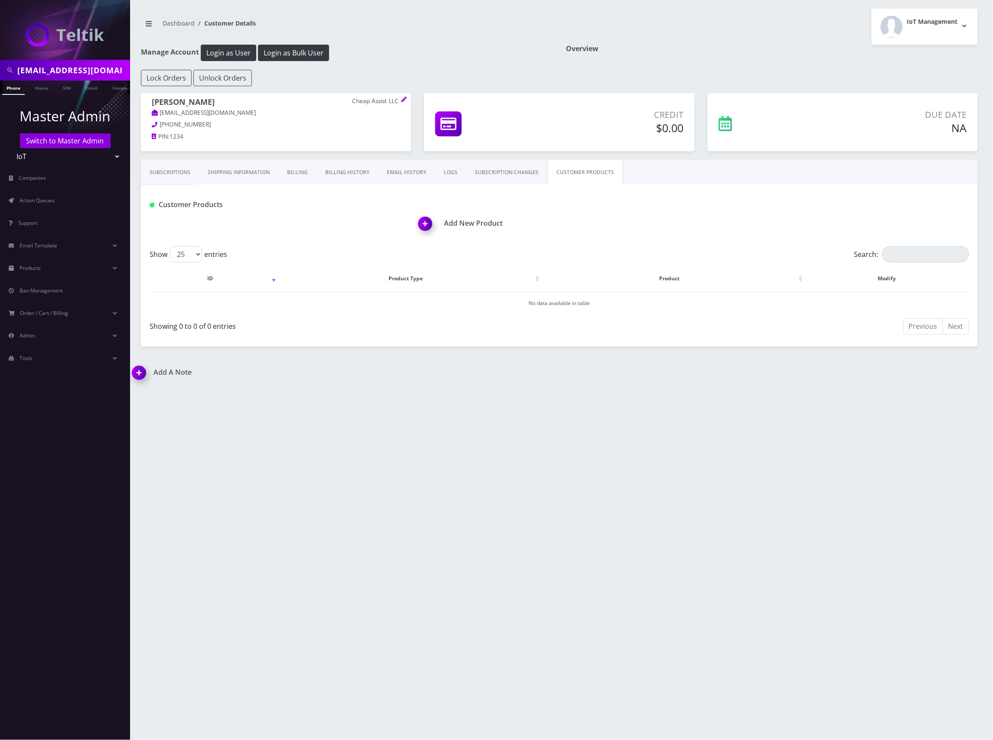
click at [472, 224] on h1 "Add New Product" at bounding box center [697, 223] width 559 height 8
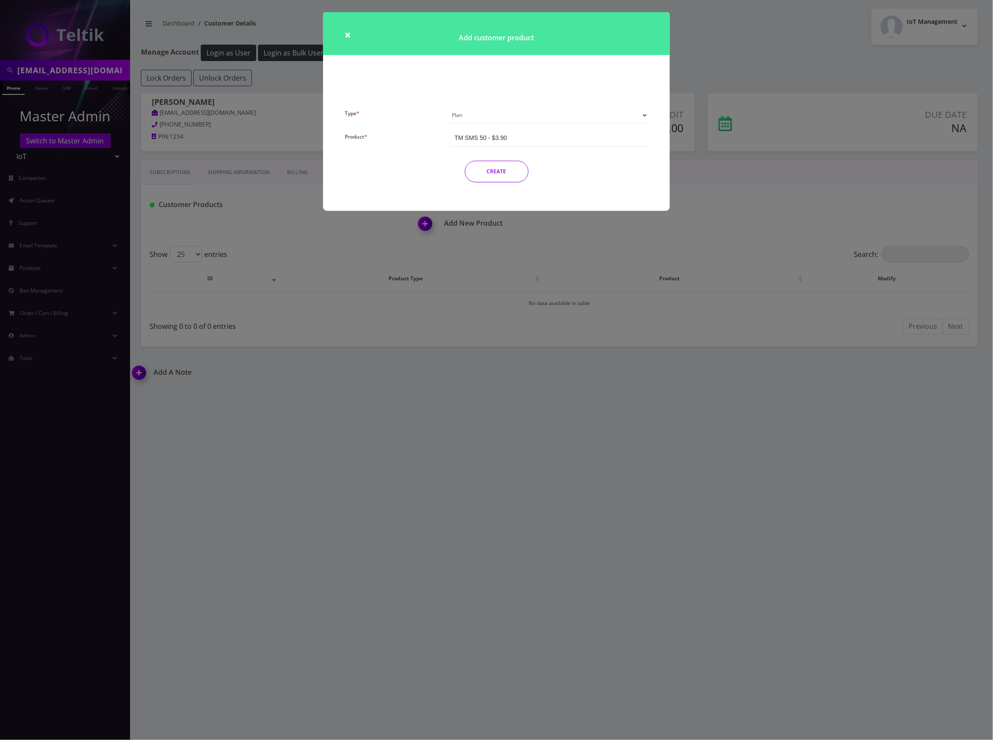
click at [552, 116] on select "Plan Device Sim Addon One-off" at bounding box center [549, 115] width 198 height 16
click at [450, 107] on select "Plan Device Sim Addon One-off" at bounding box center [549, 115] width 198 height 16
click at [538, 140] on div "TM SMS 50 - $3.90" at bounding box center [549, 138] width 198 height 16
click at [502, 172] on button "CREATE" at bounding box center [497, 172] width 64 height 22
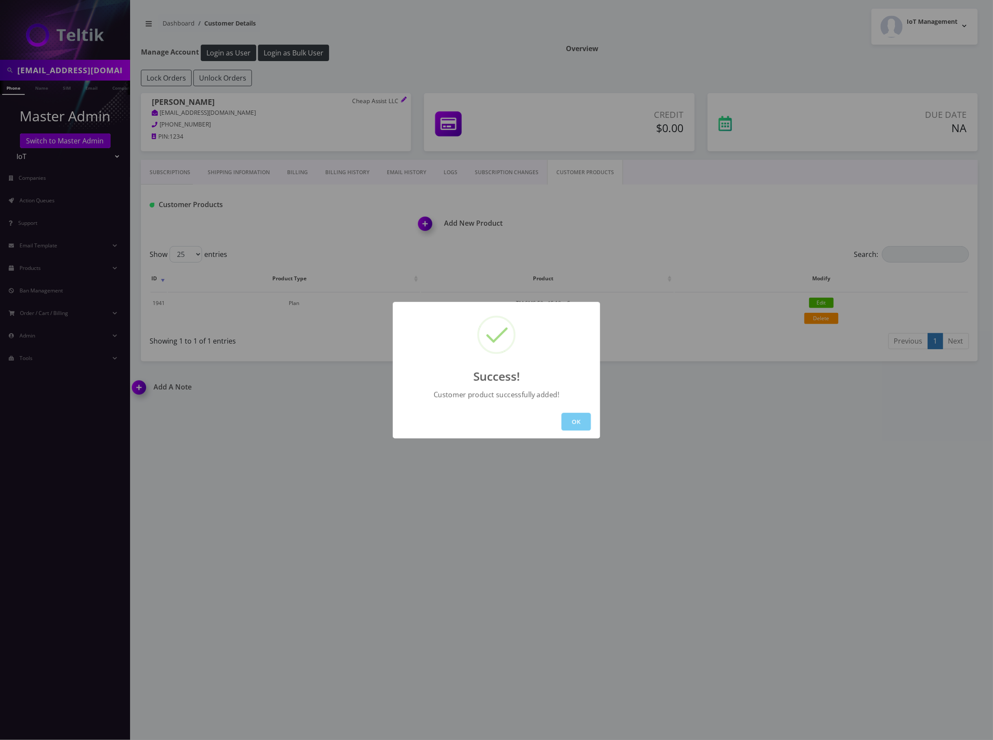
click at [576, 418] on button "OK" at bounding box center [575, 422] width 29 height 18
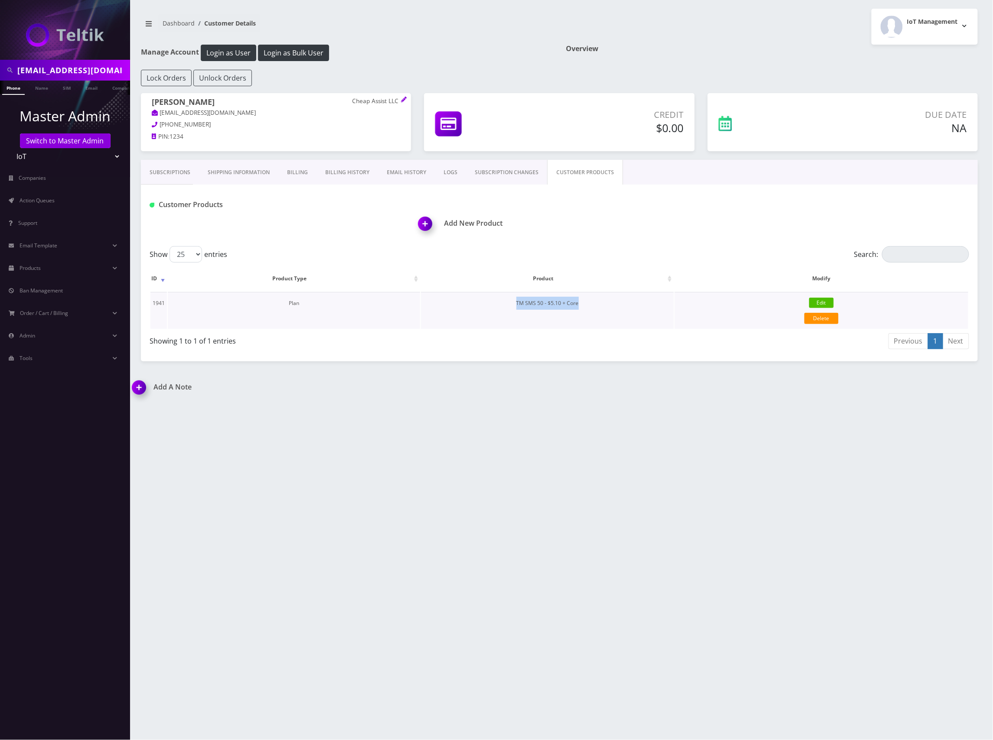
drag, startPoint x: 618, startPoint y: 303, endPoint x: 515, endPoint y: 309, distance: 102.5
click at [515, 309] on td "TM SMS 50 - $5.10 + Core" at bounding box center [547, 310] width 253 height 37
copy td "TM SMS 50 - $5.10 + Core"
click at [441, 218] on span at bounding box center [429, 227] width 30 height 26
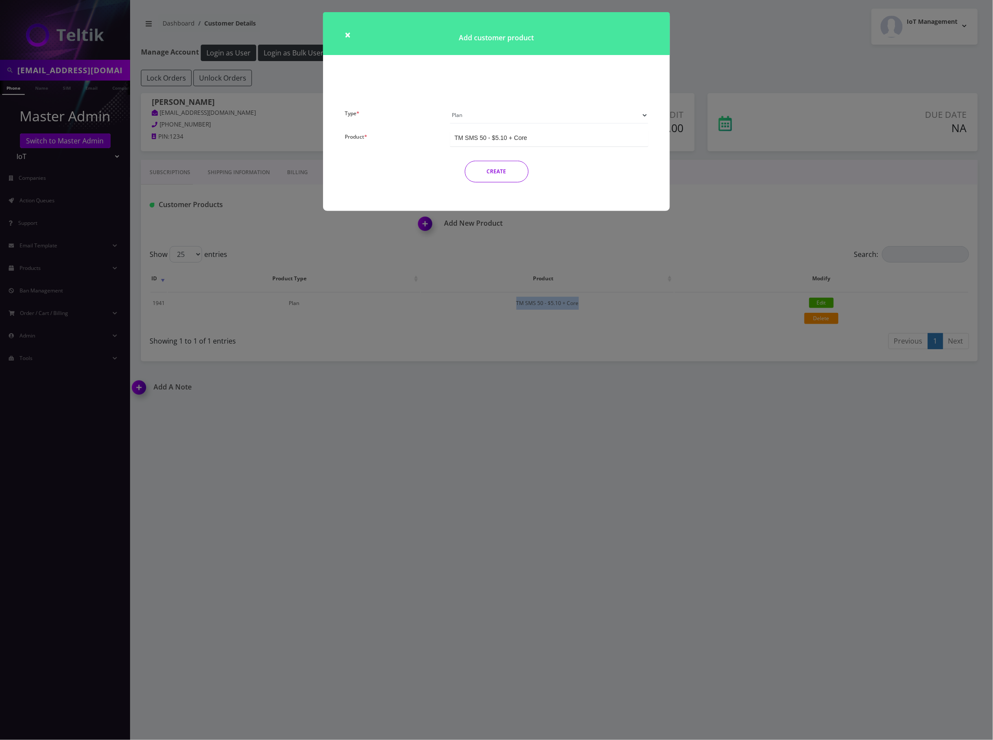
click at [545, 115] on select "Plan Device Sim Addon One-off" at bounding box center [549, 115] width 198 height 16
click at [450, 107] on select "Plan Device Sim Addon One-off" at bounding box center [549, 115] width 198 height 16
click at [557, 136] on div "TMO SMS SIM" at bounding box center [549, 138] width 198 height 16
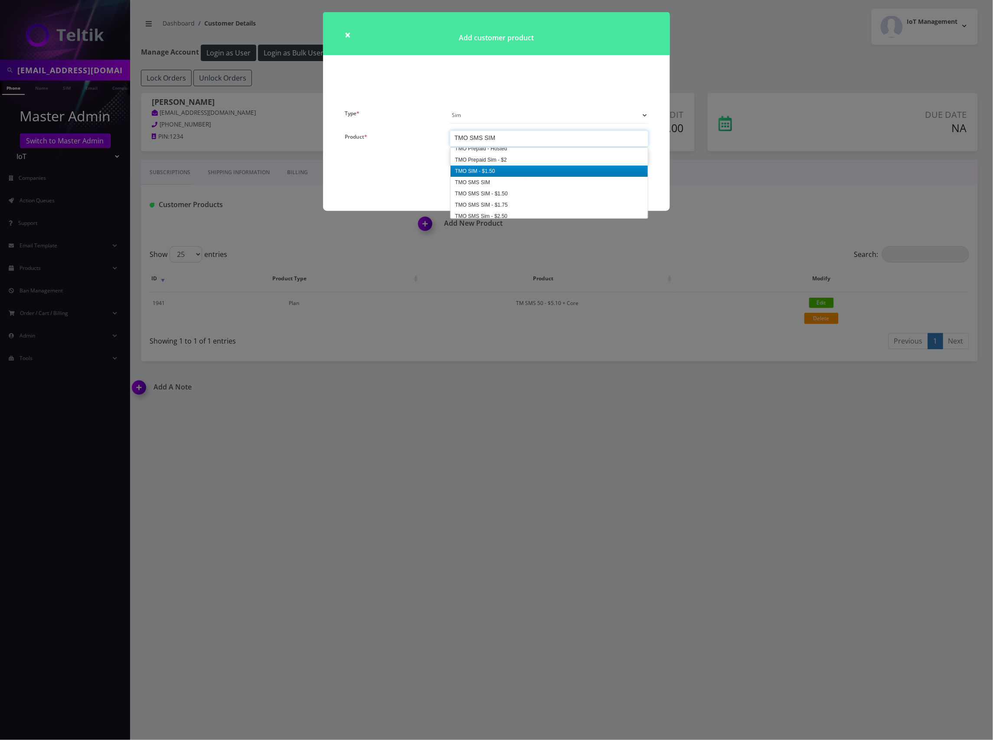
scroll to position [1324, 0]
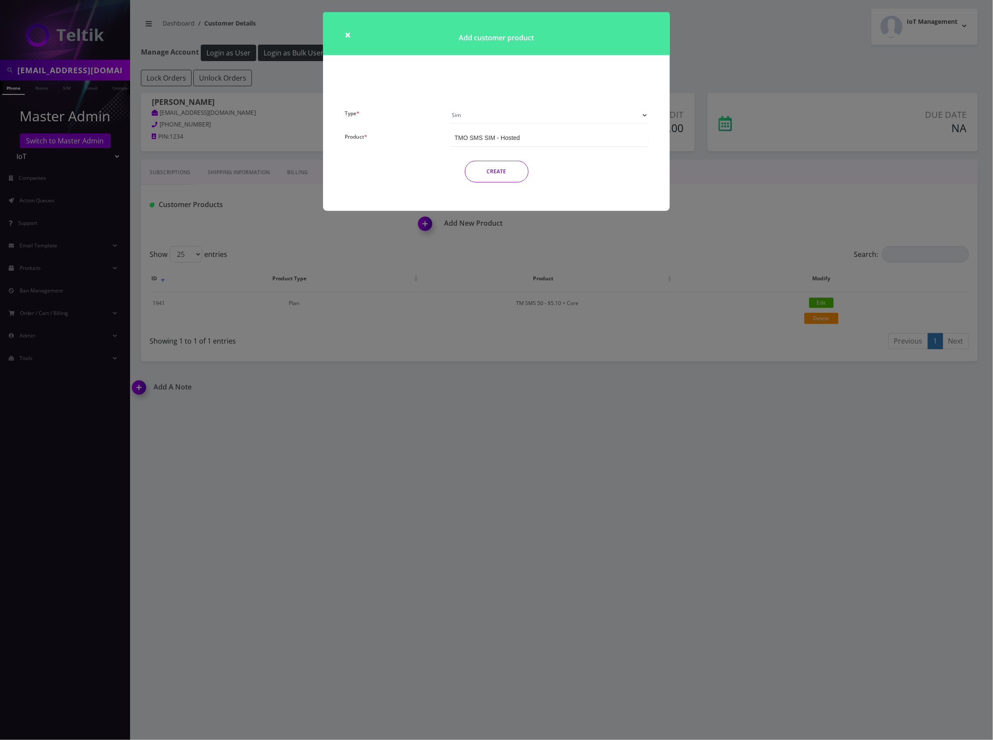
click at [557, 141] on div "TMO SMS SIM - Hosted" at bounding box center [549, 138] width 198 height 16
click at [535, 200] on div "Type * Plan Device Sim Addon One-off Product * TM SMS 50 - $5.10 + Core TM SMS …" at bounding box center [496, 159] width 347 height 104
click at [505, 170] on button "CREATE" at bounding box center [497, 172] width 64 height 22
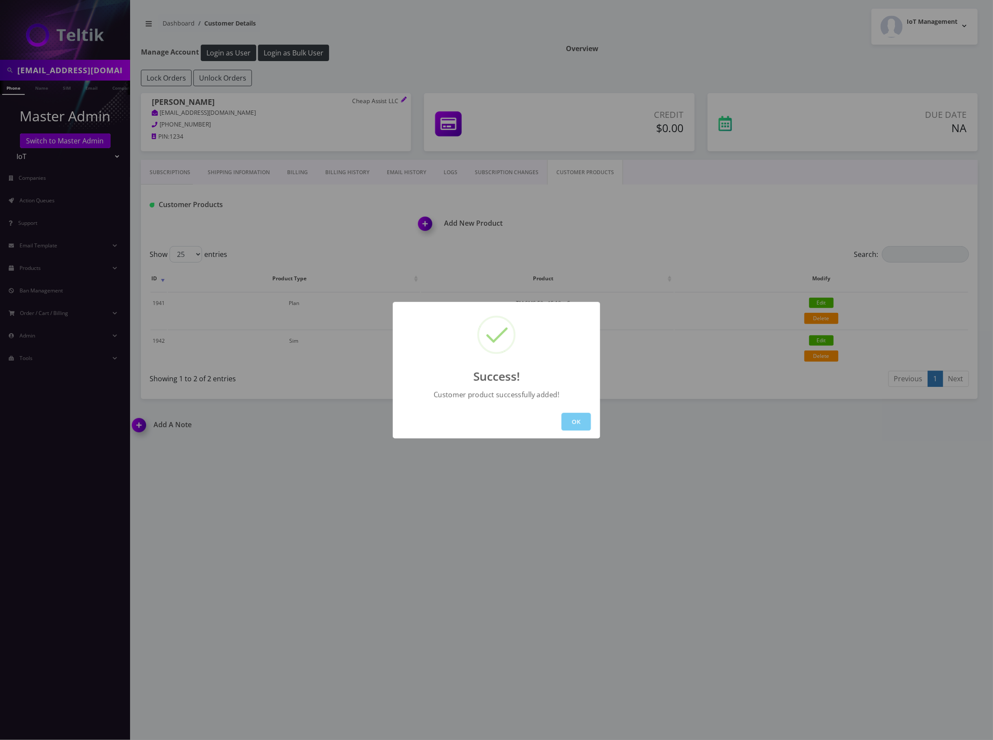
click at [574, 420] on button "OK" at bounding box center [575, 422] width 29 height 18
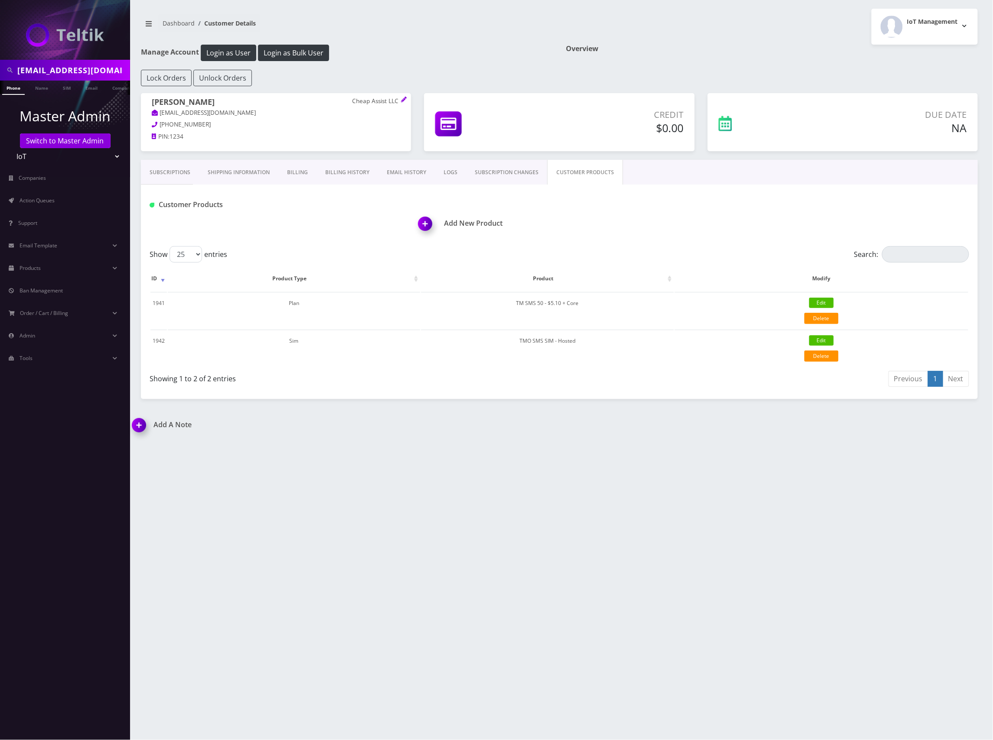
click at [444, 223] on h1 "Add New Product" at bounding box center [697, 223] width 559 height 8
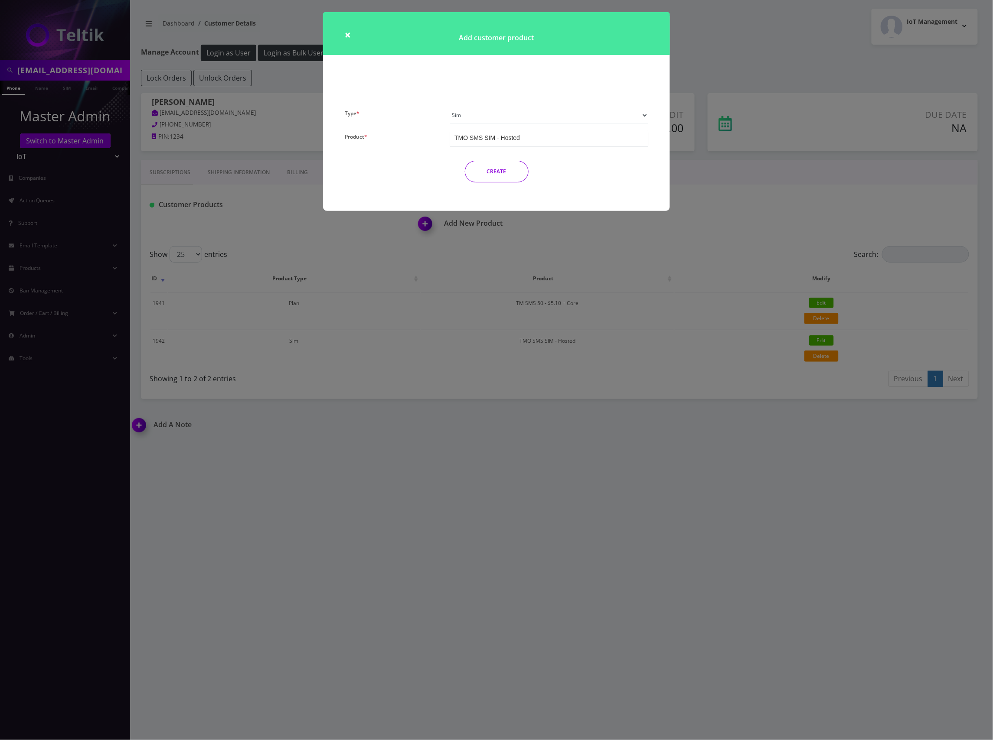
click at [595, 118] on select "Plan Device Sim Addon One-off" at bounding box center [549, 115] width 198 height 16
select select "4"
click at [450, 107] on select "Plan Device Sim Addon One-off" at bounding box center [549, 115] width 198 height 16
click at [548, 137] on div "Number Change - $3.75" at bounding box center [549, 138] width 198 height 16
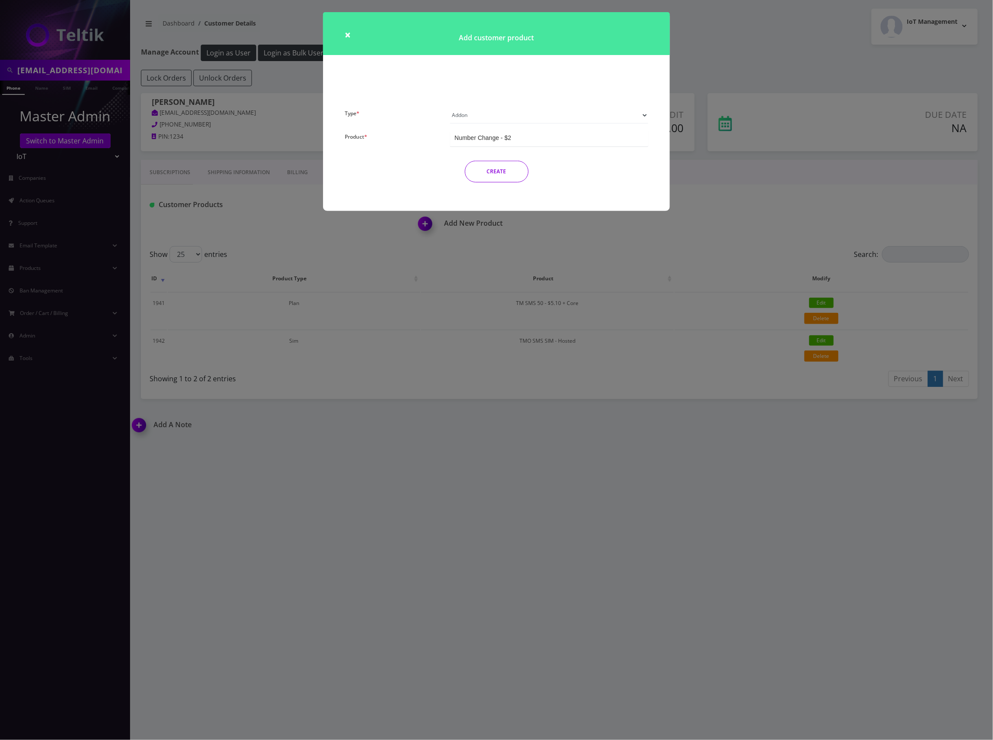
click at [505, 176] on button "CREATE" at bounding box center [497, 172] width 64 height 22
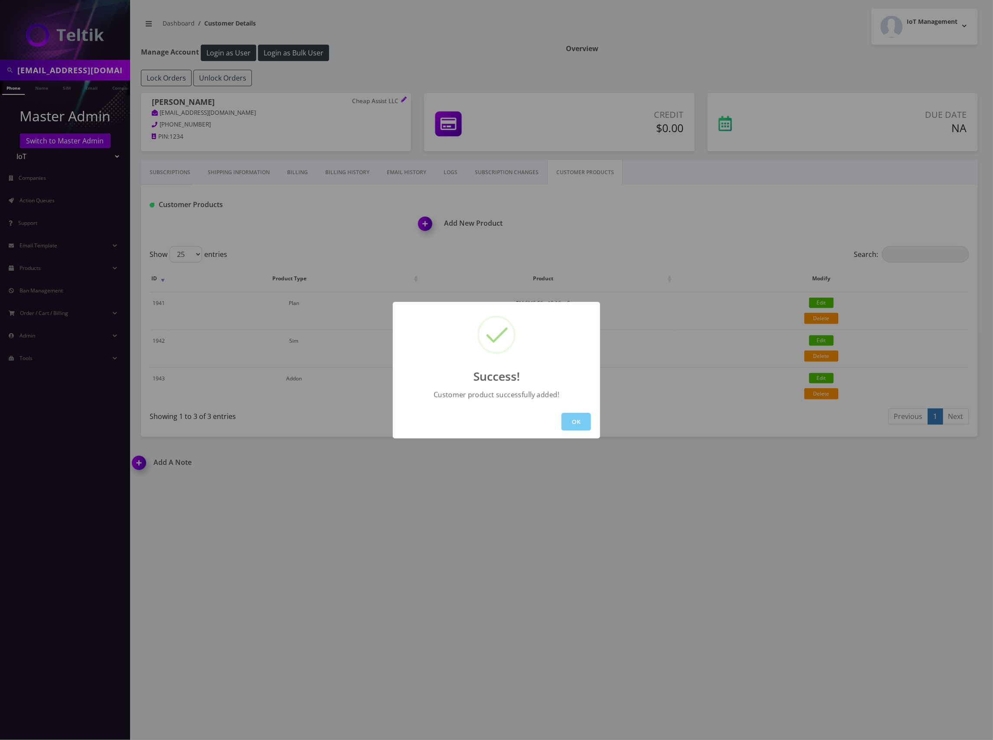
click at [576, 419] on button "OK" at bounding box center [575, 422] width 29 height 18
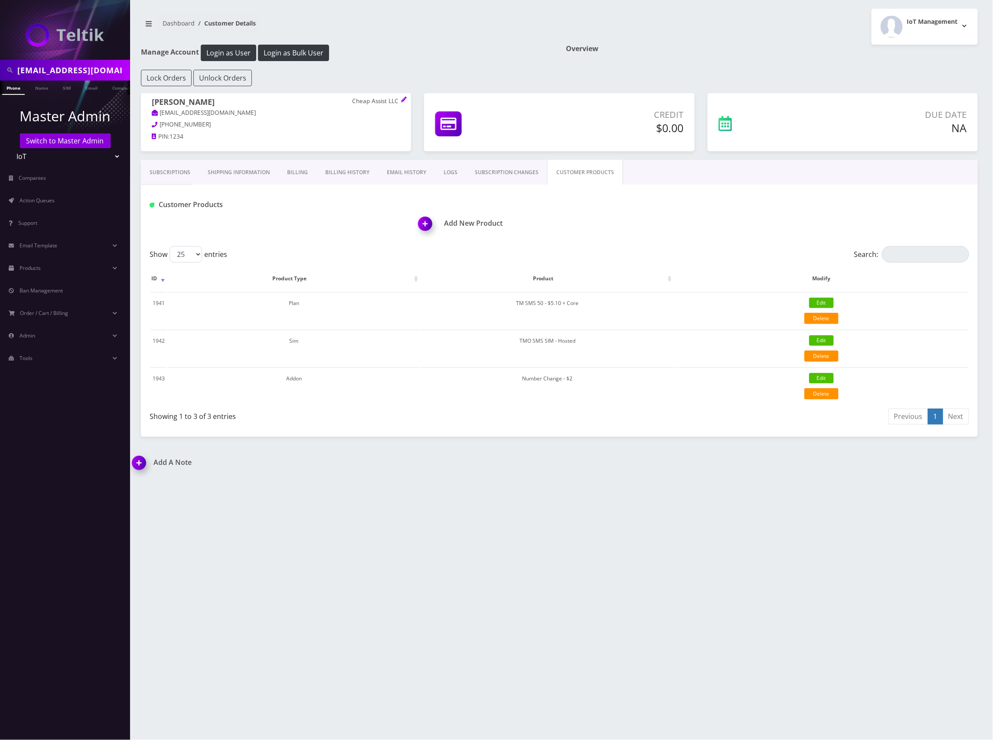
click at [697, 446] on div "cheapassistllc@gmail.com Phone Name SIM Email Company Customer Dashboard Custom…" at bounding box center [559, 370] width 867 height 740
click at [600, 486] on div "cheapassistllc@gmail.com Phone Name SIM Email Company Customer Dashboard Custom…" at bounding box center [559, 370] width 867 height 740
click at [51, 198] on span "Action Queues" at bounding box center [37, 200] width 35 height 7
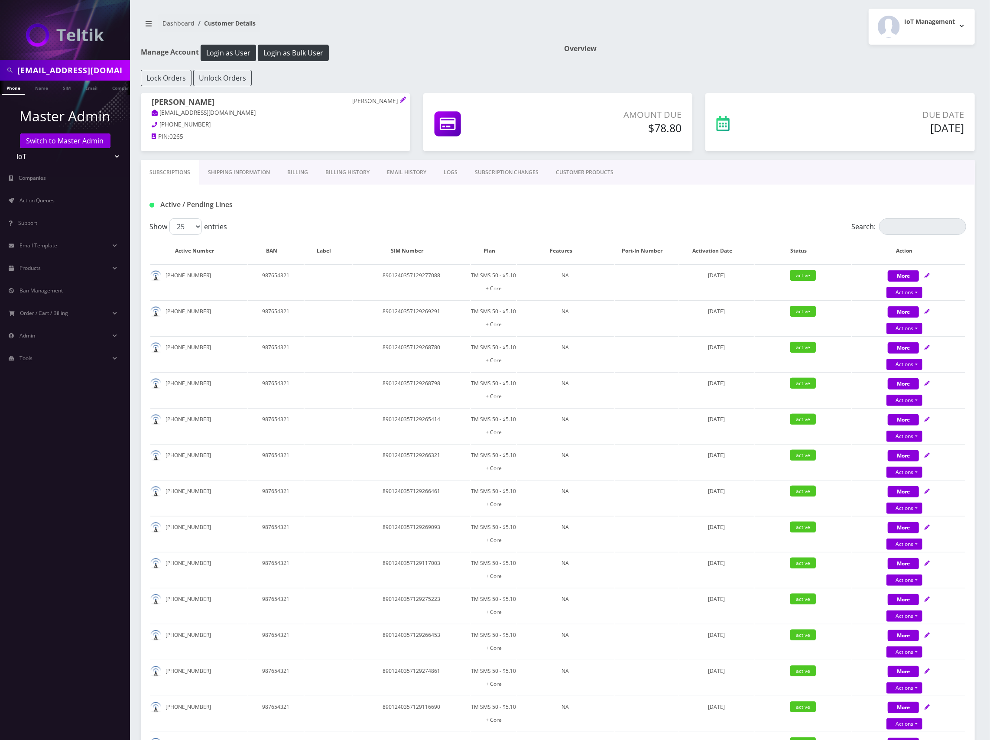
click at [599, 173] on link "CUSTOMER PRODUCTS" at bounding box center [584, 172] width 75 height 25
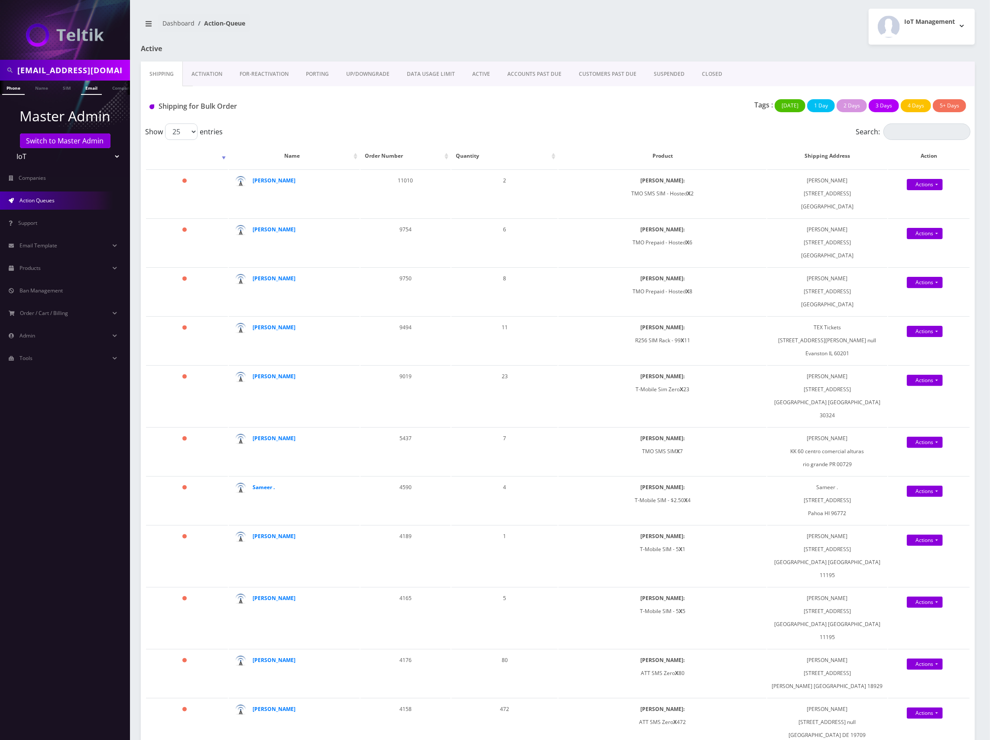
scroll to position [0, 4]
click at [84, 89] on link "Email" at bounding box center [87, 88] width 21 height 14
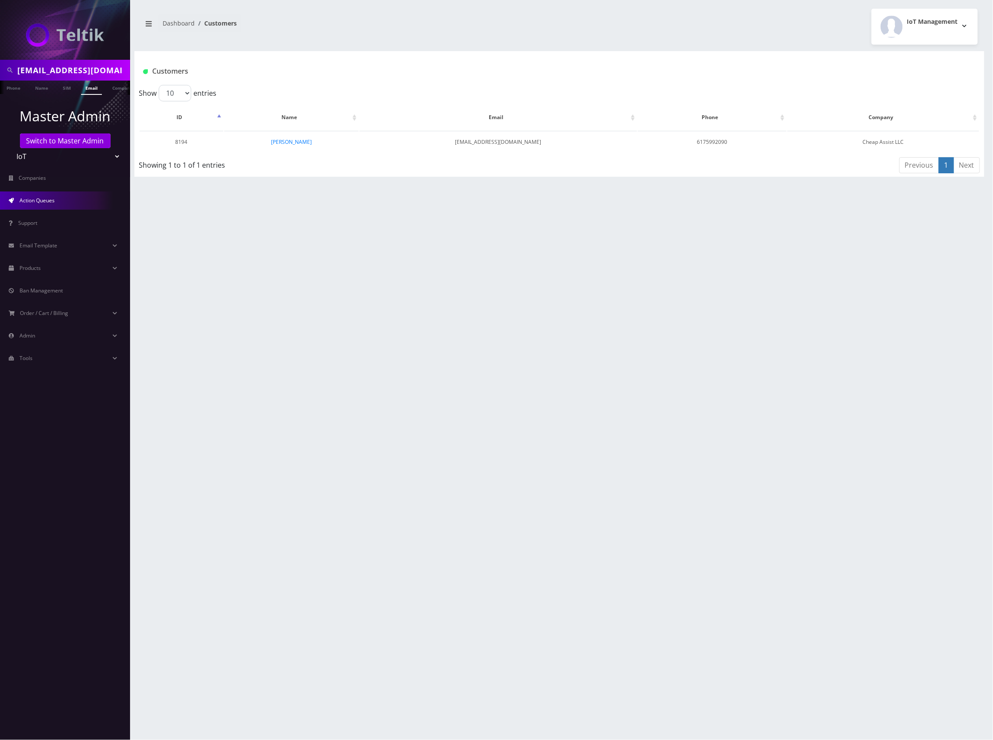
click at [53, 201] on span "Action Queues" at bounding box center [37, 200] width 35 height 7
